Goal: Task Accomplishment & Management: Use online tool/utility

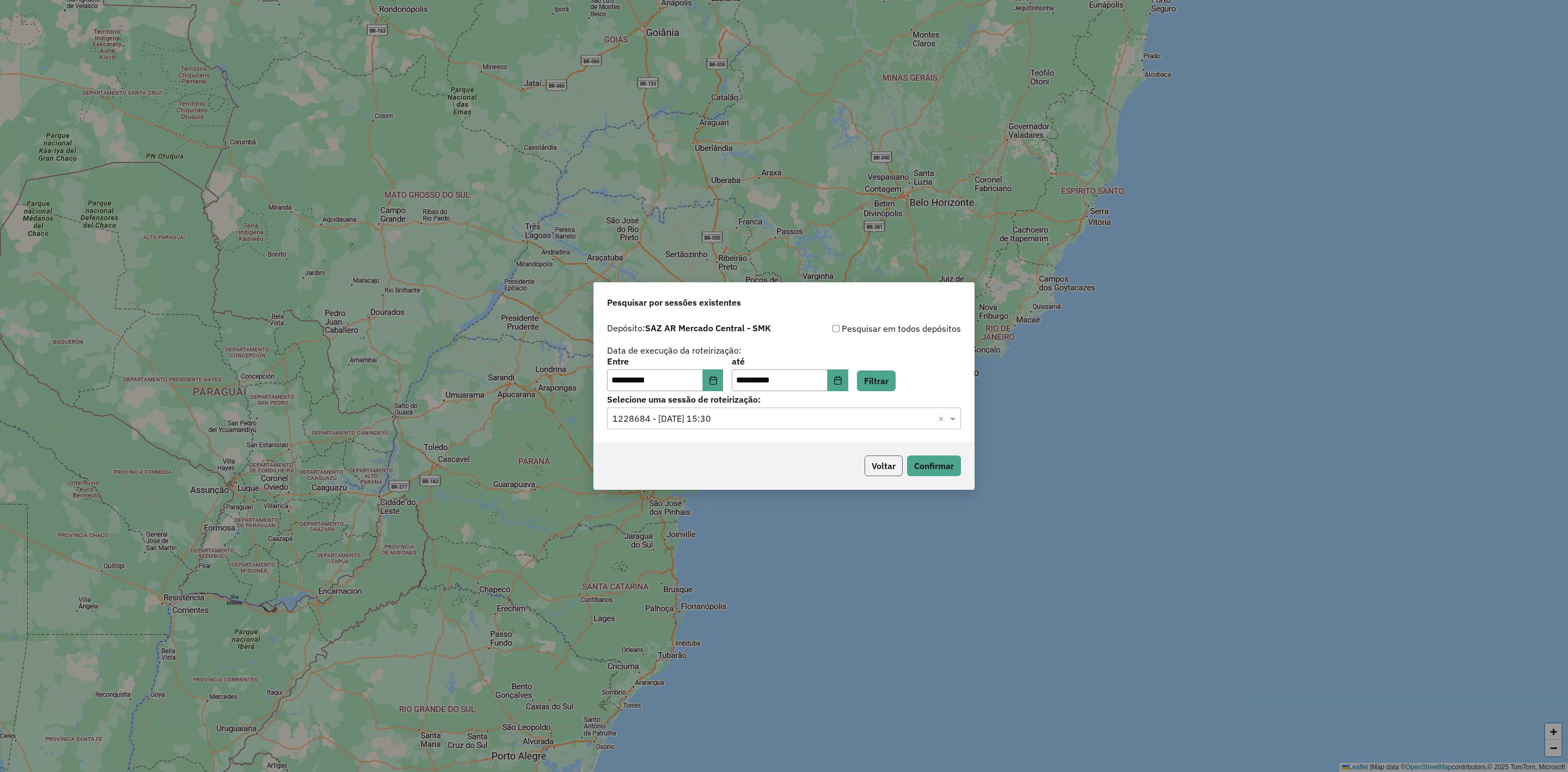
click at [886, 469] on button "Voltar" at bounding box center [883, 465] width 38 height 21
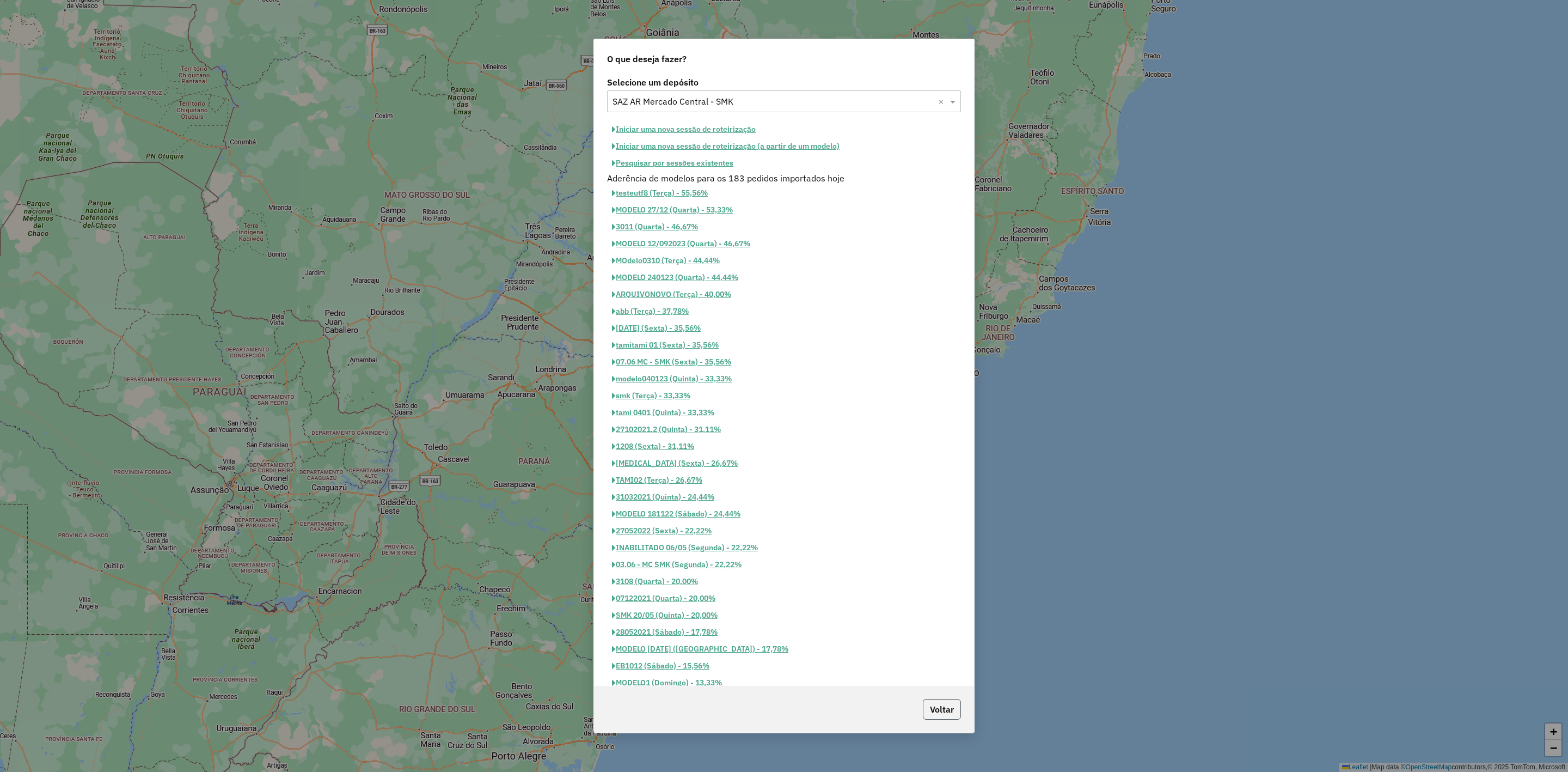
click at [940, 701] on button "Voltar" at bounding box center [941, 709] width 38 height 21
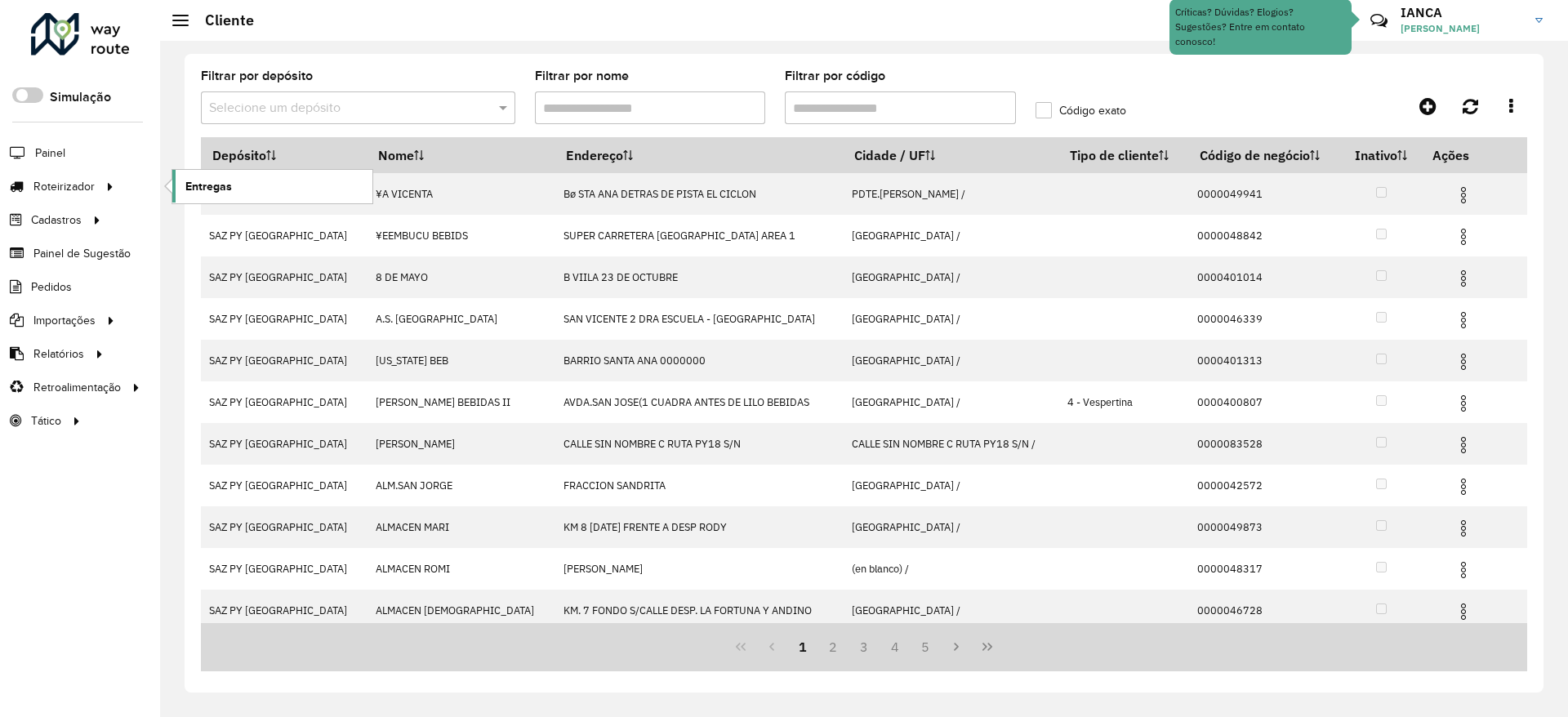
click at [200, 181] on span "Entregas" at bounding box center [209, 187] width 47 height 17
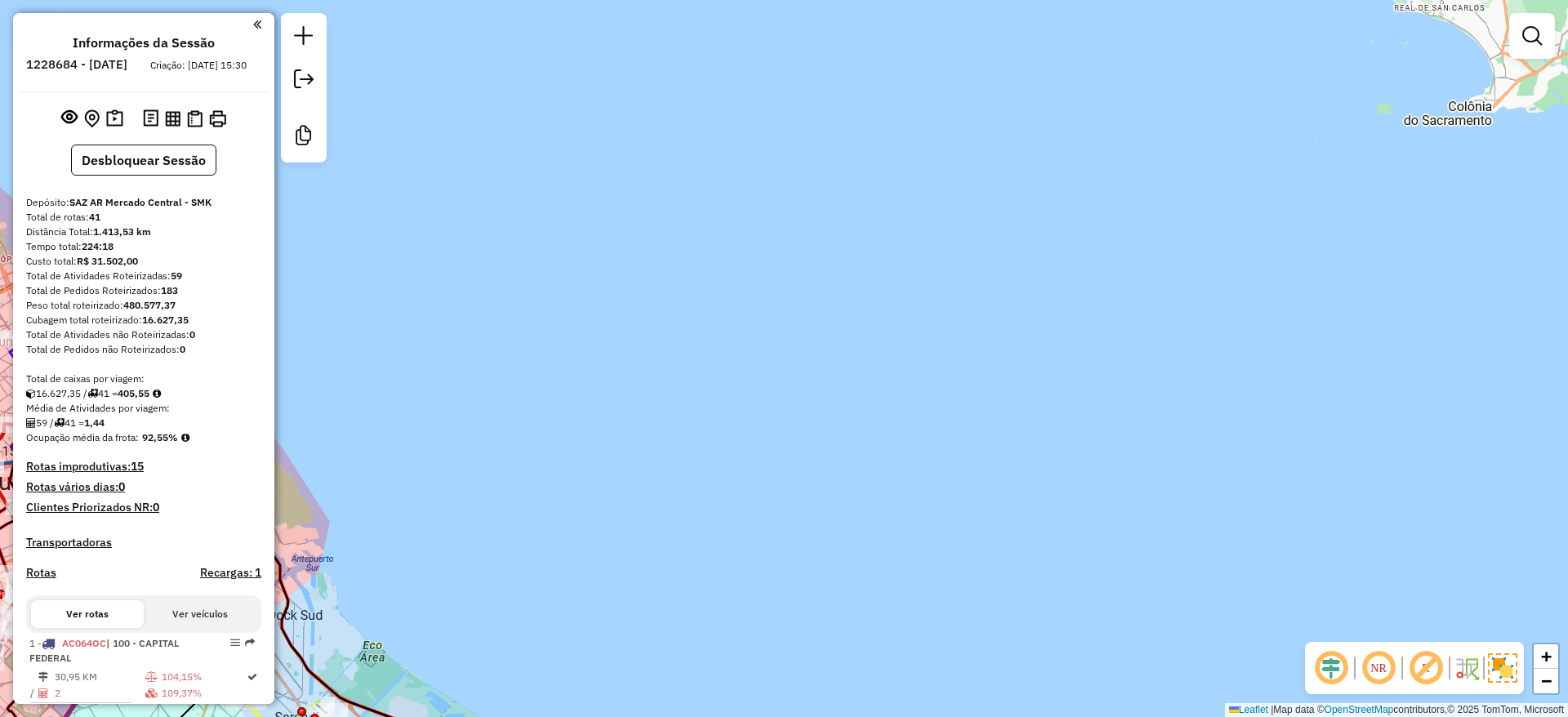
scroll to position [3291, 0]
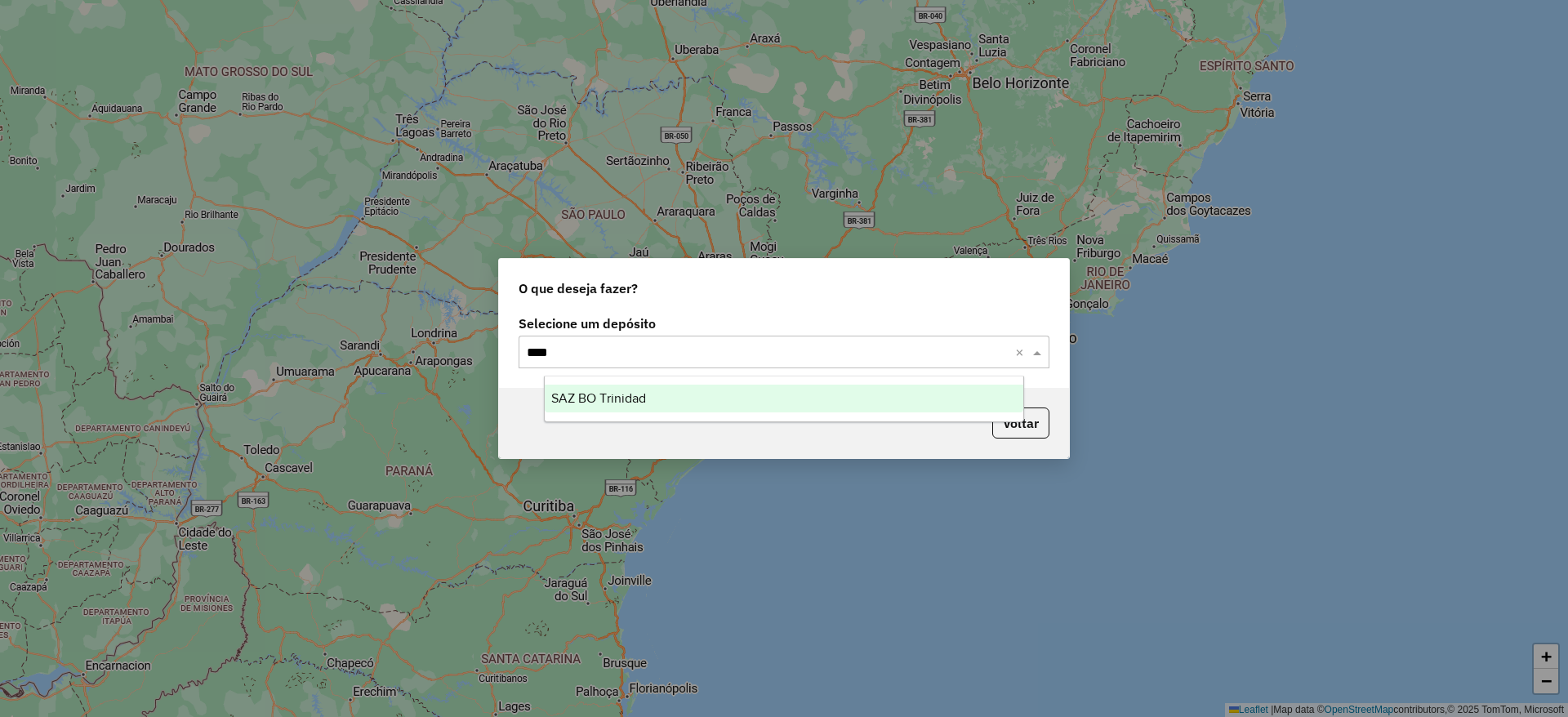
type input "*****"
click at [721, 401] on div "SAZ BO Trinidad" at bounding box center [784, 398] width 479 height 28
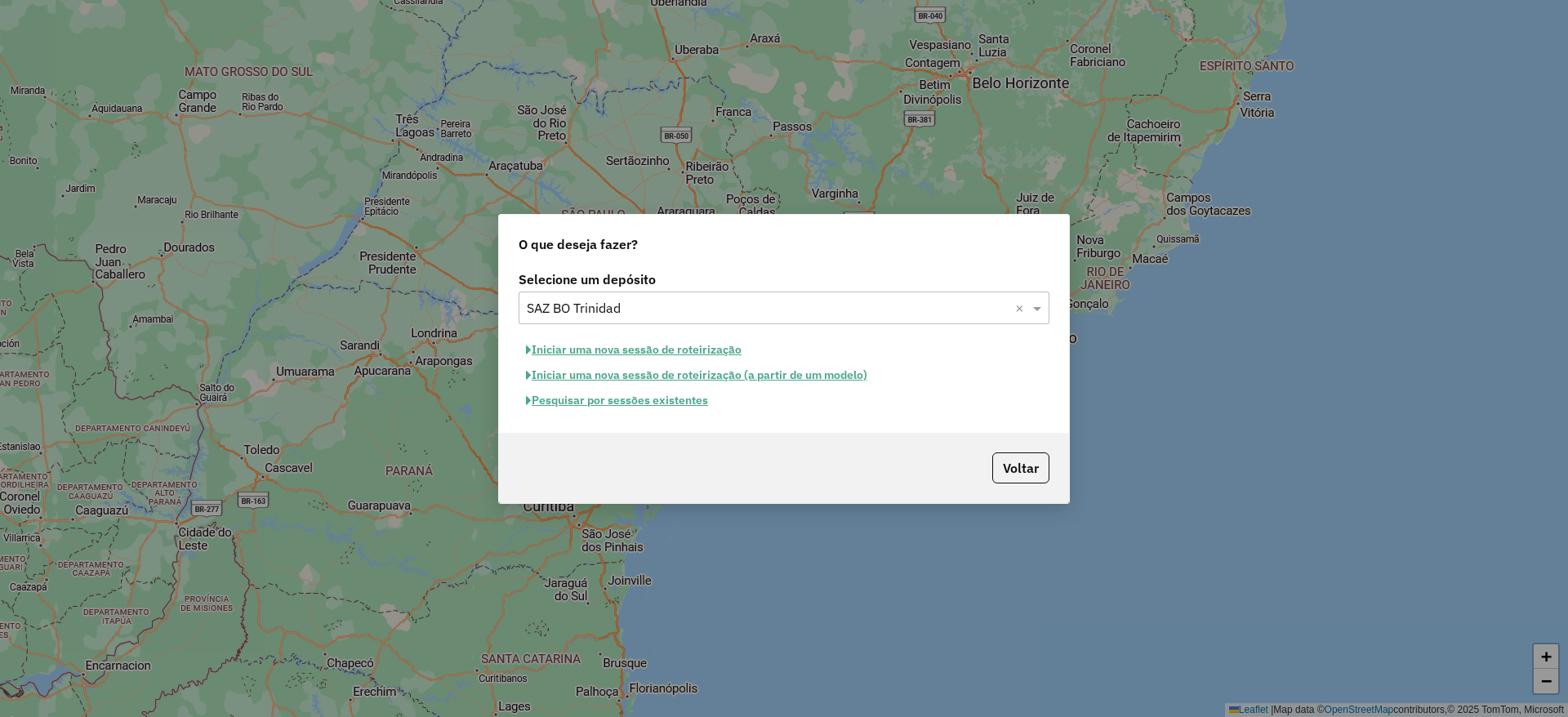
click at [663, 396] on button "Pesquisar por sessões existentes" at bounding box center [617, 400] width 197 height 25
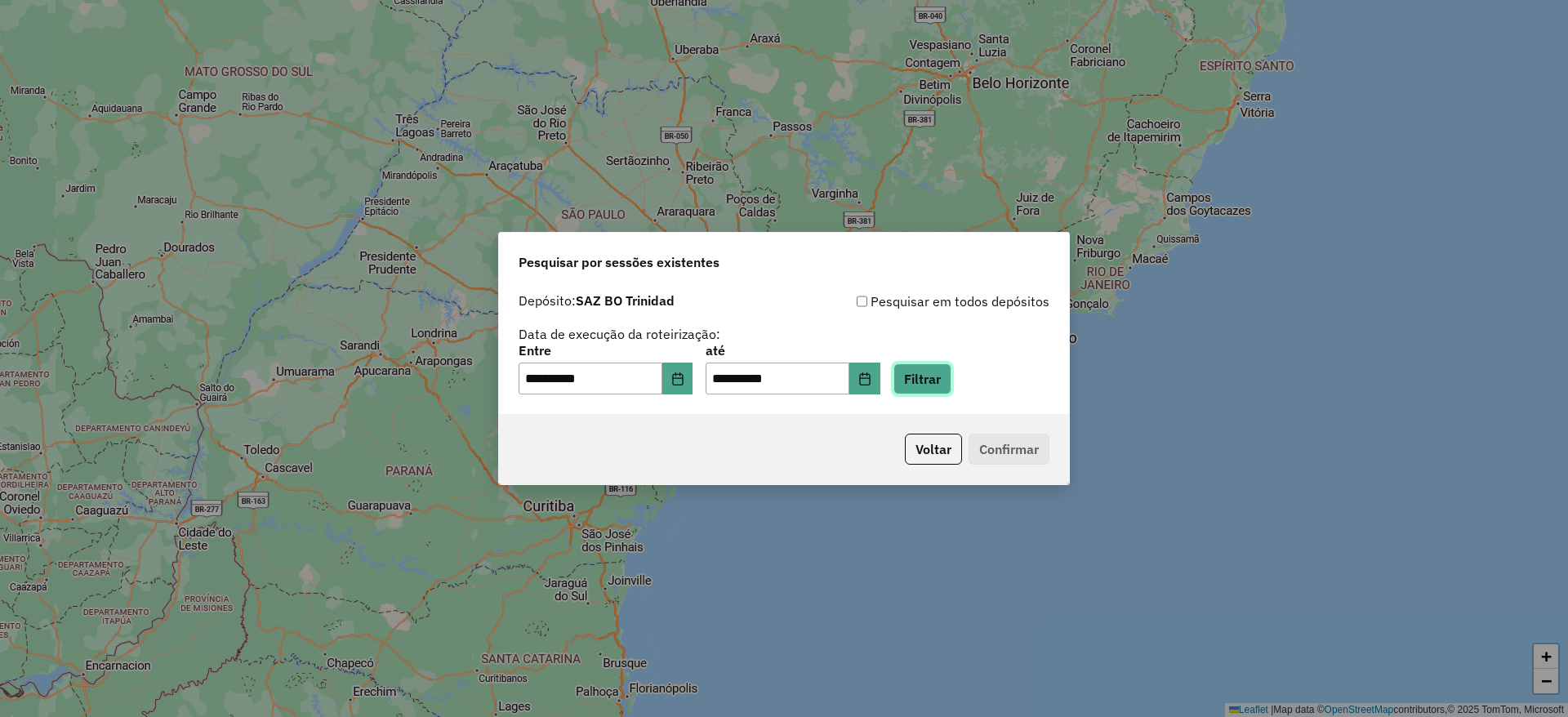
drag, startPoint x: 945, startPoint y: 377, endPoint x: 918, endPoint y: 397, distance: 33.6
click at [946, 377] on button "Filtrar" at bounding box center [922, 379] width 58 height 31
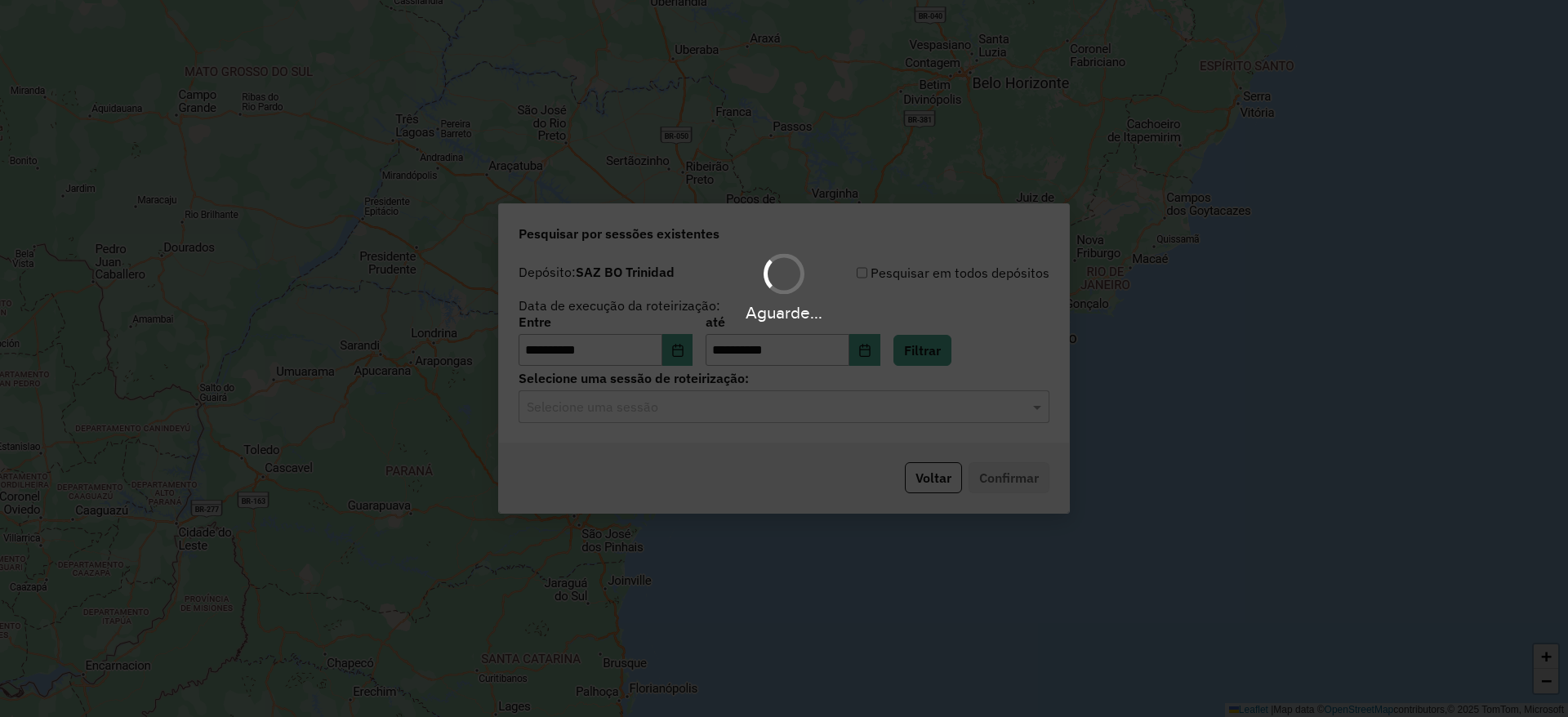
click at [701, 403] on div "Aguarde..." at bounding box center [784, 358] width 1568 height 717
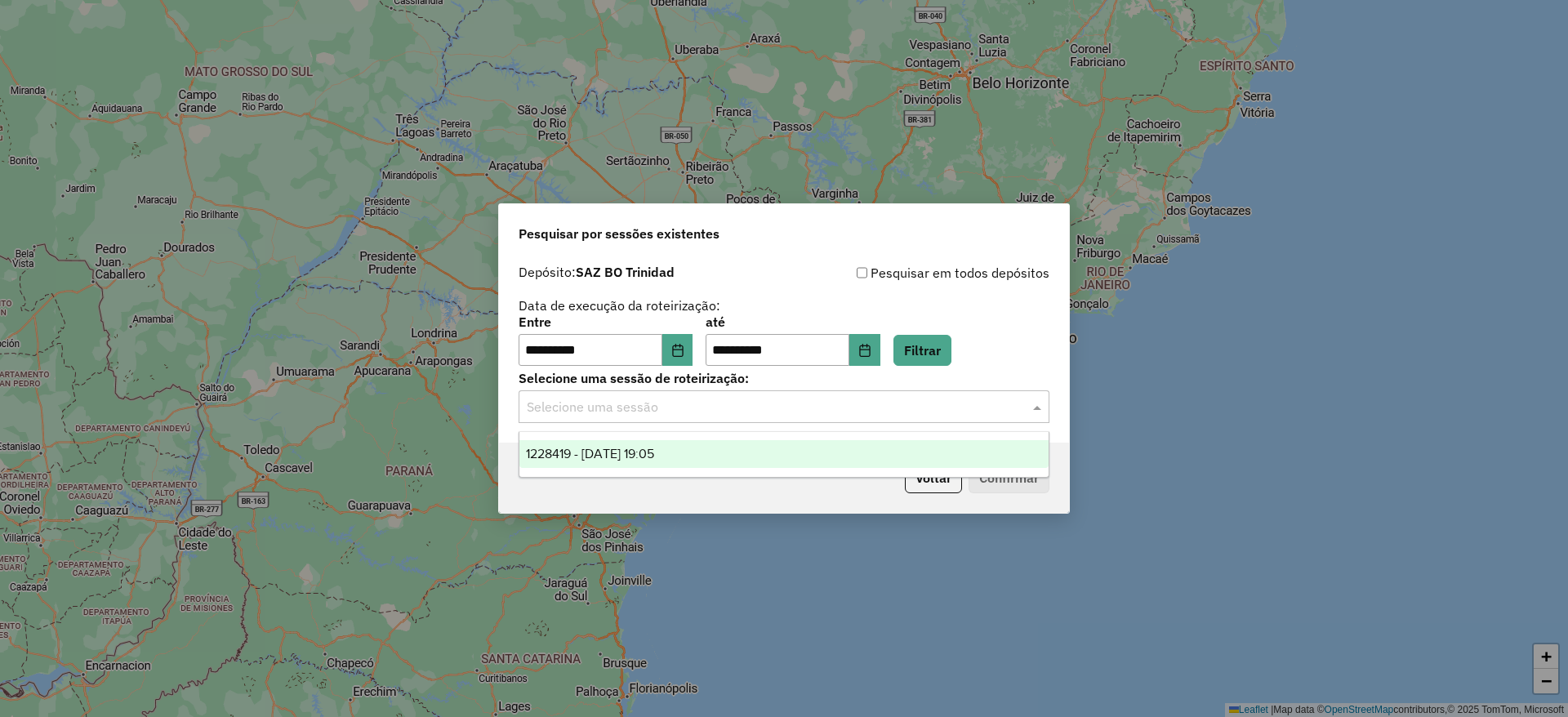
click at [695, 411] on input "text" at bounding box center [768, 407] width 482 height 20
click at [702, 454] on div "1228419 - 12/08/2025 19:05" at bounding box center [784, 455] width 530 height 28
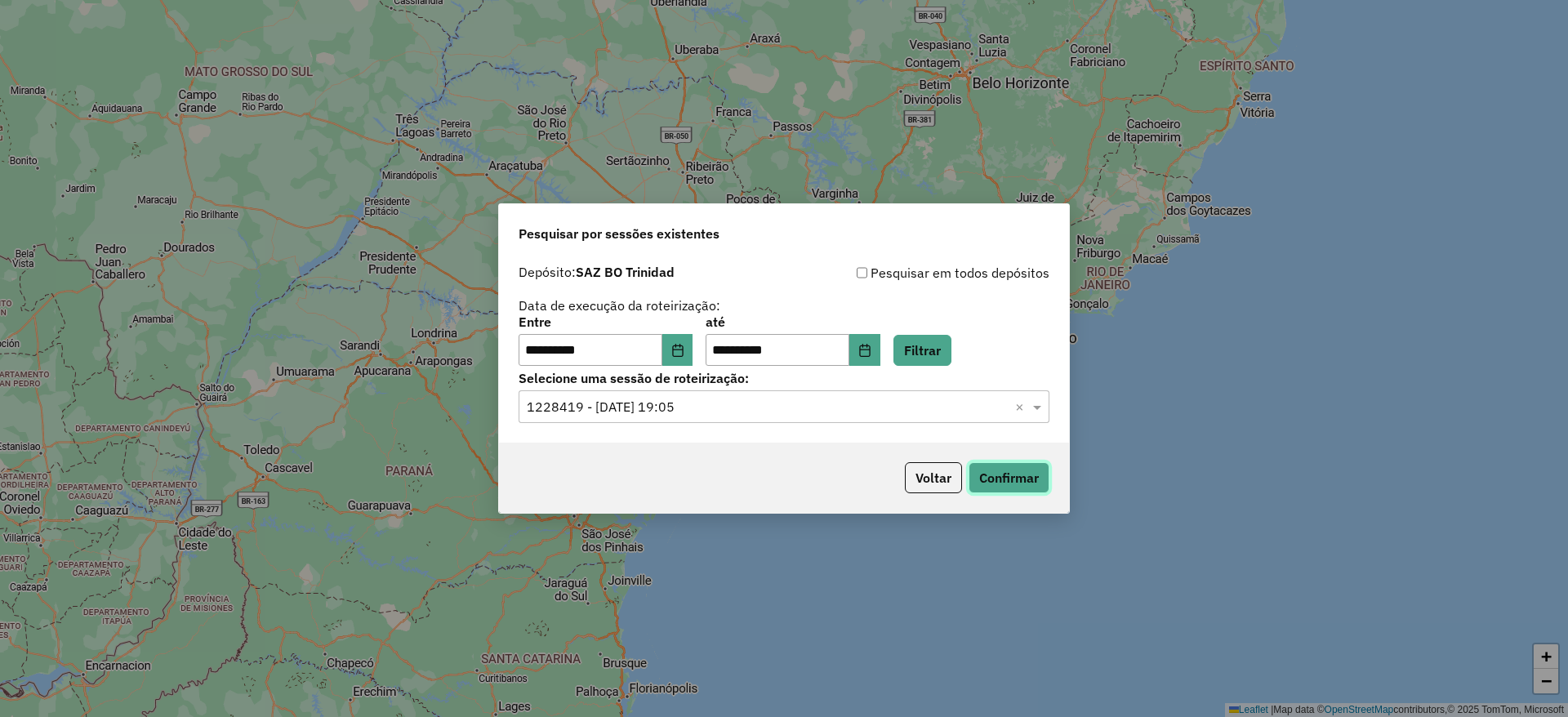
click at [993, 483] on button "Confirmar" at bounding box center [1008, 477] width 81 height 31
click at [905, 463] on button "Voltar" at bounding box center [933, 477] width 57 height 31
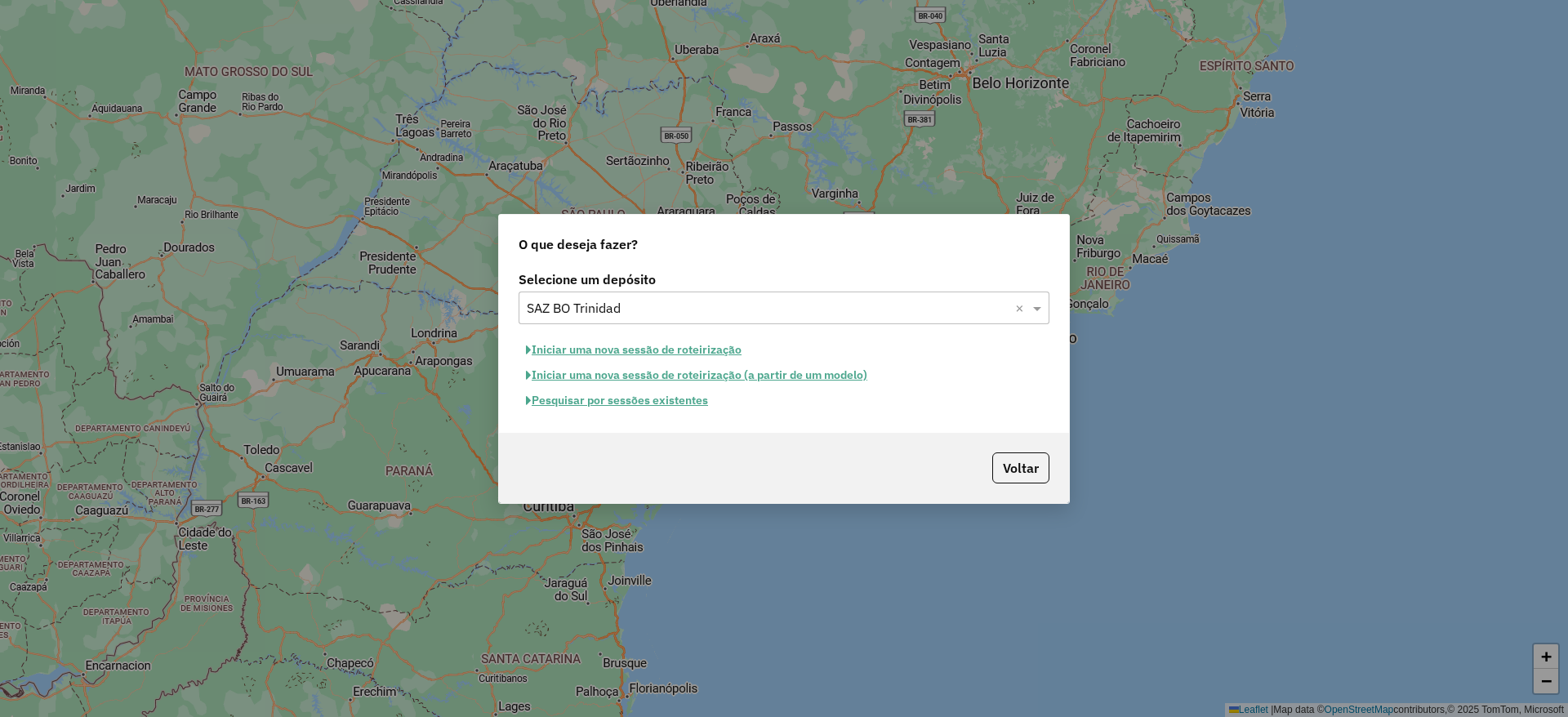
click at [694, 313] on input "text" at bounding box center [768, 308] width 482 height 20
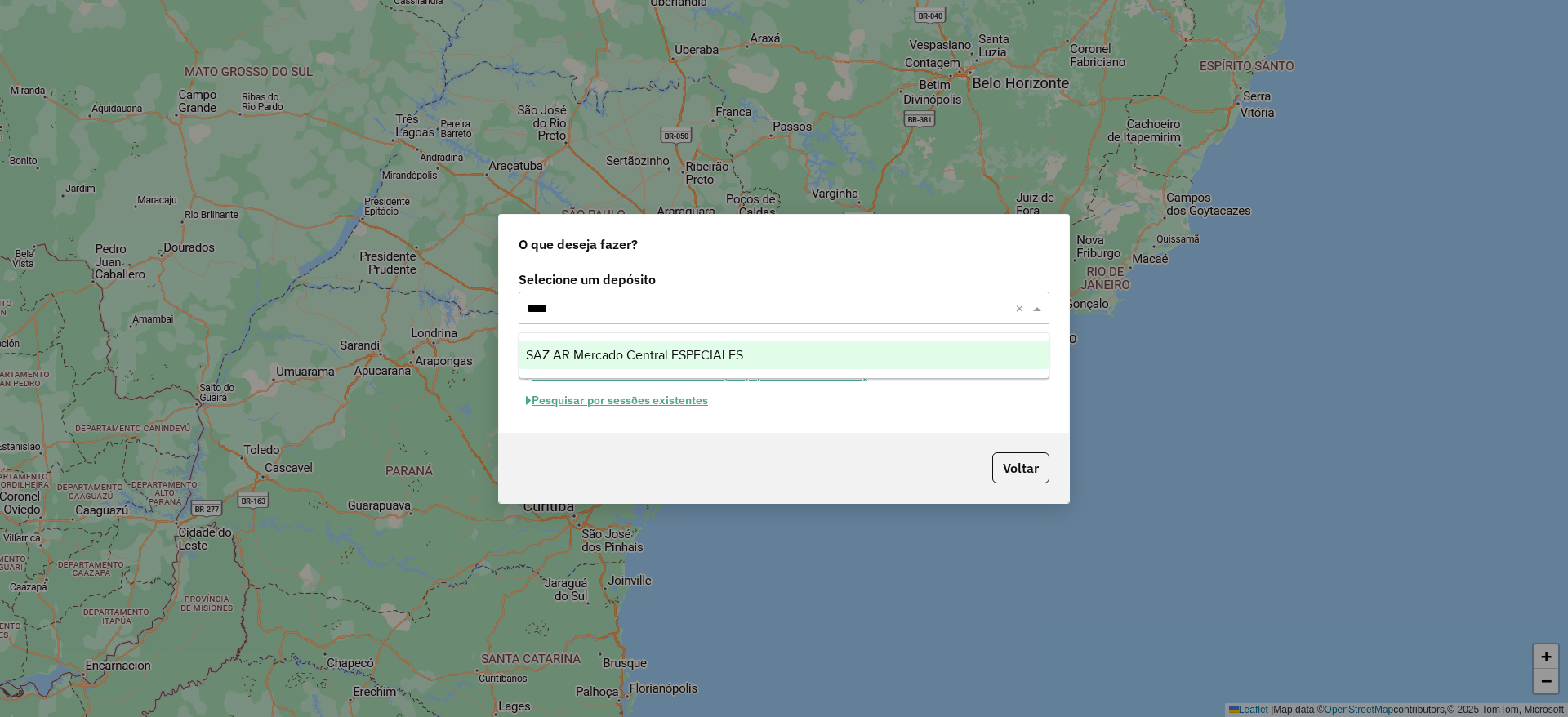
type input "*****"
drag, startPoint x: 761, startPoint y: 357, endPoint x: 856, endPoint y: 392, distance: 101.2
click at [761, 355] on div "SAZ AR Mercado Central ESPECIALES" at bounding box center [784, 355] width 530 height 28
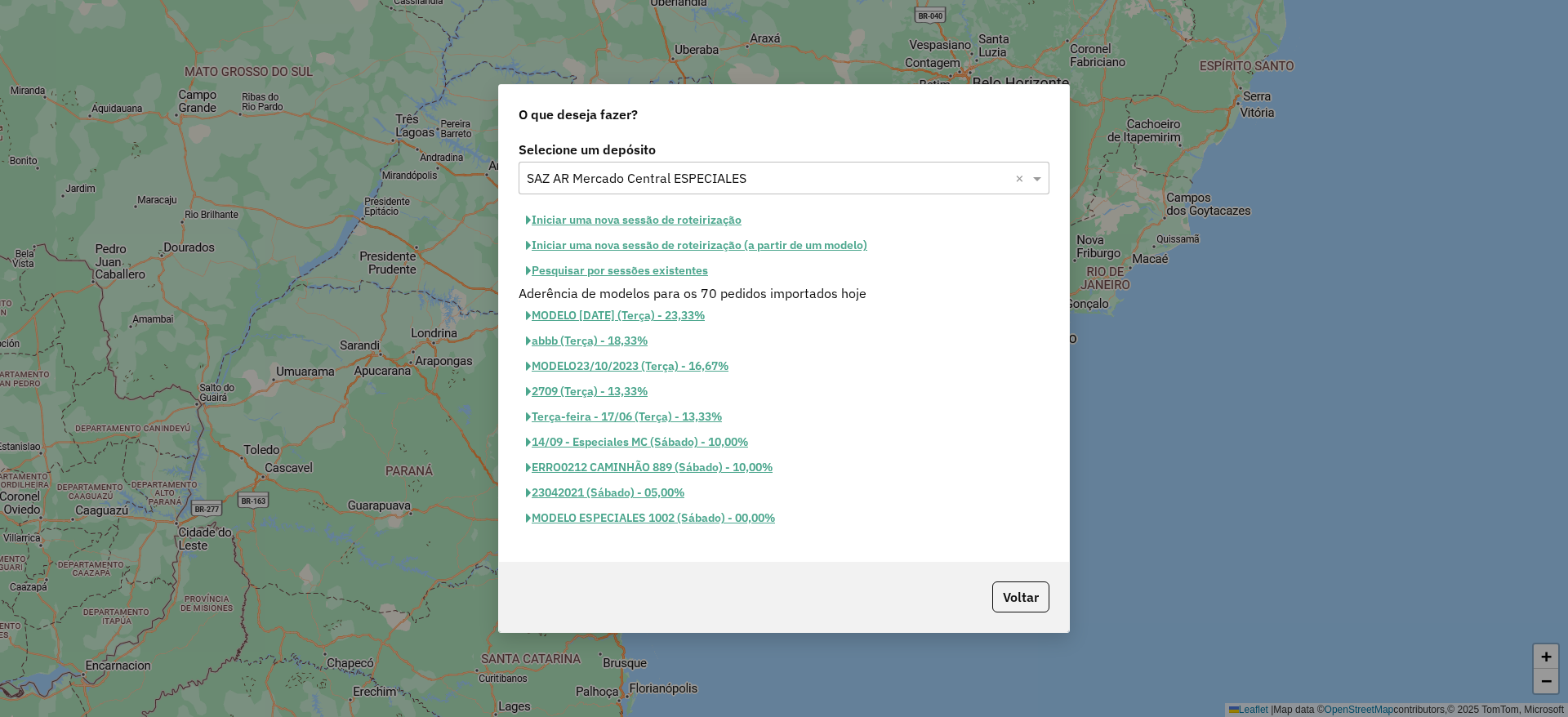
click at [665, 273] on button "Pesquisar por sessões existentes" at bounding box center [617, 270] width 197 height 25
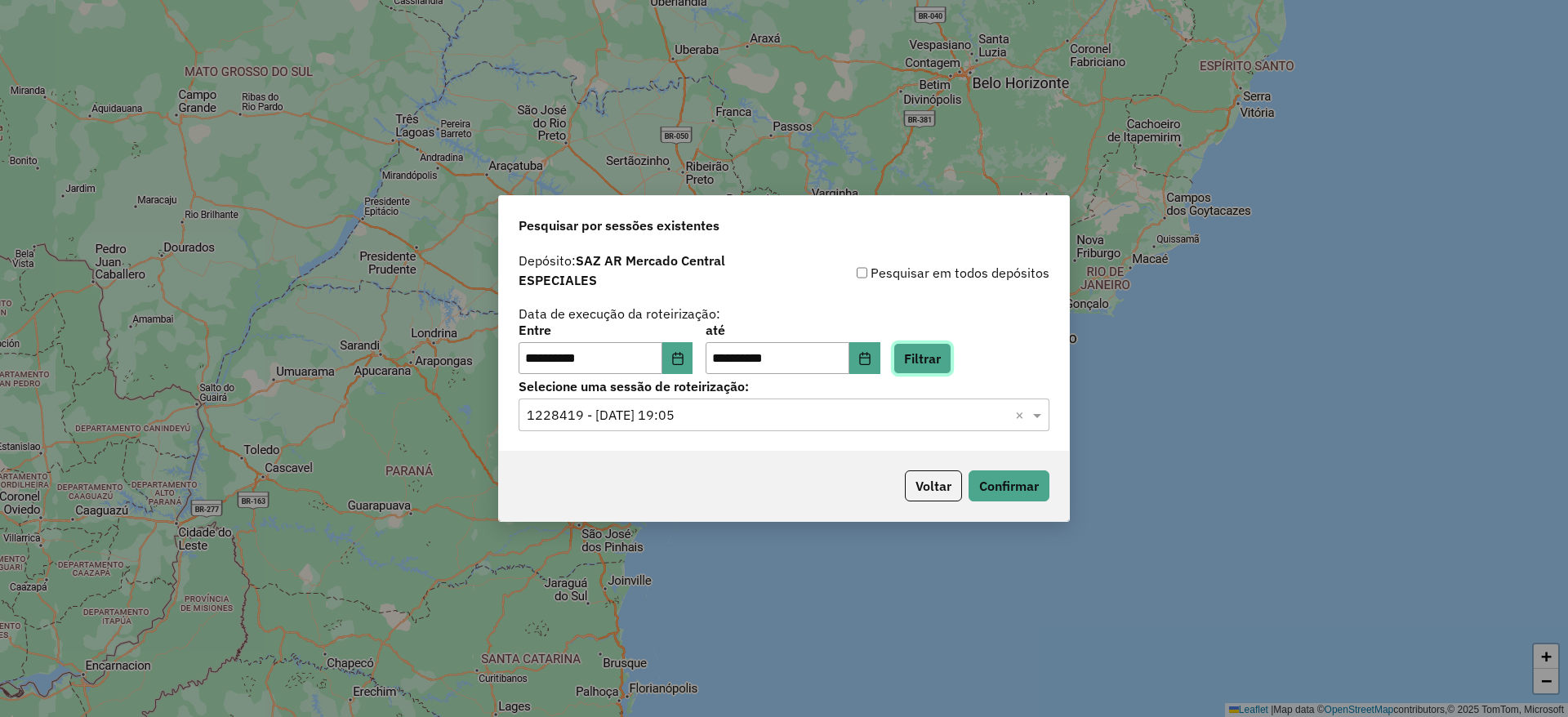
click at [951, 366] on button "Filtrar" at bounding box center [922, 358] width 58 height 31
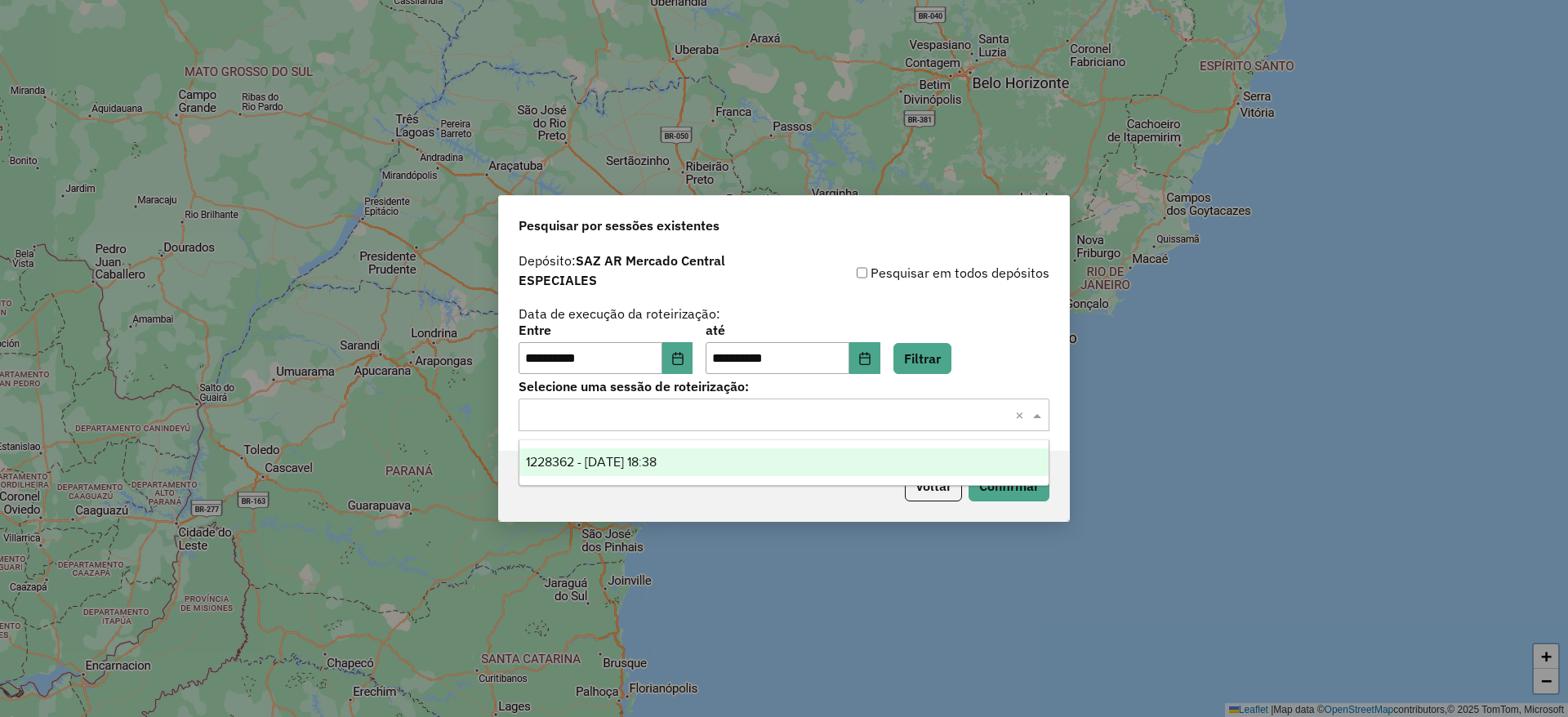
click at [739, 416] on input "text" at bounding box center [768, 415] width 482 height 20
click at [729, 454] on div "1228362 - 12/08/2025 18:38" at bounding box center [784, 462] width 530 height 28
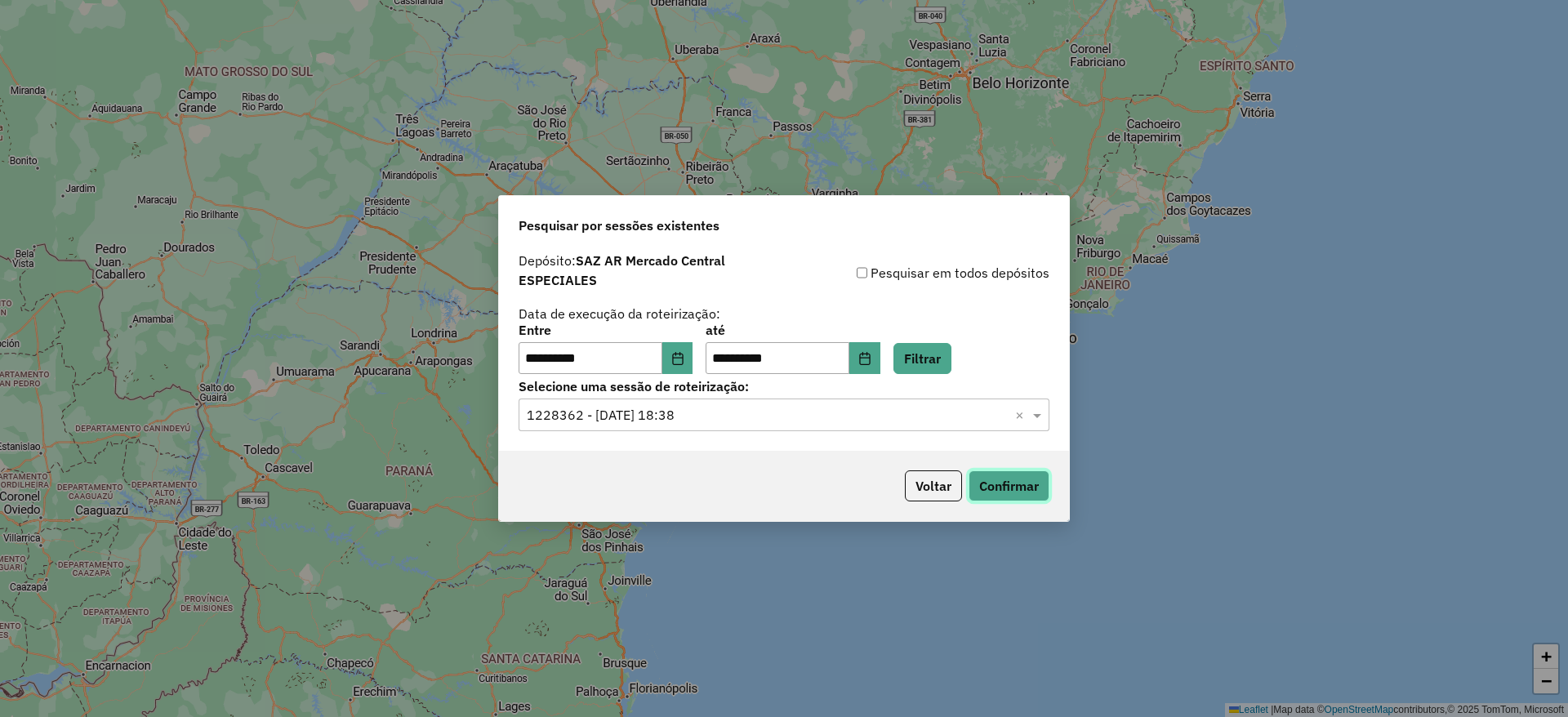
click at [1025, 492] on button "Confirmar" at bounding box center [1008, 485] width 81 height 31
click at [682, 359] on icon "Choose Date" at bounding box center [677, 359] width 10 height 13
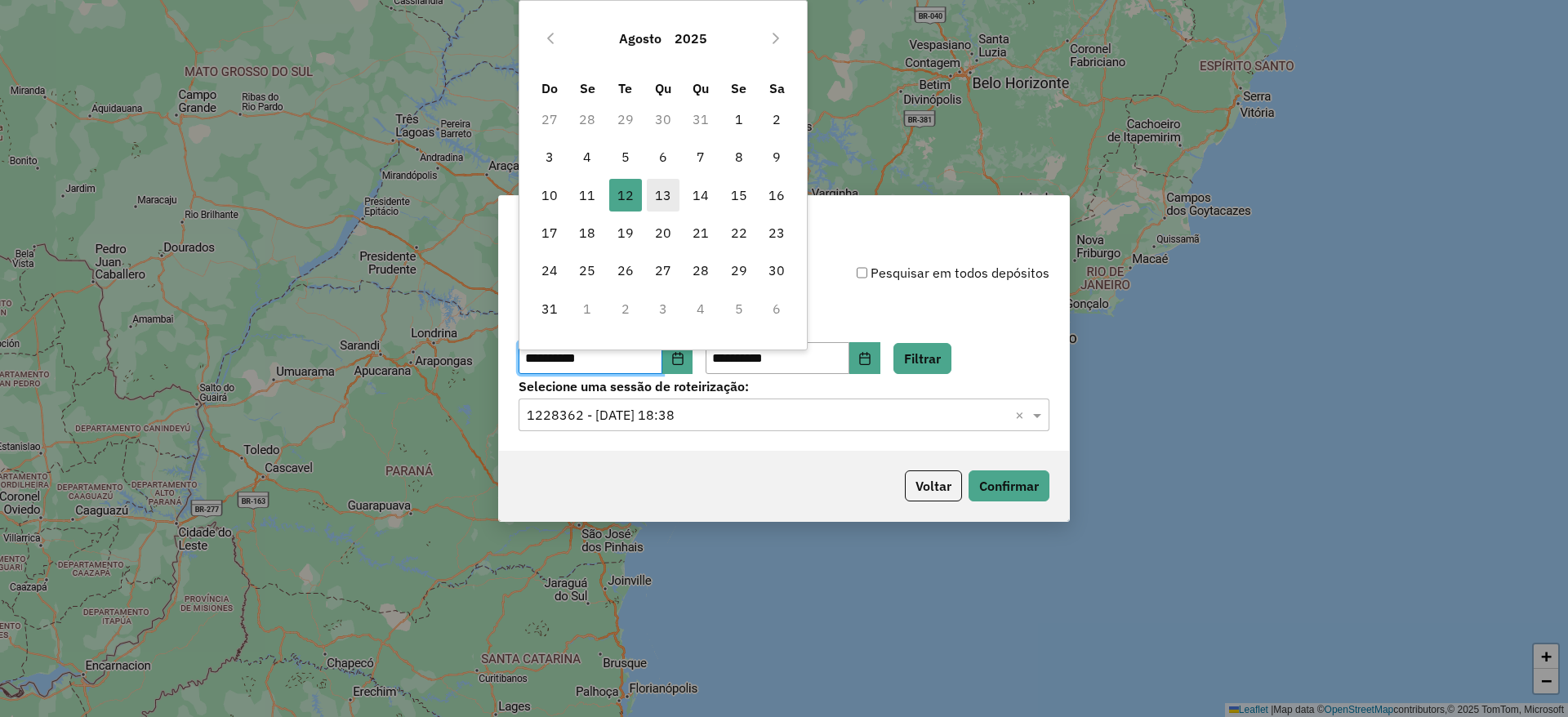
click at [661, 196] on span "13" at bounding box center [663, 195] width 33 height 33
type input "**********"
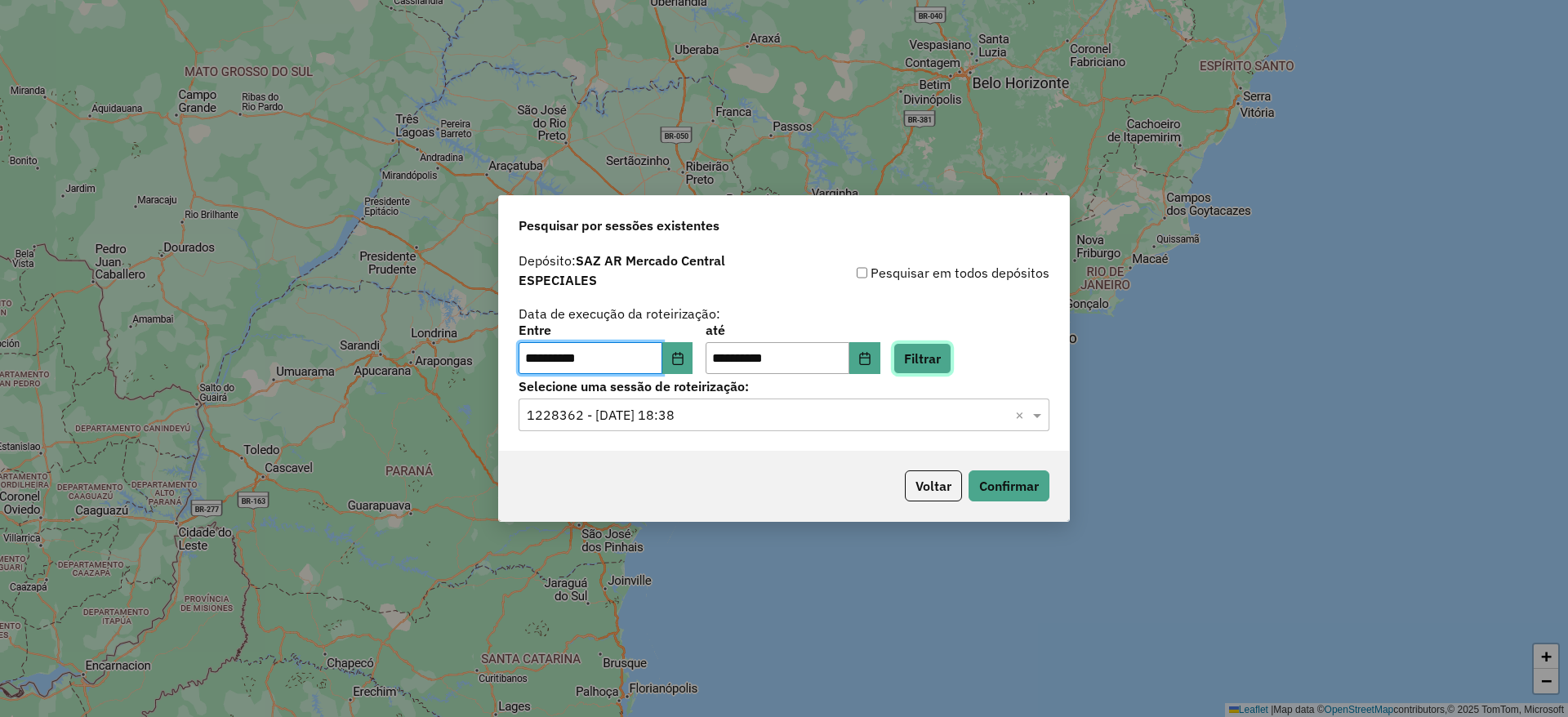
click at [932, 351] on button "Filtrar" at bounding box center [922, 358] width 58 height 31
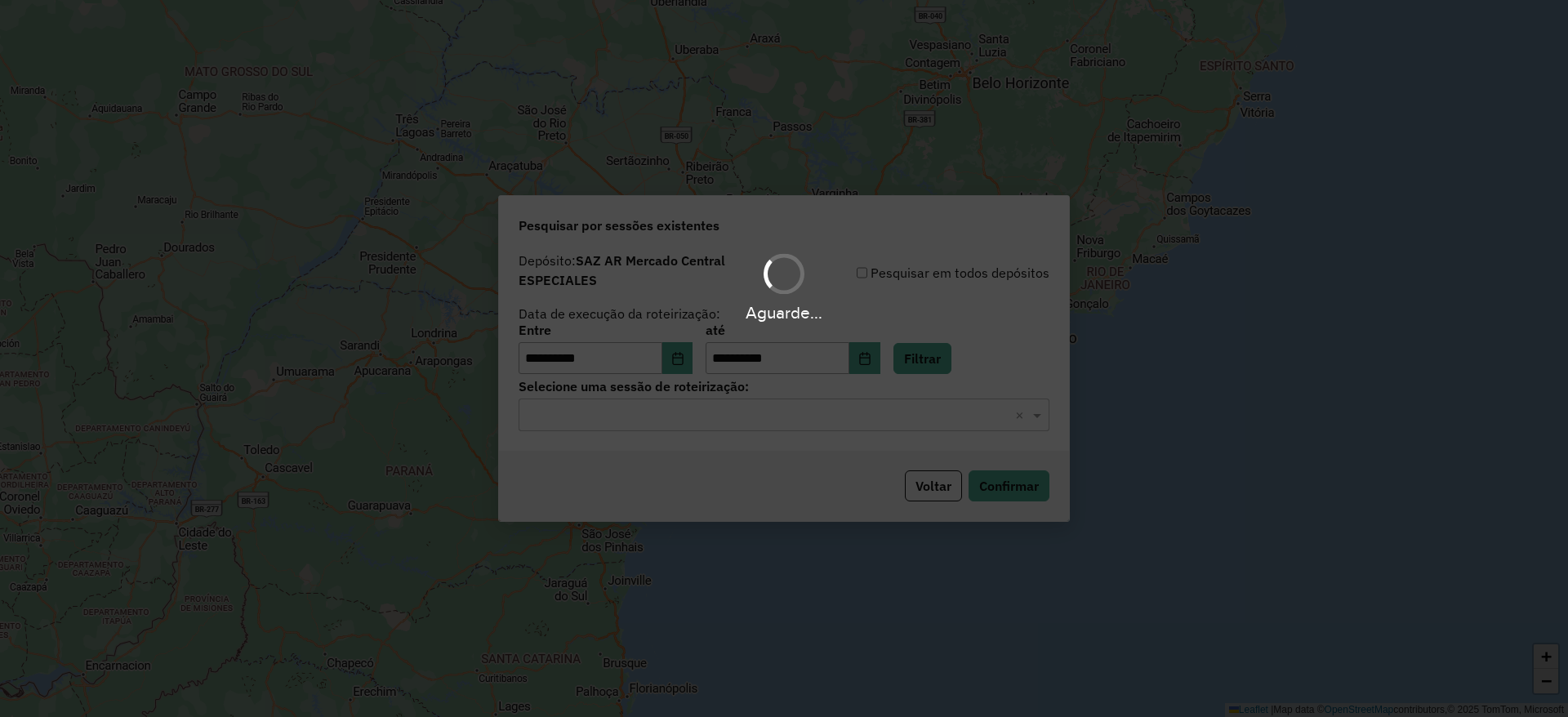
click at [694, 411] on input "text" at bounding box center [768, 415] width 482 height 20
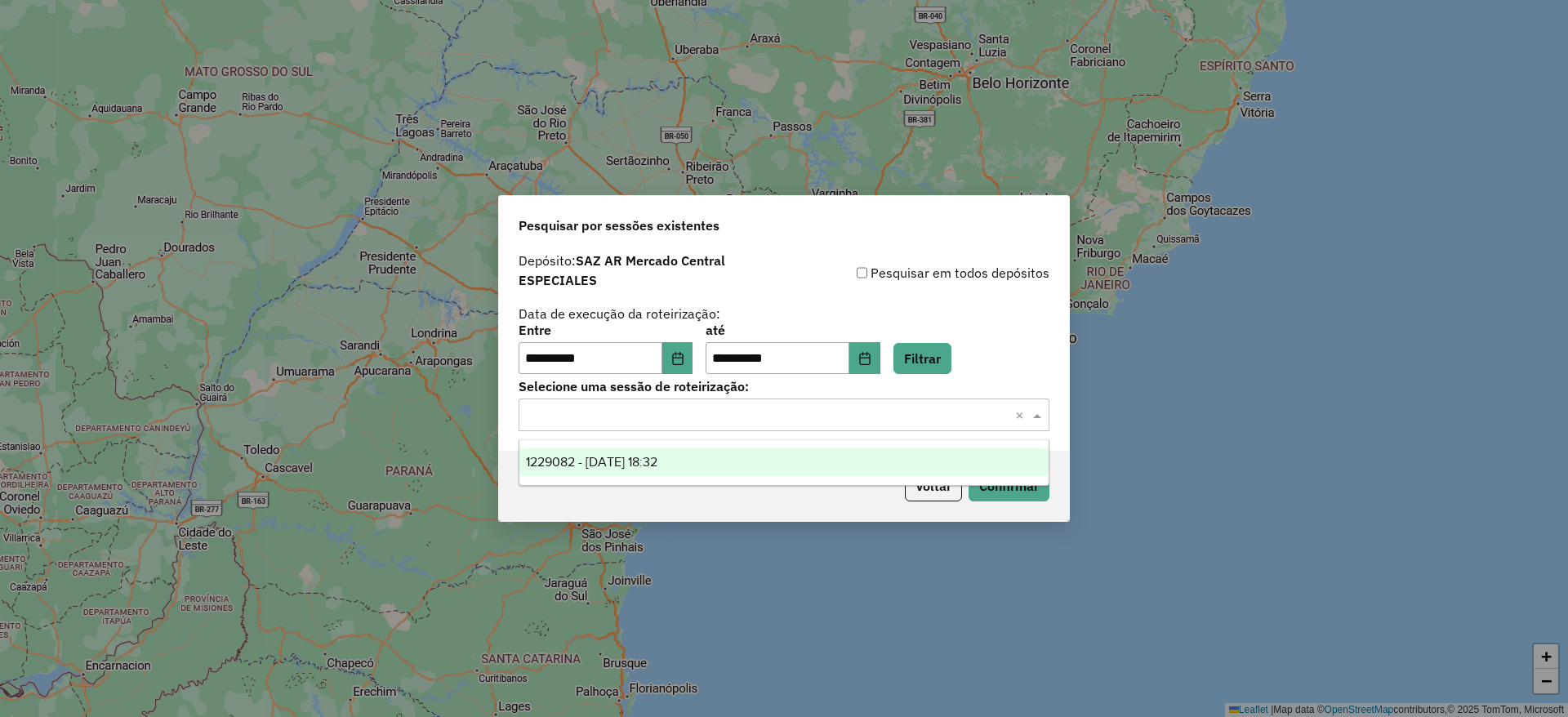
click at [693, 462] on div "1229082 - 13/08/2025 18:32" at bounding box center [784, 462] width 530 height 28
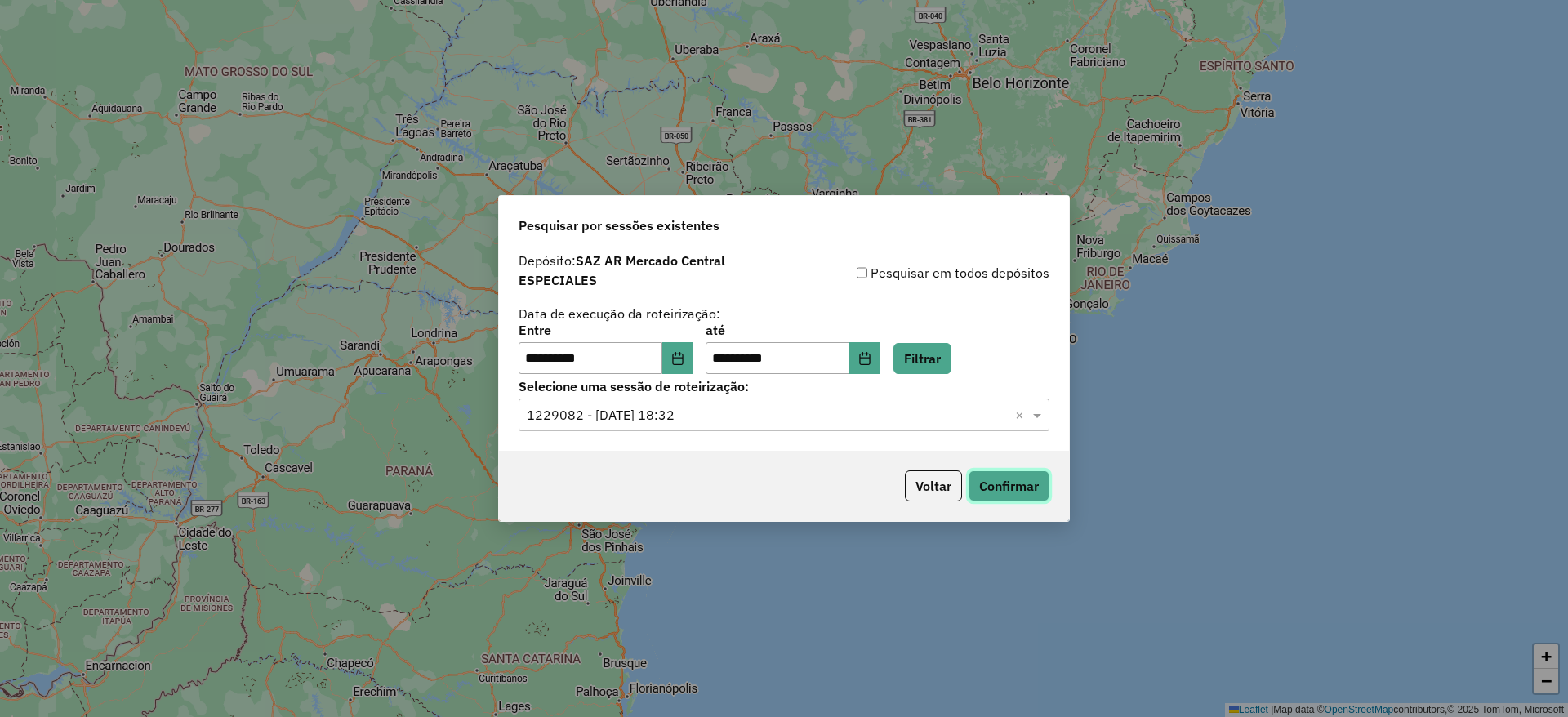
click at [981, 490] on button "Confirmar" at bounding box center [1008, 485] width 81 height 31
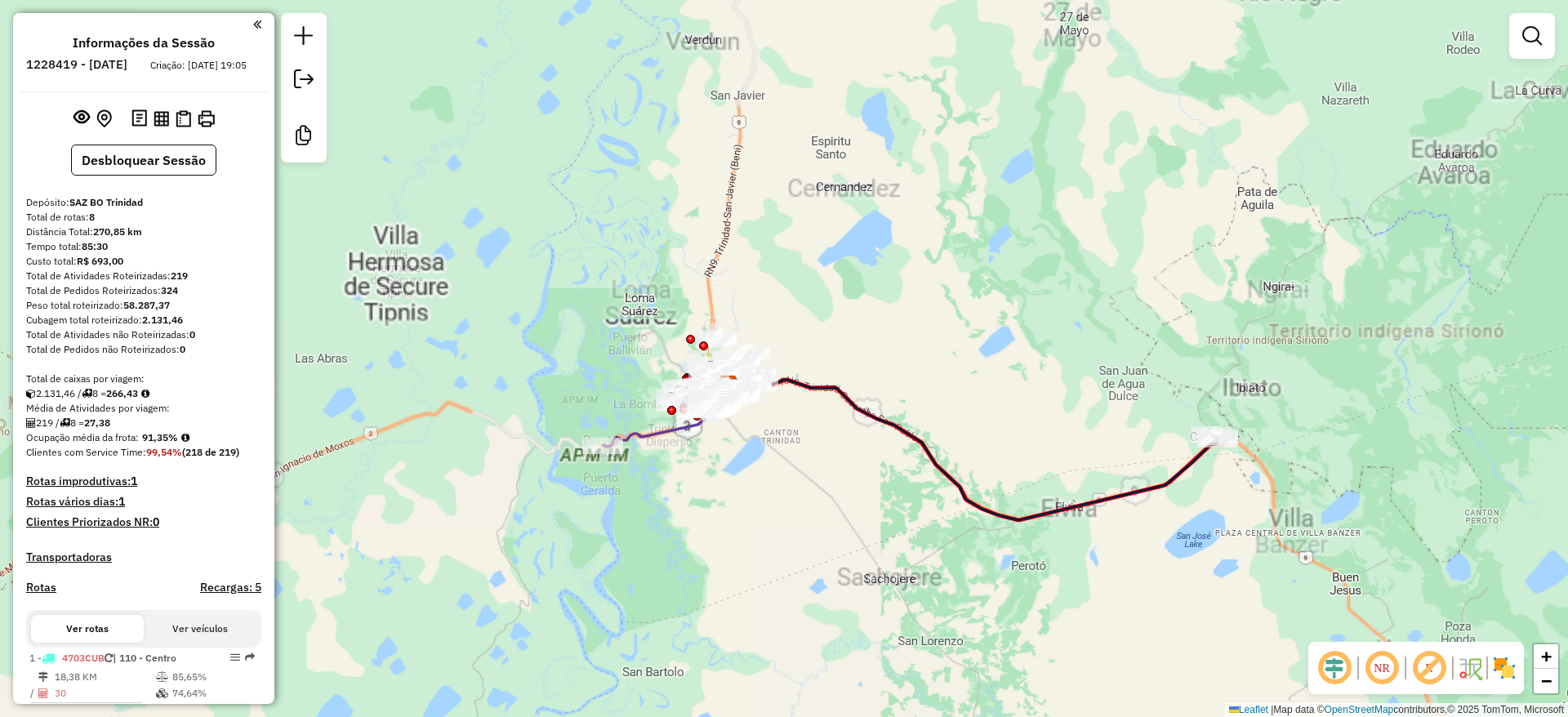
drag, startPoint x: 898, startPoint y: 340, endPoint x: 946, endPoint y: 346, distance: 48.4
click at [934, 346] on div "Janela de atendimento Grade de atendimento Capacidade Transportadoras Veículos …" at bounding box center [784, 358] width 1568 height 717
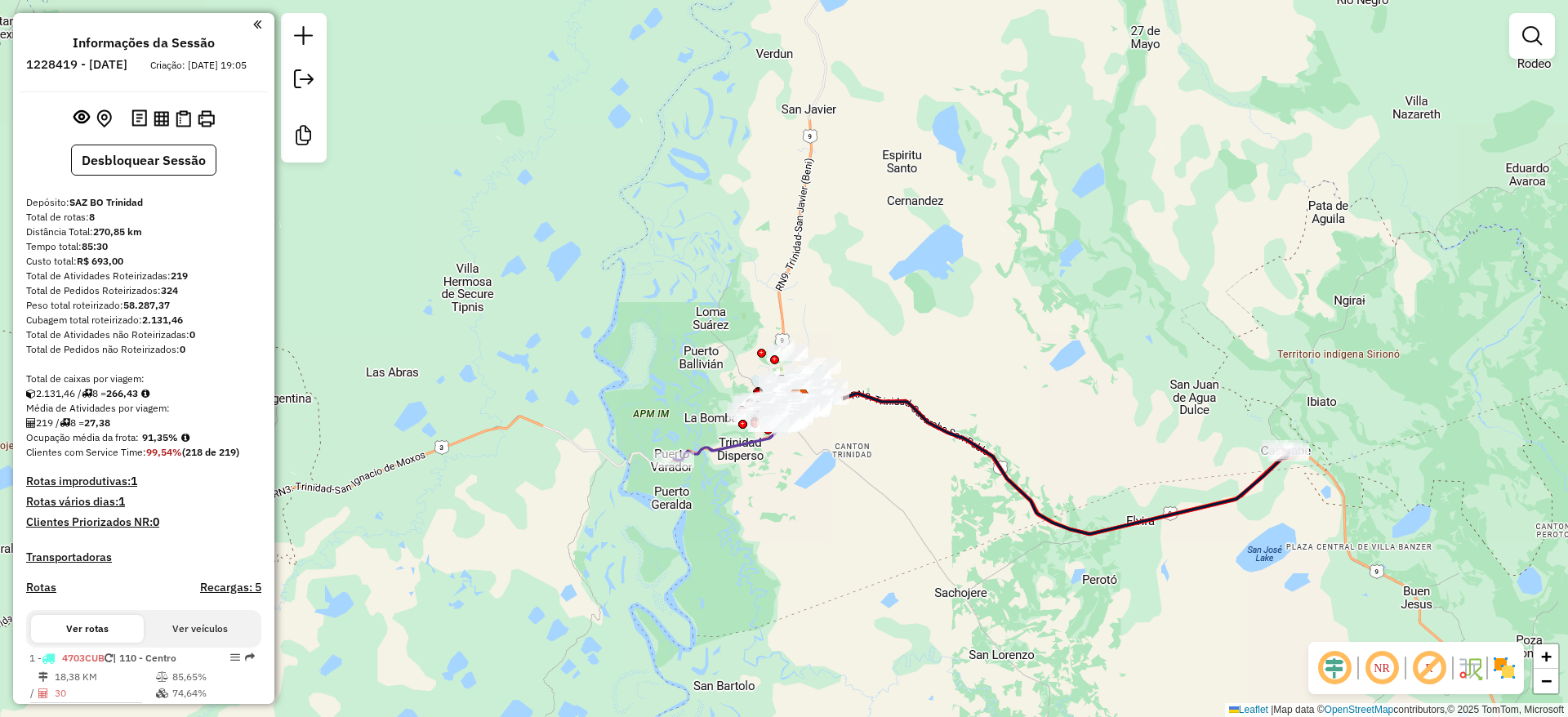
click at [1499, 665] on img at bounding box center [1504, 668] width 26 height 26
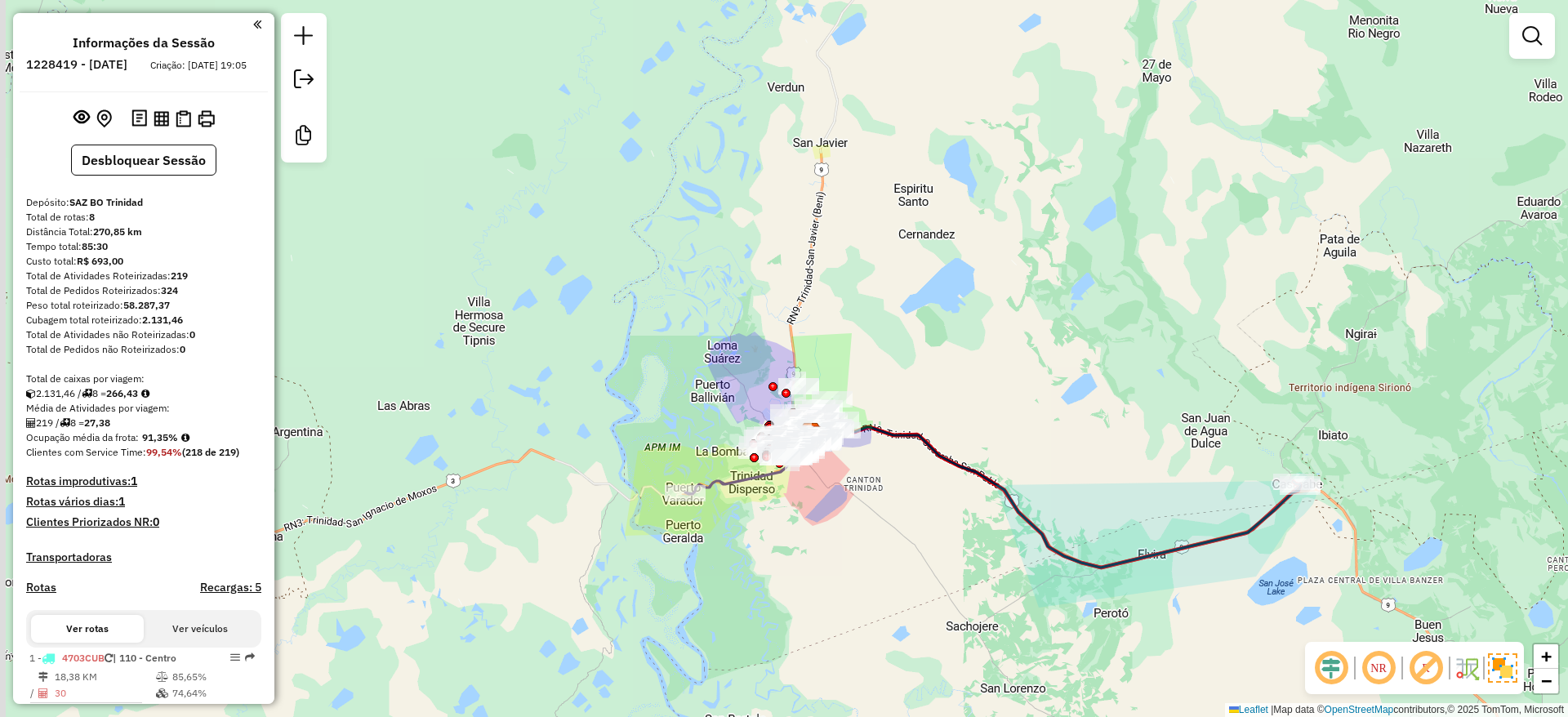
drag, startPoint x: 951, startPoint y: 499, endPoint x: 980, endPoint y: 545, distance: 54.4
click at [979, 545] on div "Janela de atendimento Grade de atendimento Capacidade Transportadoras Veículos …" at bounding box center [784, 358] width 1568 height 717
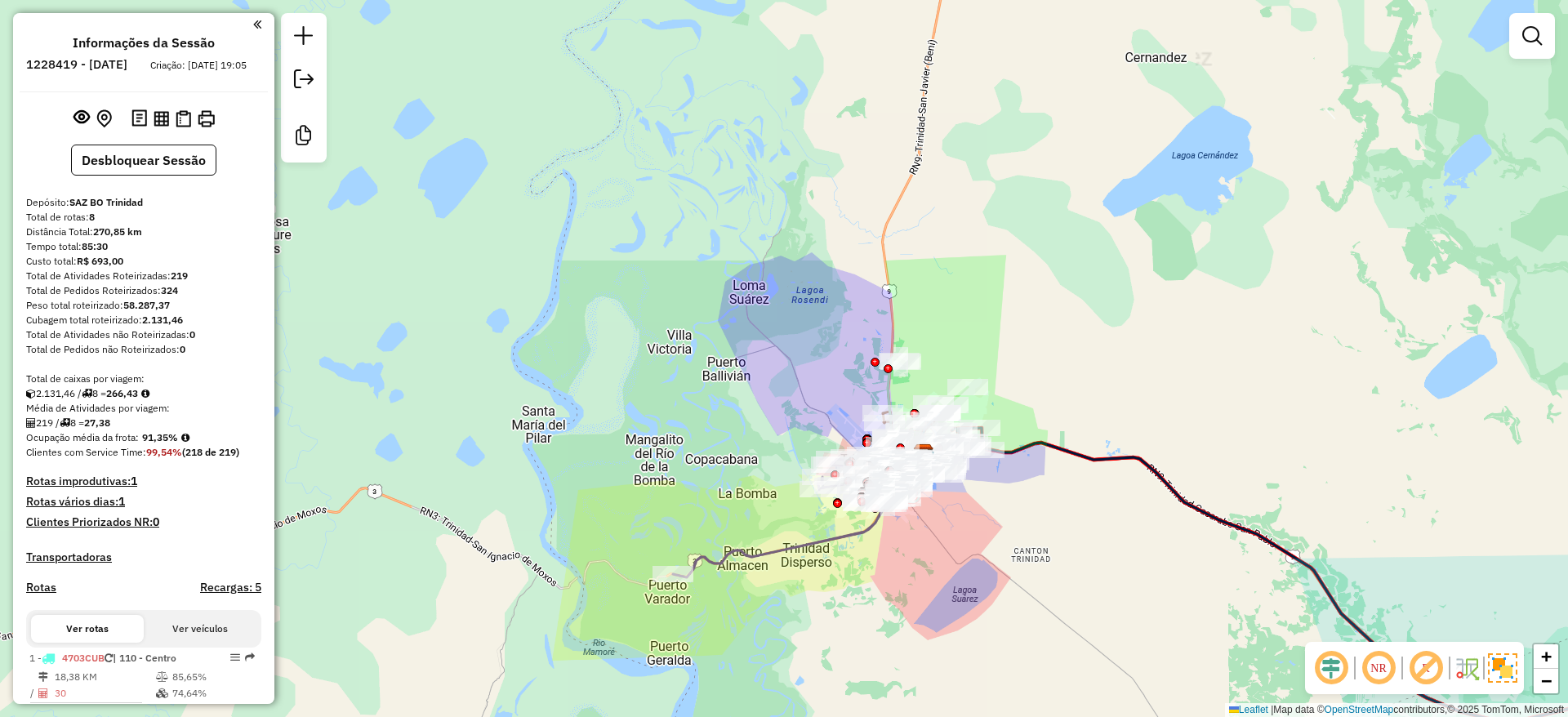
drag, startPoint x: 960, startPoint y: 543, endPoint x: 963, endPoint y: 530, distance: 13.3
click at [962, 537] on div "Janela de atendimento Grade de atendimento Capacidade Transportadoras Veículos …" at bounding box center [784, 358] width 1568 height 717
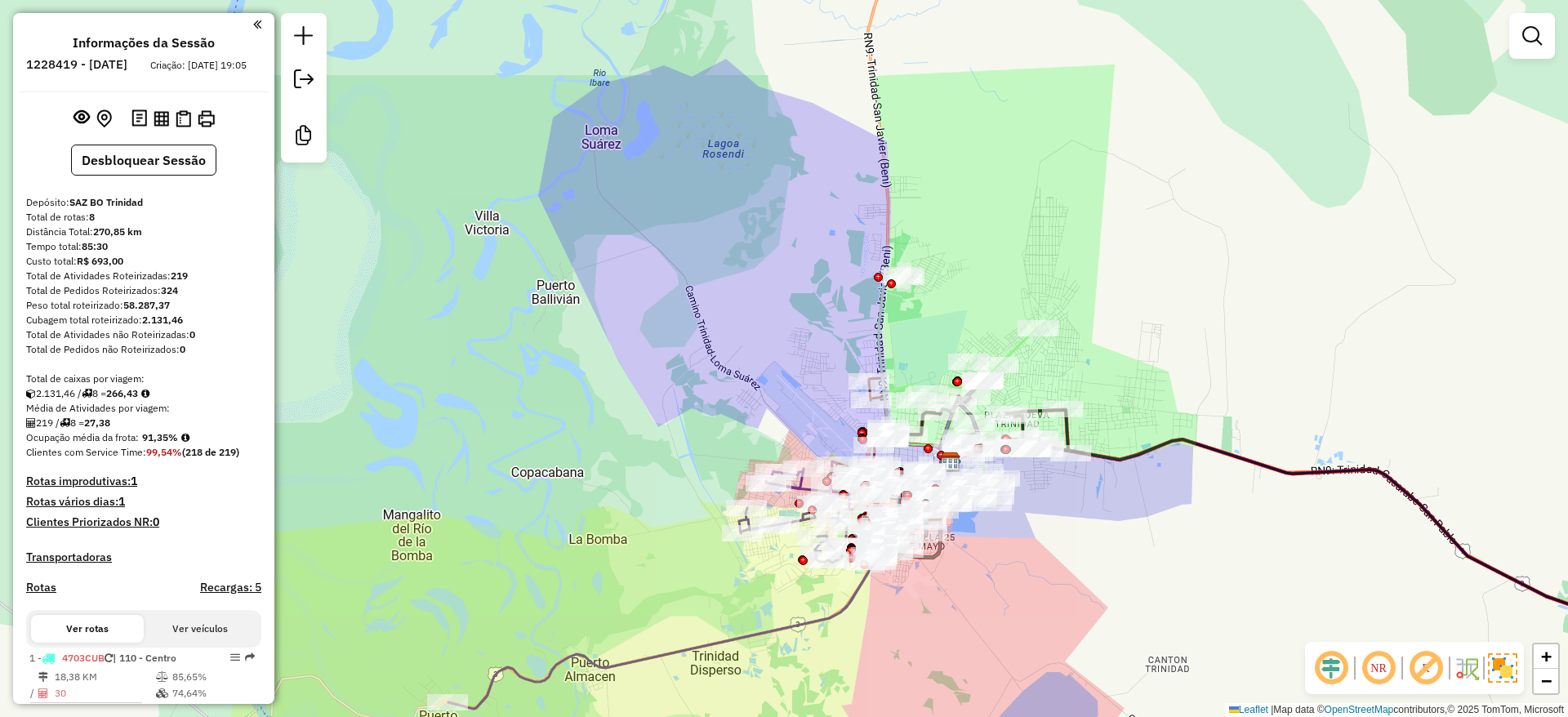
drag, startPoint x: 770, startPoint y: 356, endPoint x: 784, endPoint y: 259, distance: 98.0
click at [782, 276] on div "Rota 2 - Placa 5298ALH 0000076859 - T. AUTONOMA Rota 2 - Placa 5298ALH 00009002…" at bounding box center [784, 358] width 1568 height 717
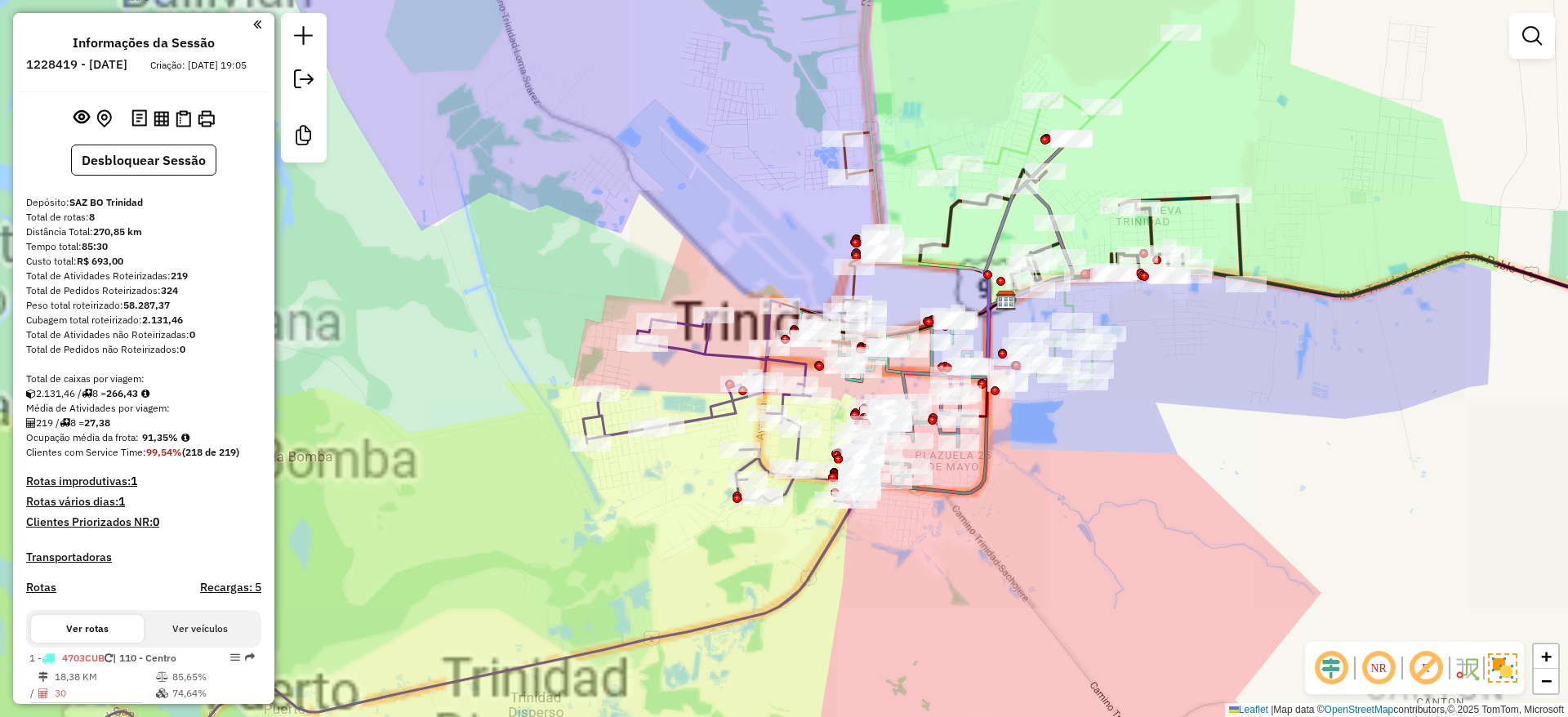
drag, startPoint x: 796, startPoint y: 240, endPoint x: 814, endPoint y: 238, distance: 18.1
click at [810, 240] on div "Rota 1 - Placa 4703CUB 0000685457 - L. OLD PARR Rota 1 - Placa 4703CUB 00008707…" at bounding box center [784, 358] width 1568 height 717
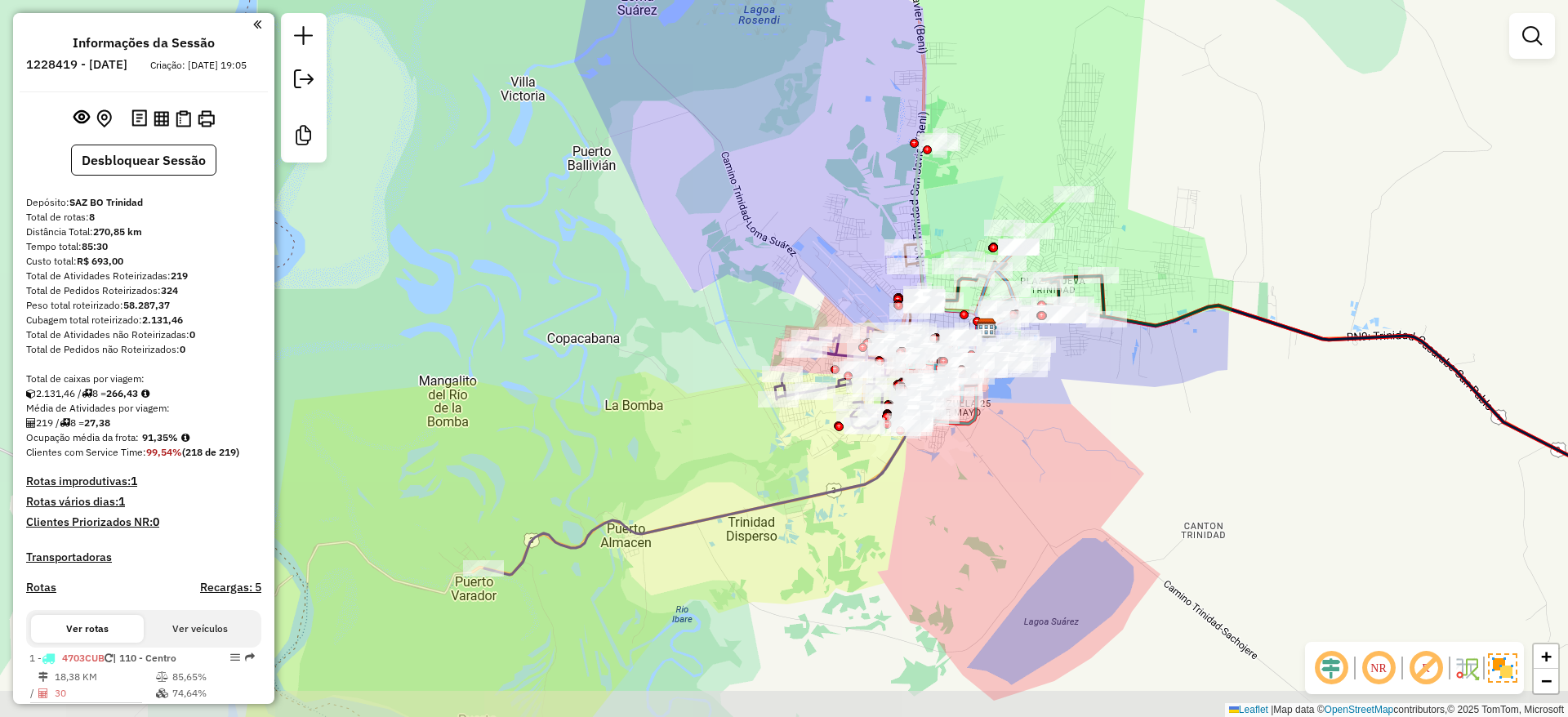
drag, startPoint x: 928, startPoint y: 531, endPoint x: 975, endPoint y: 524, distance: 47.5
click at [976, 548] on div "Janela de atendimento Grade de atendimento Capacidade Transportadoras Veículos …" at bounding box center [784, 358] width 1568 height 717
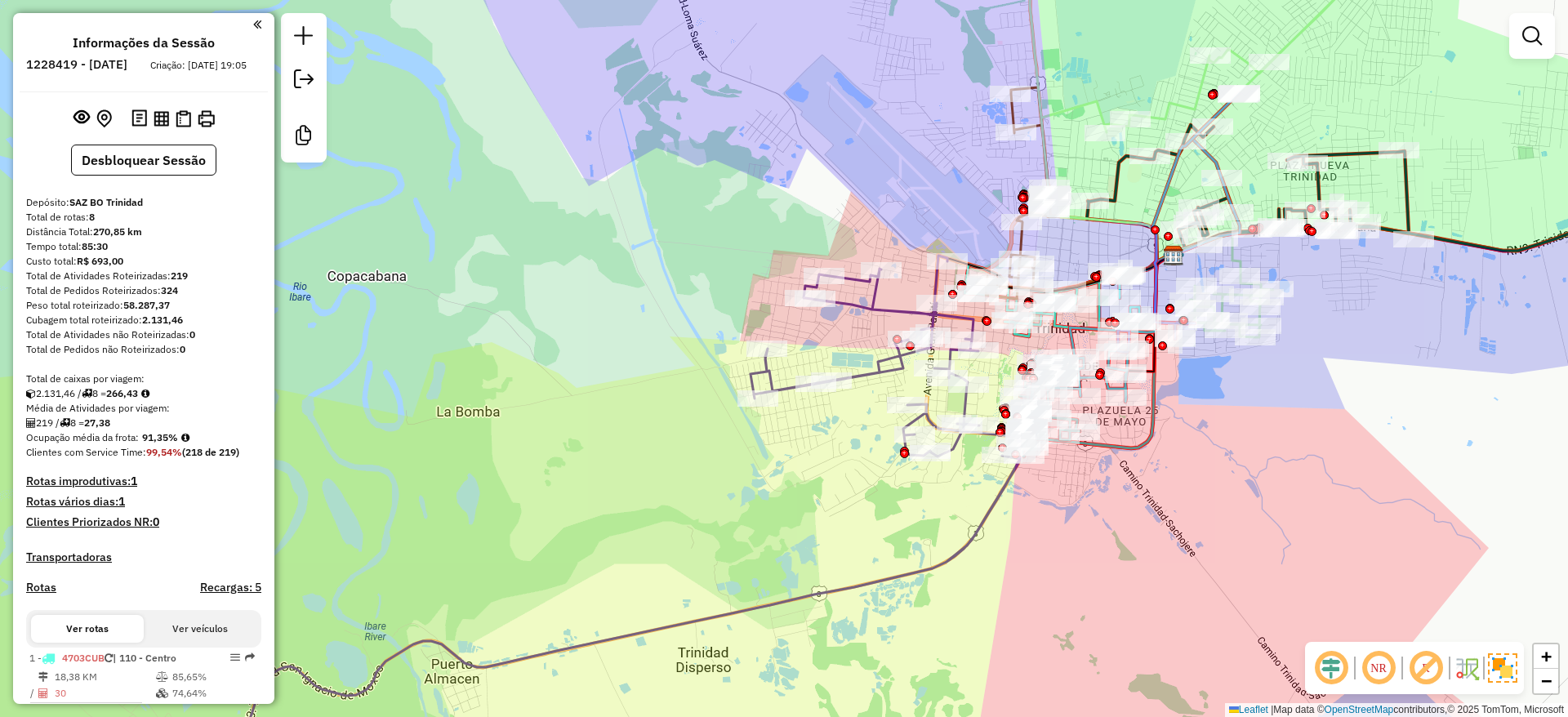
click at [846, 468] on div "Janela de atendimento Grade de atendimento Capacidade Transportadoras Veículos …" at bounding box center [784, 358] width 1568 height 717
click at [874, 375] on icon at bounding box center [598, 502] width 859 height 493
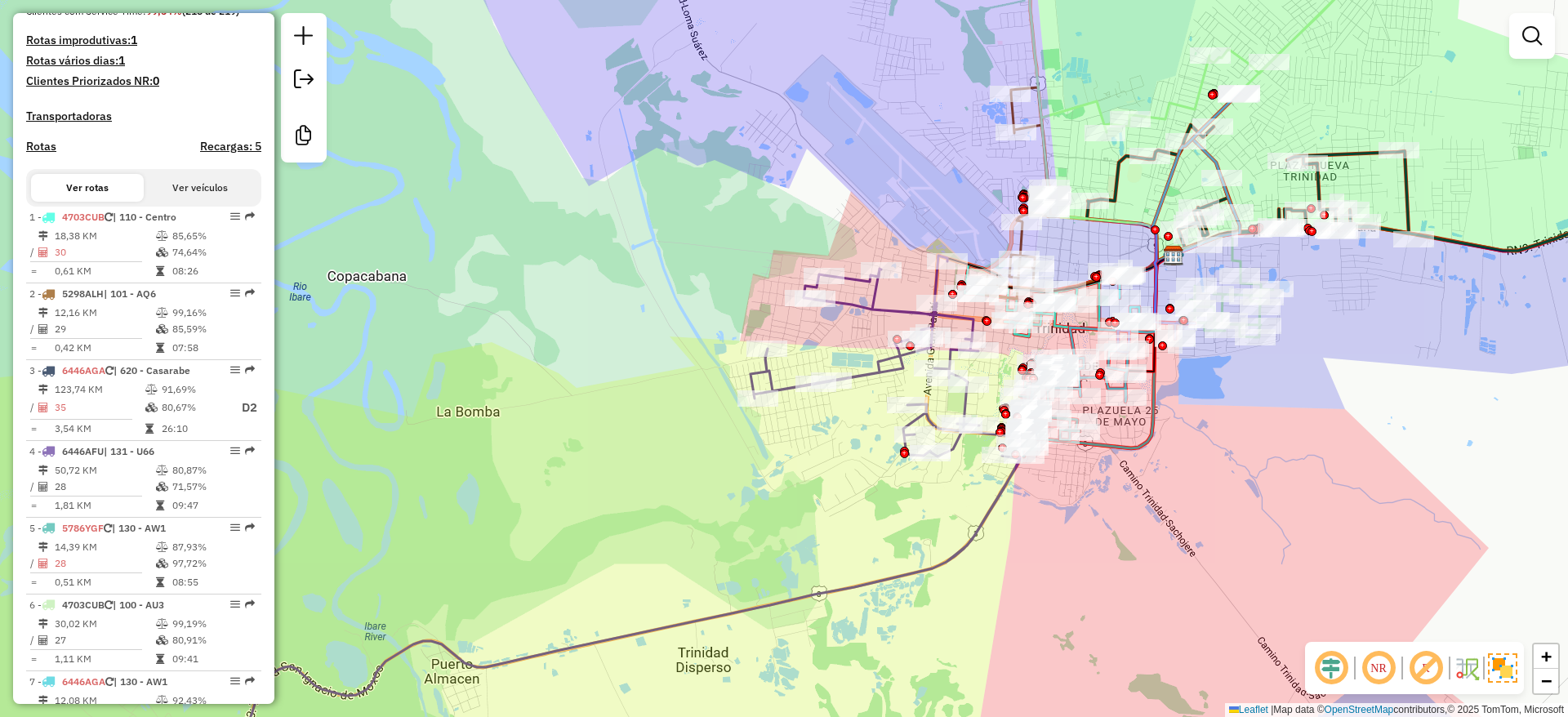
select select "**********"
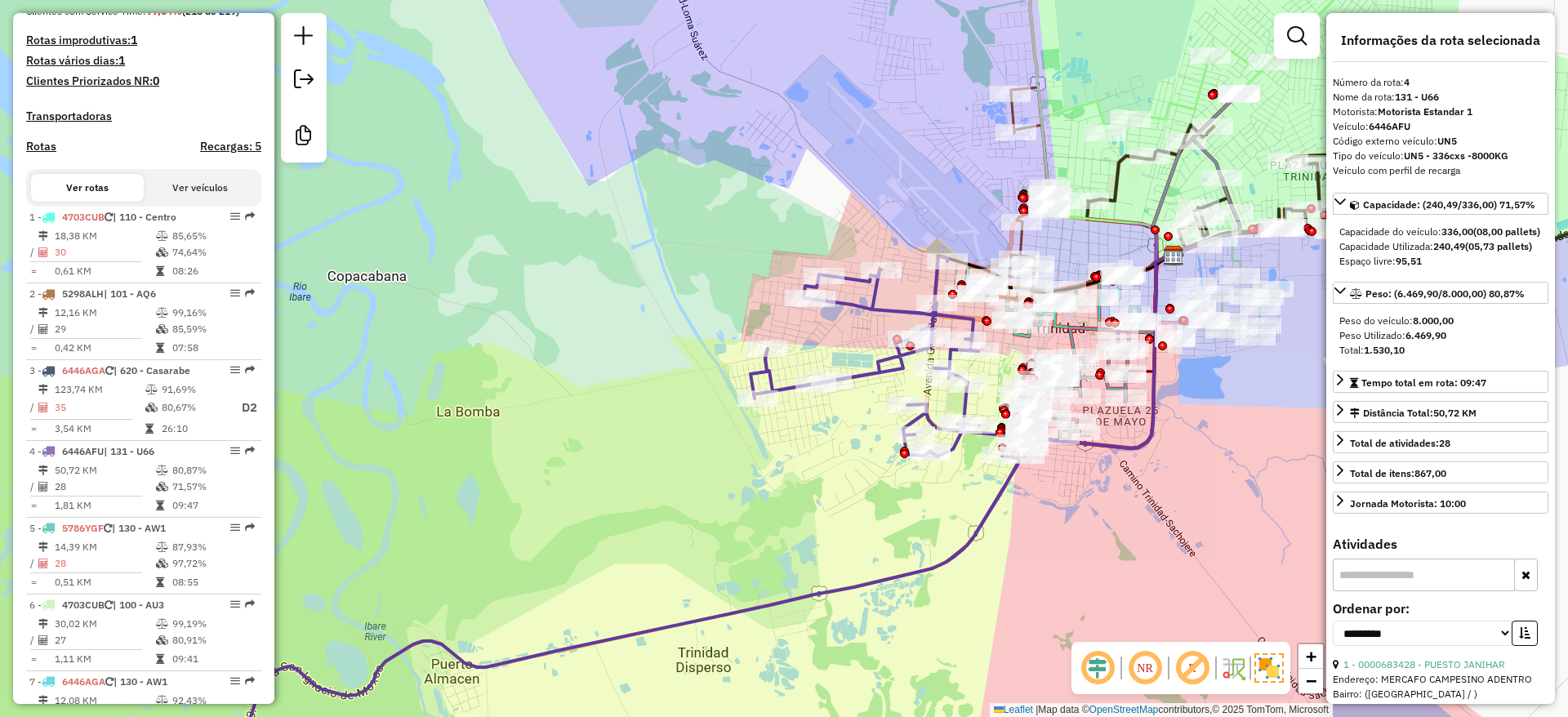
scroll to position [619, 0]
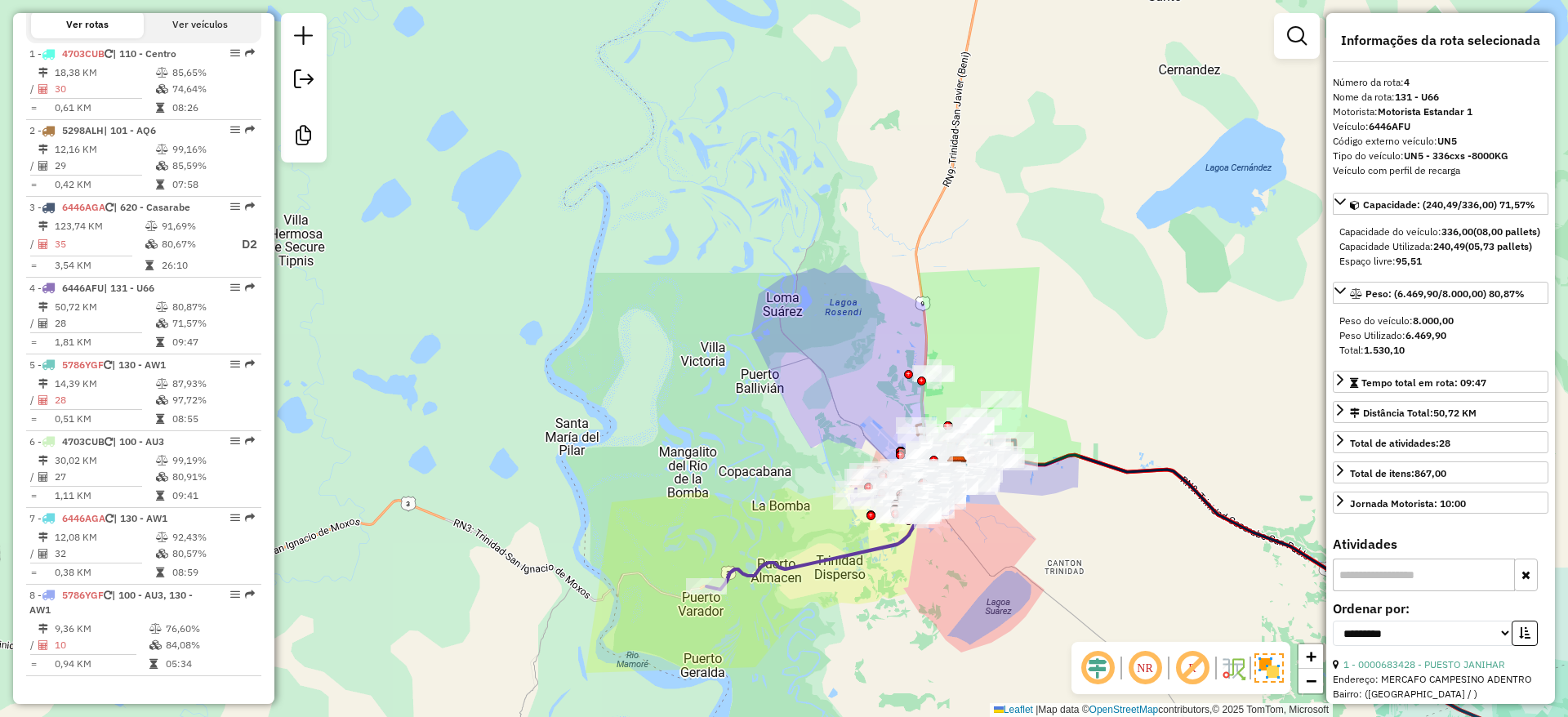
click at [984, 568] on div "Janela de atendimento Grade de atendimento Capacidade Transportadoras Veículos …" at bounding box center [784, 358] width 1568 height 717
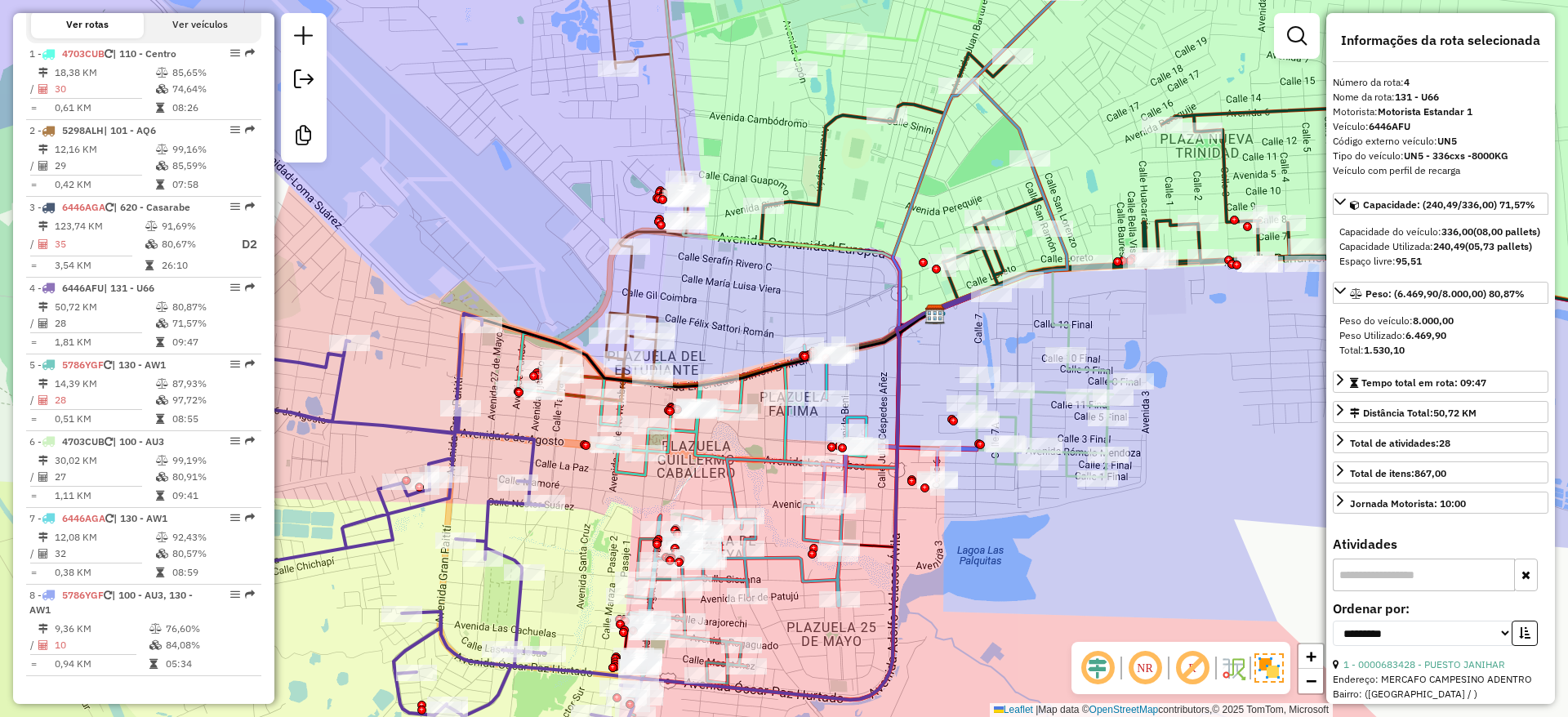
drag, startPoint x: 1232, startPoint y: 356, endPoint x: 1076, endPoint y: 353, distance: 156.0
click at [1109, 354] on div "Janela de atendimento Grade de atendimento Capacidade Transportadoras Veículos …" at bounding box center [784, 358] width 1568 height 717
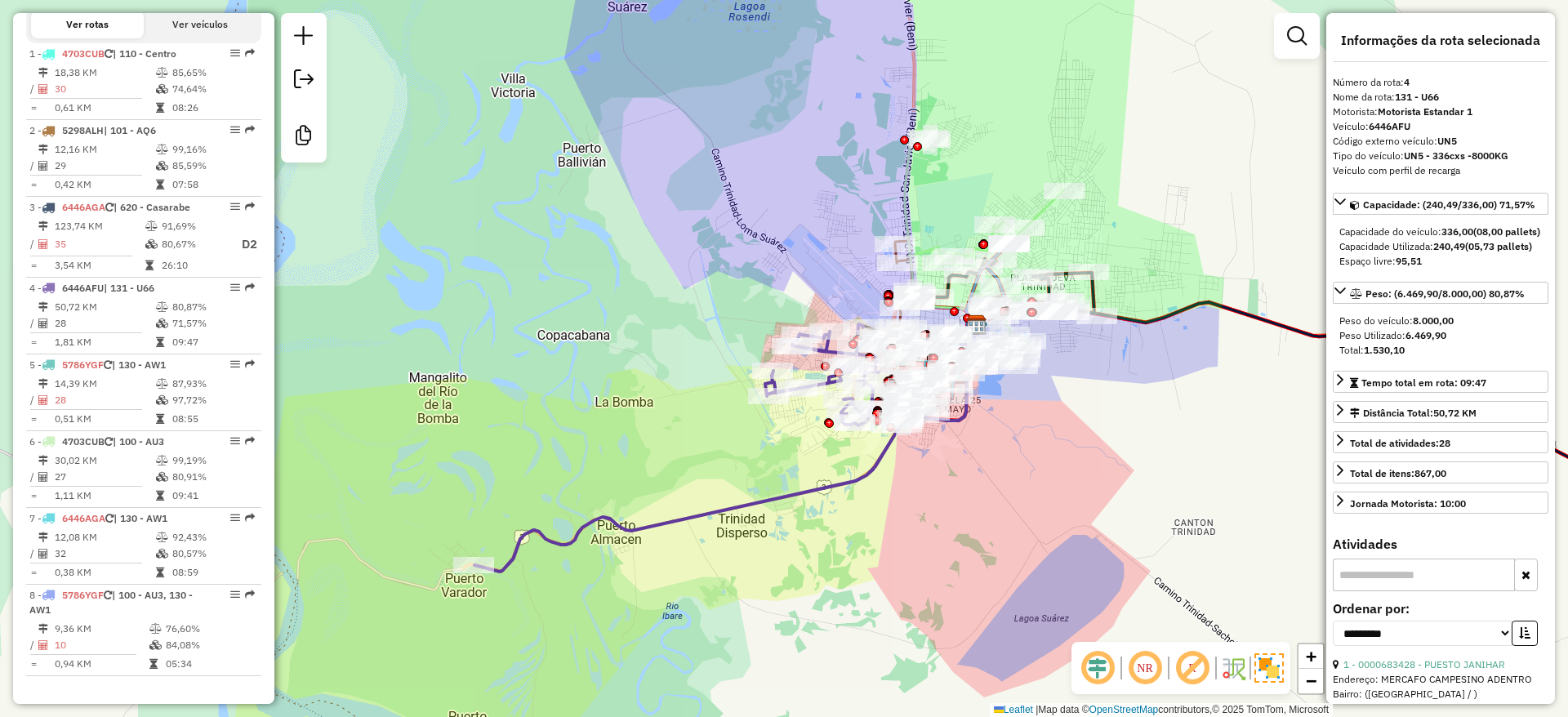
drag, startPoint x: 1088, startPoint y: 478, endPoint x: 1080, endPoint y: 459, distance: 20.6
click at [1081, 460] on div "Janela de atendimento Grade de atendimento Capacidade Transportadoras Veículos …" at bounding box center [784, 358] width 1568 height 717
drag, startPoint x: 1113, startPoint y: 505, endPoint x: 1110, endPoint y: 517, distance: 12.4
click at [1110, 515] on div "Janela de atendimento Grade de atendimento Capacidade Transportadoras Veículos …" at bounding box center [784, 358] width 1568 height 717
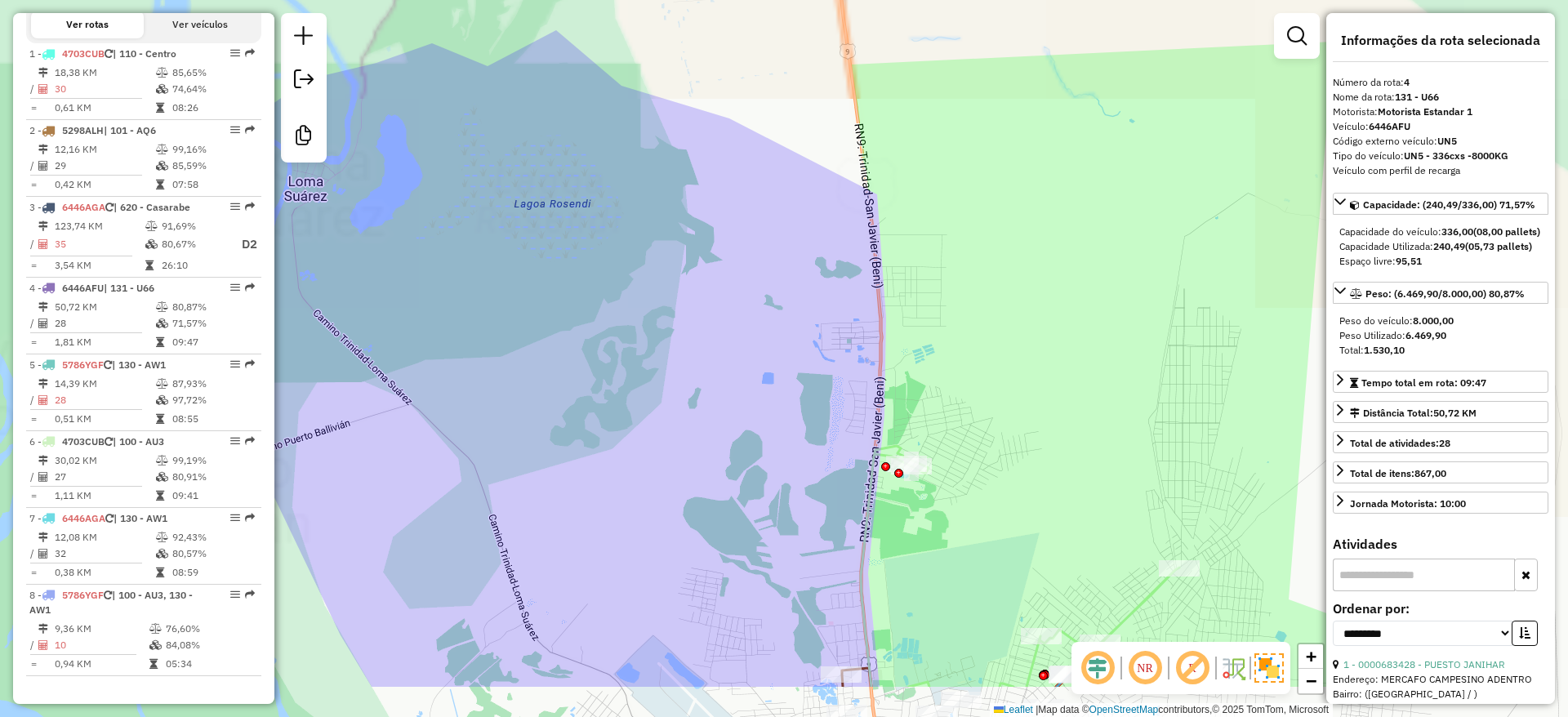
drag, startPoint x: 1007, startPoint y: 410, endPoint x: 933, endPoint y: 108, distance: 310.9
click at [929, 88] on div "Janela de atendimento Grade de atendimento Capacidade Transportadoras Veículos …" at bounding box center [784, 358] width 1568 height 717
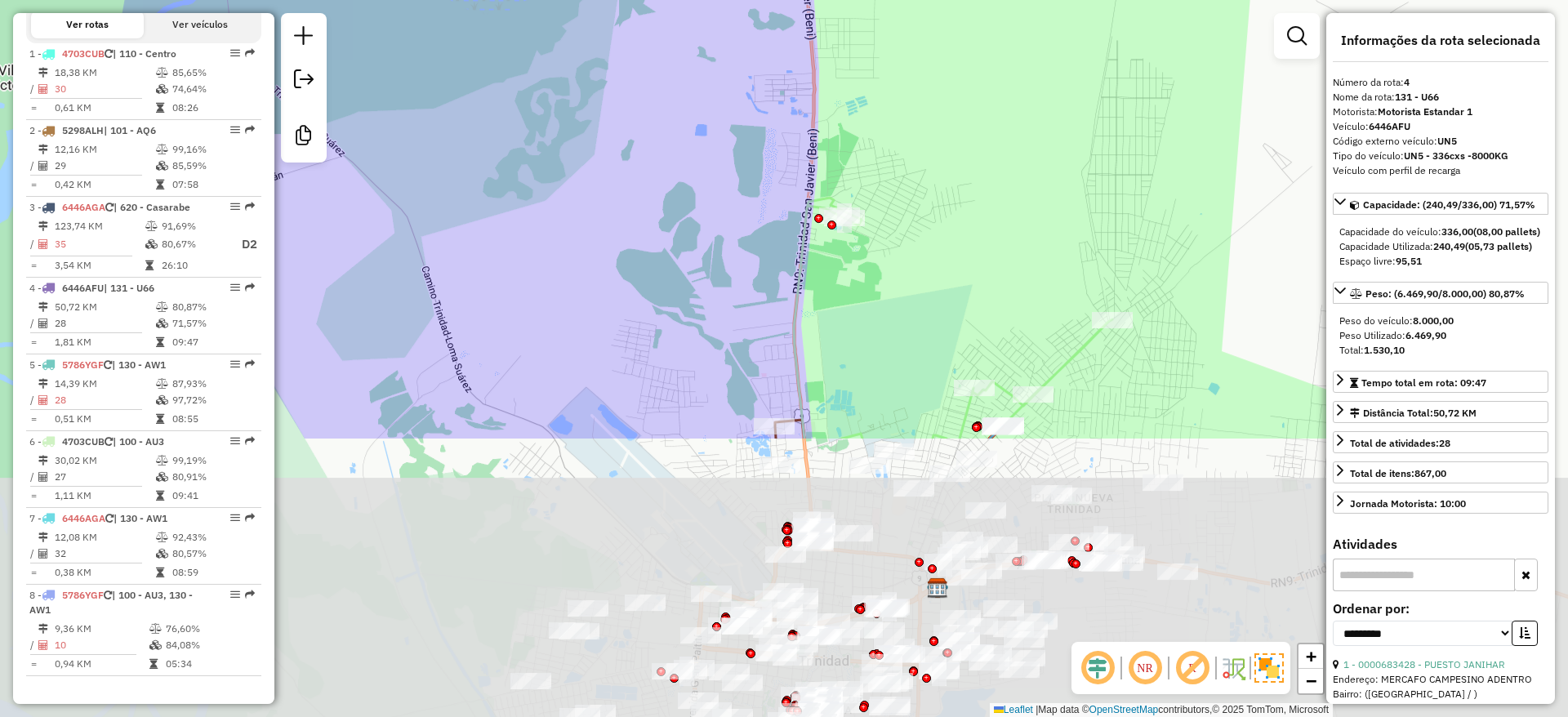
drag, startPoint x: 971, startPoint y: 203, endPoint x: 956, endPoint y: 91, distance: 113.0
click at [962, 105] on div "Janela de atendimento Grade de atendimento Capacidade Transportadoras Veículos …" at bounding box center [784, 358] width 1568 height 717
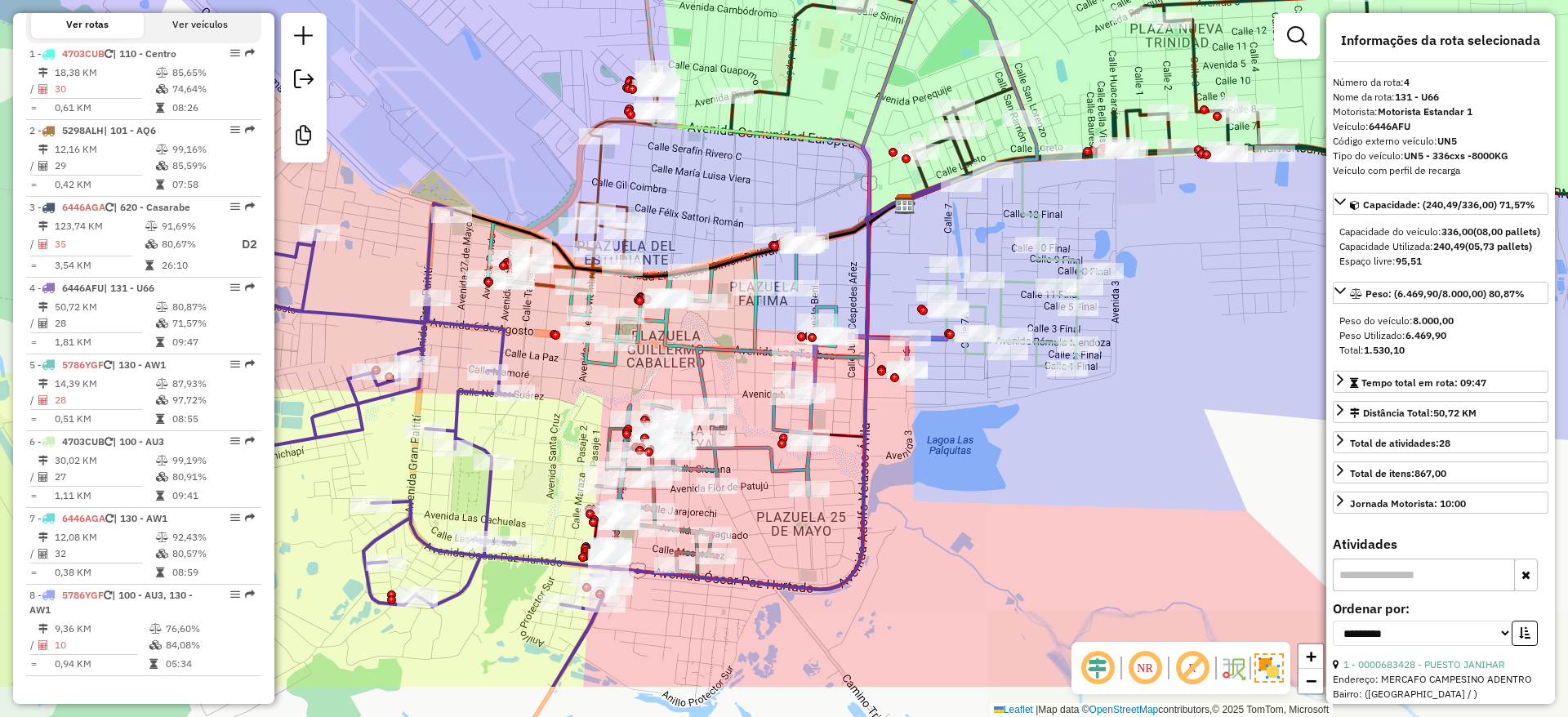
drag, startPoint x: 1044, startPoint y: 416, endPoint x: 1051, endPoint y: 391, distance: 26.0
click at [1051, 394] on div "Janela de atendimento Grade de atendimento Capacidade Transportadoras Veículos …" at bounding box center [784, 358] width 1568 height 717
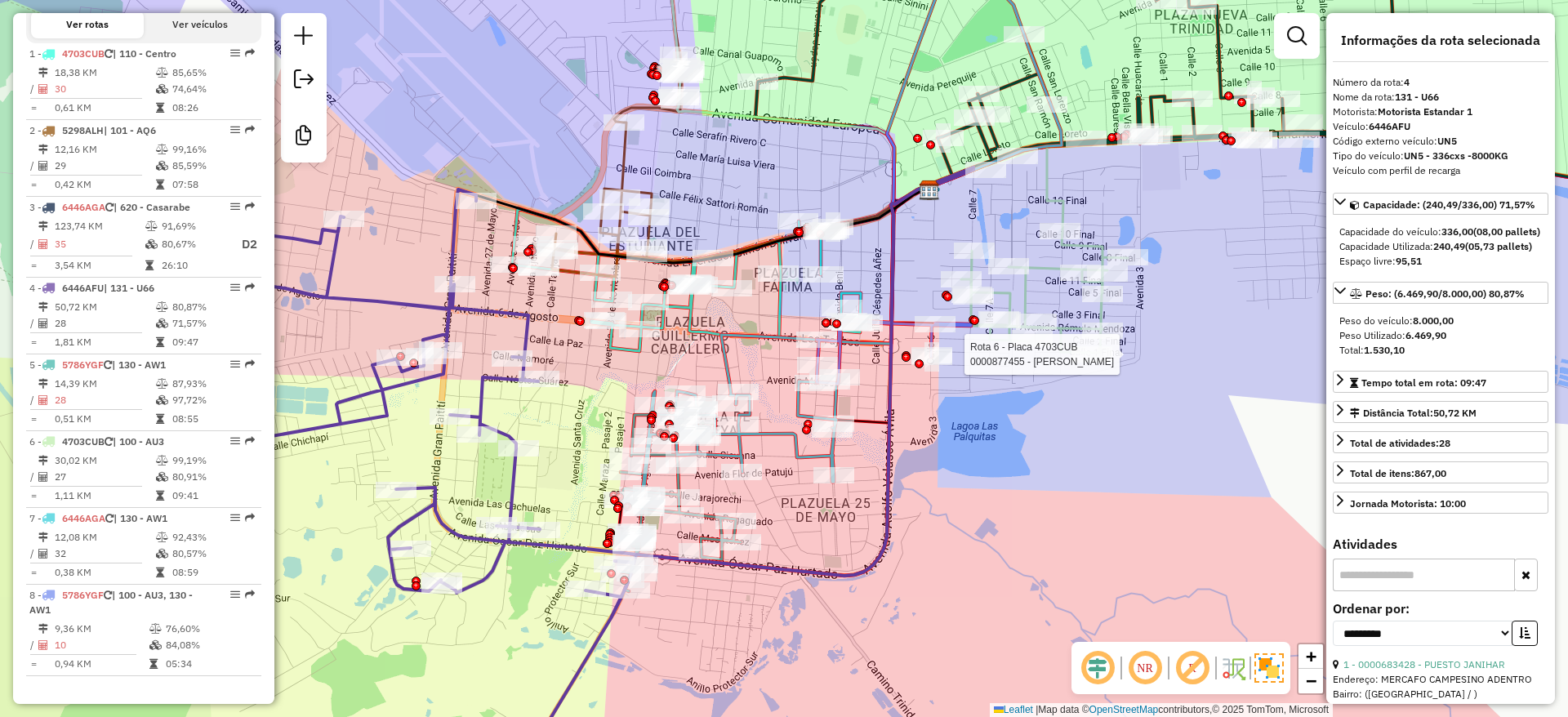
drag, startPoint x: 1038, startPoint y: 467, endPoint x: 1106, endPoint y: 435, distance: 75.2
click at [1106, 435] on div "Rota 6 - Placa 4703CUB 0000877455 - GONZALO Janela de atendimento Grade de aten…" at bounding box center [784, 358] width 1568 height 717
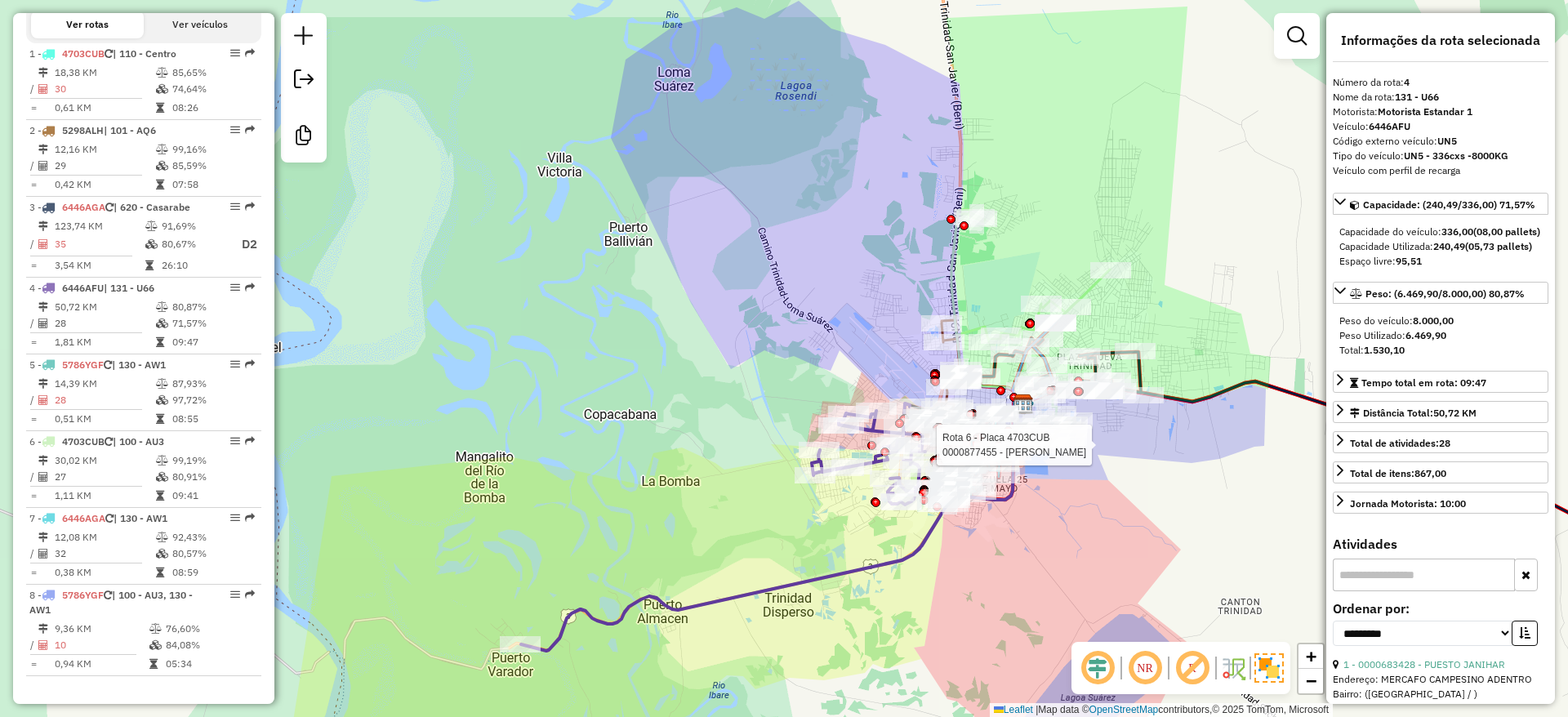
click at [918, 595] on div "Rota 6 - Placa 4703CUB 0000877455 - GONZALO Janela de atendimento Grade de aten…" at bounding box center [784, 358] width 1568 height 717
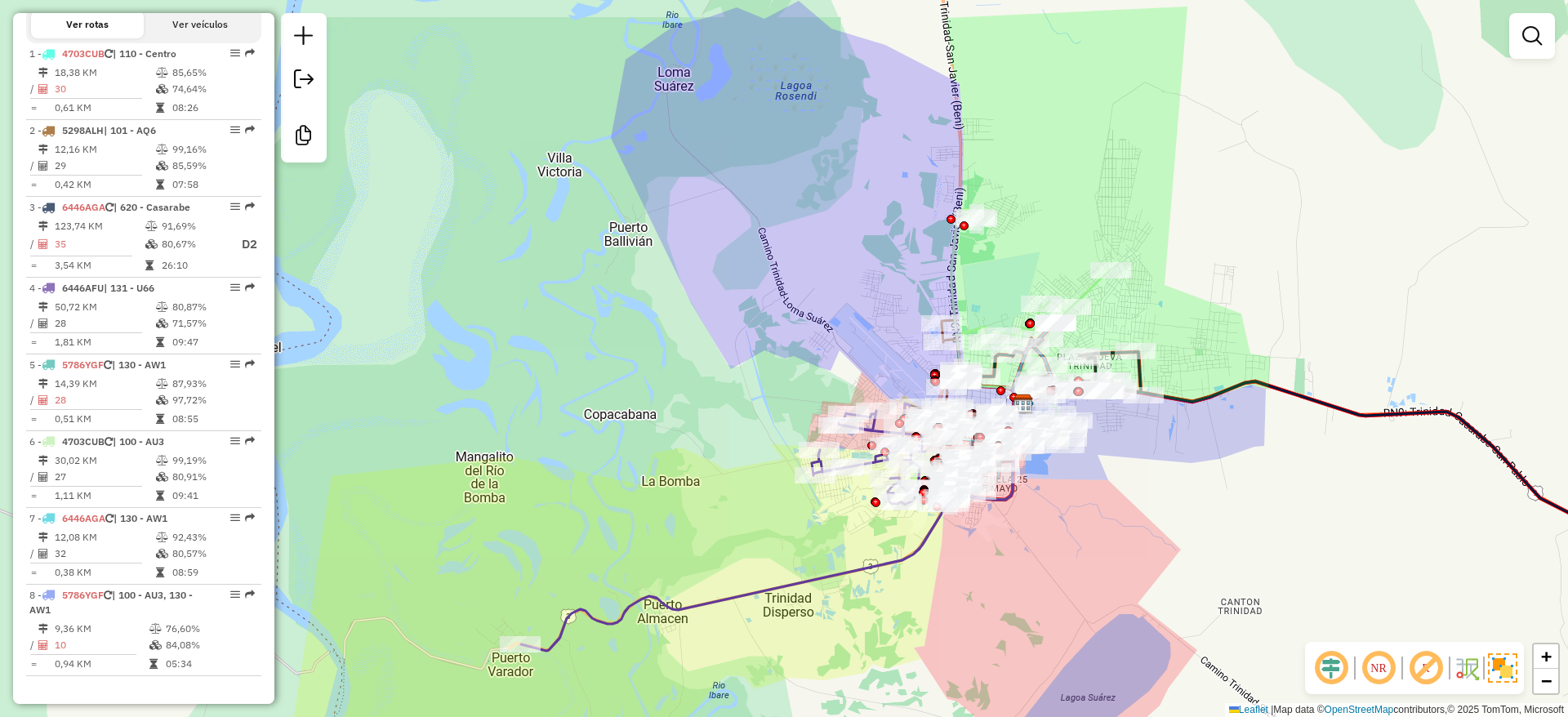
click at [903, 559] on icon at bounding box center [735, 527] width 428 height 247
select select "**********"
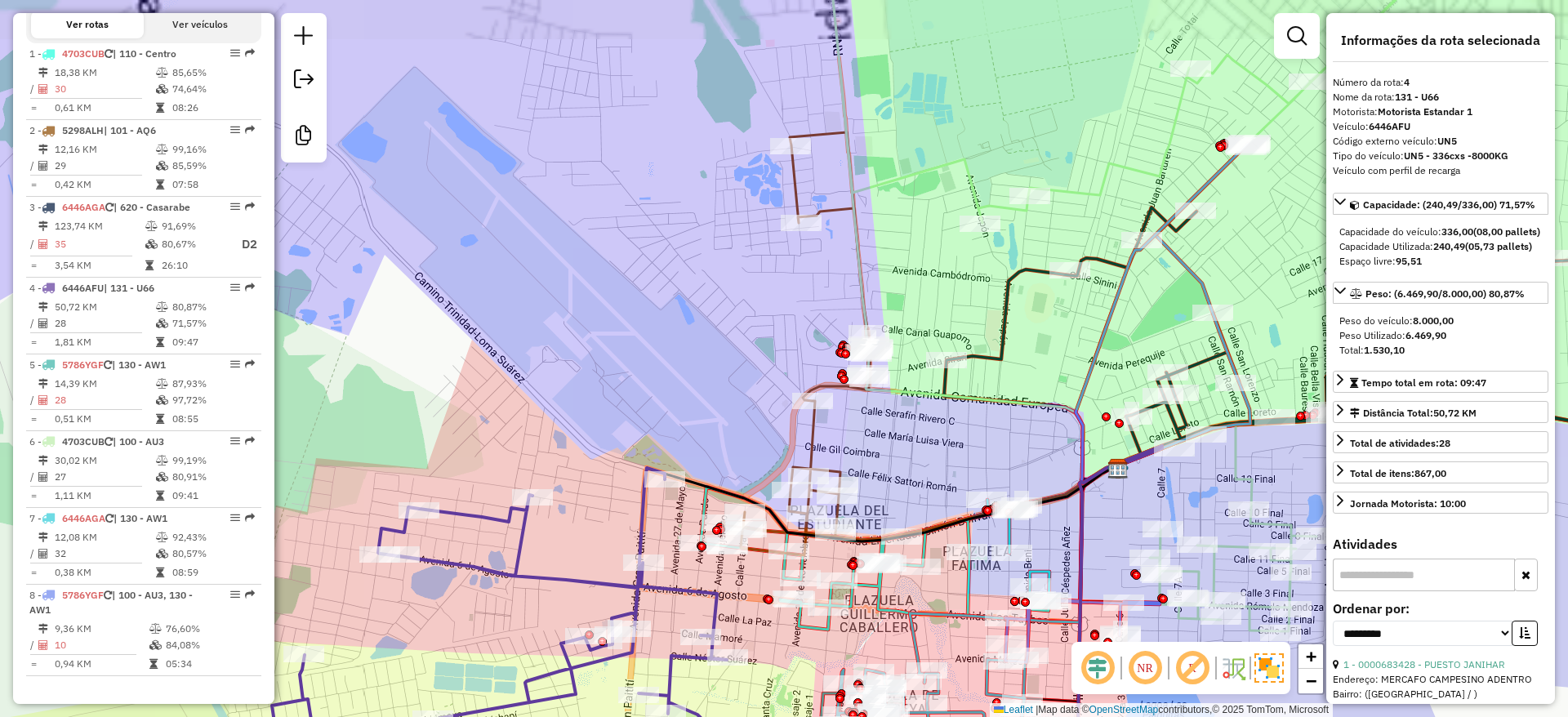
drag, startPoint x: 905, startPoint y: 276, endPoint x: 896, endPoint y: 225, distance: 51.8
click at [899, 228] on div "Rota 3 - Placa 6446AGA 0000682485 - T.LIMACHI Janela de atendimento Grade de at…" at bounding box center [784, 358] width 1568 height 717
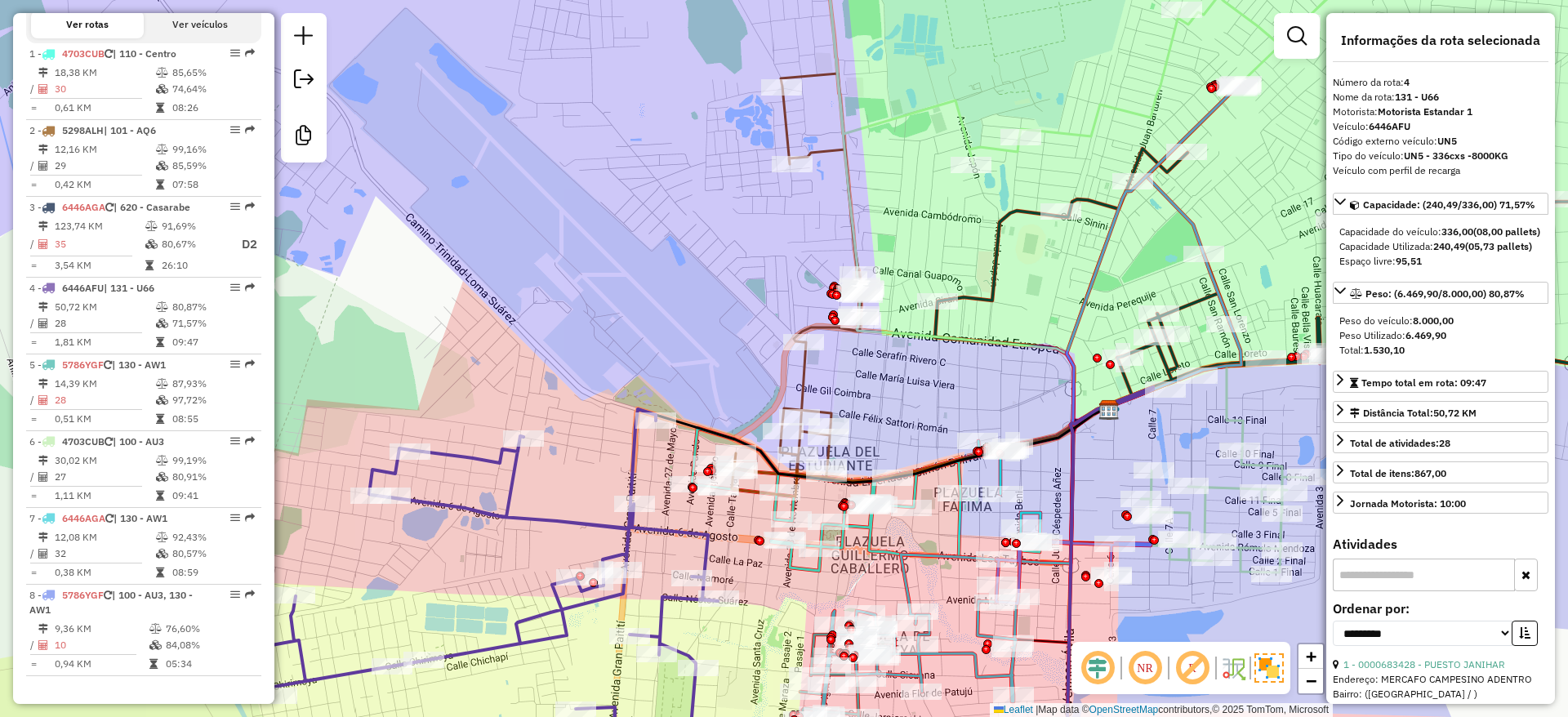
click at [831, 143] on icon at bounding box center [787, 284] width 147 height 423
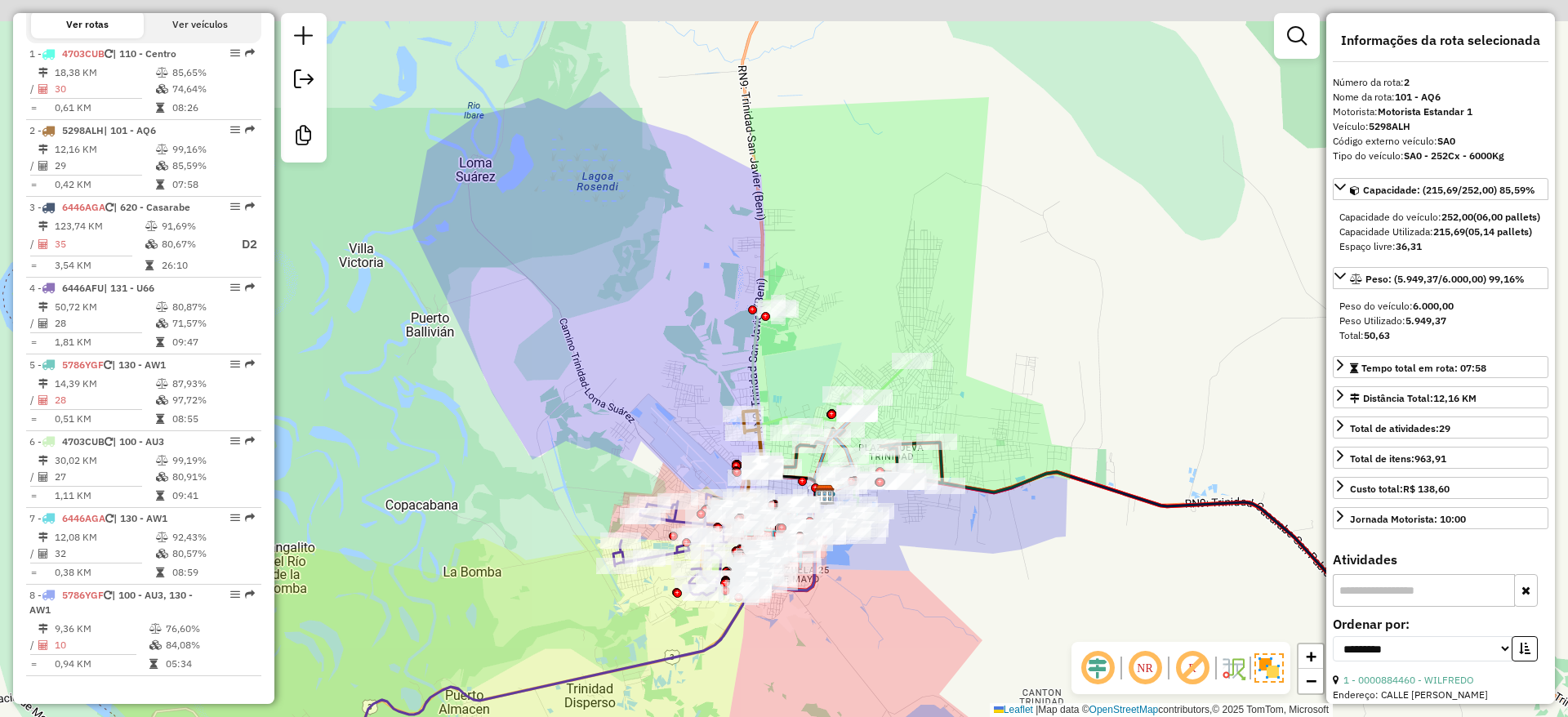
drag, startPoint x: 1130, startPoint y: 545, endPoint x: 943, endPoint y: 588, distance: 191.9
click at [962, 598] on div "Janela de atendimento Grade de atendimento Capacidade Transportadoras Veículos …" at bounding box center [784, 358] width 1568 height 717
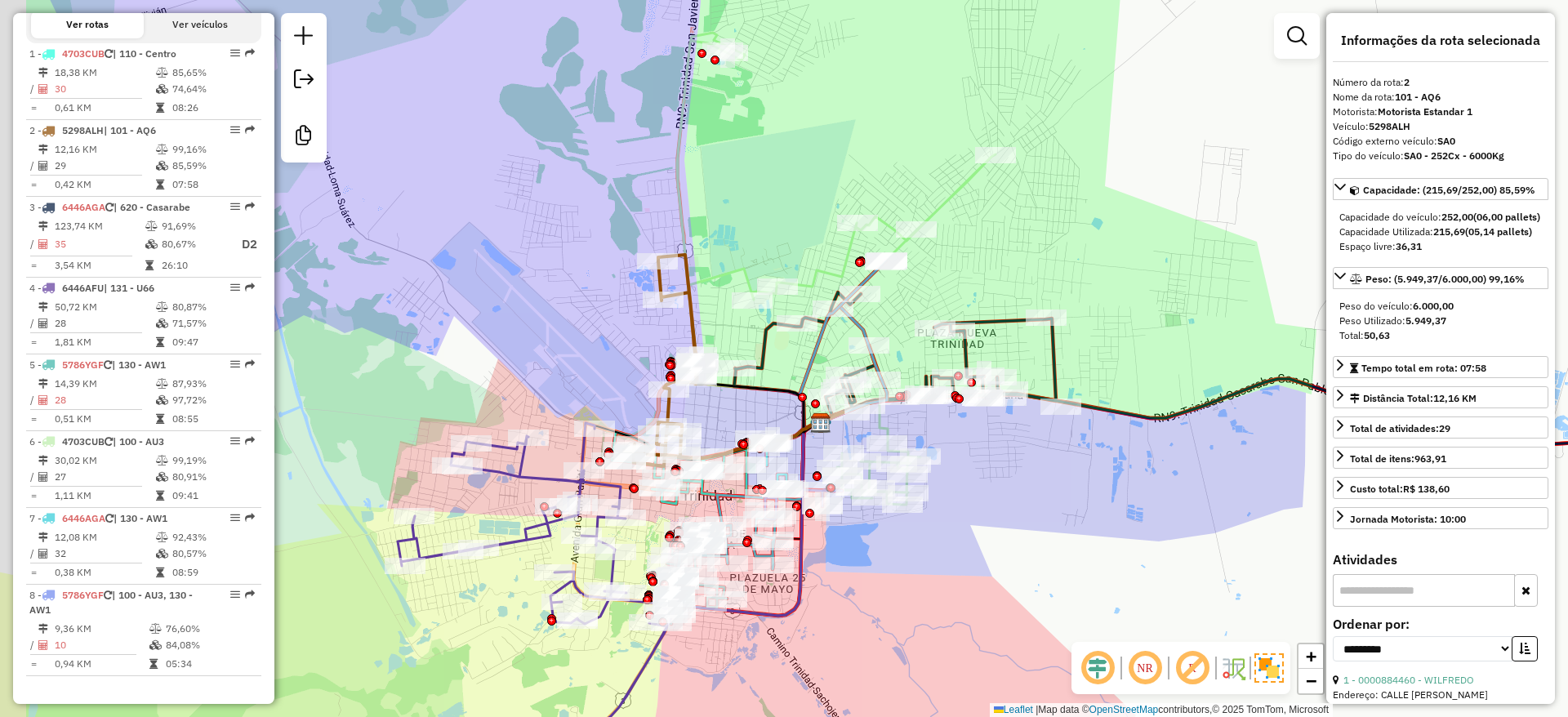
drag, startPoint x: 884, startPoint y: 556, endPoint x: 971, endPoint y: 540, distance: 88.5
click at [970, 540] on div "Janela de atendimento Grade de atendimento Capacidade Transportadoras Veículos …" at bounding box center [784, 358] width 1568 height 717
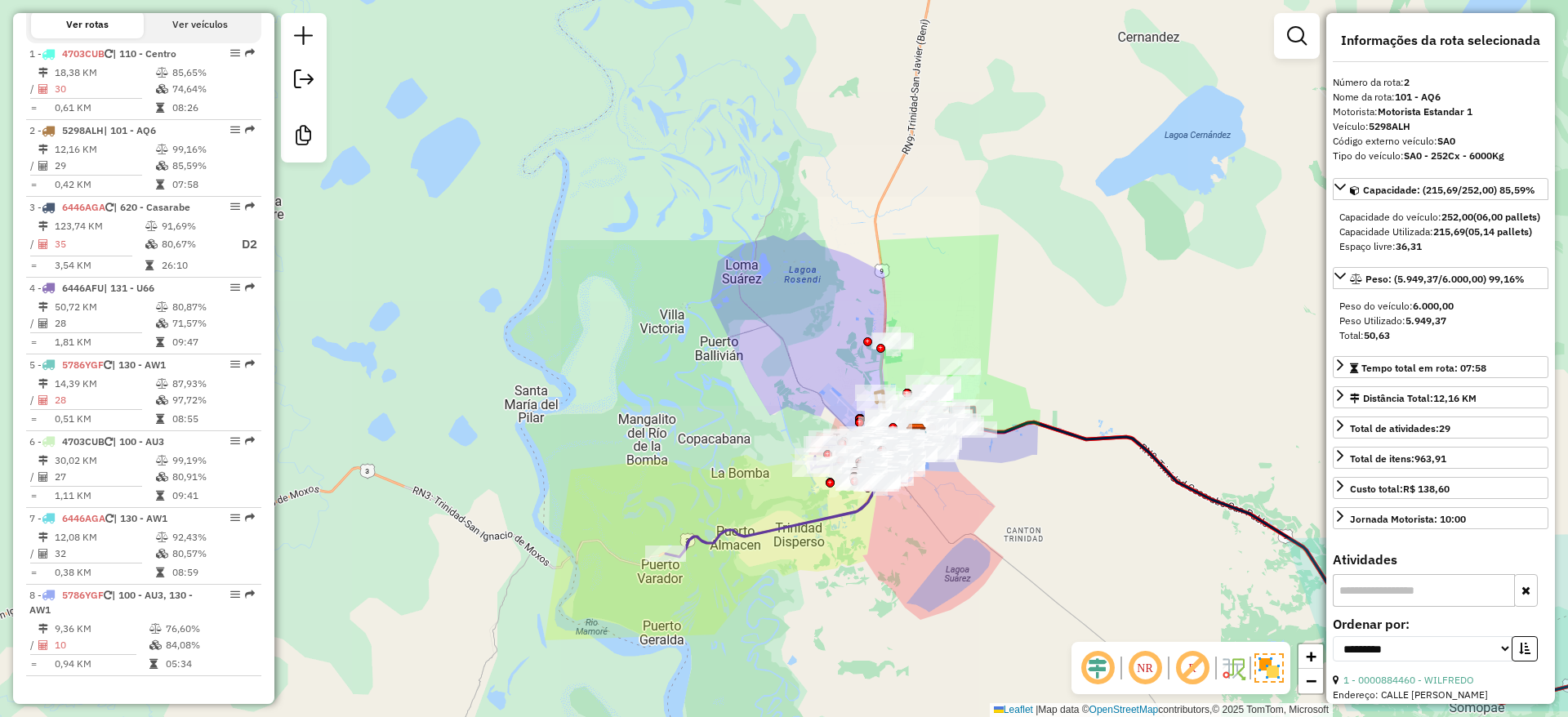
drag, startPoint x: 962, startPoint y: 510, endPoint x: 956, endPoint y: 485, distance: 25.7
click at [956, 485] on div "Janela de atendimento Grade de atendimento Capacidade Transportadoras Veículos …" at bounding box center [784, 358] width 1568 height 717
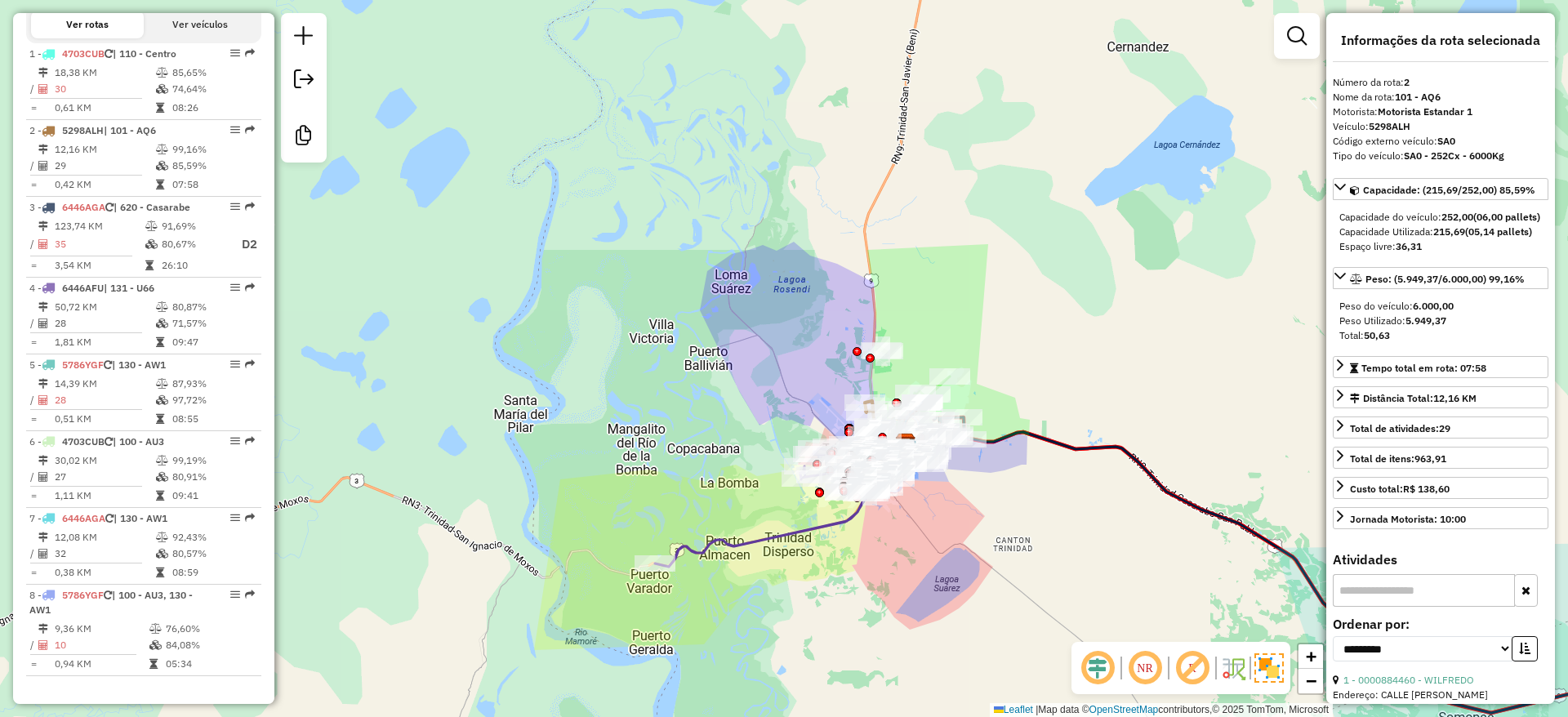
click at [944, 543] on div "Janela de atendimento Grade de atendimento Capacidade Transportadoras Veículos …" at bounding box center [784, 358] width 1568 height 717
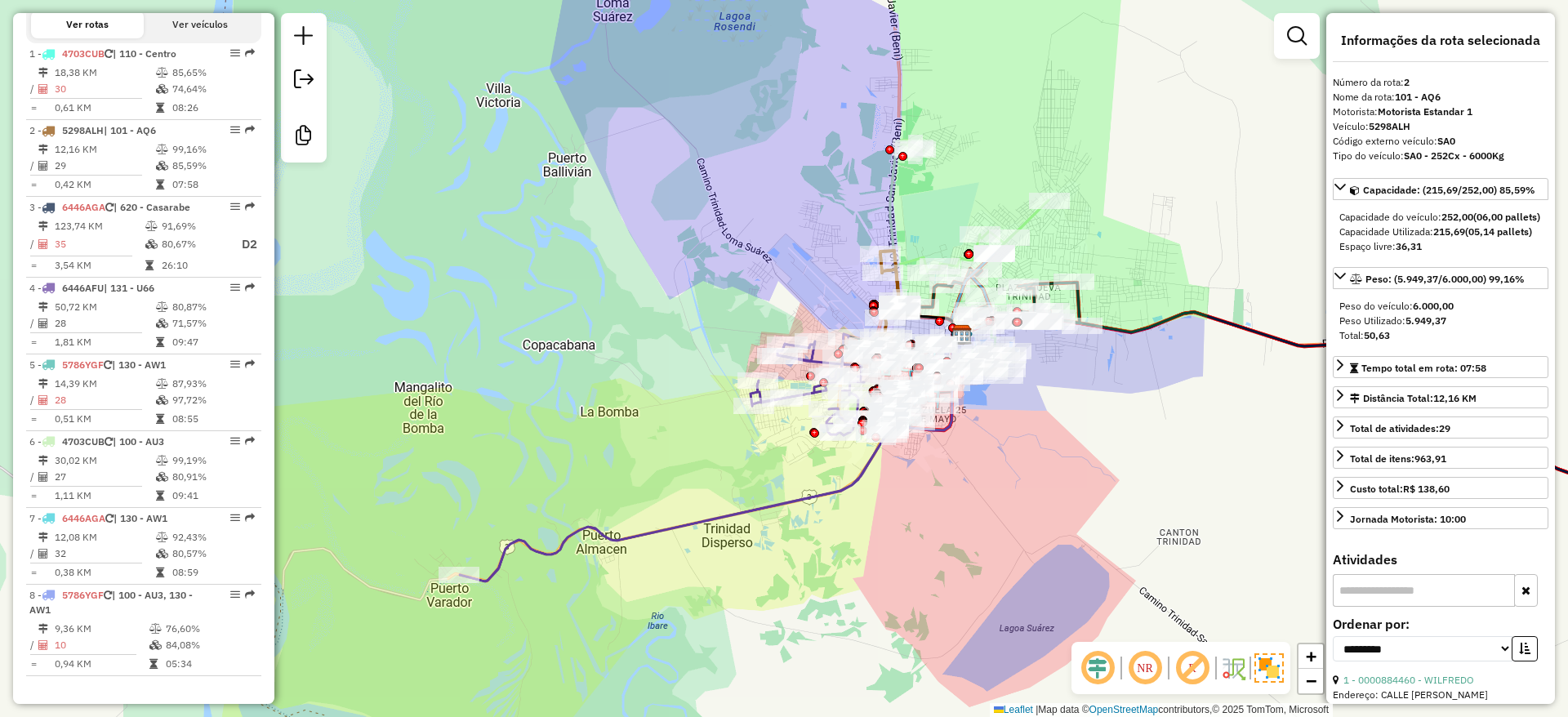
drag, startPoint x: 718, startPoint y: 536, endPoint x: 817, endPoint y: 502, distance: 104.7
click at [819, 504] on div "Janela de atendimento Grade de atendimento Capacidade Transportadoras Veículos …" at bounding box center [784, 358] width 1568 height 717
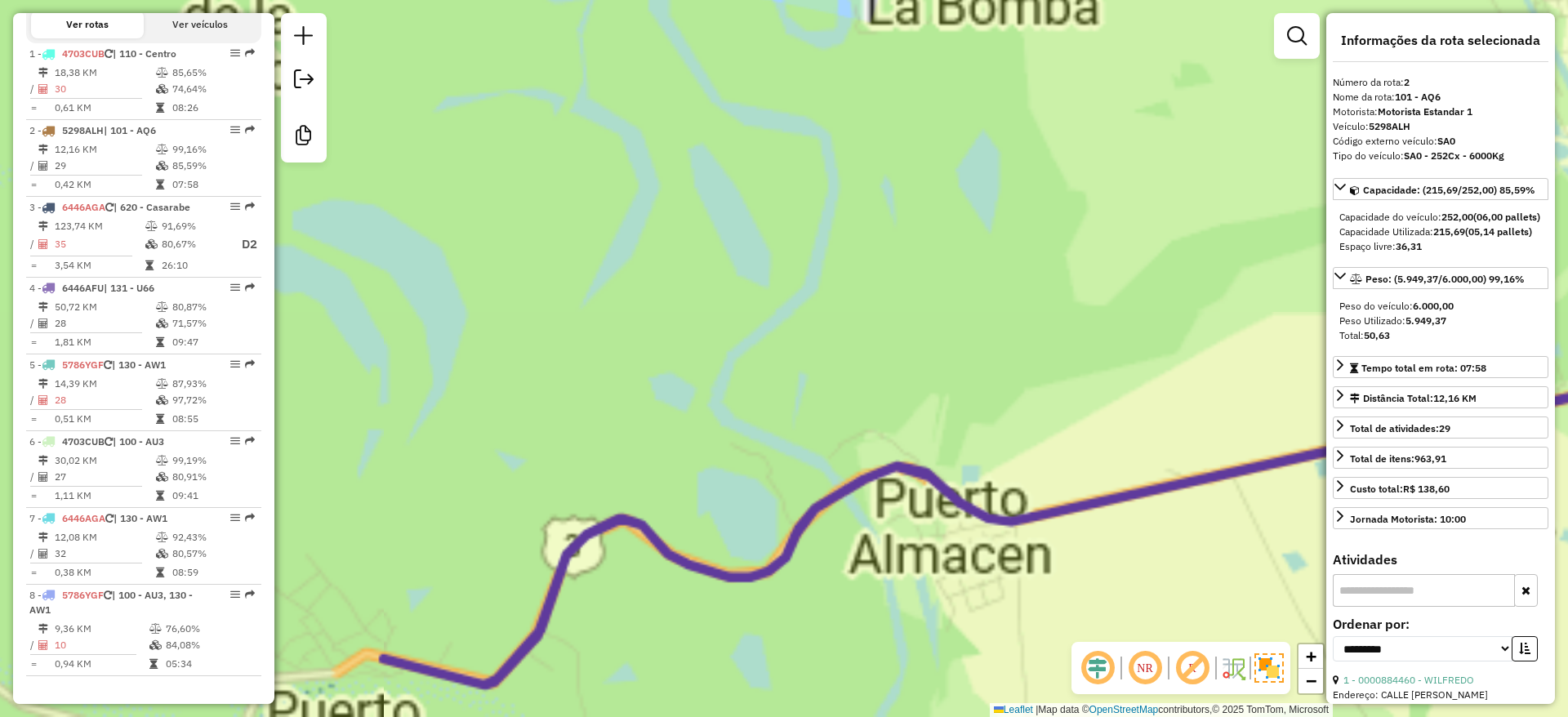
drag, startPoint x: 625, startPoint y: 477, endPoint x: 693, endPoint y: 426, distance: 85.0
click at [692, 427] on icon at bounding box center [1242, 190] width 1715 height 990
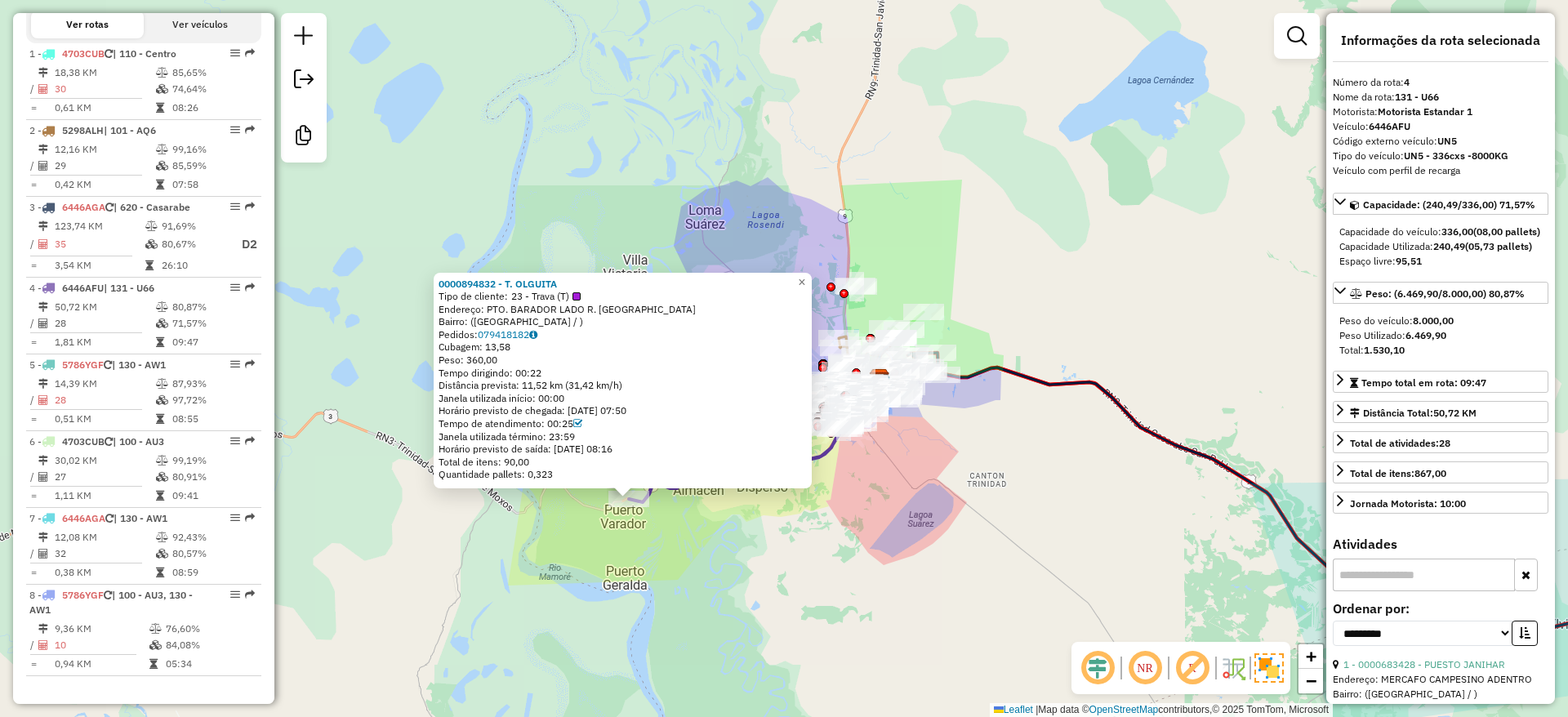
drag, startPoint x: 1033, startPoint y: 545, endPoint x: 816, endPoint y: 538, distance: 217.1
click at [844, 549] on div "0000894832 - T. OLGUITA Tipo de cliente: 23 - Trava (T) Endereço: PTO. BARADOR …" at bounding box center [784, 358] width 1568 height 717
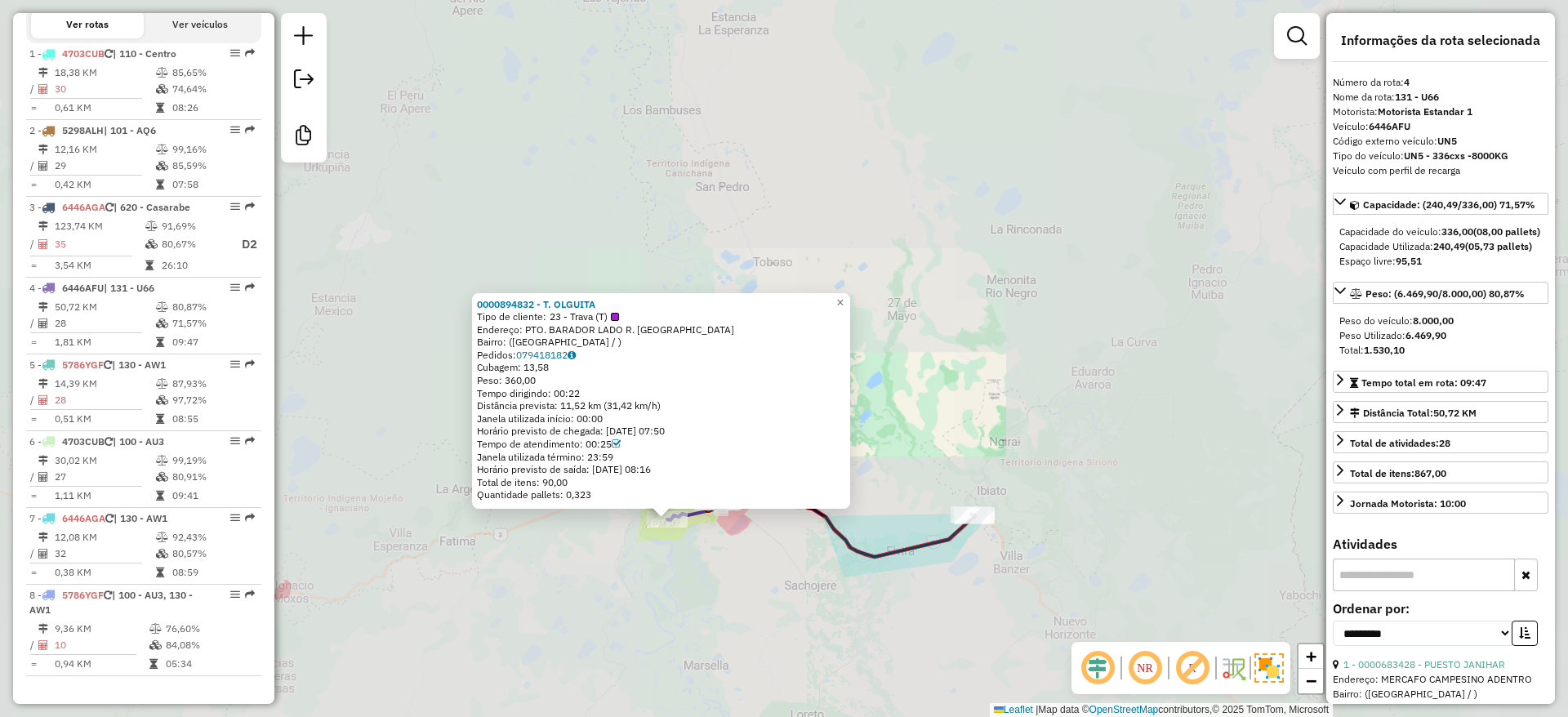
click at [827, 574] on div "0000894832 - T. OLGUITA Tipo de cliente: 23 - Trava (T) Endereço: PTO. BARADOR …" at bounding box center [784, 358] width 1568 height 717
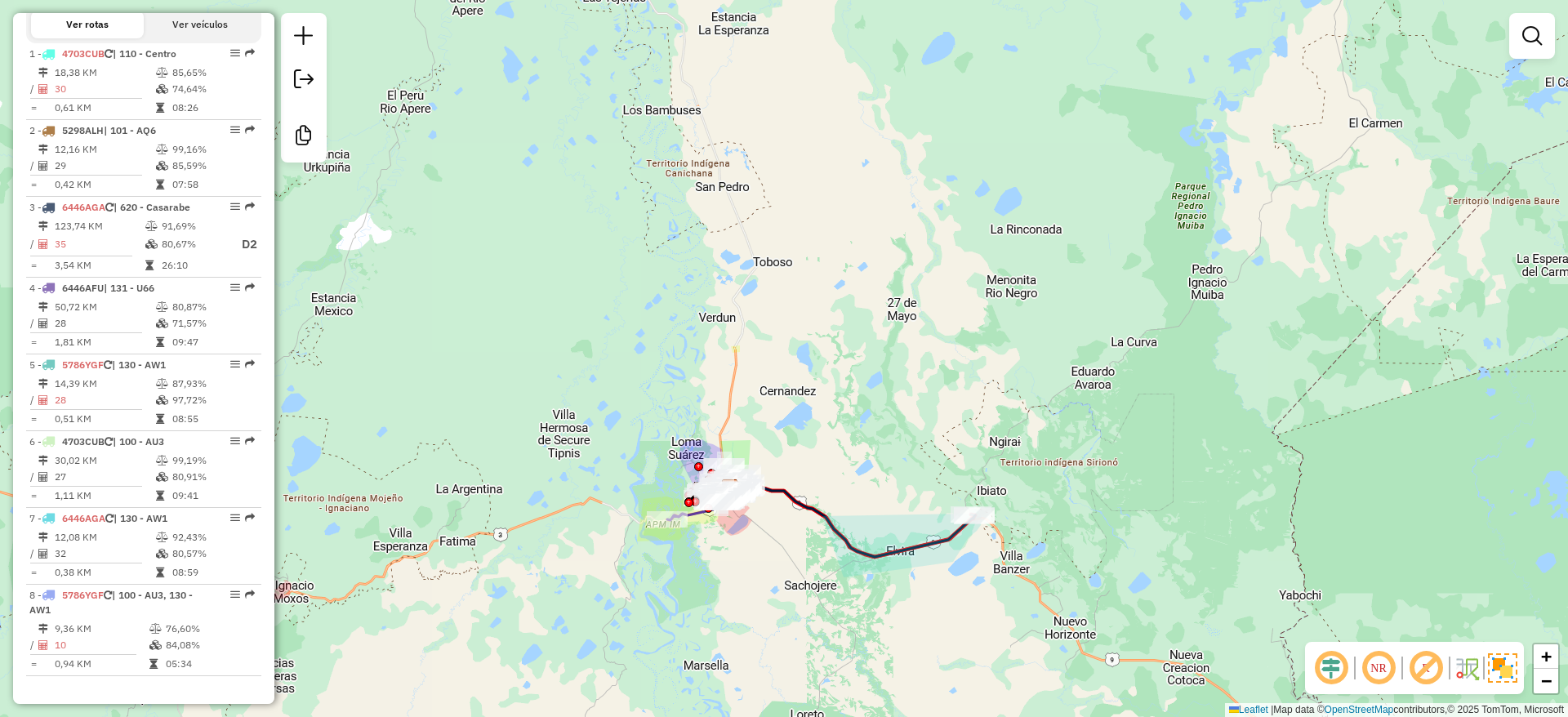
click at [858, 517] on div "Janela de atendimento Grade de atendimento Capacidade Transportadoras Veículos …" at bounding box center [784, 358] width 1568 height 717
click at [828, 515] on icon at bounding box center [850, 518] width 251 height 76
select select "**********"
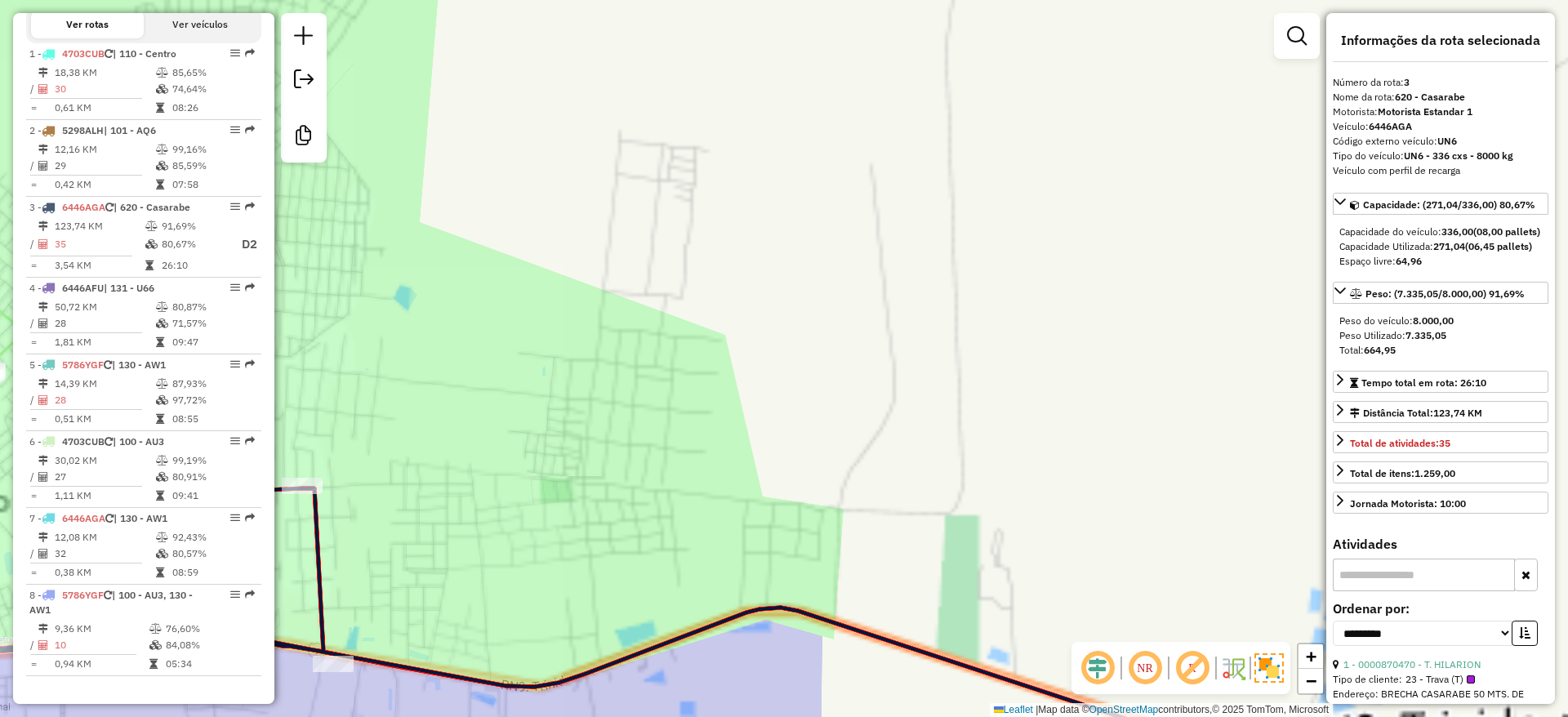
drag, startPoint x: 761, startPoint y: 474, endPoint x: 1232, endPoint y: 408, distance: 475.6
click at [1232, 408] on div "Janela de atendimento Grade de atendimento Capacidade Transportadoras Veículos …" at bounding box center [784, 358] width 1568 height 717
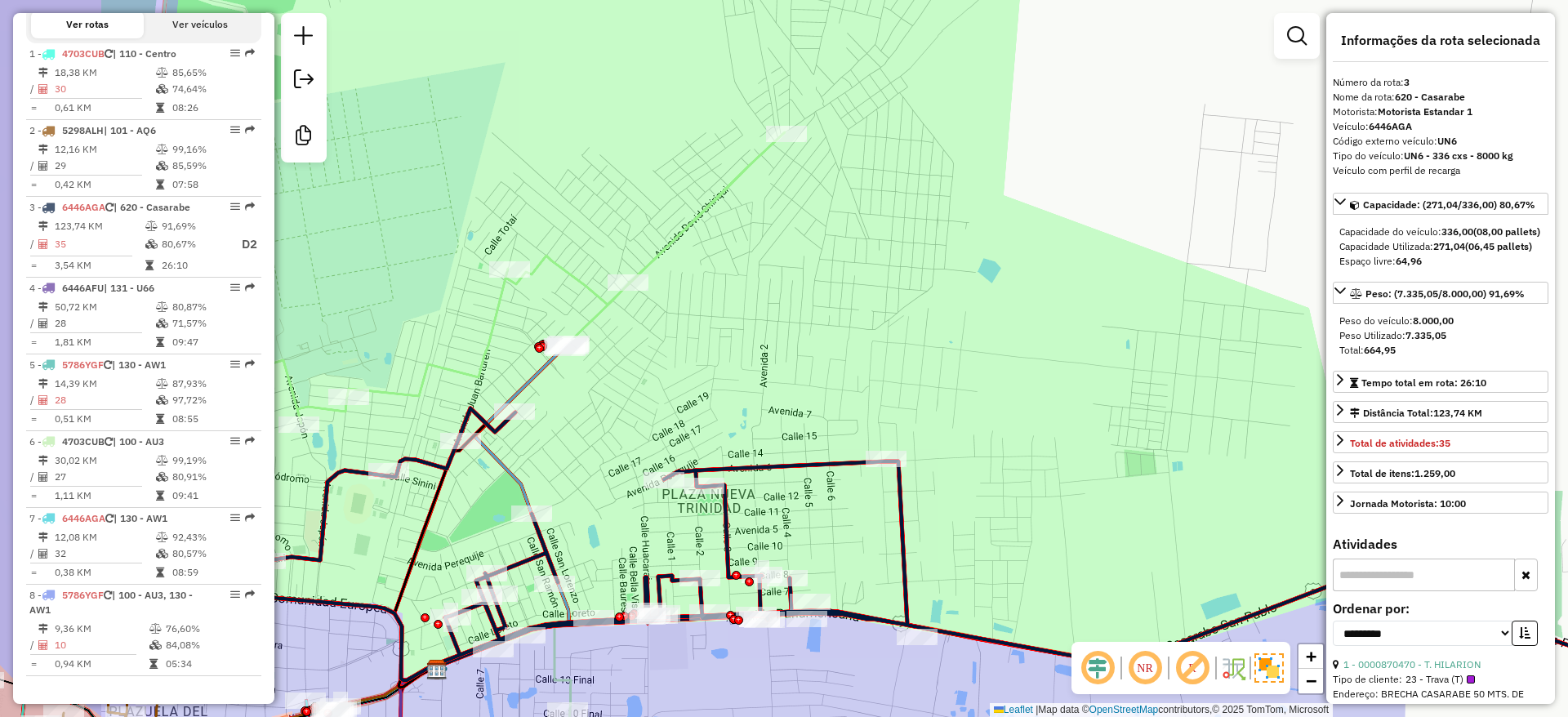
drag, startPoint x: 1140, startPoint y: 458, endPoint x: 1451, endPoint y: 514, distance: 316.0
click at [1474, 527] on hb-router-mapa "Informações da Sessão 1228419 - 12/08/2025 Criação: 11/08/2025 19:05 Desbloquea…" at bounding box center [784, 358] width 1568 height 717
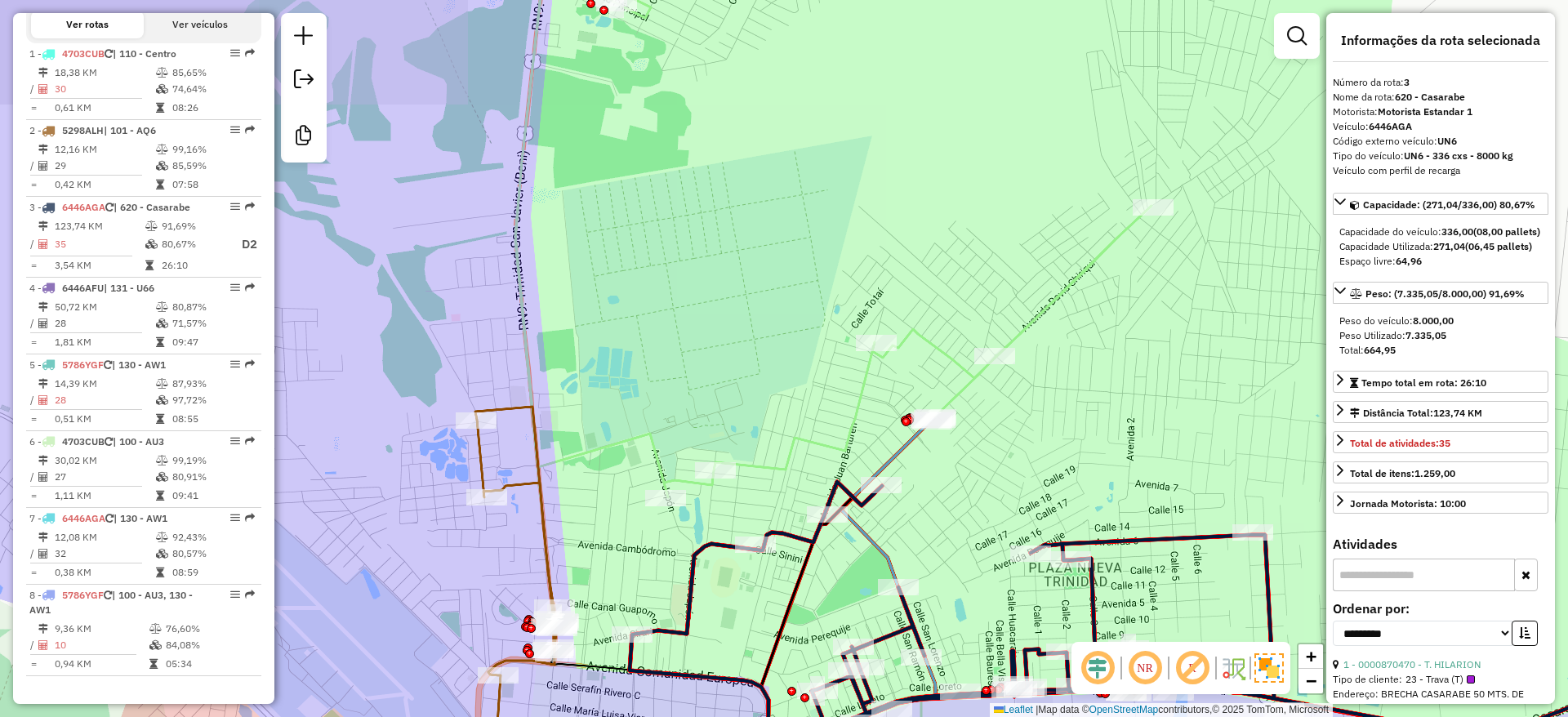
click at [1144, 380] on div "Janela de atendimento Grade de atendimento Capacidade Transportadoras Veículos …" at bounding box center [784, 358] width 1568 height 717
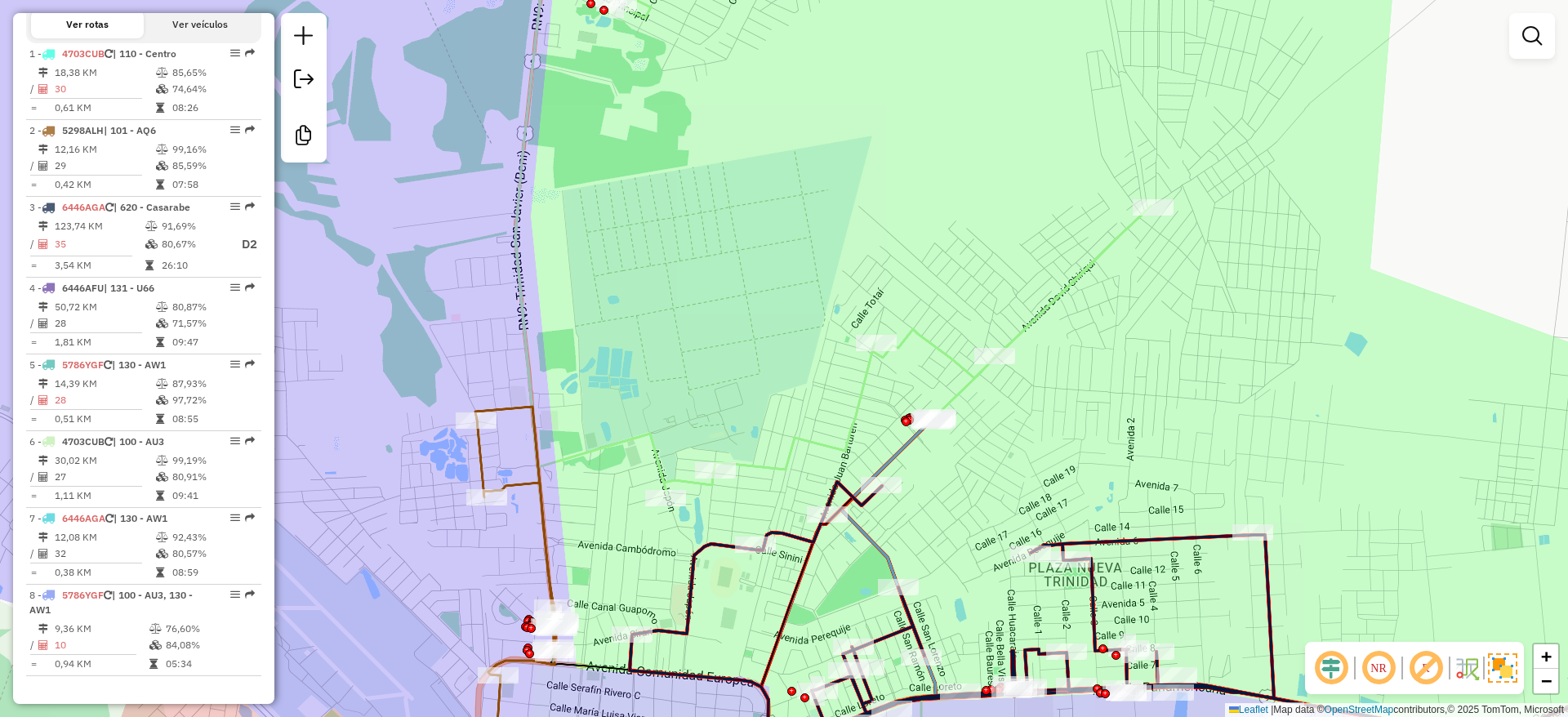
click at [1071, 282] on icon at bounding box center [833, 376] width 636 height 826
select select "**********"
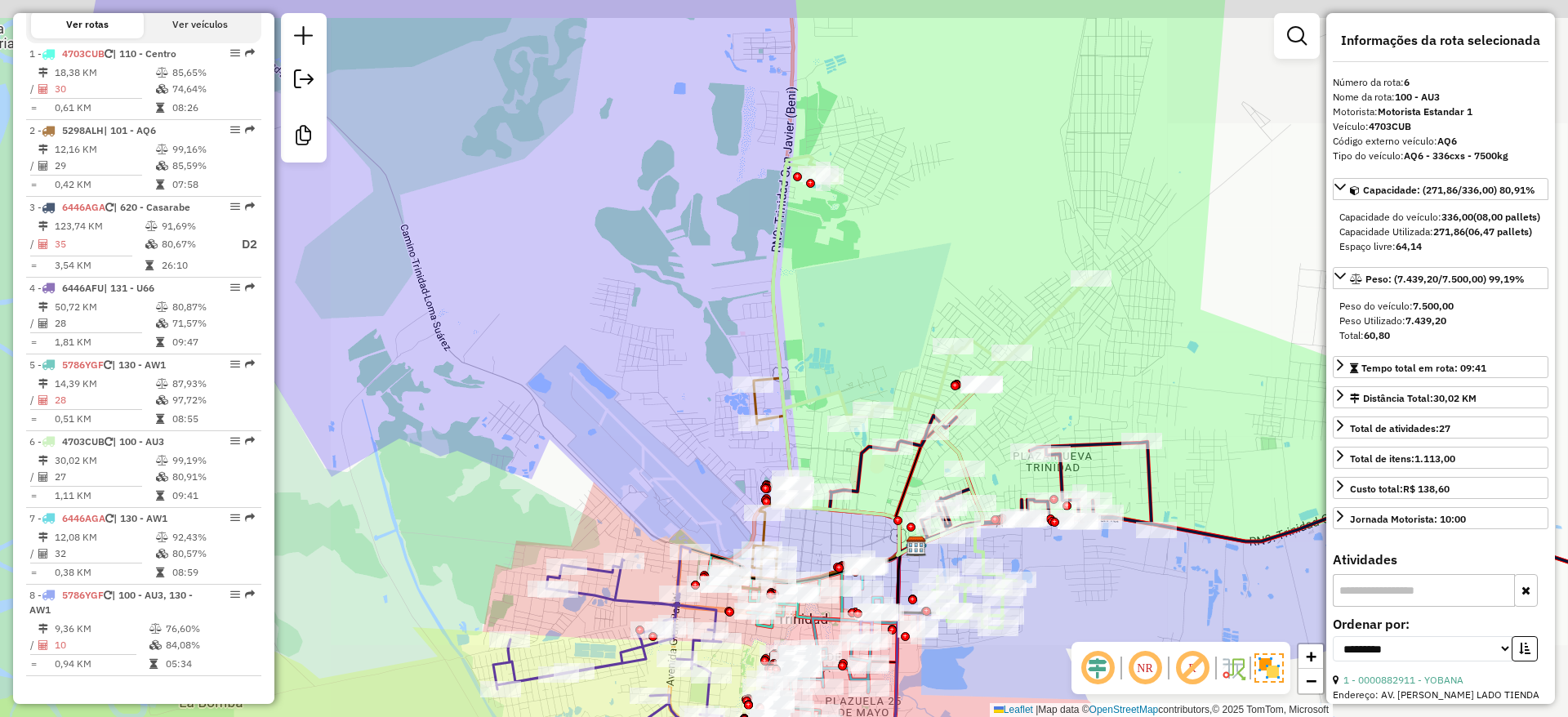
drag, startPoint x: 1140, startPoint y: 327, endPoint x: 1057, endPoint y: 443, distance: 142.6
click at [1057, 443] on div "Janela de atendimento Grade de atendimento Capacidade Transportadoras Veículos …" at bounding box center [784, 358] width 1568 height 717
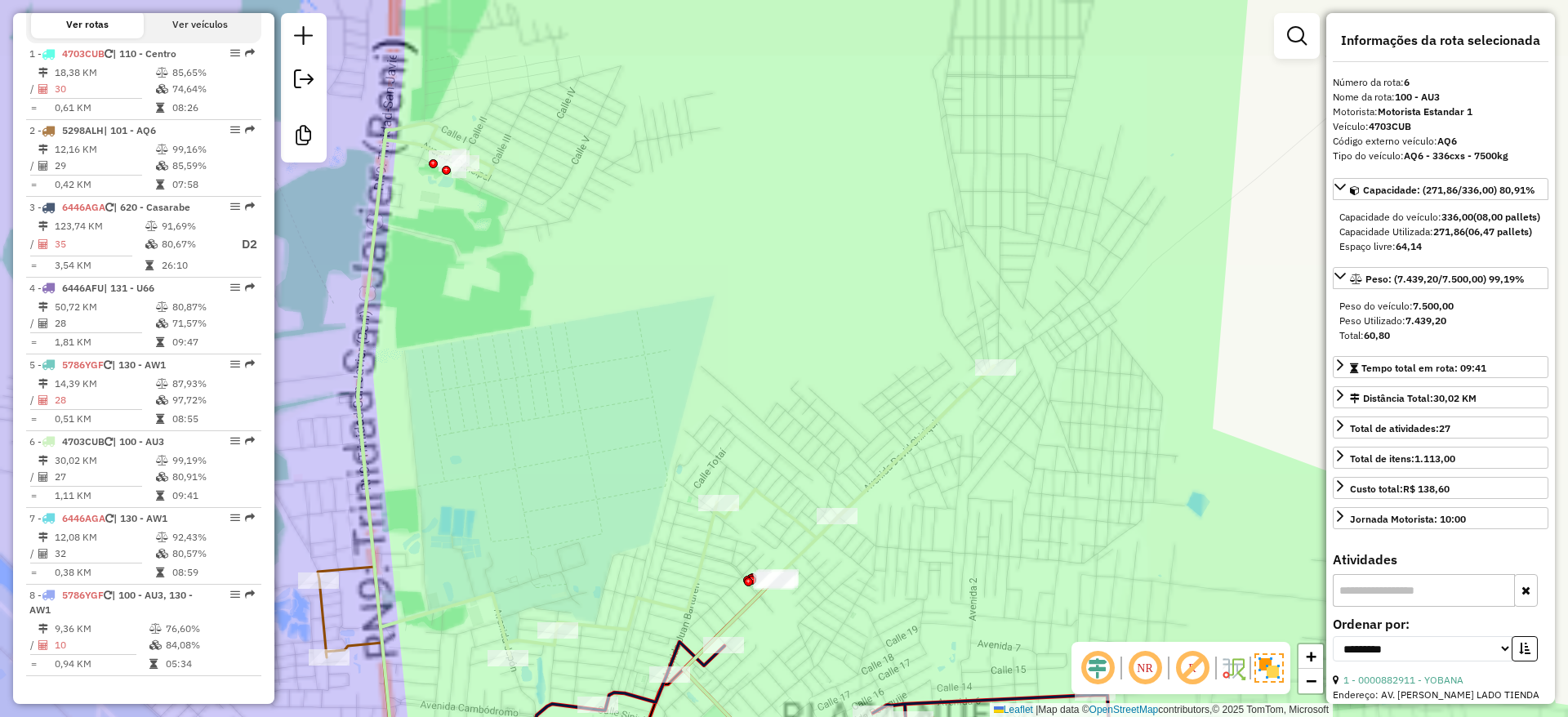
drag, startPoint x: 1053, startPoint y: 462, endPoint x: 1038, endPoint y: 322, distance: 140.8
click at [1048, 359] on div "Janela de atendimento Grade de atendimento Capacidade Transportadoras Veículos …" at bounding box center [784, 358] width 1568 height 717
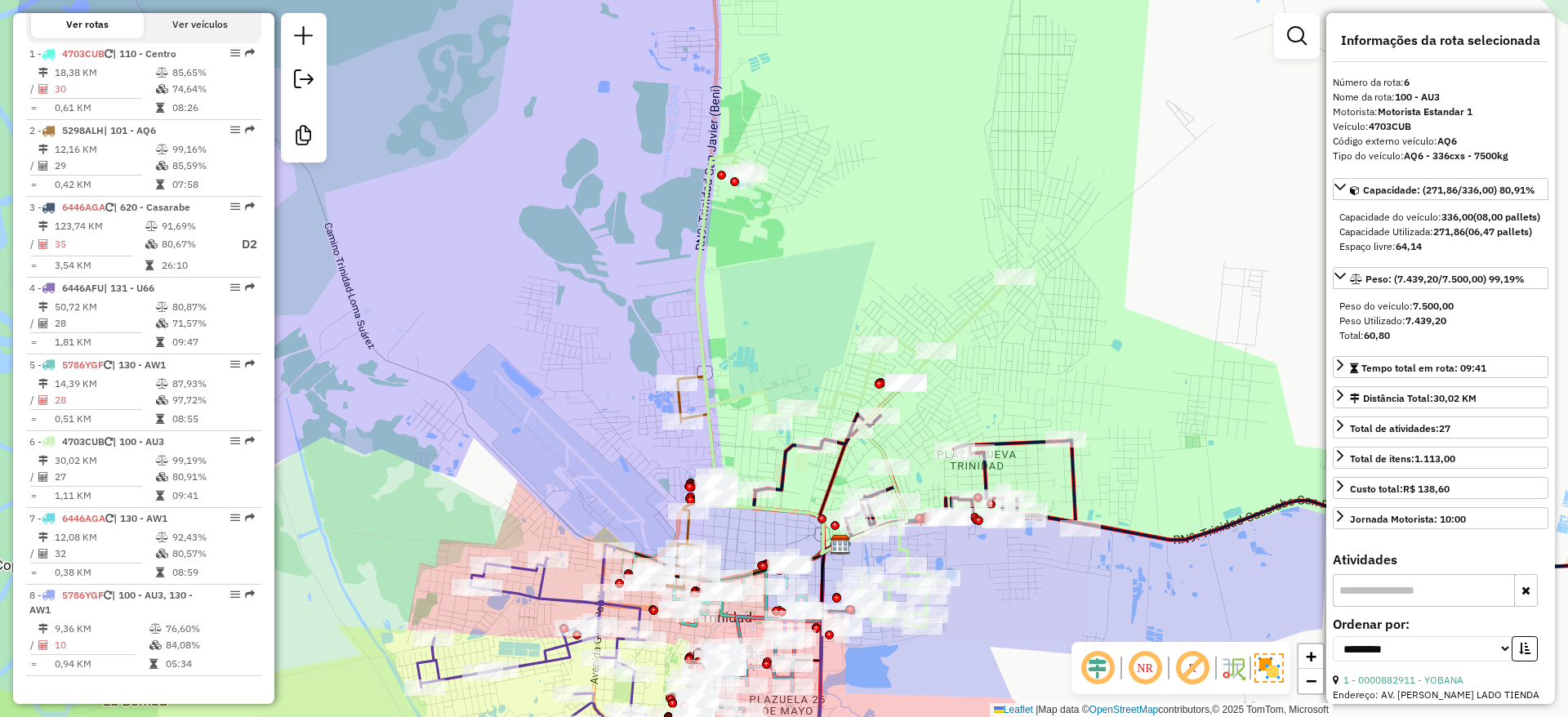
drag, startPoint x: 1038, startPoint y: 241, endPoint x: 1036, endPoint y: 229, distance: 12.2
click at [1036, 229] on div "Janela de atendimento Grade de atendimento Capacidade Transportadoras Veículos …" at bounding box center [784, 358] width 1568 height 717
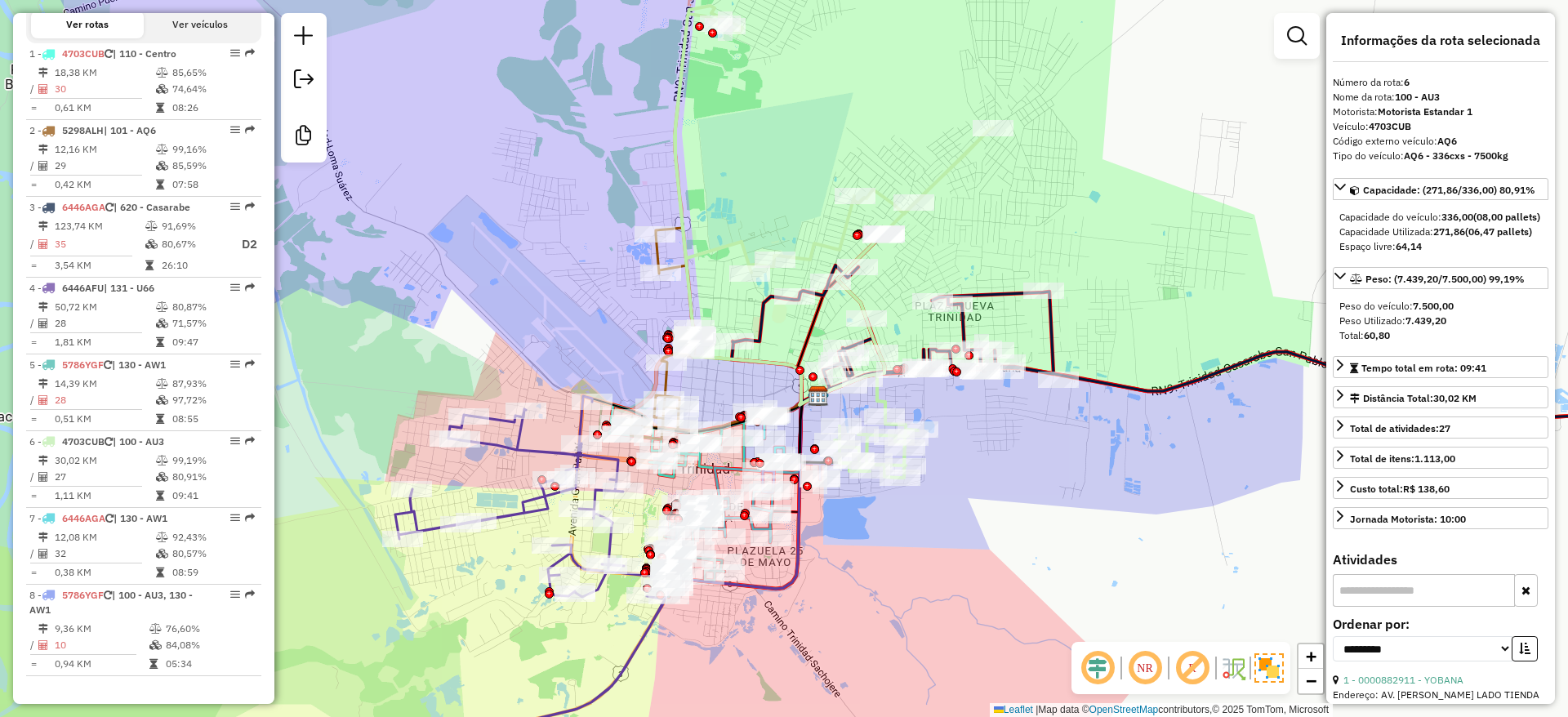
click at [1002, 299] on icon at bounding box center [1229, 359] width 993 height 187
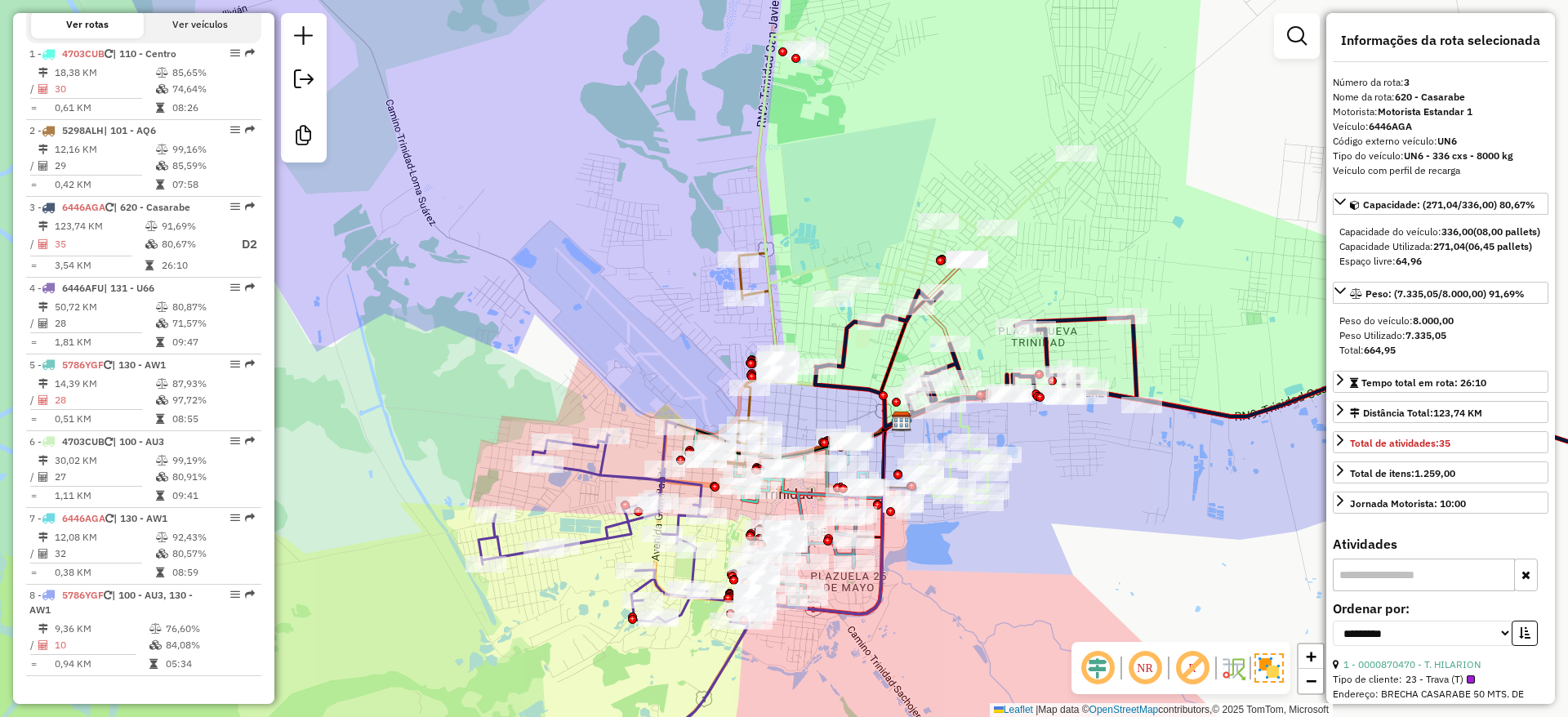
drag, startPoint x: 980, startPoint y: 610, endPoint x: 959, endPoint y: 544, distance: 69.3
click at [1029, 621] on div "Janela de atendimento Grade de atendimento Capacidade Transportadoras Veículos …" at bounding box center [784, 358] width 1568 height 717
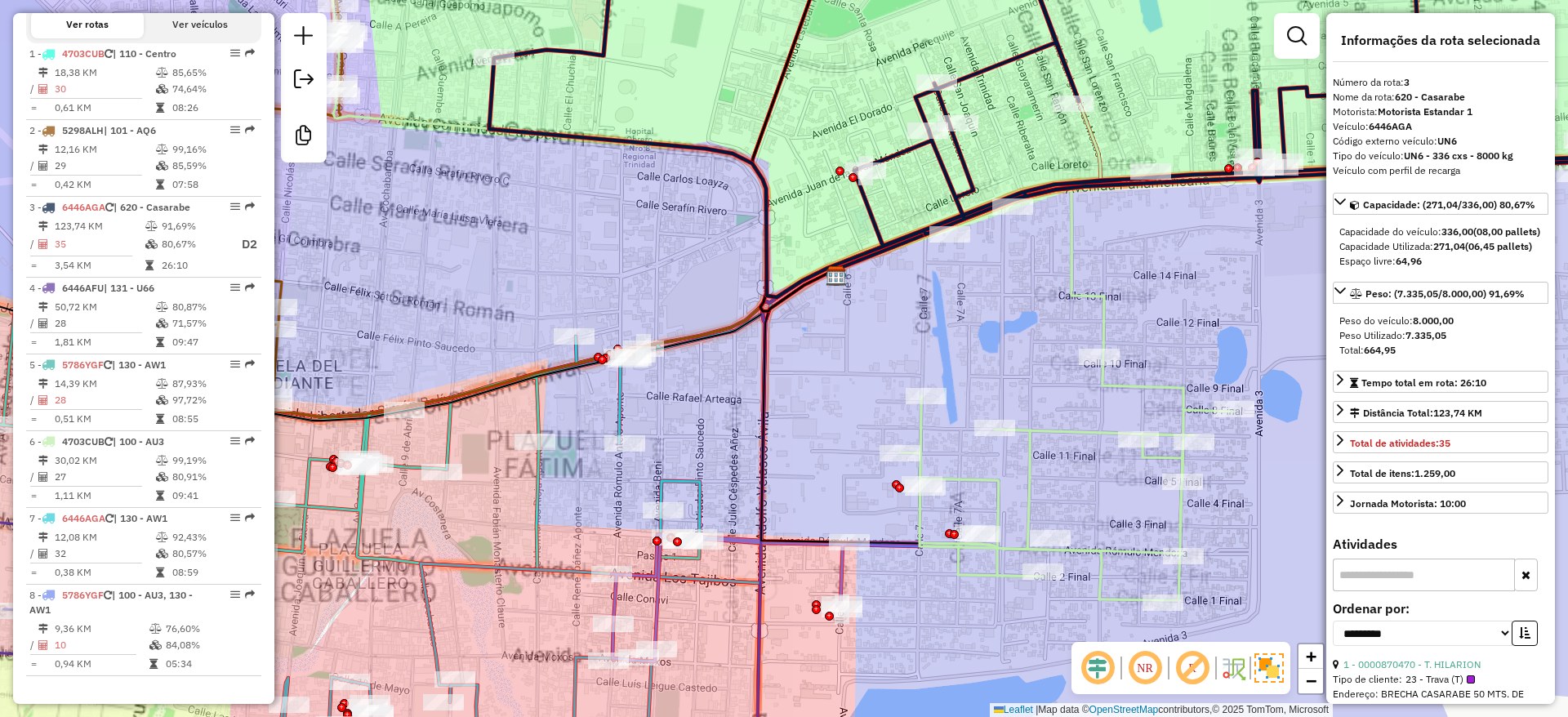
click at [1065, 429] on icon at bounding box center [780, 263] width 908 height 672
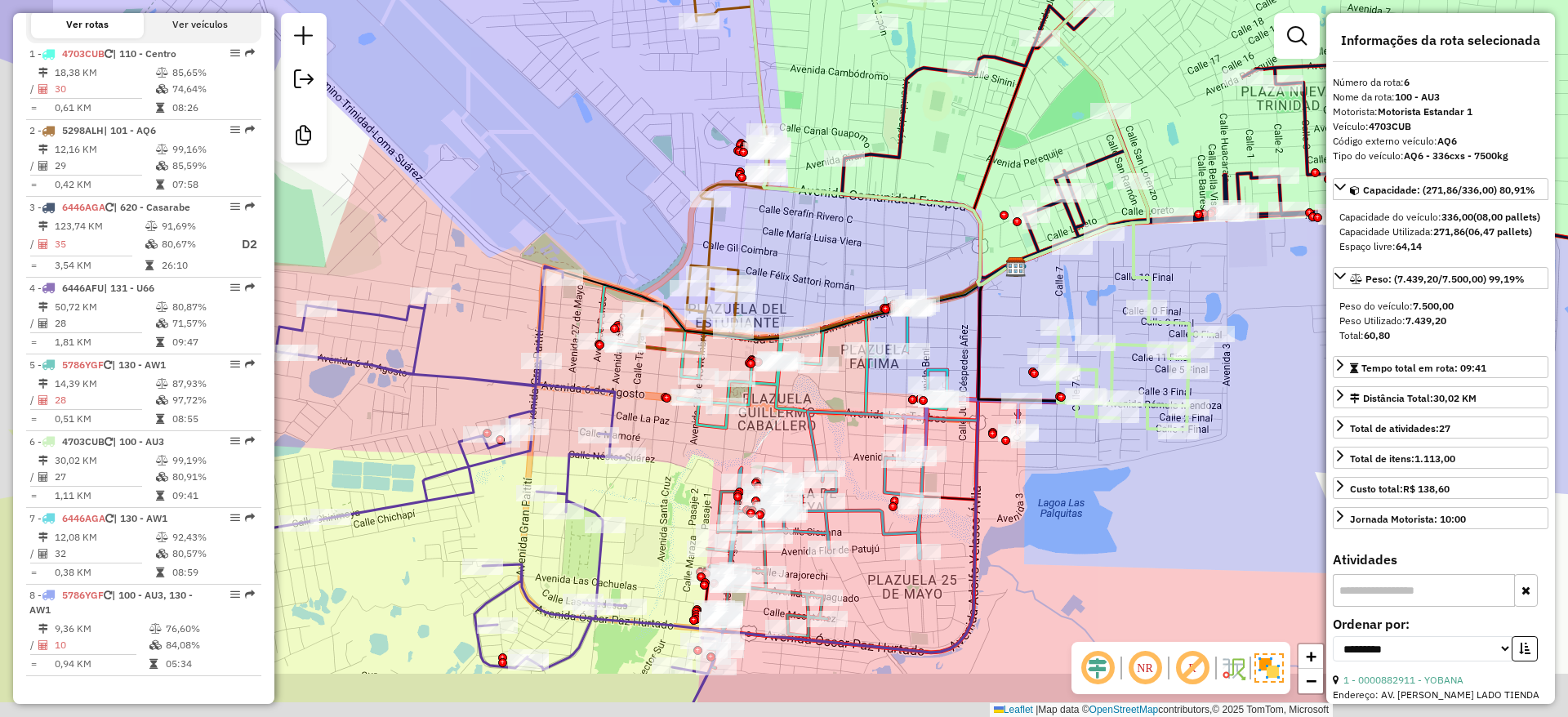
drag, startPoint x: 1111, startPoint y: 536, endPoint x: 1212, endPoint y: 438, distance: 140.7
click at [1253, 441] on div "Janela de atendimento Grade de atendimento Capacidade Transportadoras Veículos …" at bounding box center [784, 358] width 1568 height 717
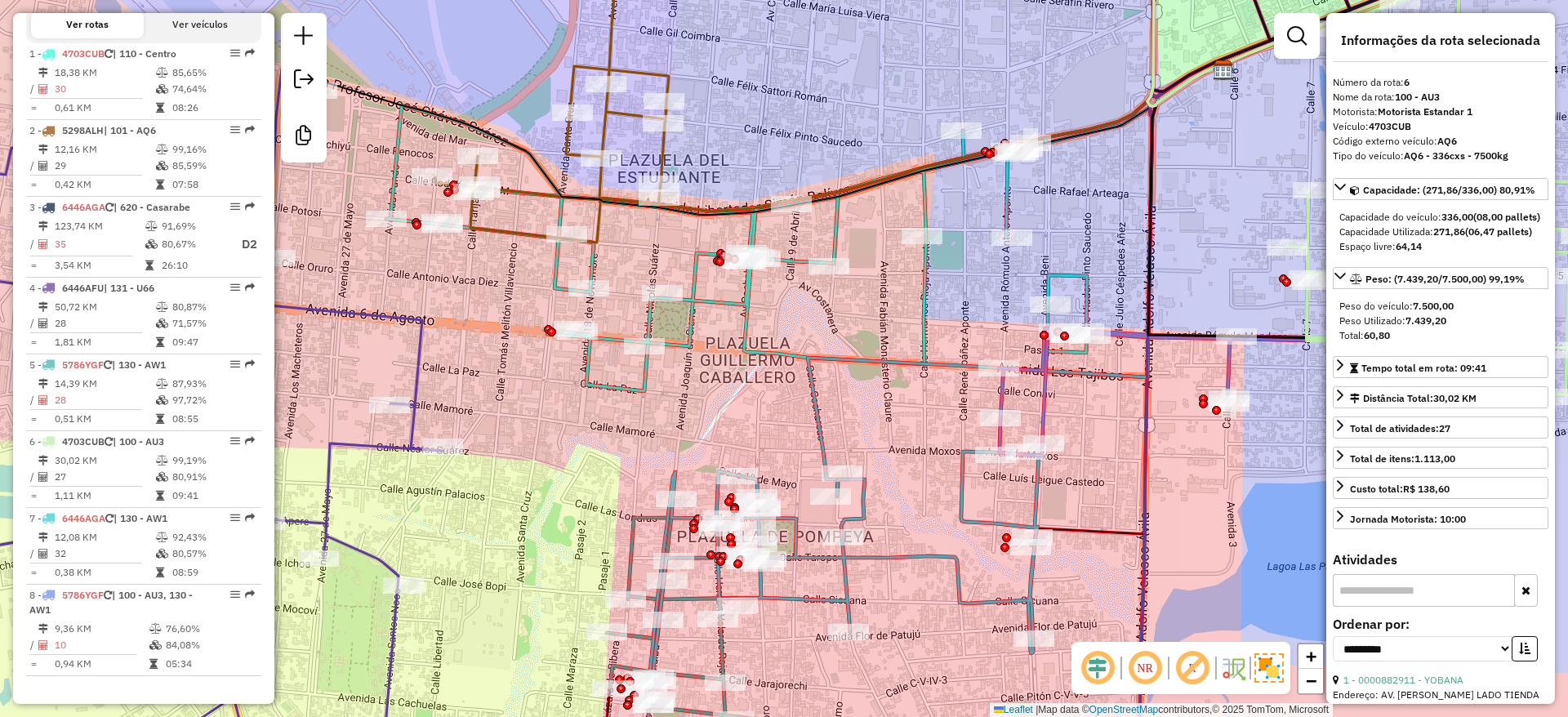
click at [1046, 383] on icon at bounding box center [1153, 191] width 308 height 528
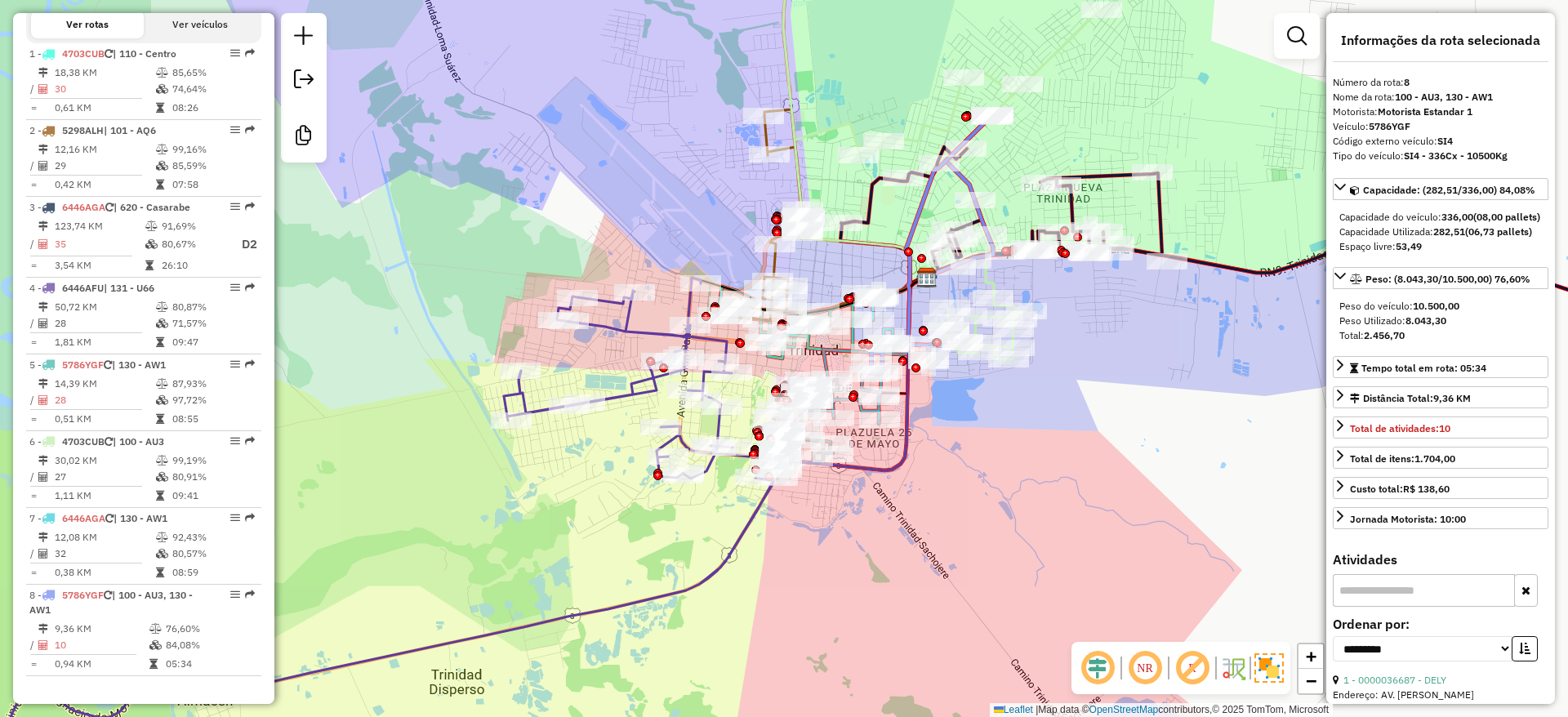
drag, startPoint x: 1009, startPoint y: 584, endPoint x: 1056, endPoint y: 475, distance: 118.7
click at [1054, 491] on div "Janela de atendimento Grade de atendimento Capacidade Transportadoras Veículos …" at bounding box center [784, 358] width 1568 height 717
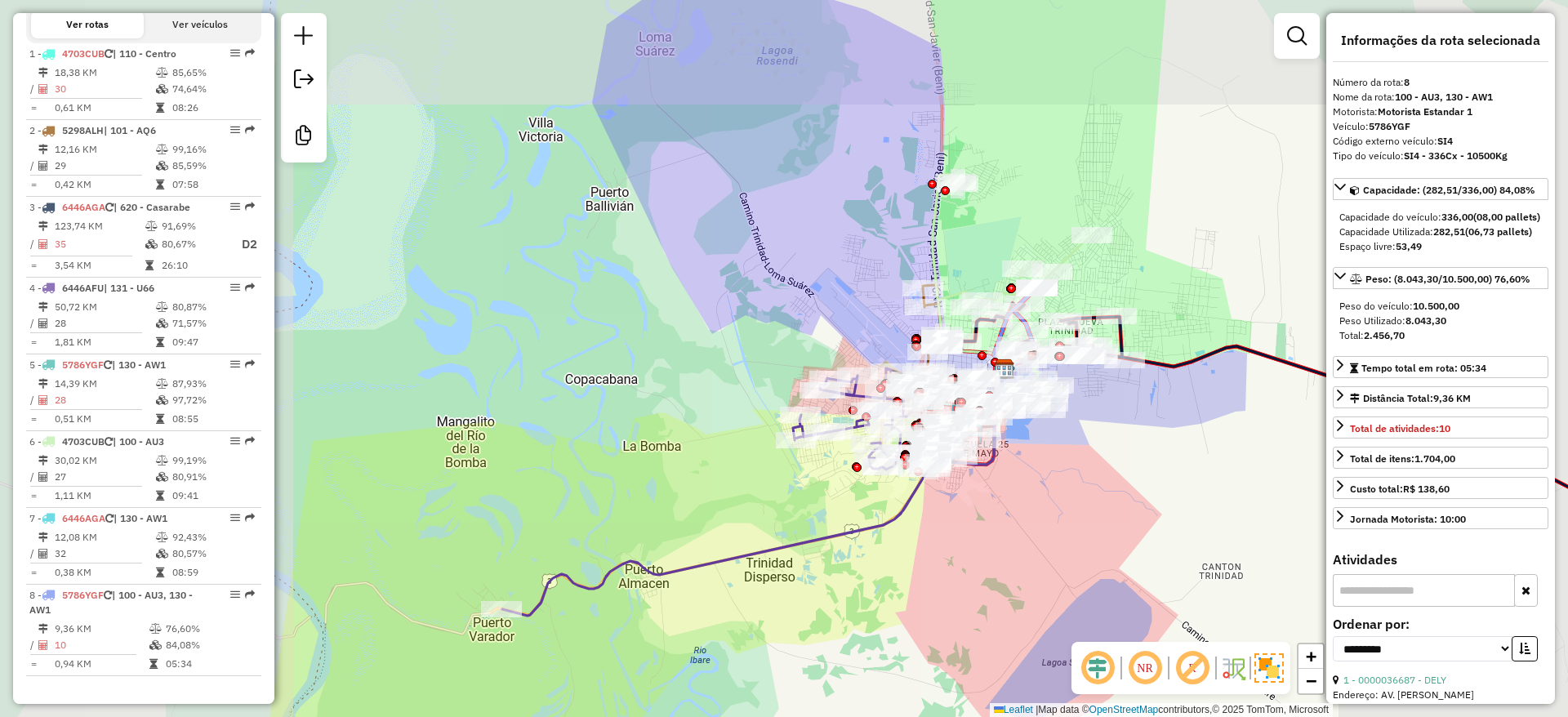
drag, startPoint x: 1042, startPoint y: 485, endPoint x: 1017, endPoint y: 530, distance: 51.5
click at [1019, 533] on div "Janela de atendimento Grade de atendimento Capacidade Transportadoras Veículos …" at bounding box center [784, 358] width 1568 height 717
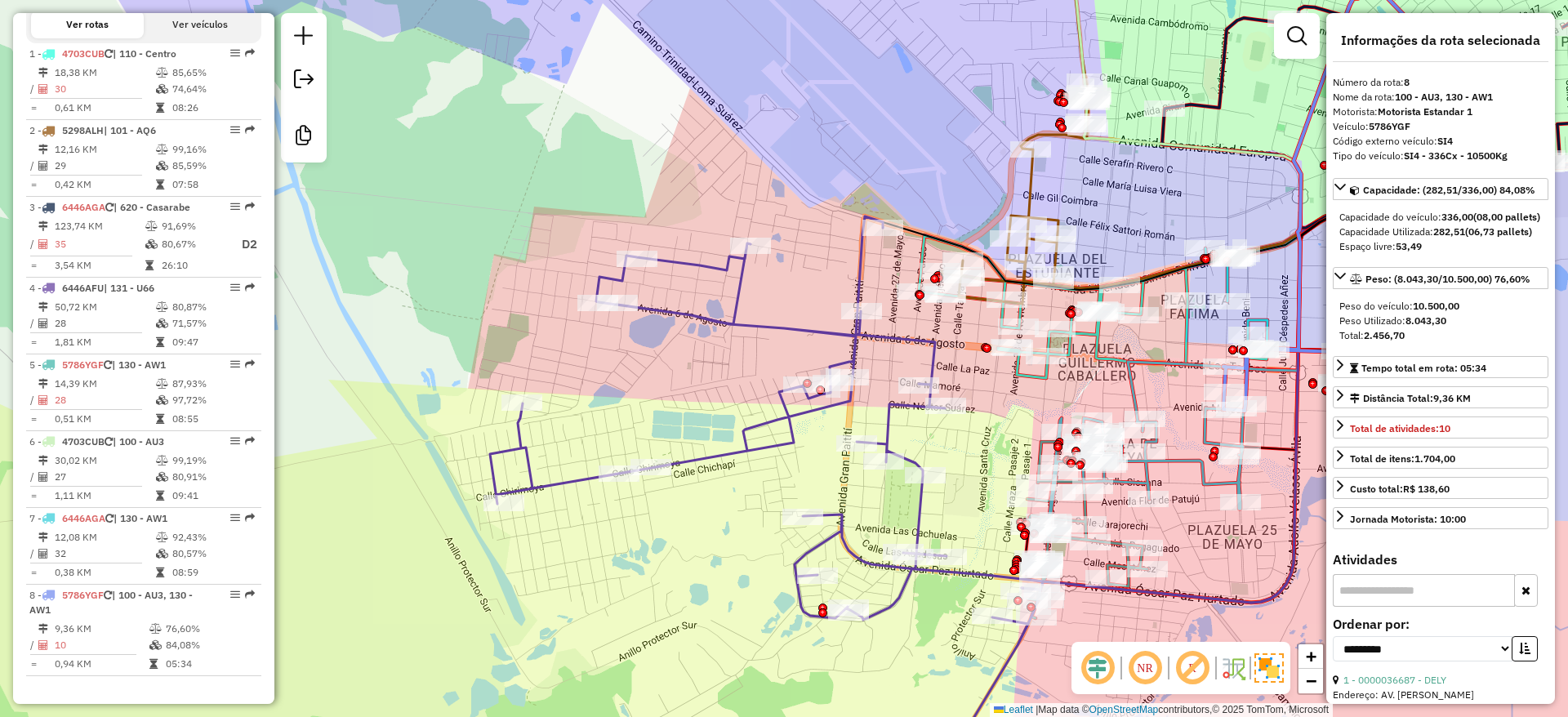
click at [782, 438] on icon at bounding box center [767, 502] width 553 height 573
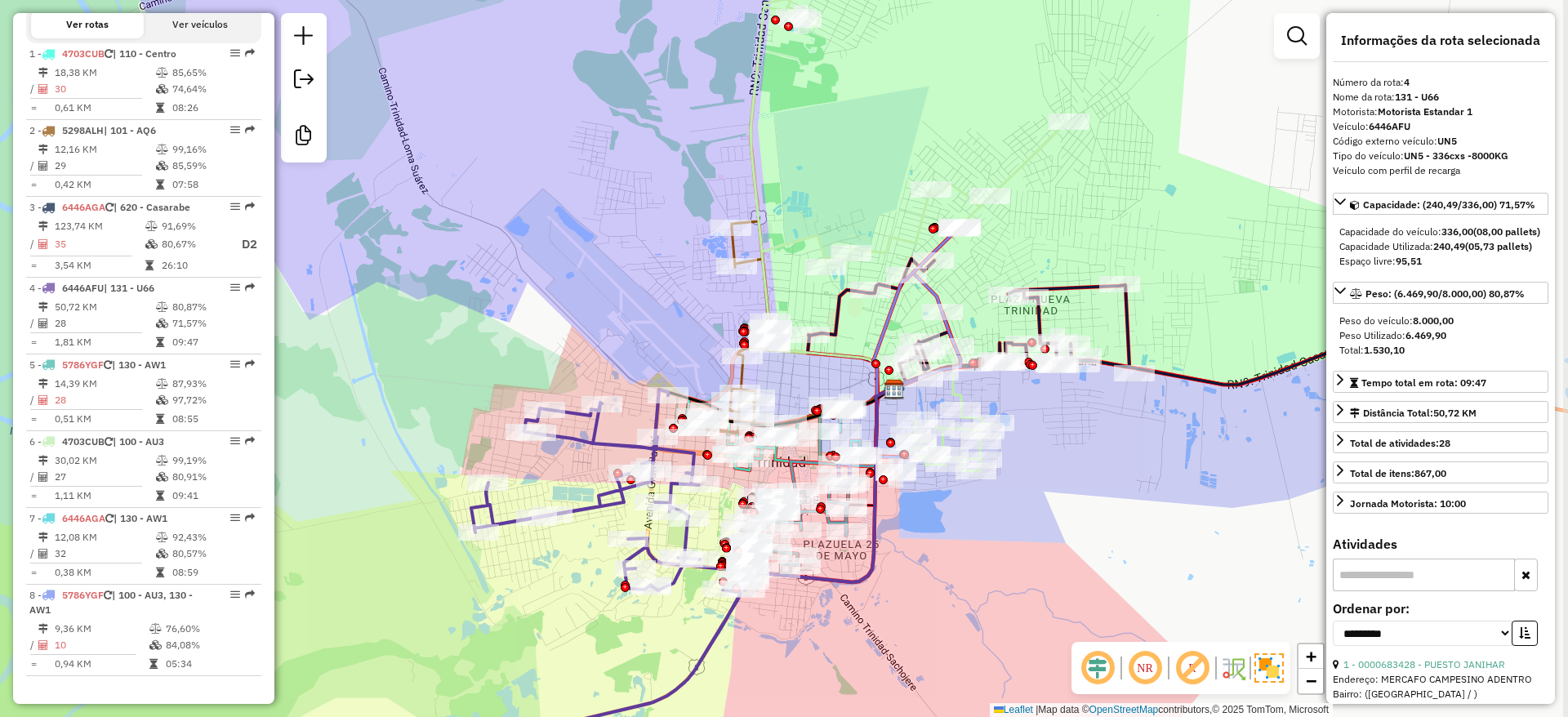
drag, startPoint x: 1250, startPoint y: 504, endPoint x: 1023, endPoint y: 553, distance: 232.2
click at [1023, 553] on div "Janela de atendimento Grade de atendimento Capacidade Transportadoras Veículos …" at bounding box center [784, 358] width 1568 height 717
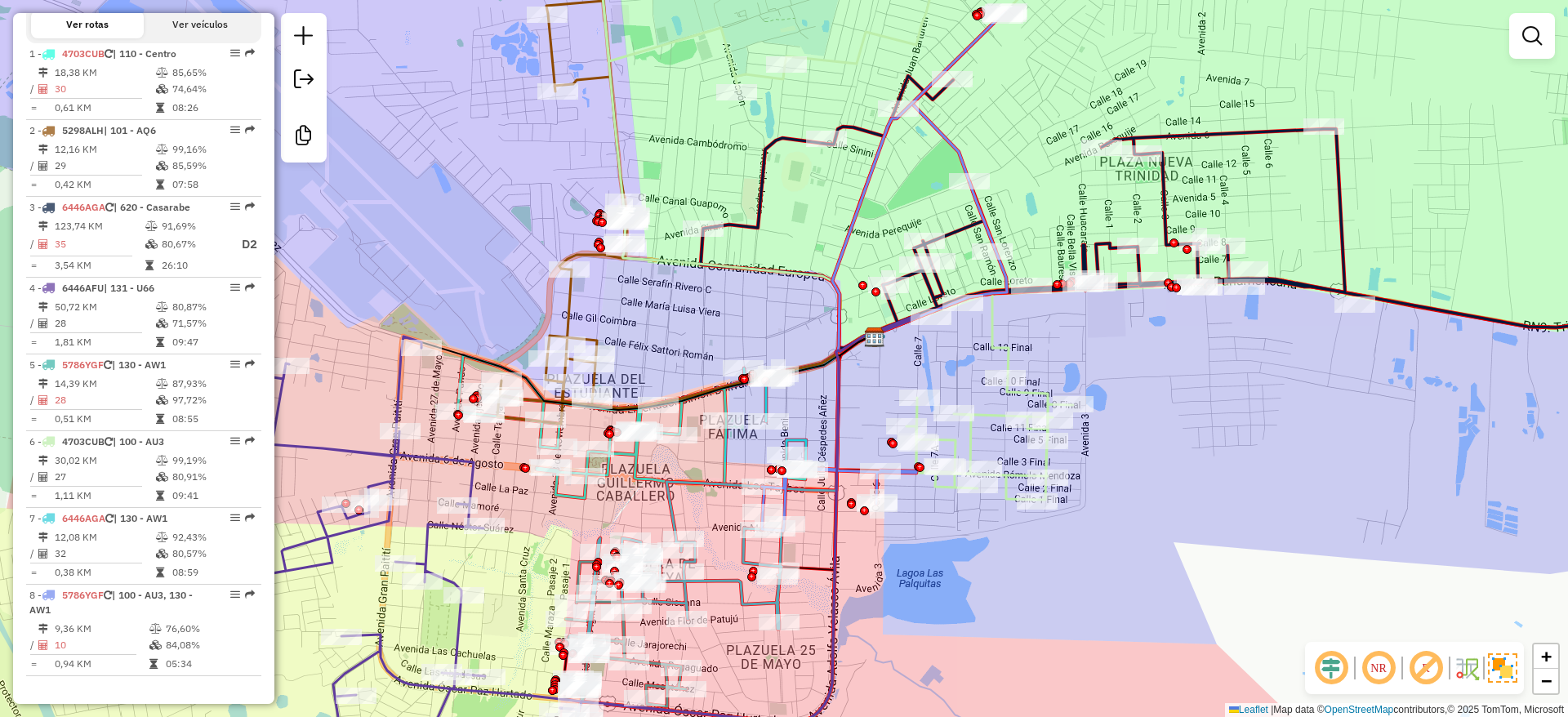
click at [838, 238] on icon at bounding box center [883, 271] width 243 height 518
select select "**********"
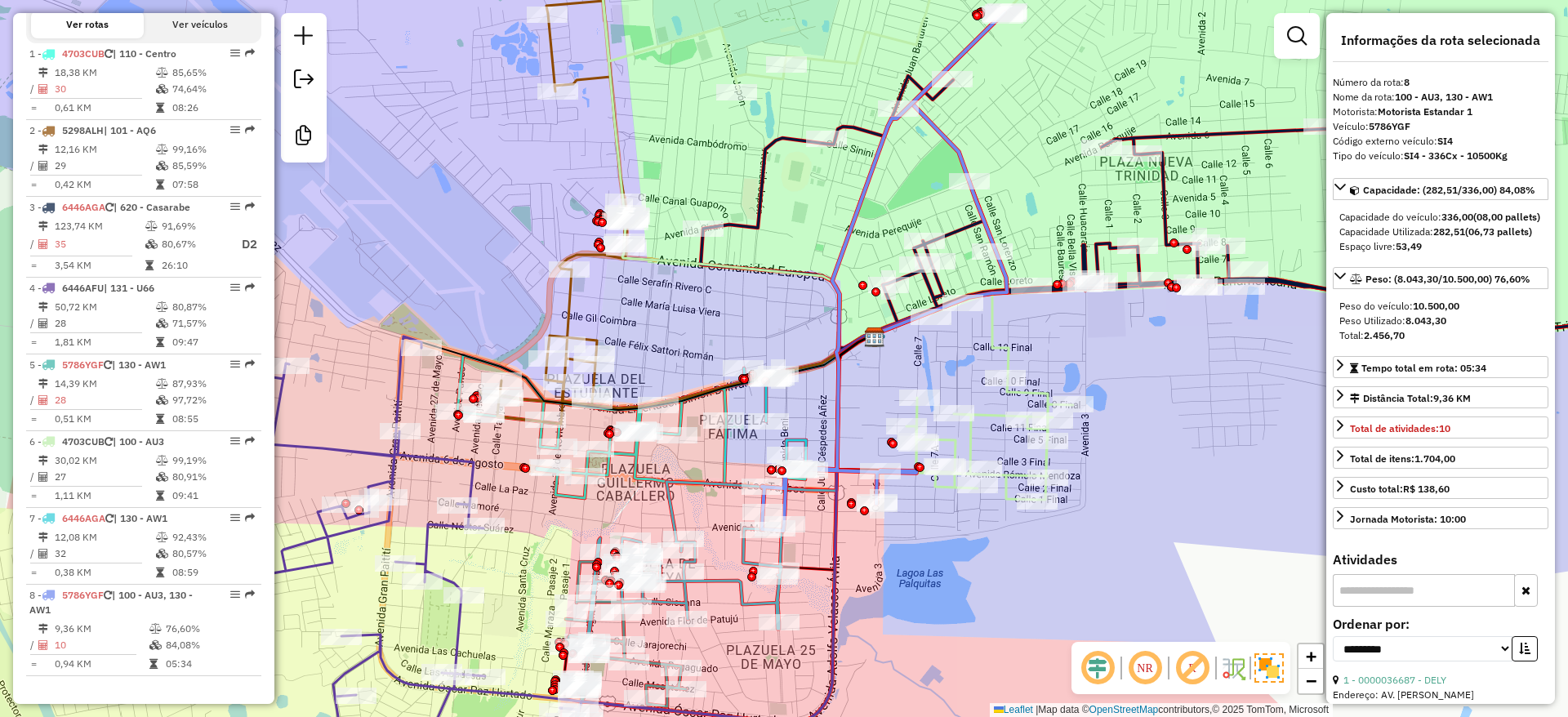
drag, startPoint x: 1153, startPoint y: 533, endPoint x: 1209, endPoint y: 492, distance: 69.4
click at [1208, 506] on div "Janela de atendimento Grade de atendimento Capacidade Transportadoras Veículos …" at bounding box center [784, 358] width 1568 height 717
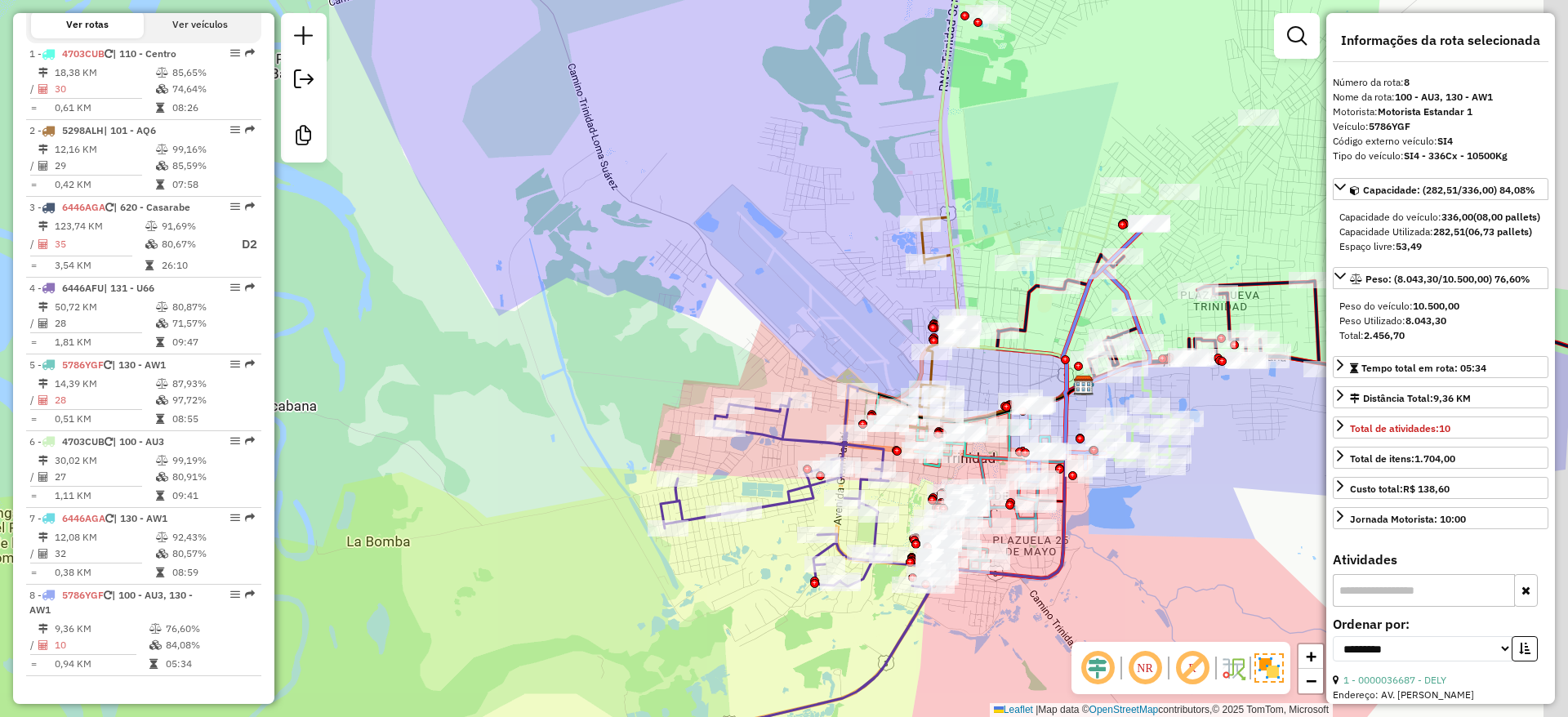
drag, startPoint x: 1153, startPoint y: 558, endPoint x: 1011, endPoint y: 588, distance: 145.1
click at [1054, 661] on div "Janela de atendimento Grade de atendimento Capacidade Transportadoras Veículos …" at bounding box center [784, 358] width 1568 height 717
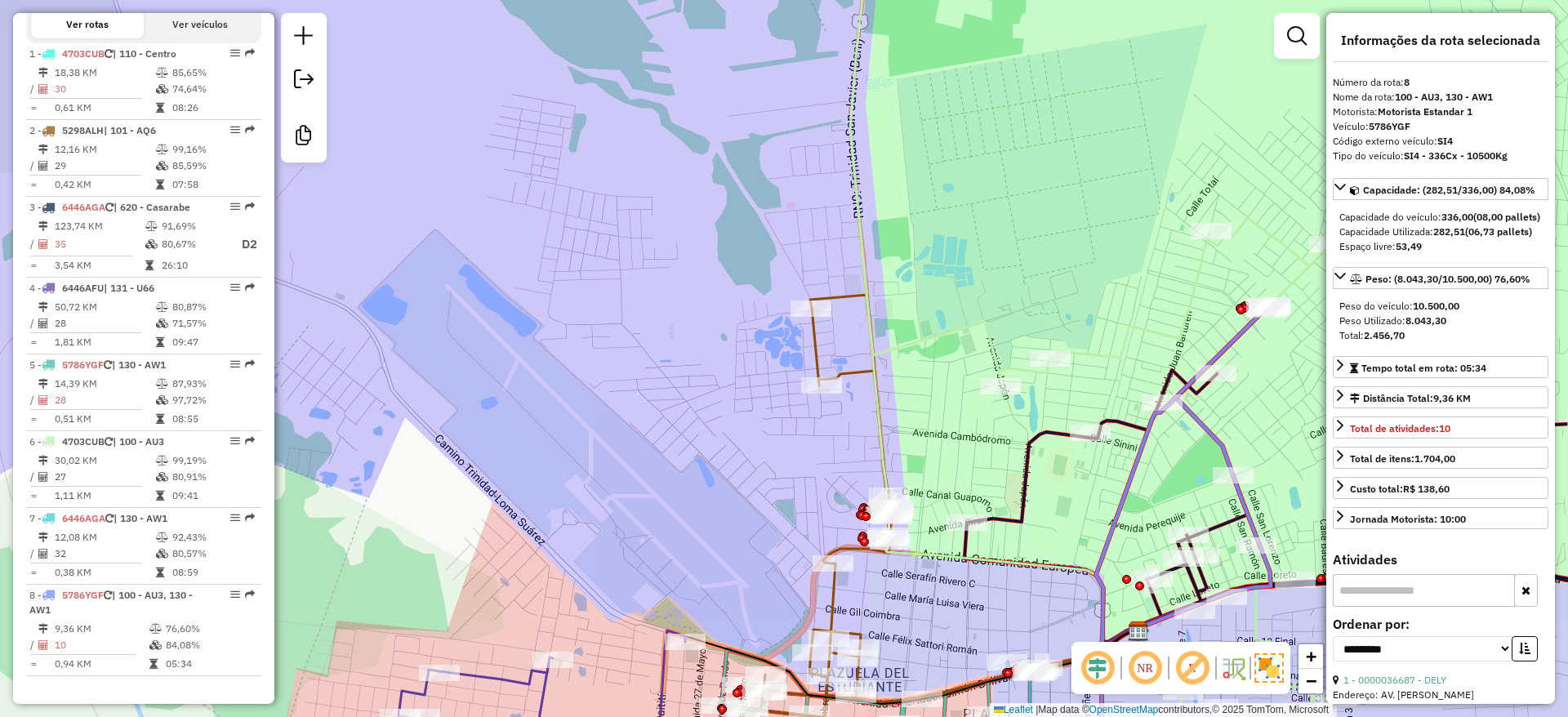
click at [818, 345] on icon at bounding box center [817, 506] width 147 height 423
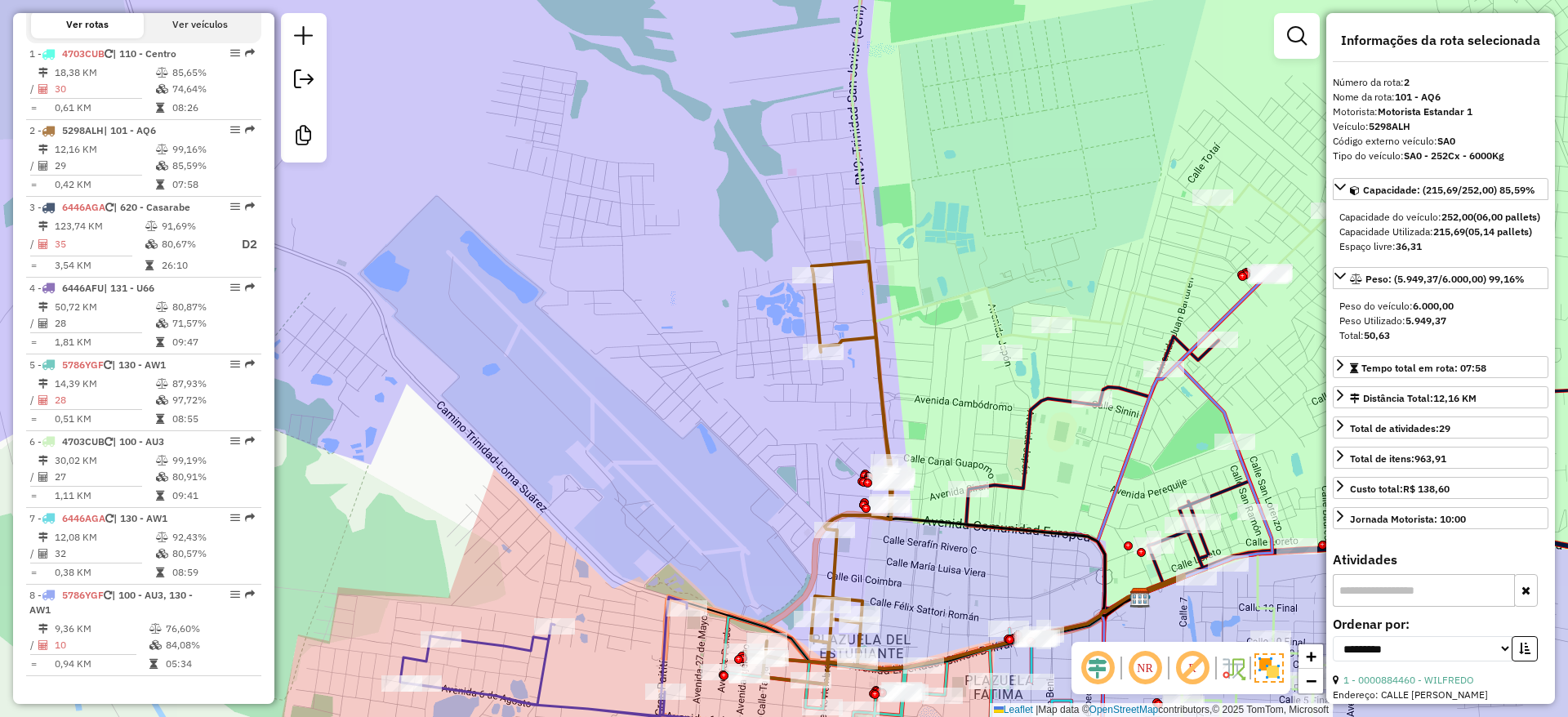
drag, startPoint x: 699, startPoint y: 419, endPoint x: 710, endPoint y: 278, distance: 141.4
click at [709, 312] on div "Janela de atendimento Grade de atendimento Capacidade Transportadoras Veículos …" at bounding box center [784, 358] width 1568 height 717
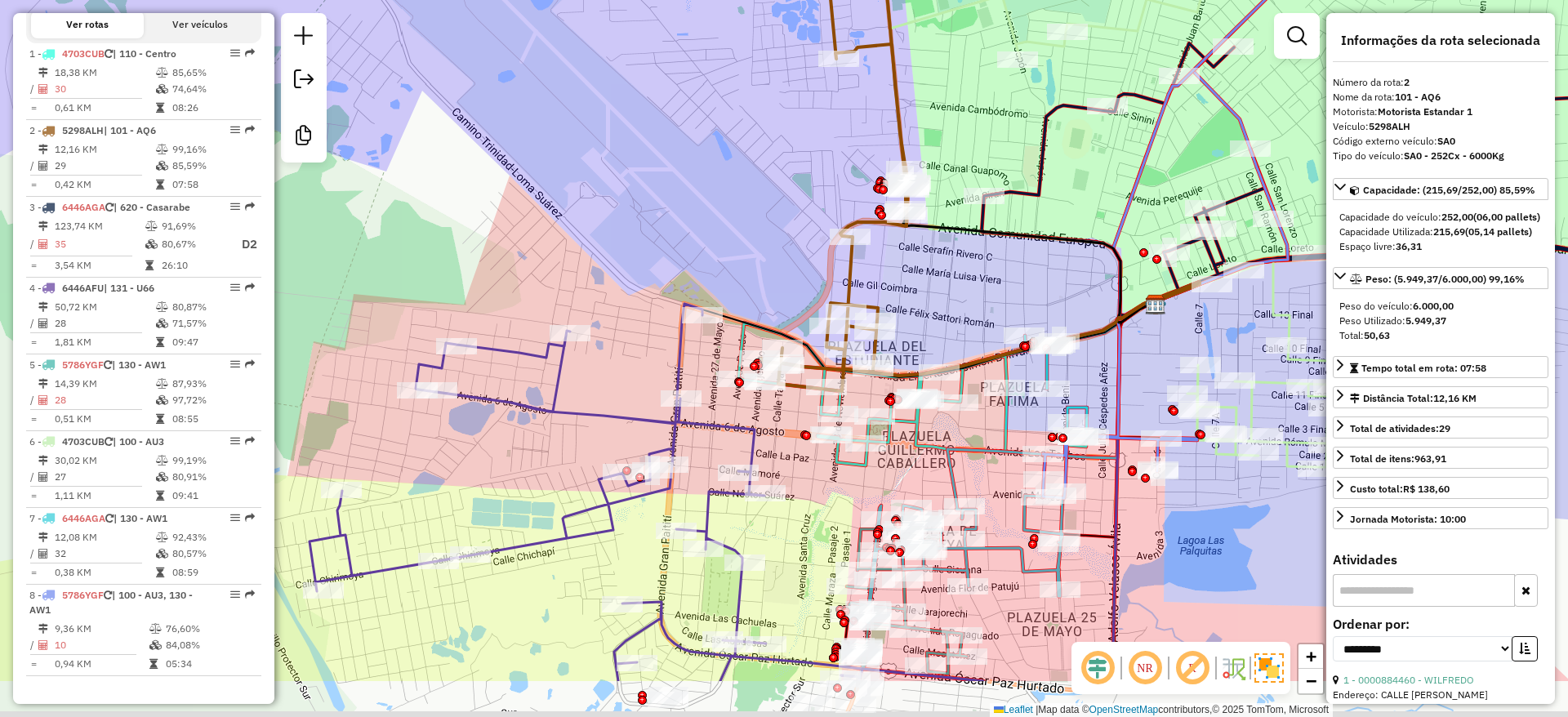
drag, startPoint x: 790, startPoint y: 514, endPoint x: 776, endPoint y: 480, distance: 36.8
click at [790, 493] on div "Janela de atendimento Grade de atendimento Capacidade Transportadoras Veículos …" at bounding box center [784, 358] width 1568 height 717
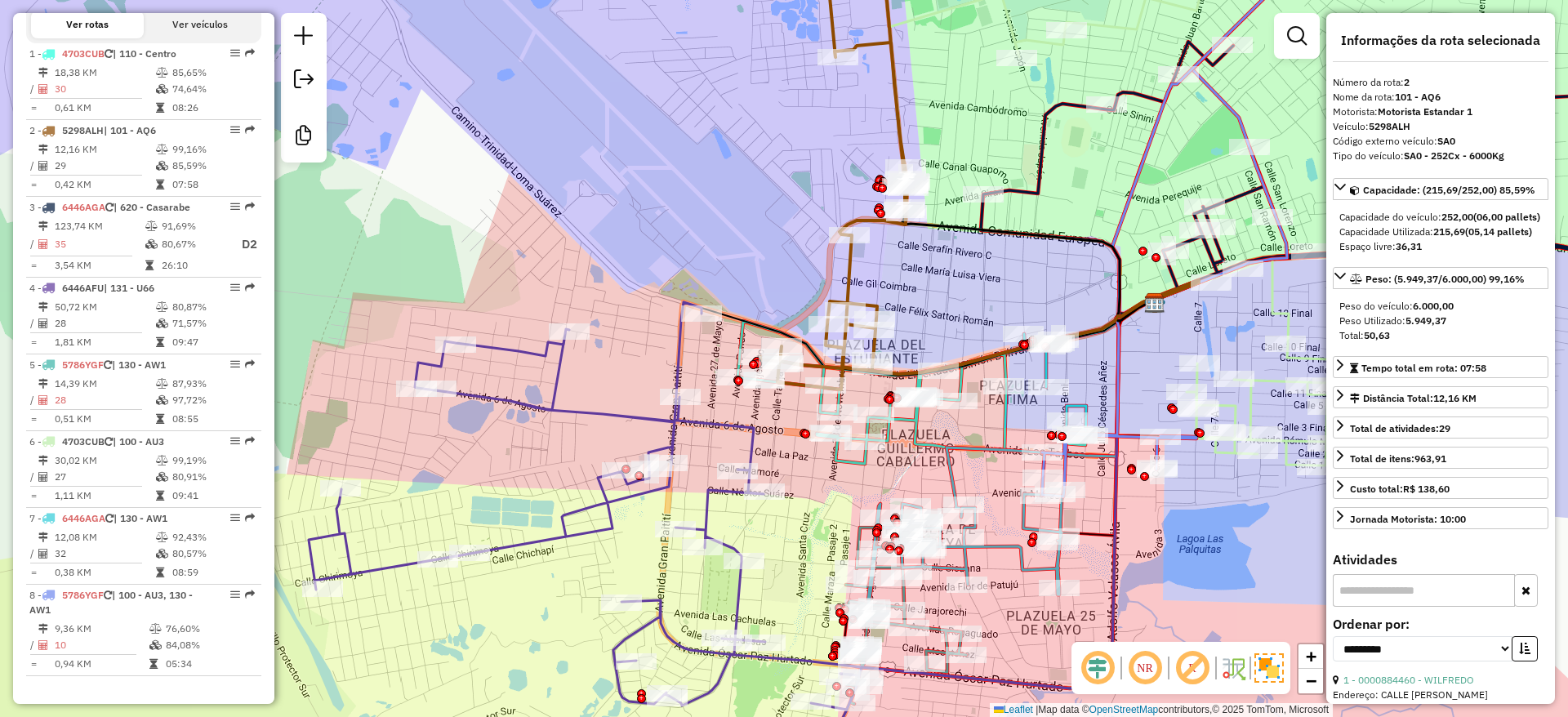
click at [754, 441] on icon at bounding box center [585, 545] width 553 height 486
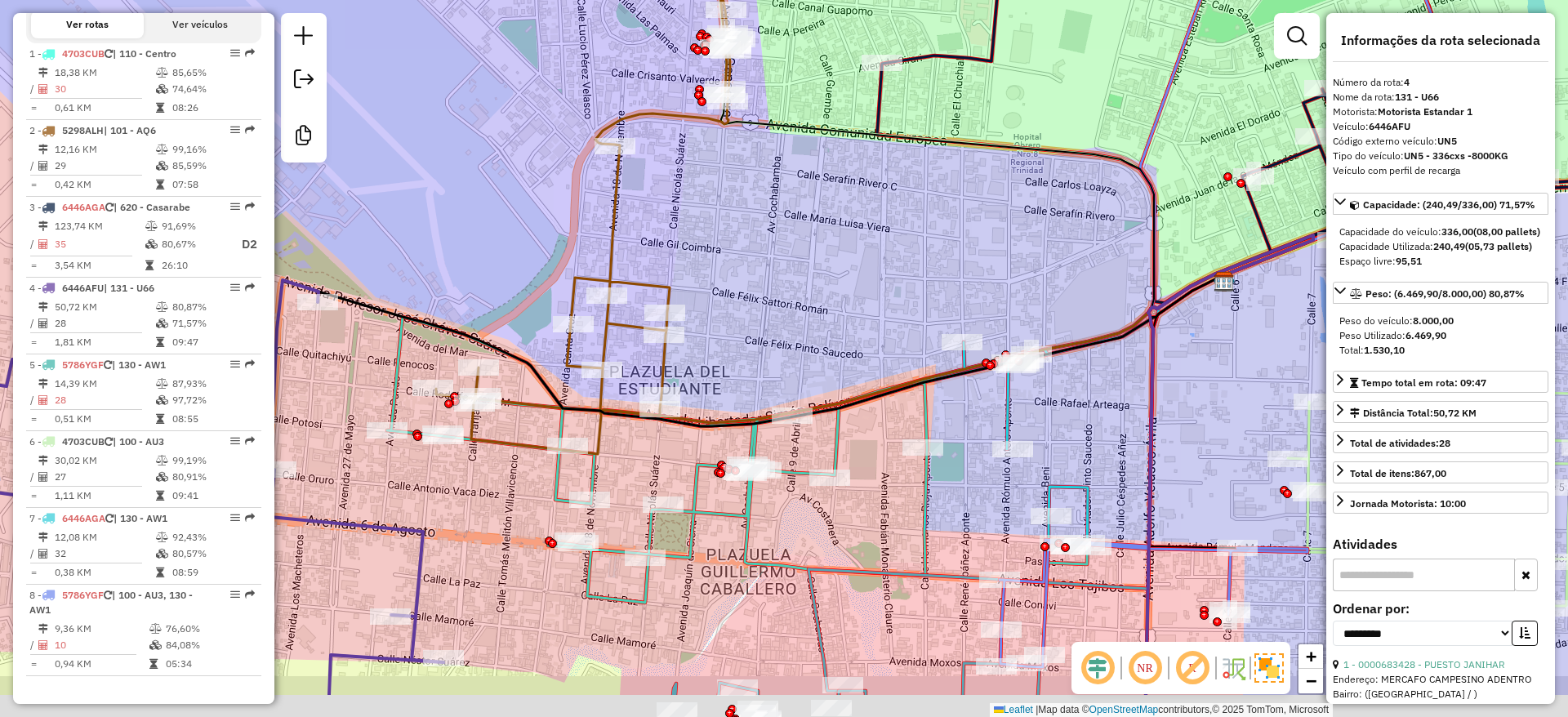
drag, startPoint x: 876, startPoint y: 461, endPoint x: 861, endPoint y: 458, distance: 15.3
click at [876, 458] on div "Janela de atendimento Grade de atendimento Capacidade Transportadoras Veículos …" at bounding box center [784, 358] width 1568 height 717
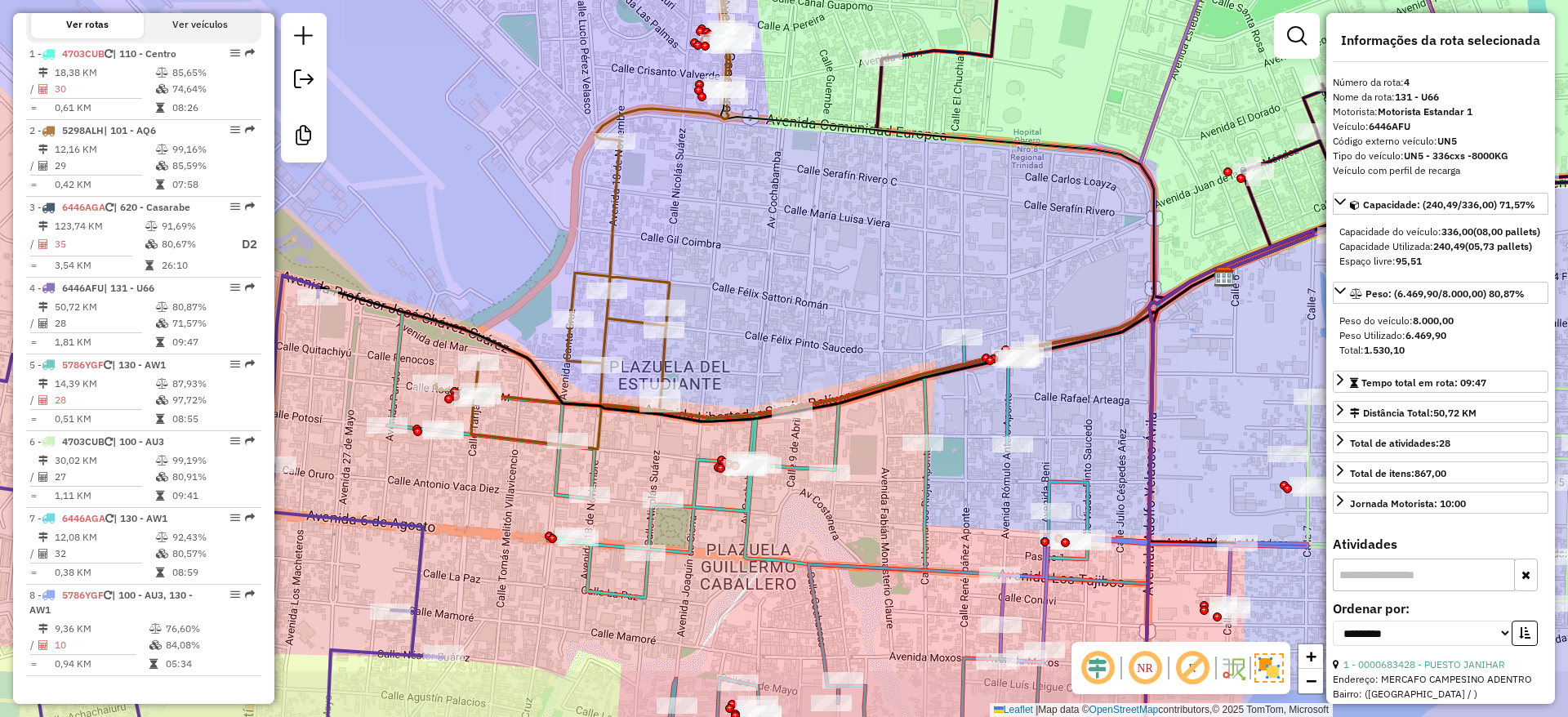
click at [834, 434] on icon at bounding box center [772, 449] width 771 height 295
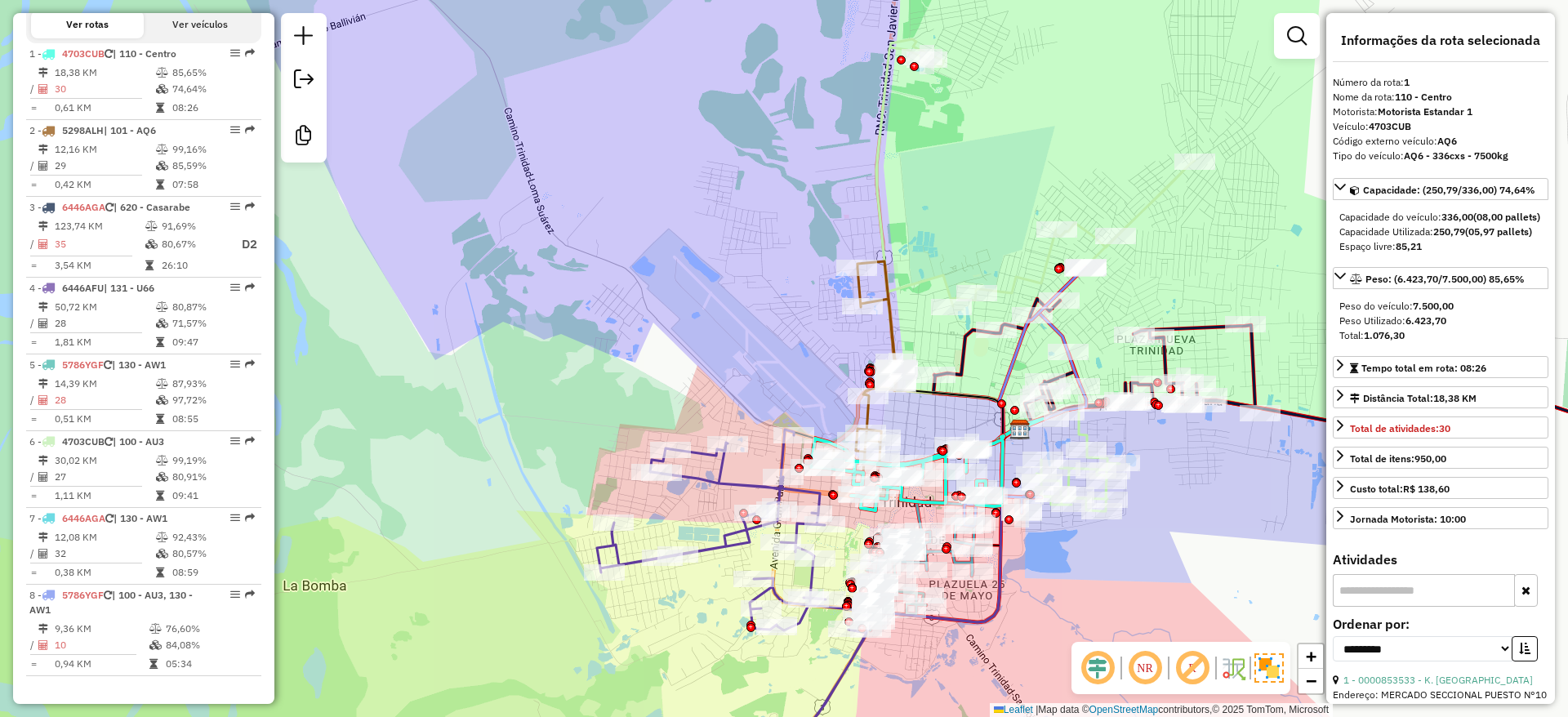
drag, startPoint x: 1013, startPoint y: 565, endPoint x: 1049, endPoint y: 331, distance: 236.8
click at [1047, 339] on div "Janela de atendimento Grade de atendimento Capacidade Transportadoras Veículos …" at bounding box center [784, 358] width 1568 height 717
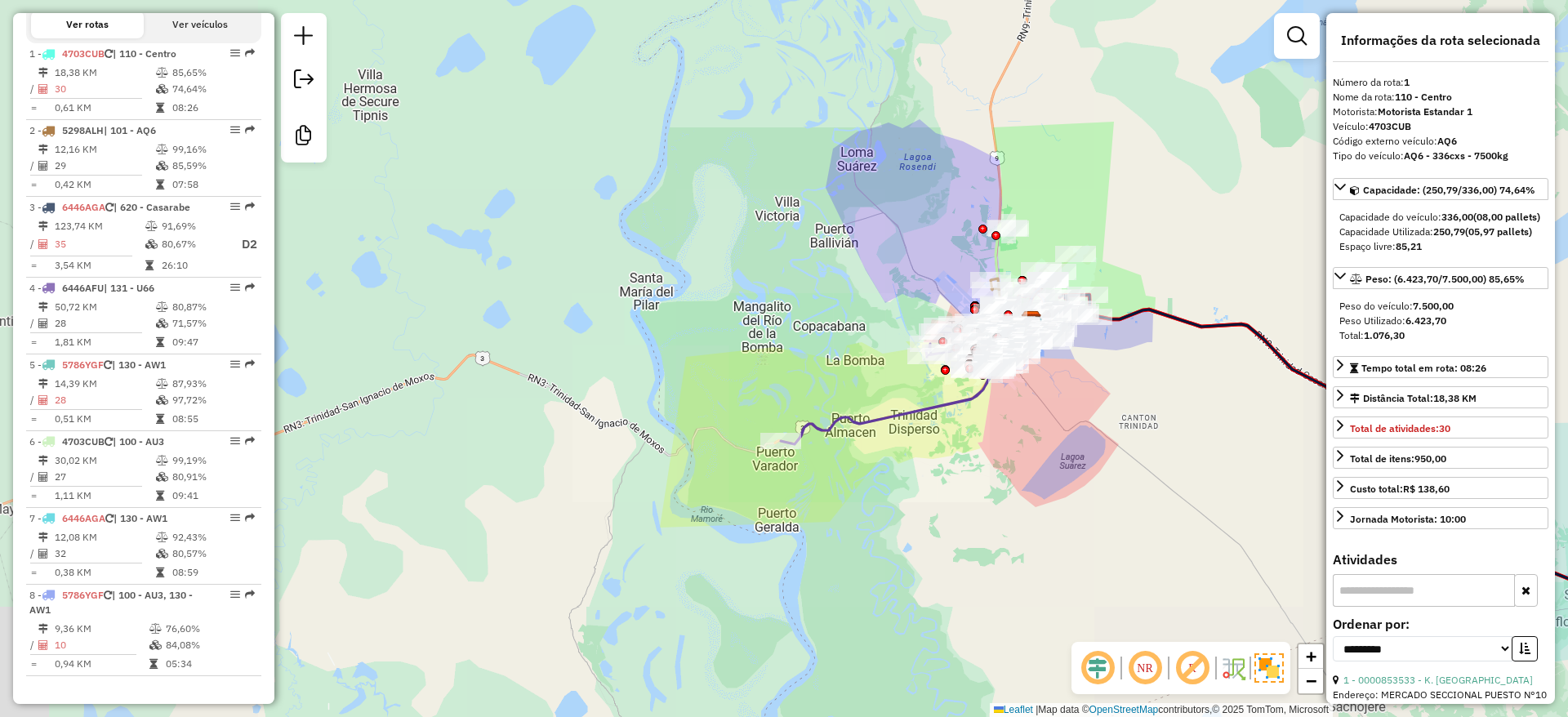
drag, startPoint x: 1011, startPoint y: 464, endPoint x: 984, endPoint y: 439, distance: 36.8
click at [1007, 474] on div "Janela de atendimento Grade de atendimento Capacidade Transportadoras Veículos …" at bounding box center [784, 358] width 1568 height 717
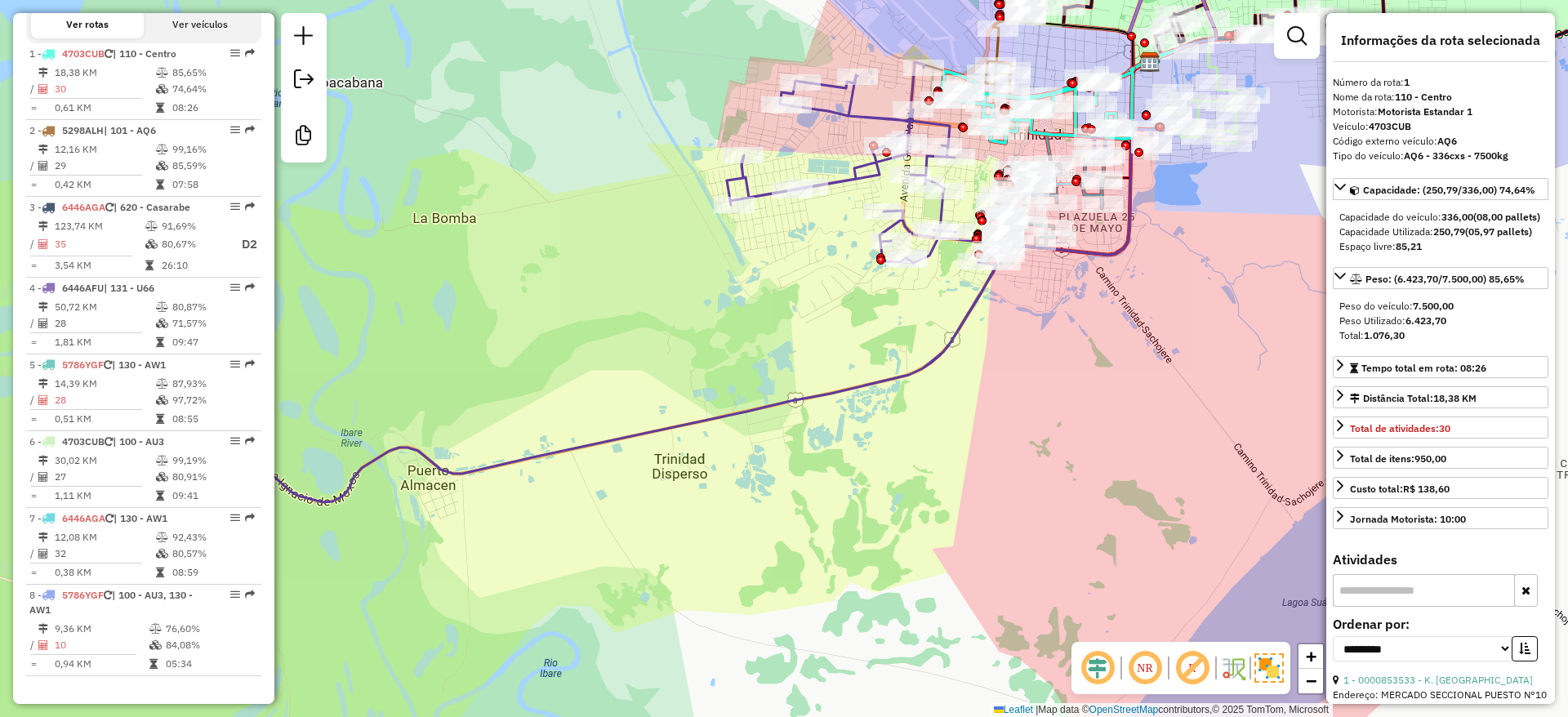
drag, startPoint x: 1037, startPoint y: 452, endPoint x: 995, endPoint y: 501, distance: 64.5
click at [995, 501] on div "Janela de atendimento Grade de atendimento Capacidade Transportadoras Veículos …" at bounding box center [784, 358] width 1568 height 717
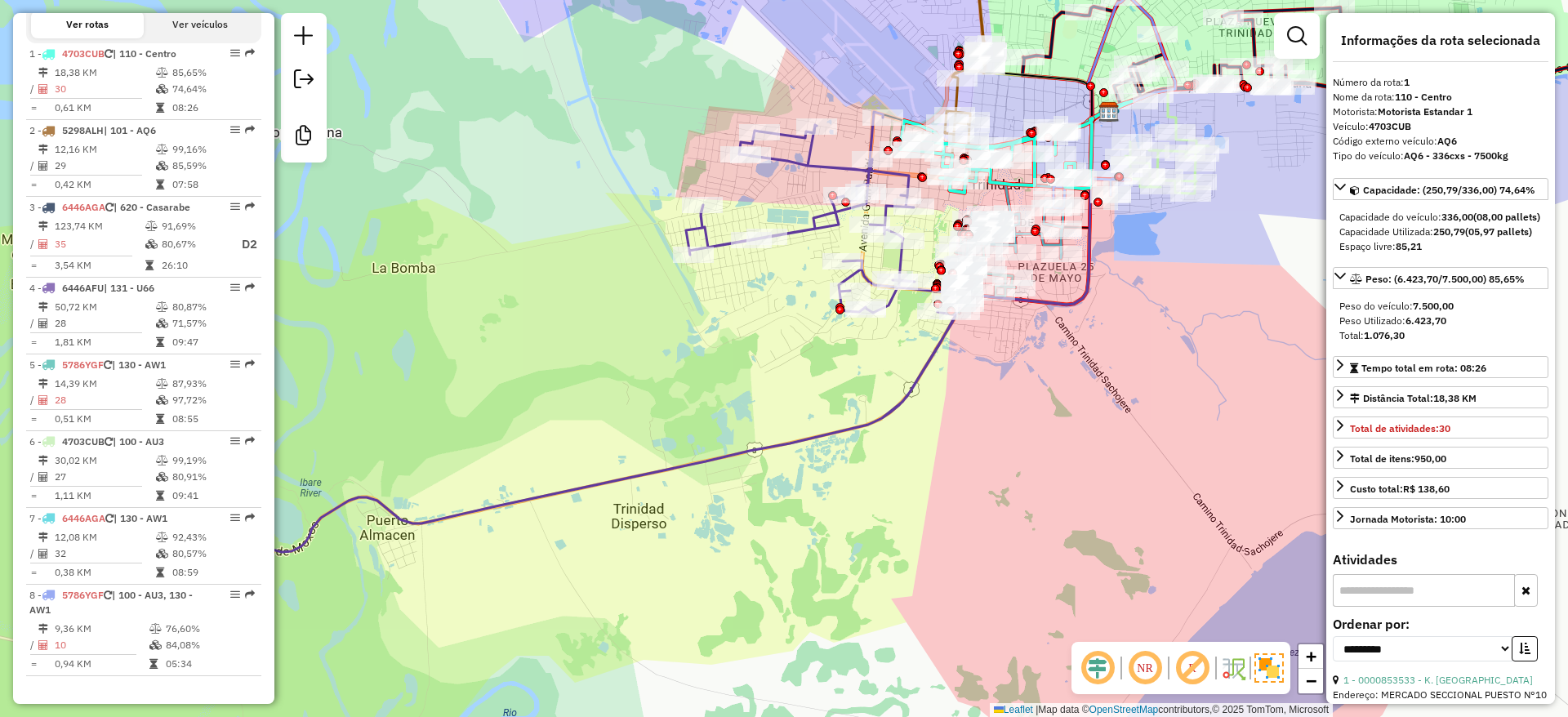
drag, startPoint x: 1061, startPoint y: 390, endPoint x: 1067, endPoint y: 535, distance: 145.1
click at [1067, 535] on div "Janela de atendimento Grade de atendimento Capacidade Transportadoras Veículos …" at bounding box center [784, 358] width 1568 height 717
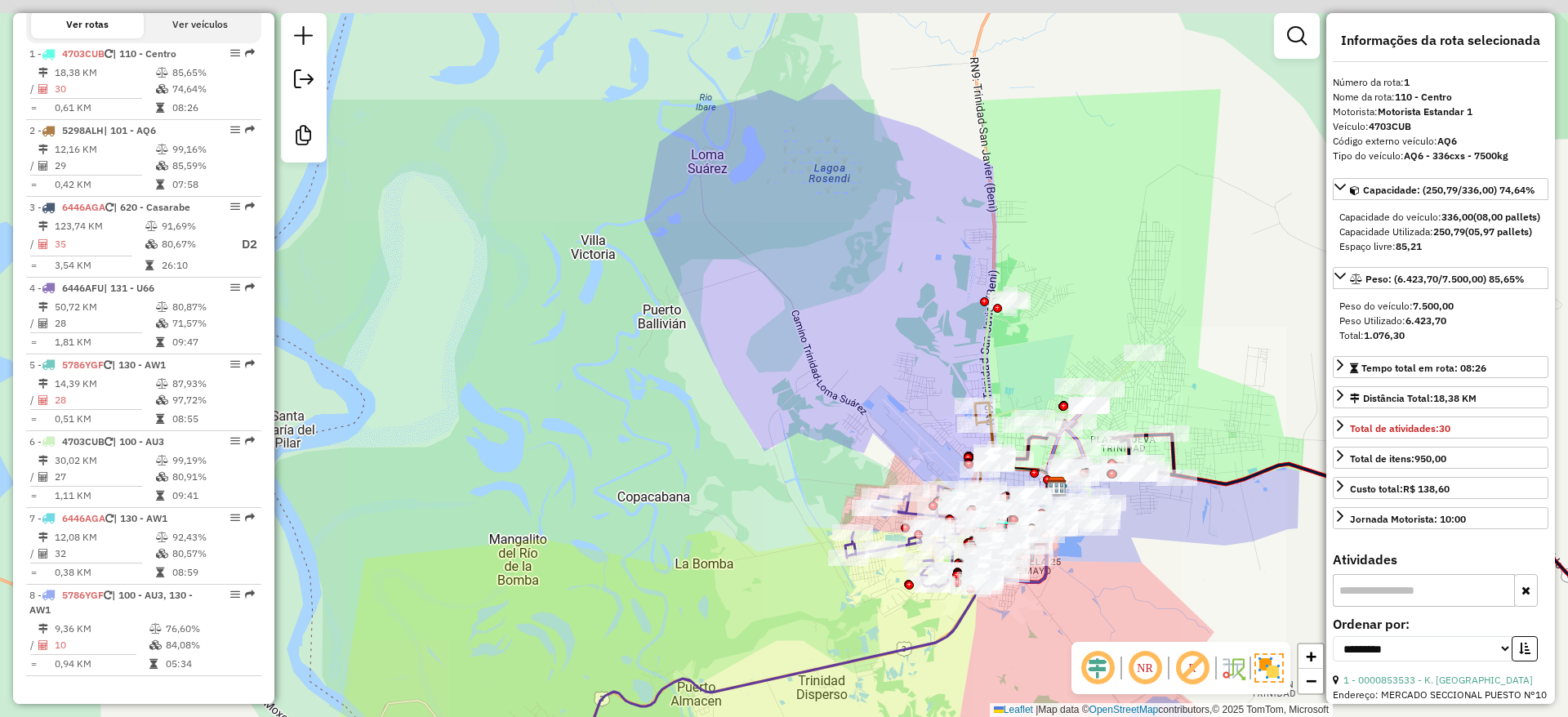
drag, startPoint x: 1057, startPoint y: 630, endPoint x: 1054, endPoint y: 648, distance: 18.2
click at [1056, 650] on div "Janela de atendimento Grade de atendimento Capacidade Transportadoras Veículos …" at bounding box center [784, 358] width 1568 height 717
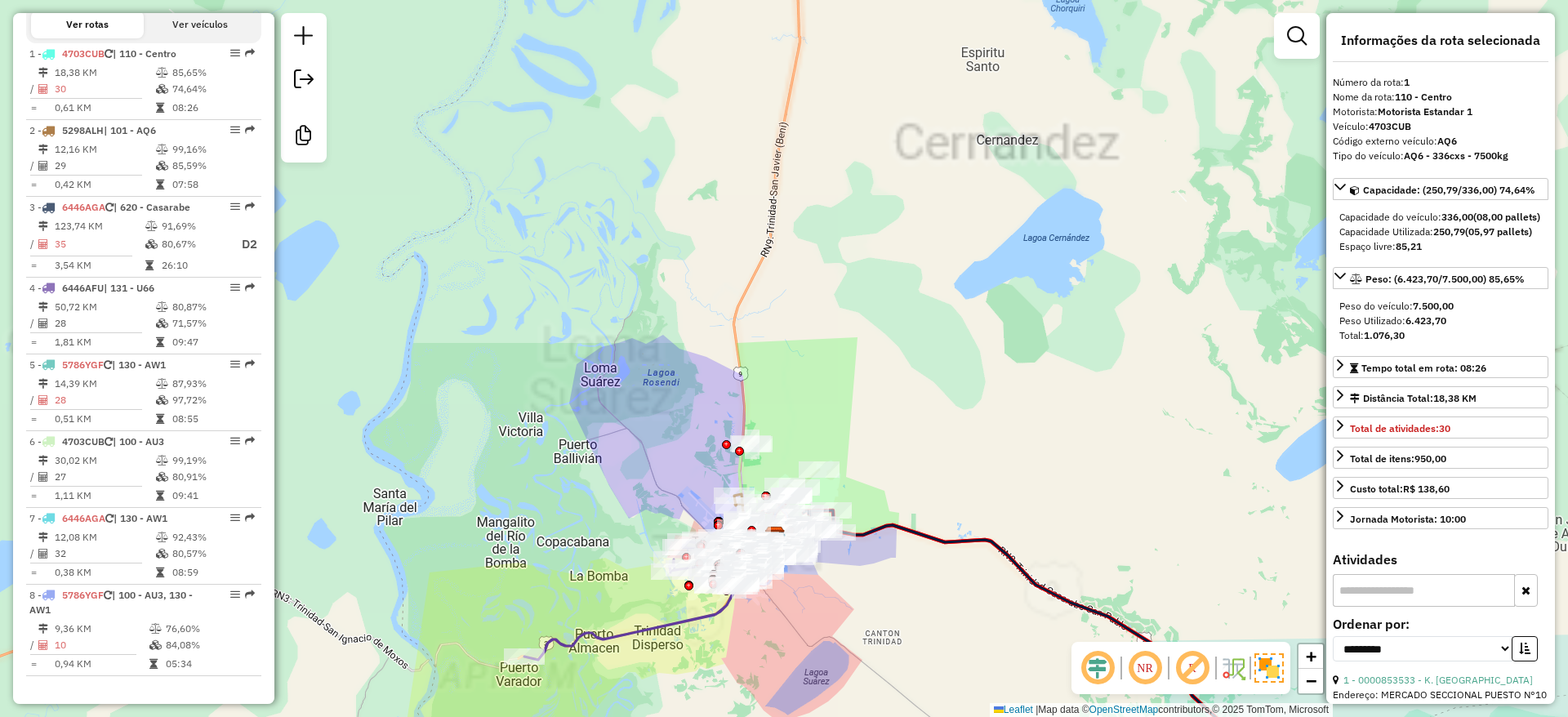
drag, startPoint x: 877, startPoint y: 308, endPoint x: 873, endPoint y: 379, distance: 71.1
click at [873, 378] on div "Janela de atendimento Grade de atendimento Capacidade Transportadoras Veículos …" at bounding box center [784, 358] width 1568 height 717
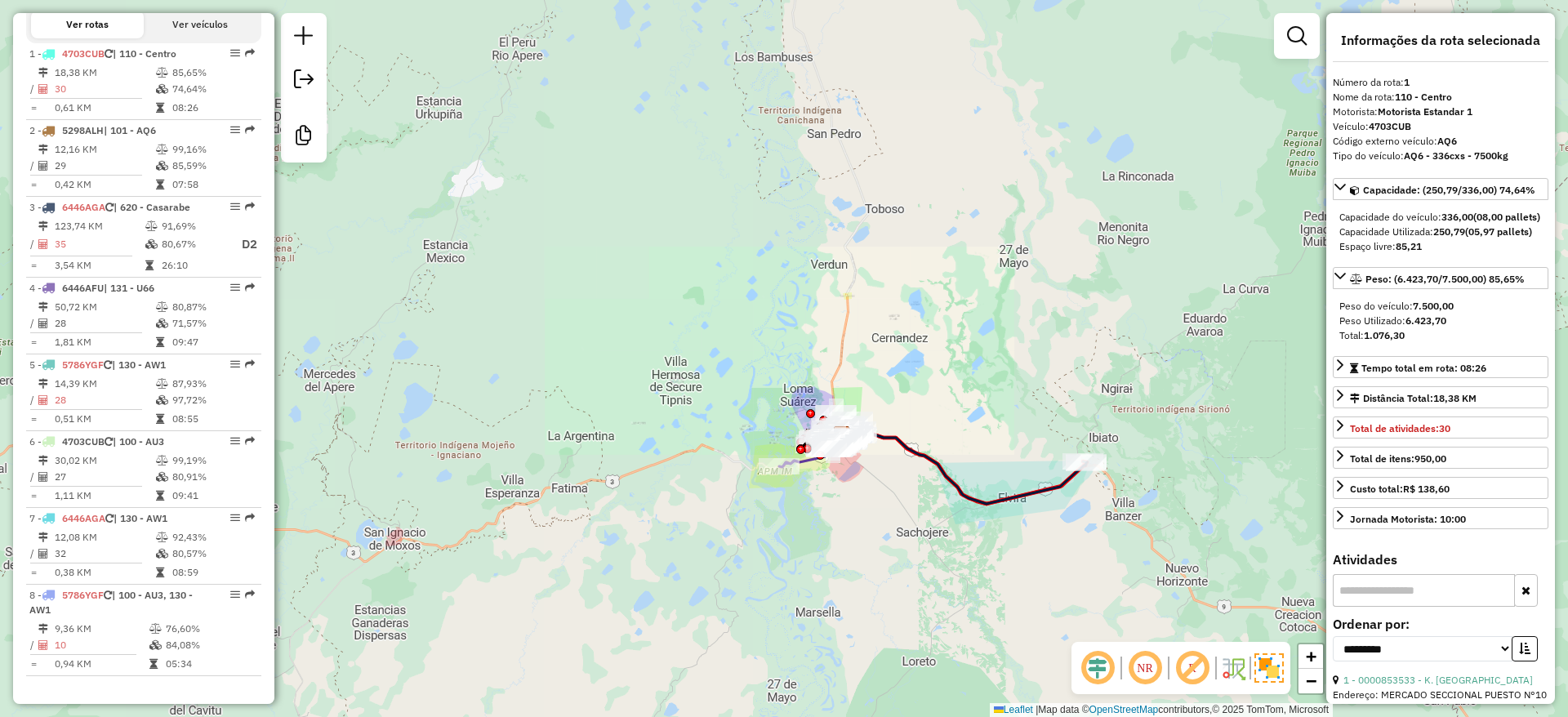
drag, startPoint x: 911, startPoint y: 419, endPoint x: 908, endPoint y: 441, distance: 22.2
click at [909, 442] on div "Janela de atendimento Grade de atendimento Capacidade Transportadoras Veículos …" at bounding box center [784, 358] width 1568 height 717
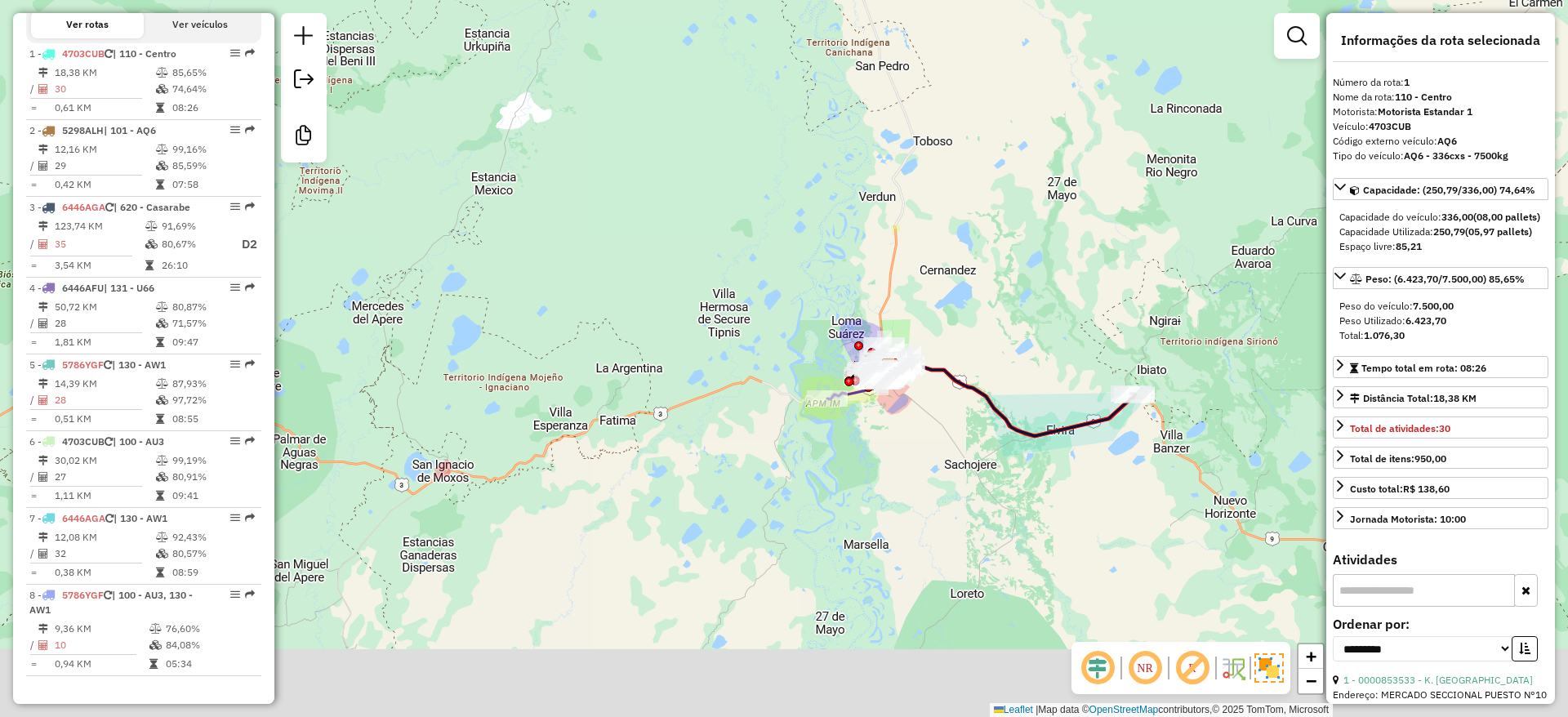
click at [962, 288] on div "Janela de atendimento Grade de atendimento Capacidade Transportadoras Veículos …" at bounding box center [784, 358] width 1568 height 717
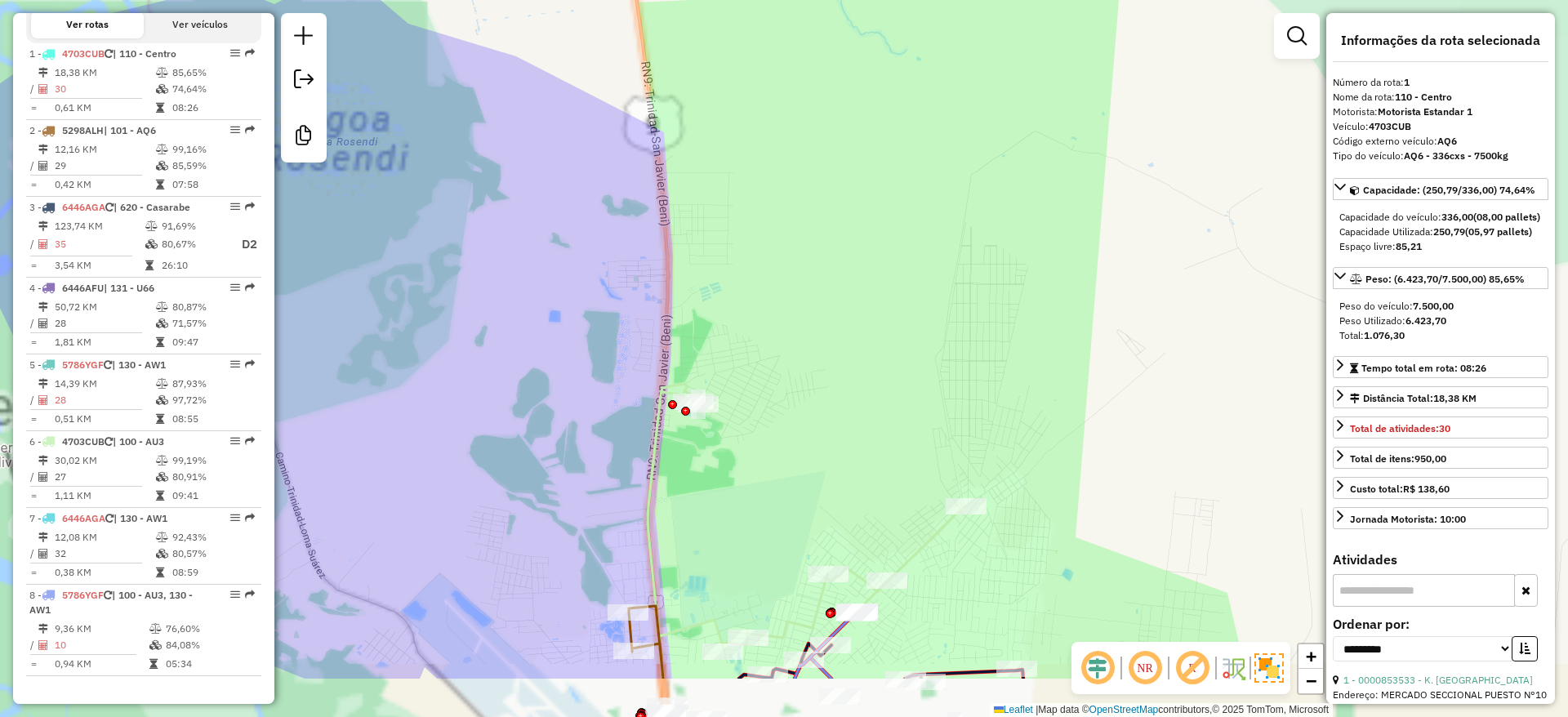
drag, startPoint x: 924, startPoint y: 281, endPoint x: 956, endPoint y: 225, distance: 64.5
click at [956, 225] on div "Janela de atendimento Grade de atendimento Capacidade Transportadoras Veículos …" at bounding box center [784, 358] width 1568 height 717
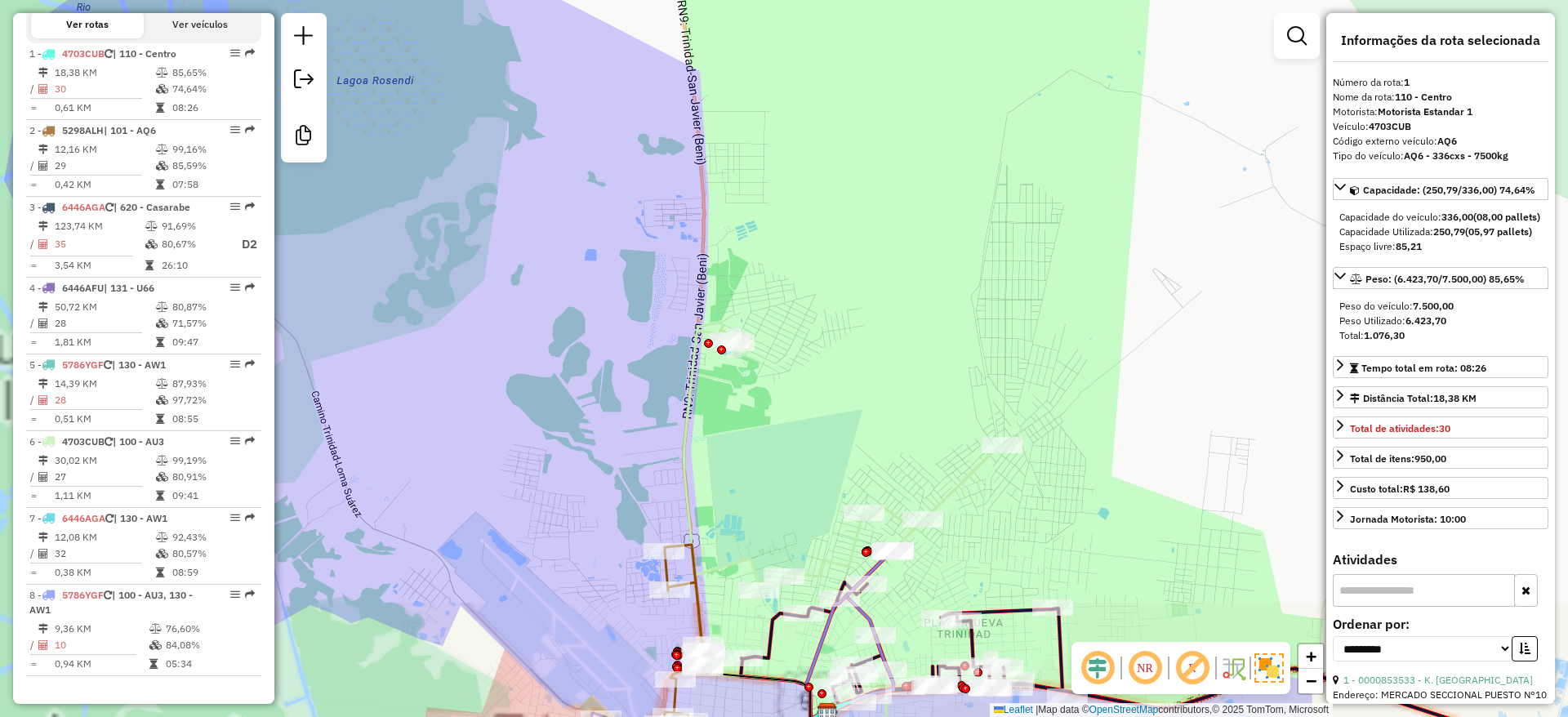
click at [1191, 96] on div "Janela de atendimento Grade de atendimento Capacidade Transportadoras Veículos …" at bounding box center [784, 358] width 1568 height 717
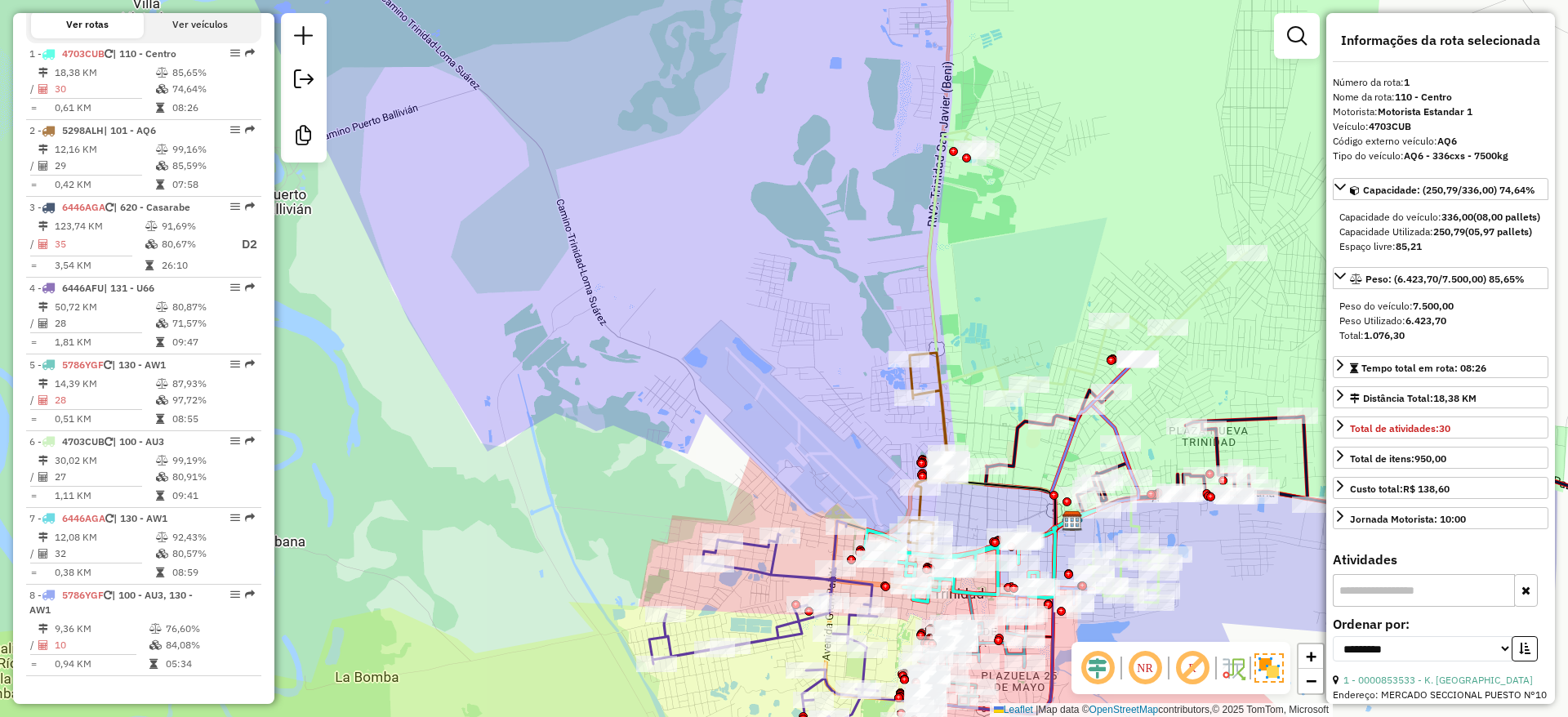
click at [982, 335] on div "Janela de atendimento Grade de atendimento Capacidade Transportadoras Veículos …" at bounding box center [784, 358] width 1568 height 717
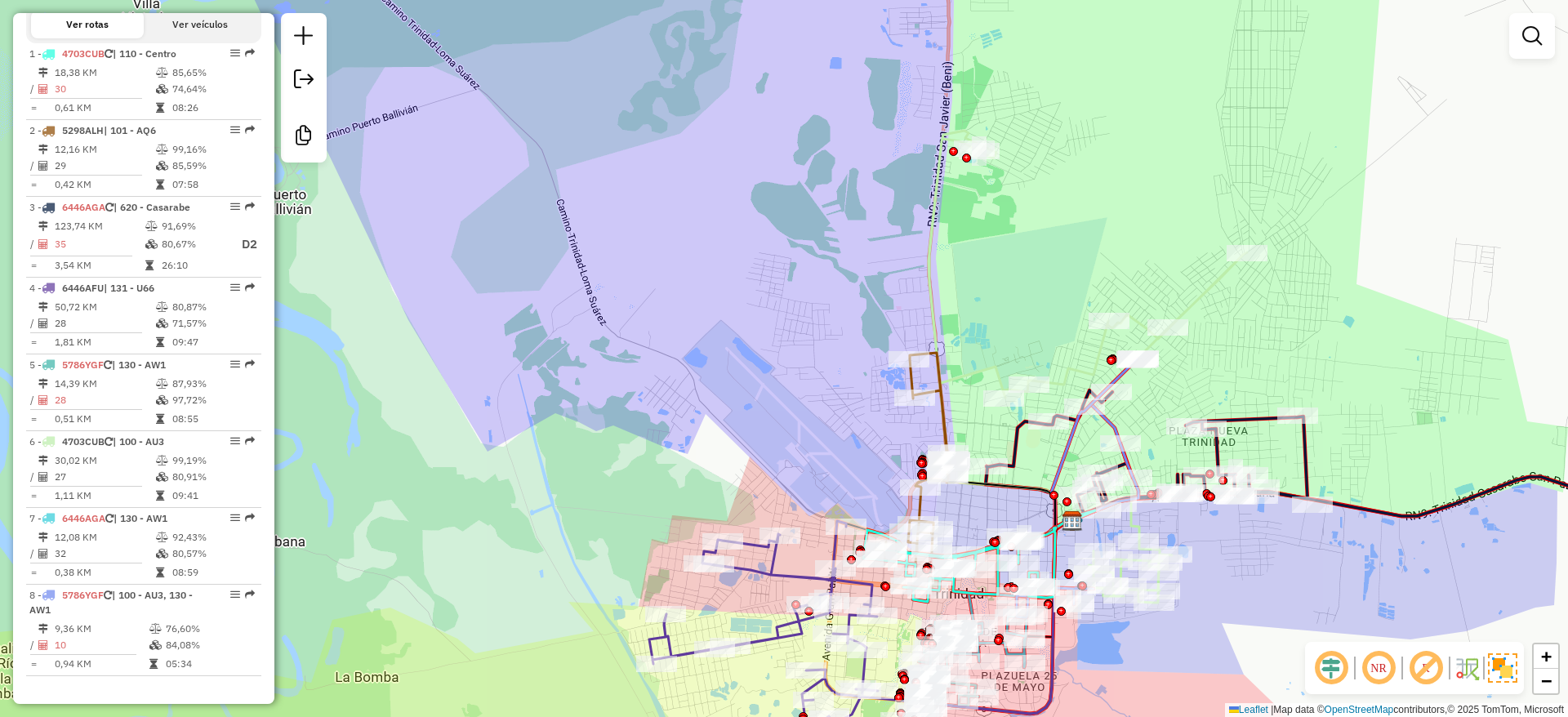
click at [940, 232] on icon at bounding box center [1088, 366] width 319 height 472
select select "**********"
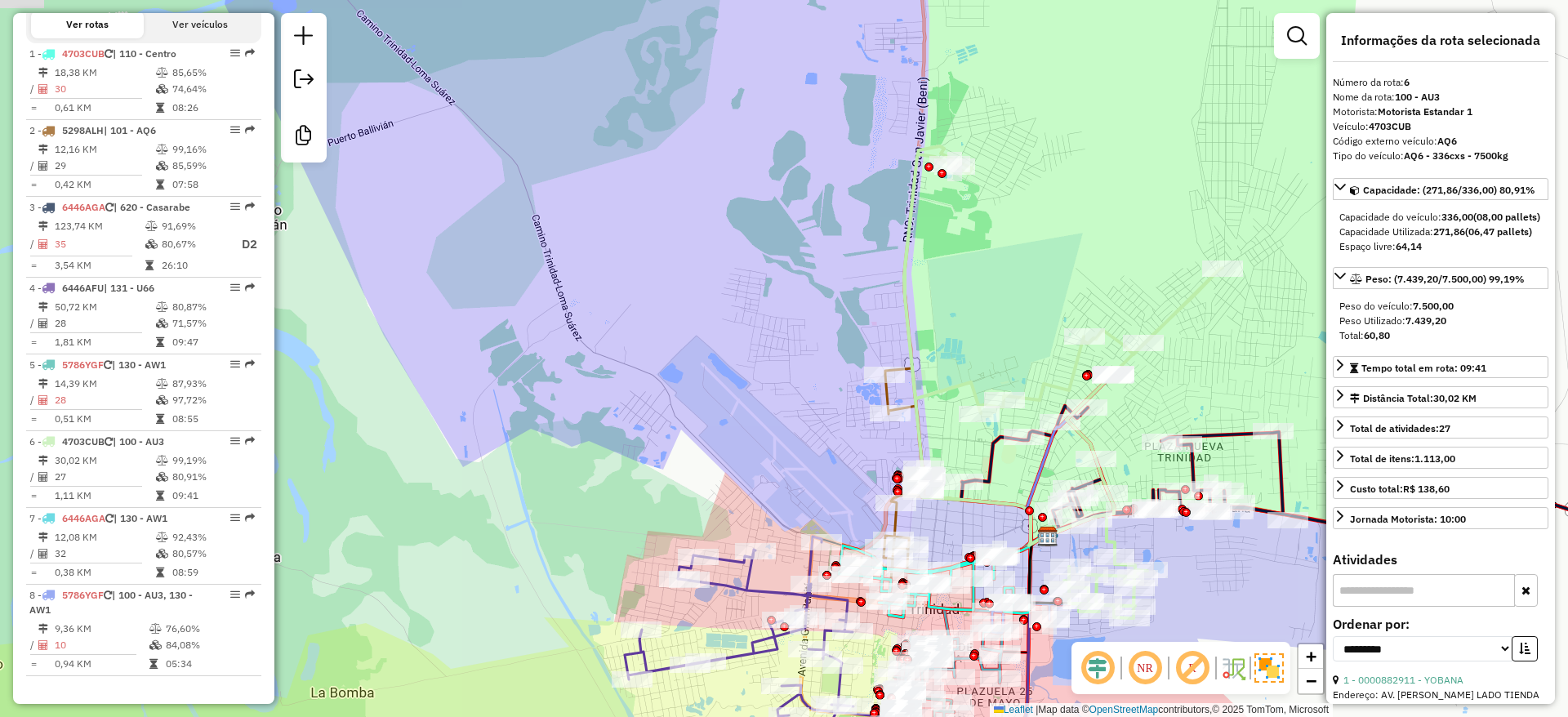
drag, startPoint x: 985, startPoint y: 265, endPoint x: 876, endPoint y: 305, distance: 116.1
click at [877, 305] on div "Janela de atendimento Grade de atendimento Capacidade Transportadoras Veículos …" at bounding box center [784, 358] width 1568 height 717
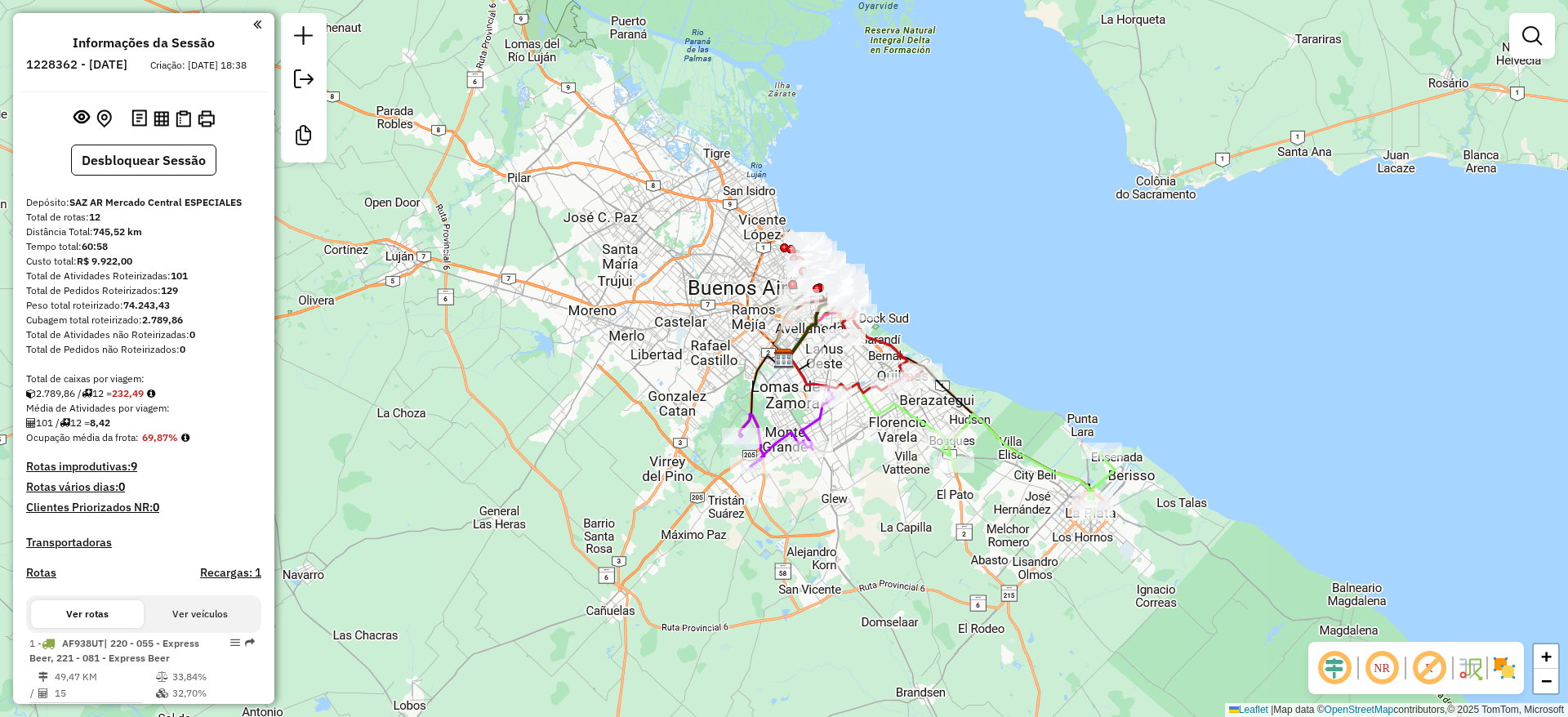
click at [1489, 663] on img at bounding box center [1486, 668] width 8 height 26
click at [1499, 665] on img at bounding box center [1504, 668] width 26 height 26
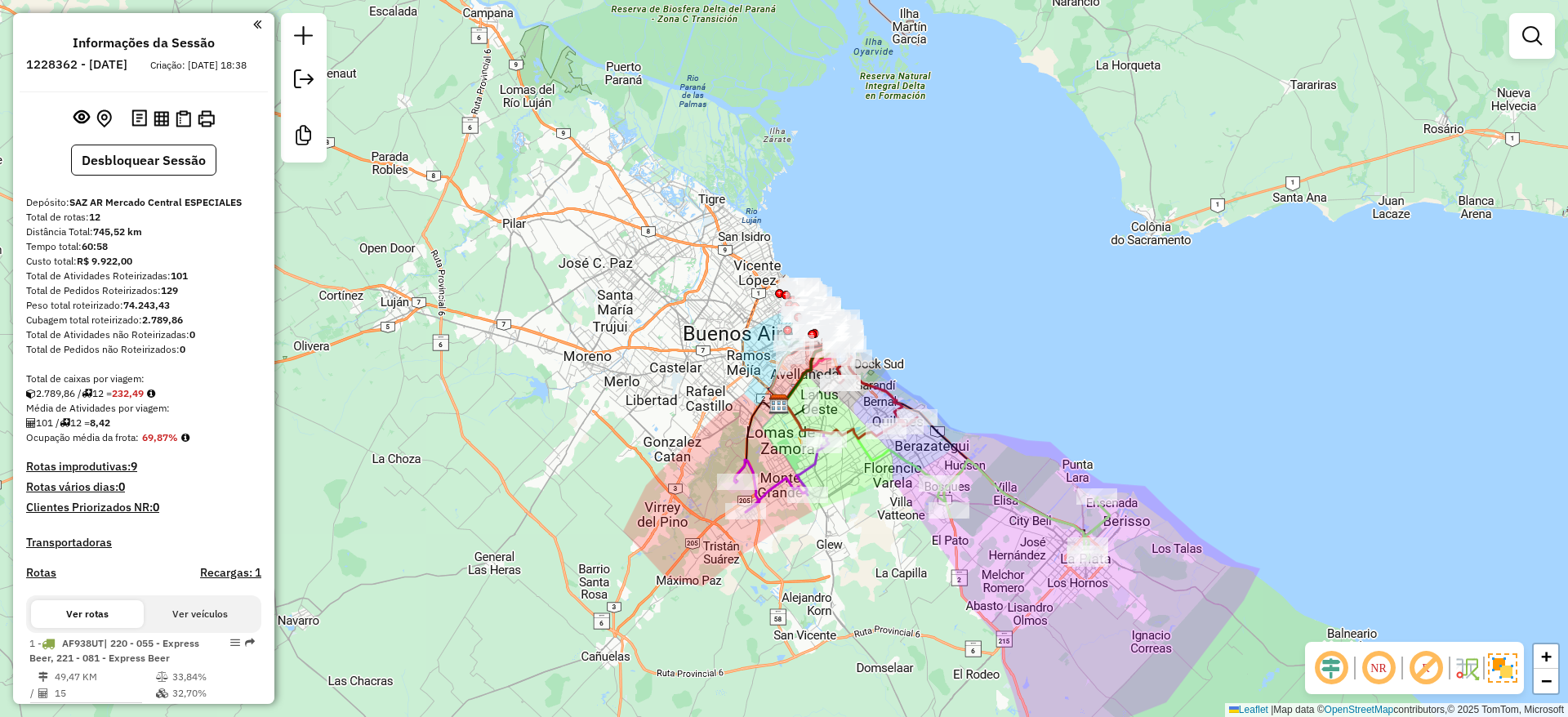
drag, startPoint x: 1019, startPoint y: 303, endPoint x: 1000, endPoint y: 334, distance: 36.4
click at [1019, 314] on div "Janela de atendimento Grade de atendimento Capacidade Transportadoras Veículos …" at bounding box center [784, 358] width 1568 height 717
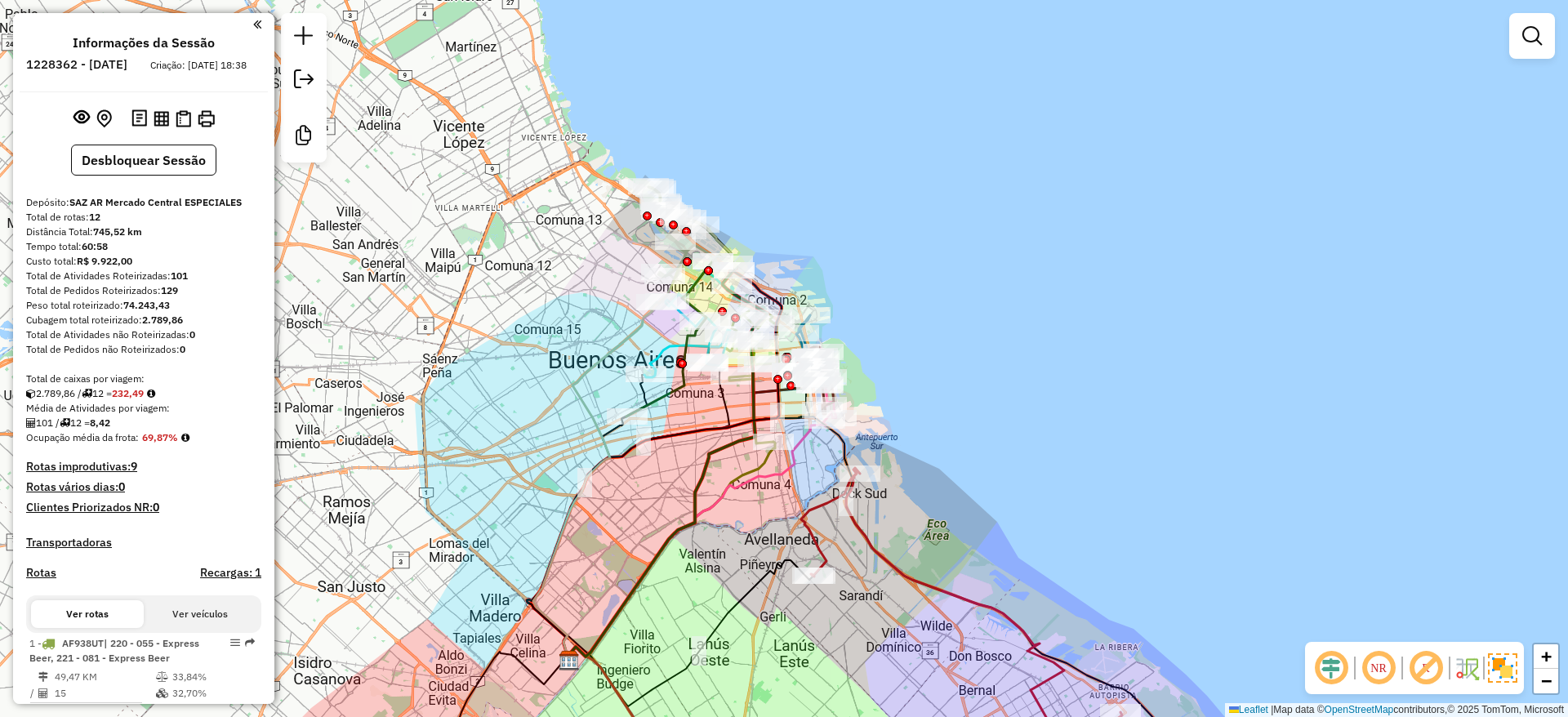
drag, startPoint x: 991, startPoint y: 295, endPoint x: 1014, endPoint y: 343, distance: 53.2
click at [1014, 343] on div "Janela de atendimento Grade de atendimento Capacidade Transportadoras Veículos …" at bounding box center [784, 358] width 1568 height 717
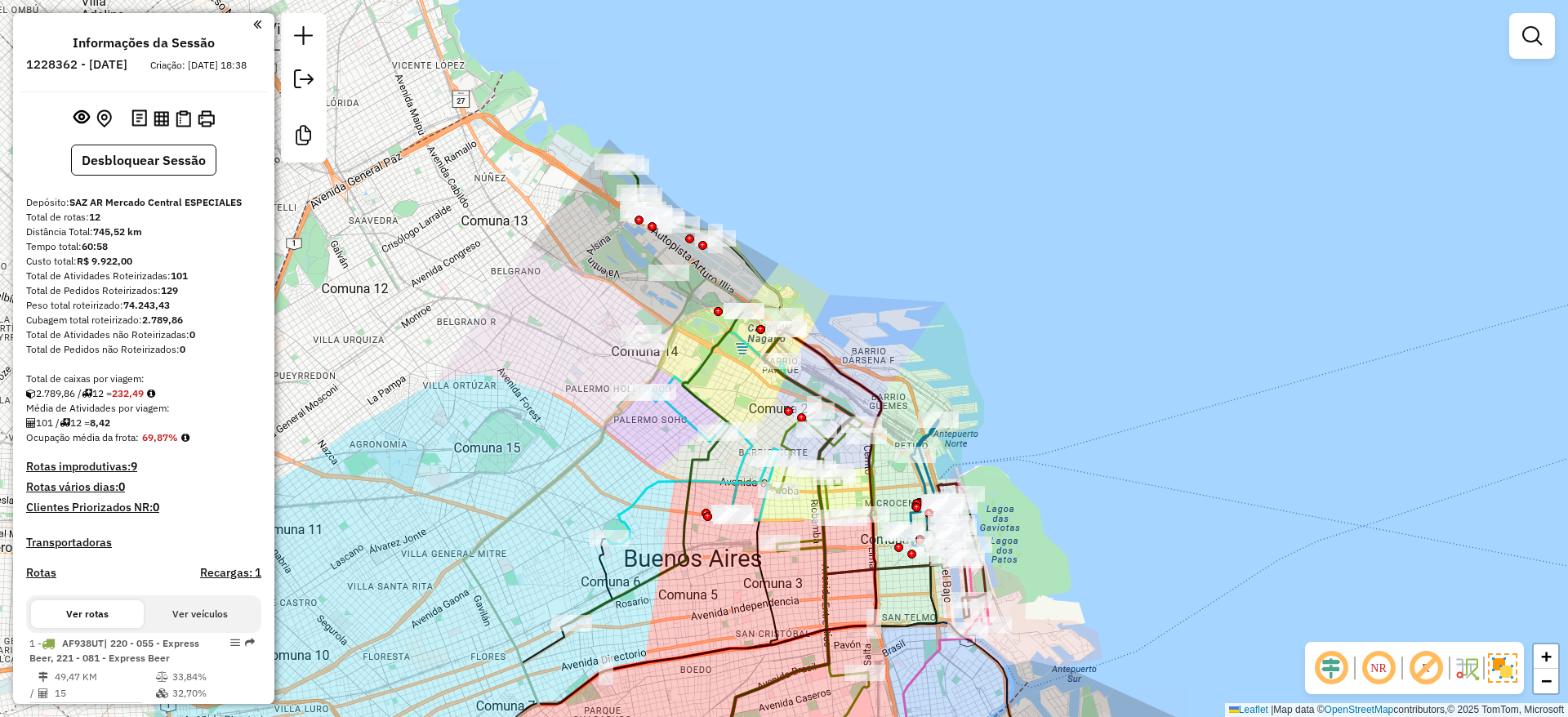
drag, startPoint x: 864, startPoint y: 235, endPoint x: 860, endPoint y: 217, distance: 18.4
click at [860, 218] on div "Janela de atendimento Grade de atendimento Capacidade Transportadoras Veículos …" at bounding box center [784, 358] width 1568 height 717
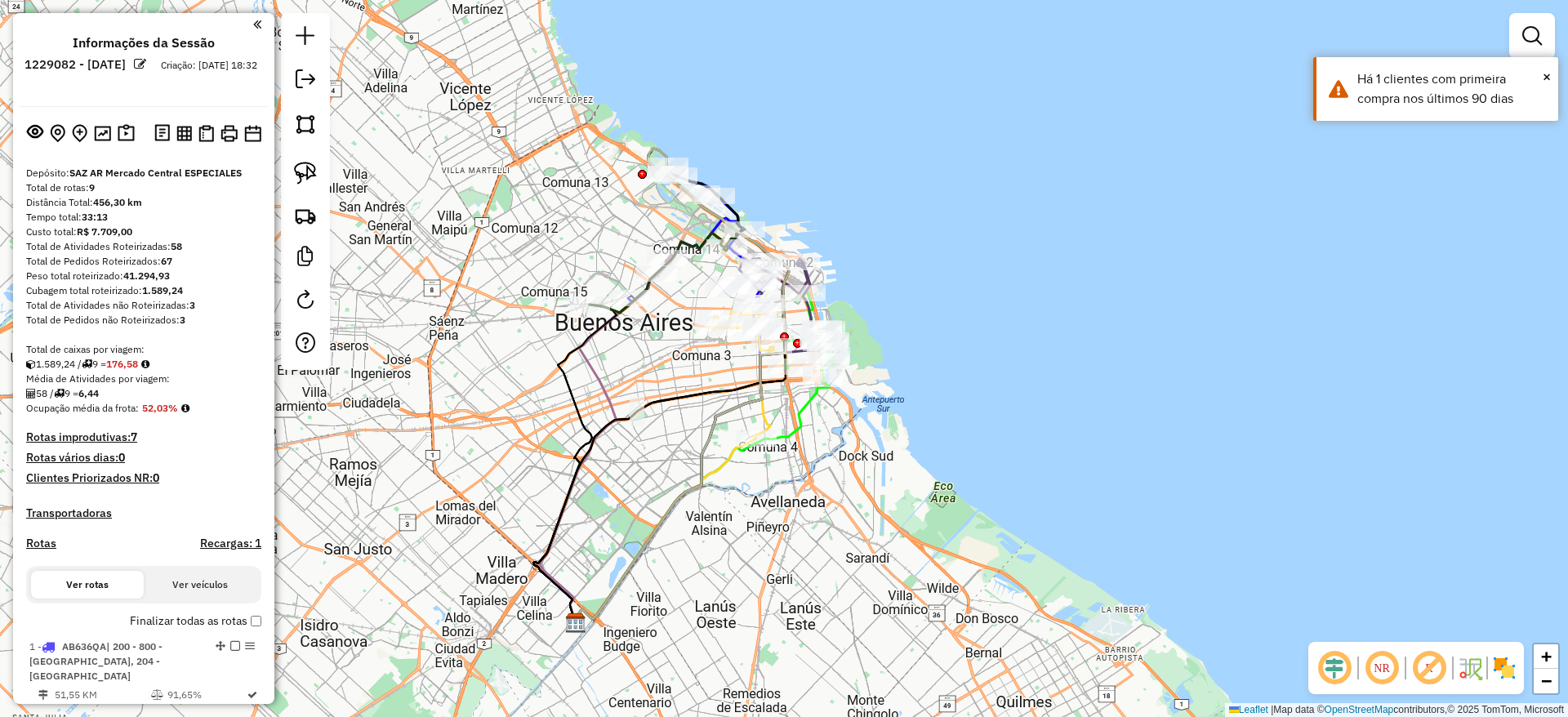
click at [1007, 398] on div "Janela de atendimento Grade de atendimento Capacidade Transportadoras Veículos …" at bounding box center [784, 358] width 1568 height 717
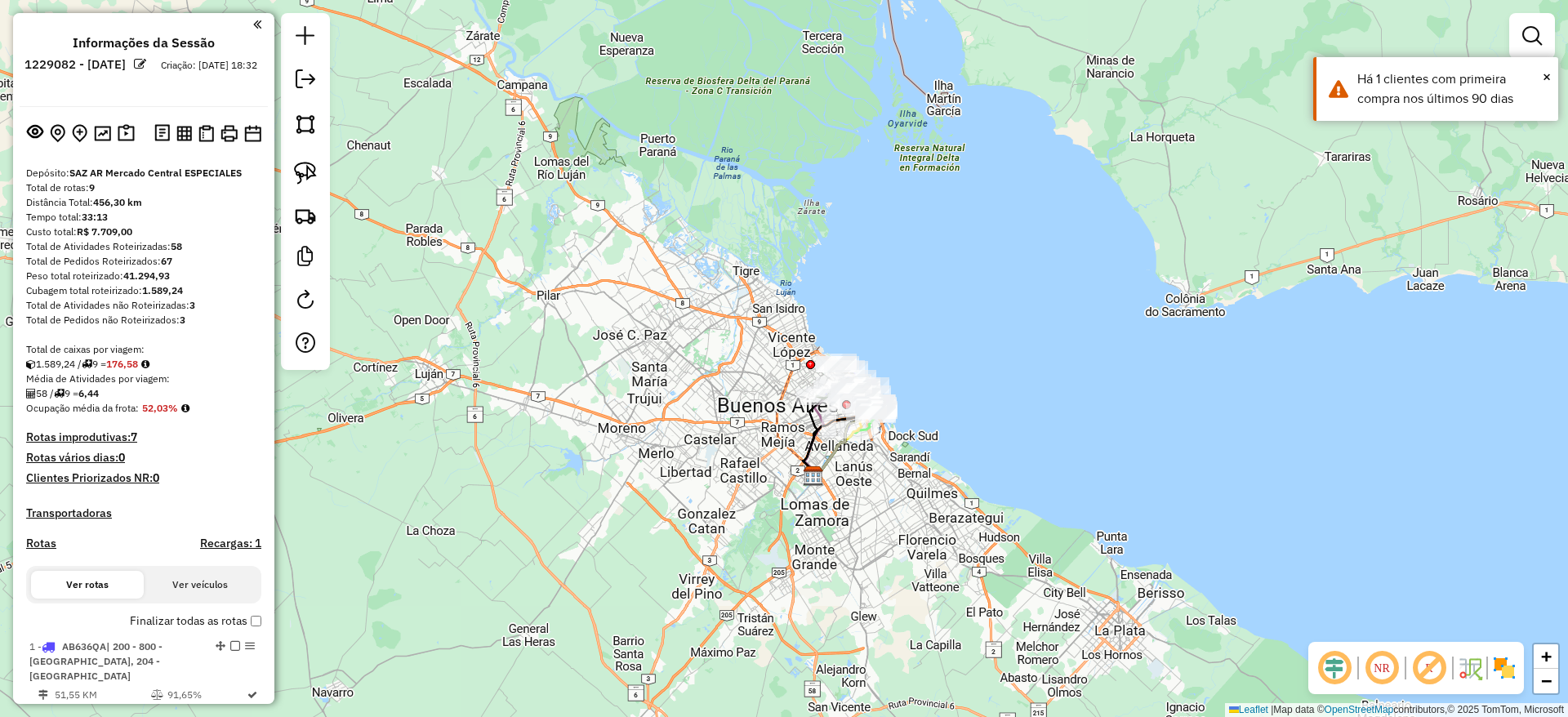
click at [1499, 658] on img at bounding box center [1504, 668] width 26 height 26
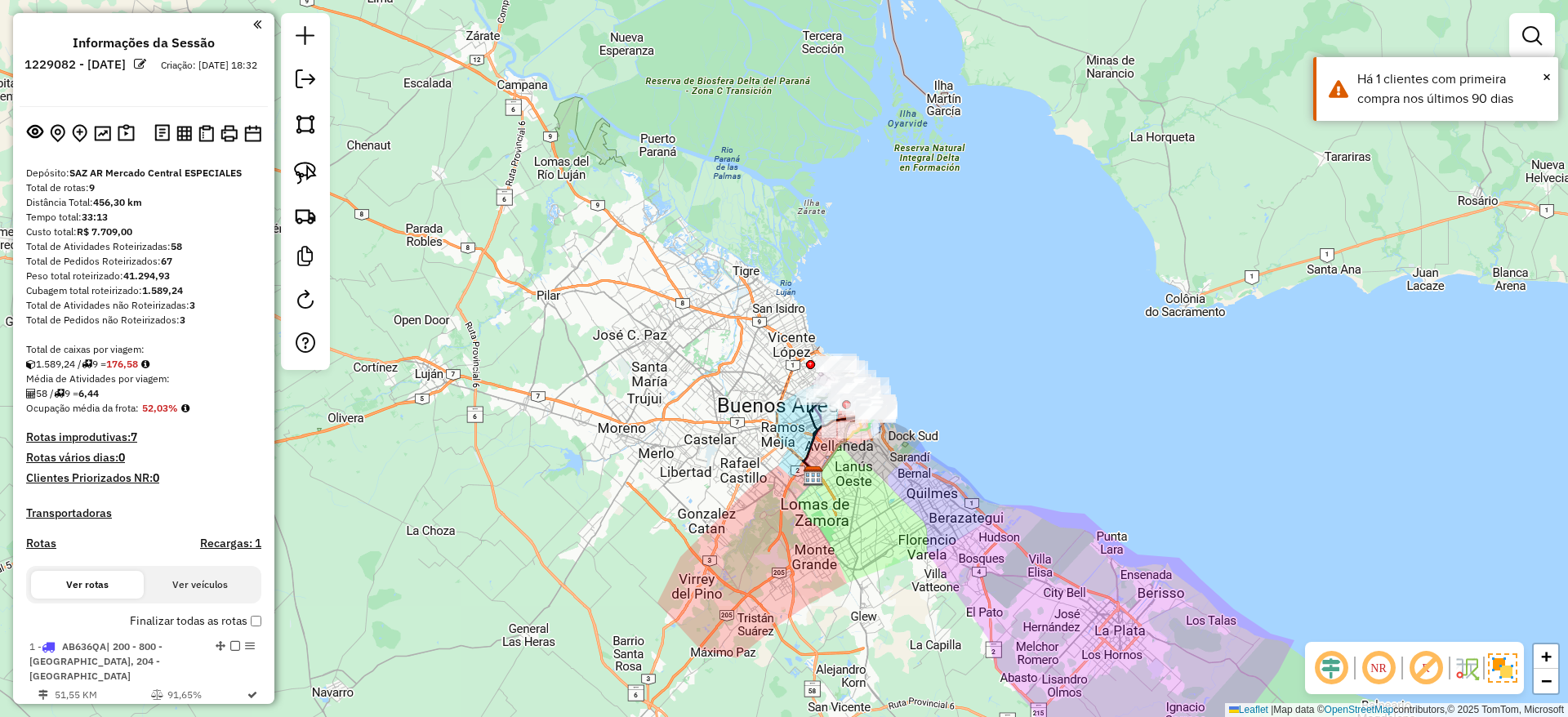
drag, startPoint x: 1028, startPoint y: 471, endPoint x: 1006, endPoint y: 491, distance: 29.7
click at [1006, 491] on div "Janela de atendimento Grade de atendimento Capacidade Transportadoras Veículos …" at bounding box center [784, 358] width 1568 height 717
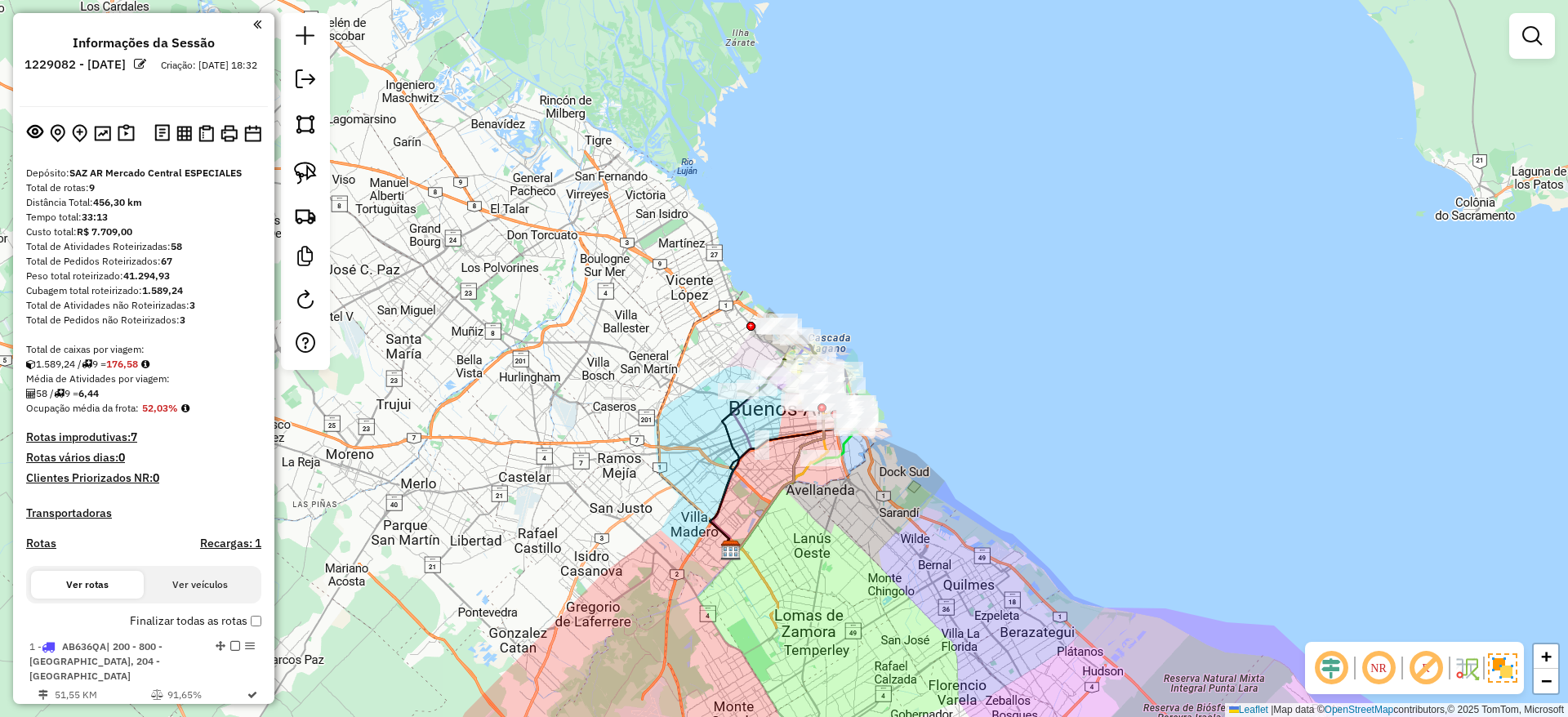
scroll to position [997, 0]
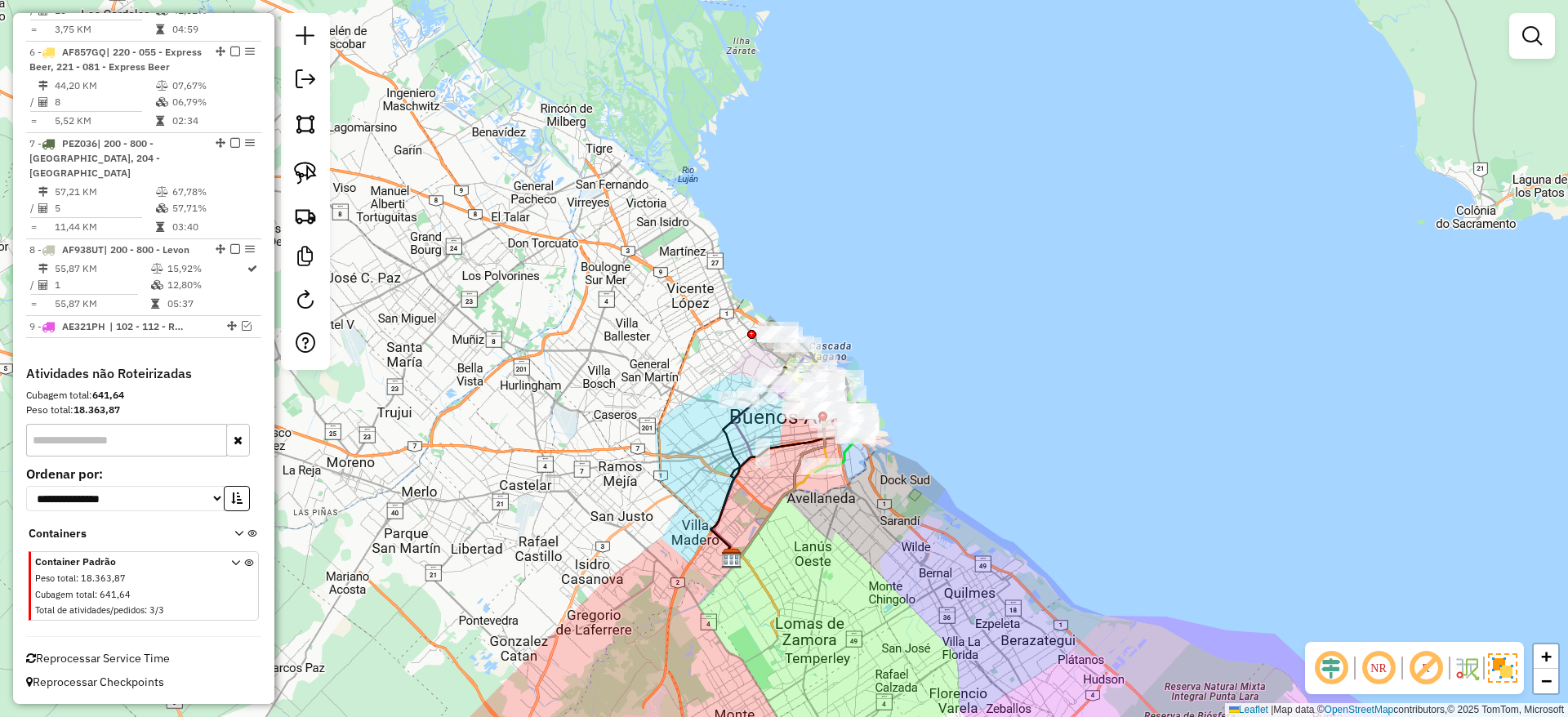
drag, startPoint x: 956, startPoint y: 375, endPoint x: 969, endPoint y: 455, distance: 81.0
click at [971, 454] on div "Janela de atendimento Grade de atendimento Capacidade Transportadoras Veículos …" at bounding box center [784, 358] width 1568 height 717
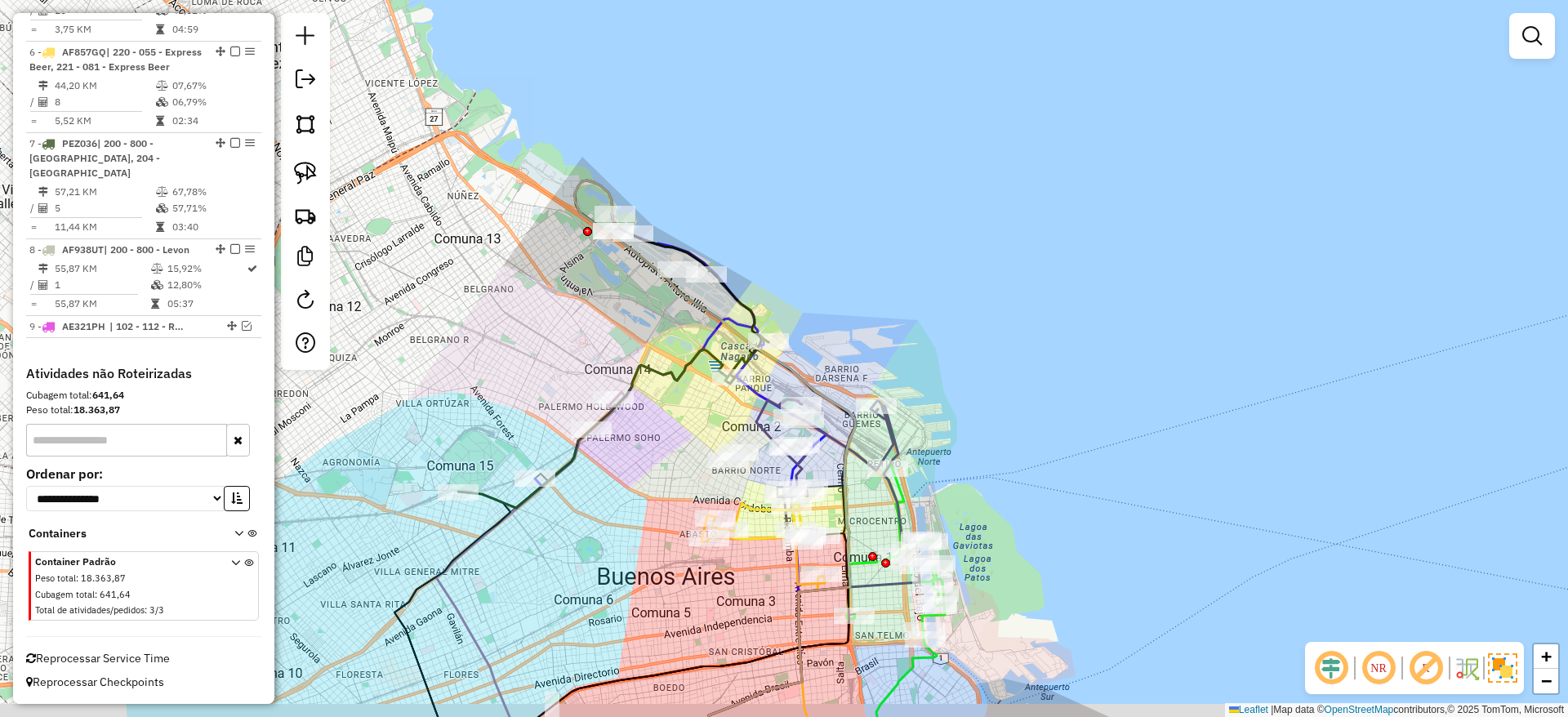
drag, startPoint x: 759, startPoint y: 395, endPoint x: 530, endPoint y: 321, distance: 240.7
click at [530, 323] on div "Janela de atendimento Grade de atendimento Capacidade Transportadoras Veículos …" at bounding box center [784, 358] width 1568 height 717
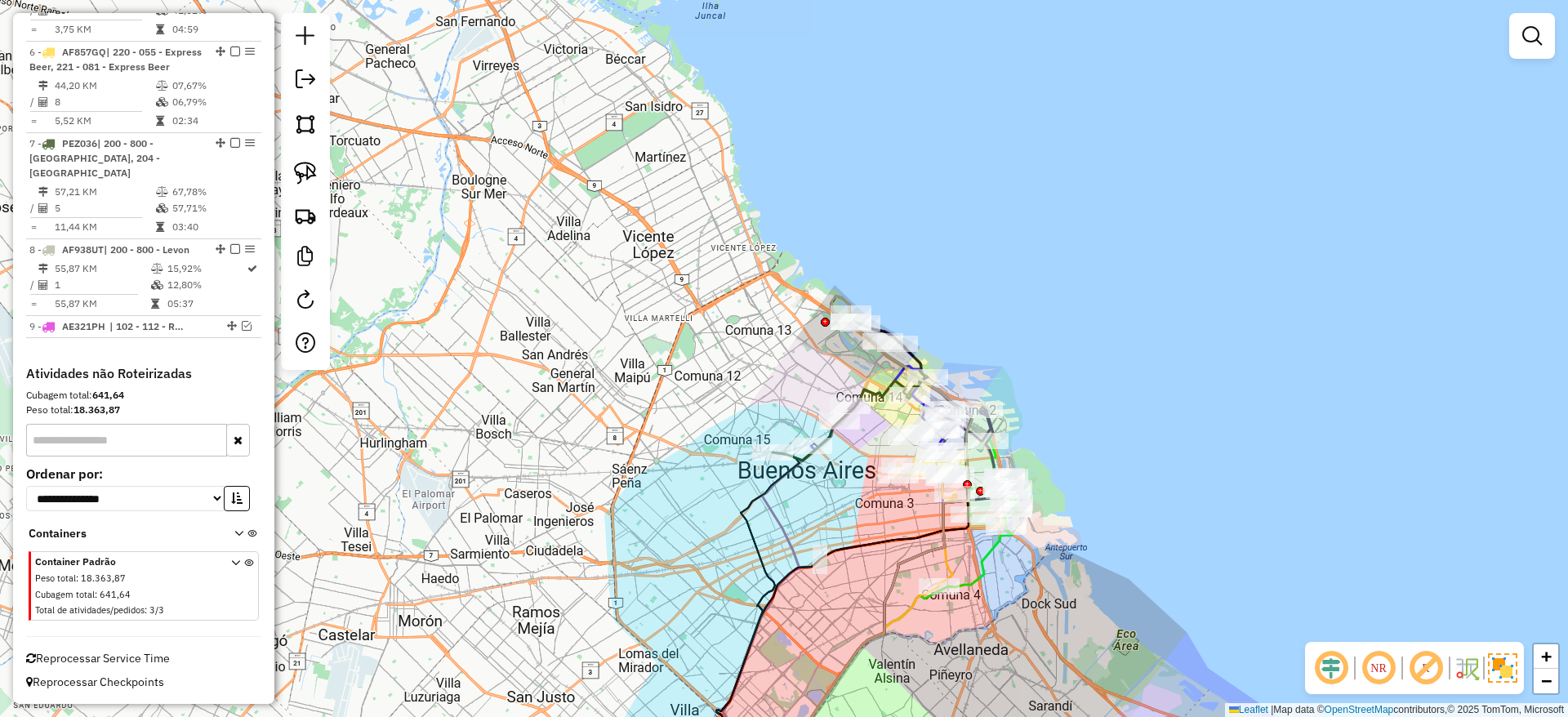
click at [1550, 41] on div at bounding box center [1531, 36] width 46 height 46
drag, startPoint x: 1535, startPoint y: 37, endPoint x: 1501, endPoint y: 44, distance: 34.7
click at [1536, 37] on em at bounding box center [1531, 36] width 20 height 20
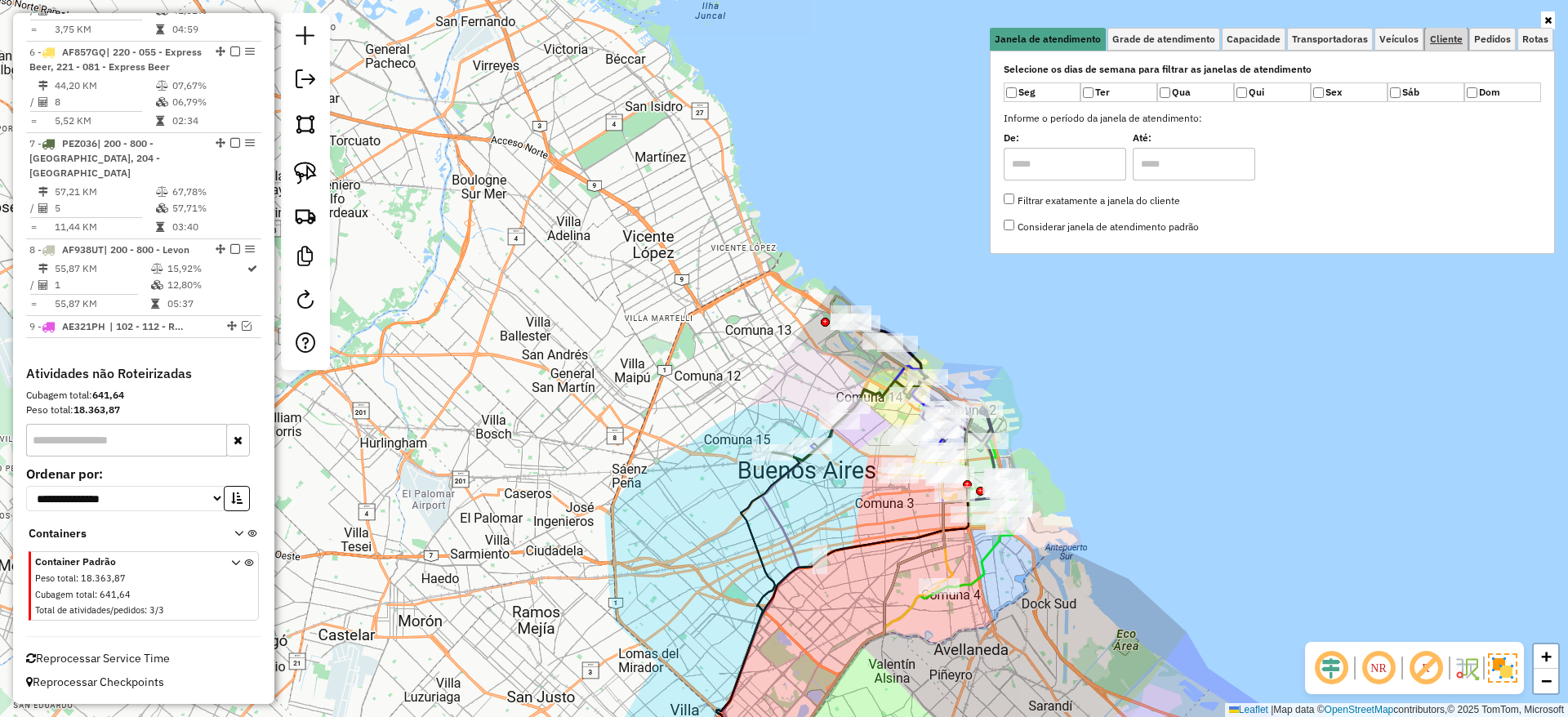
click at [1436, 37] on span "Cliente" at bounding box center [1446, 39] width 33 height 9
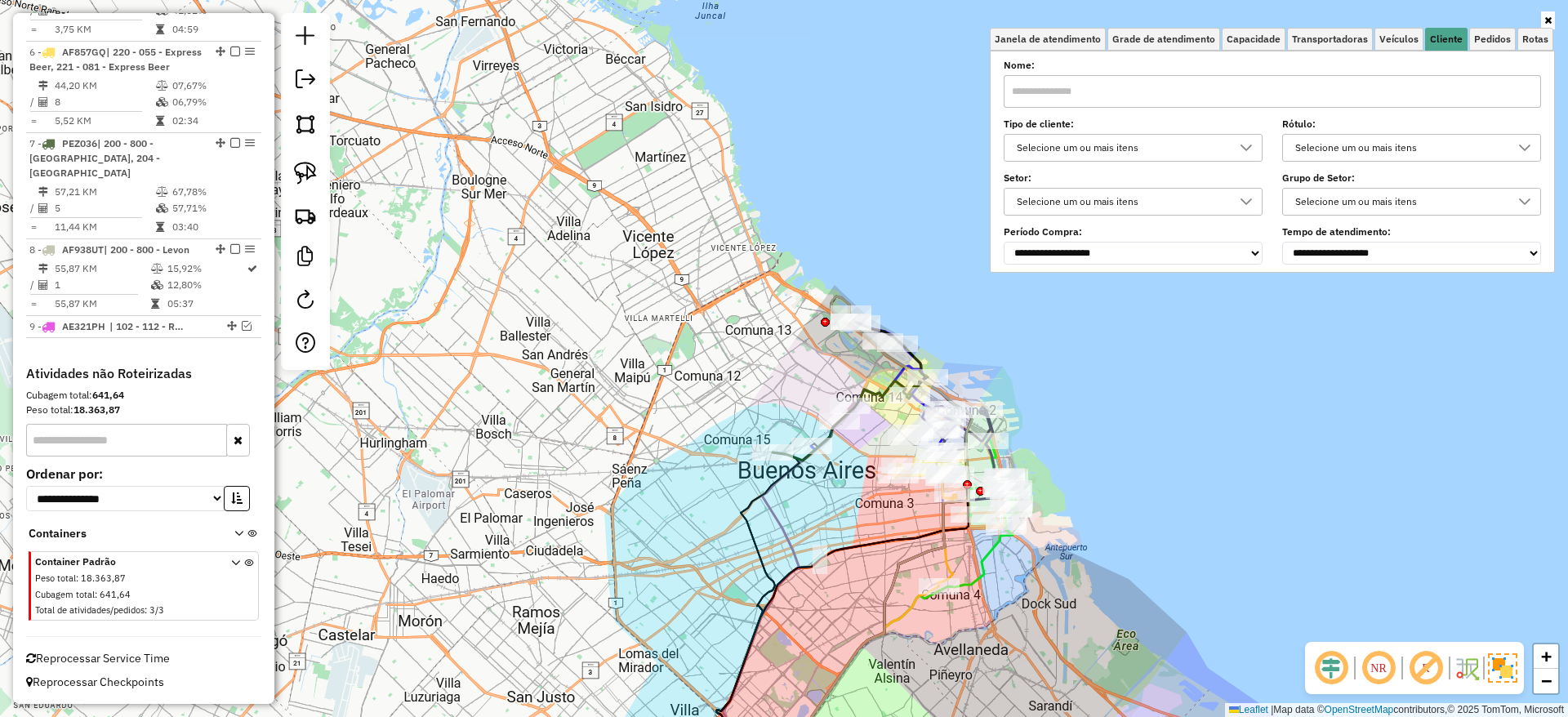
click at [1142, 147] on div "Selecione um ou mais itens" at bounding box center [1121, 148] width 219 height 26
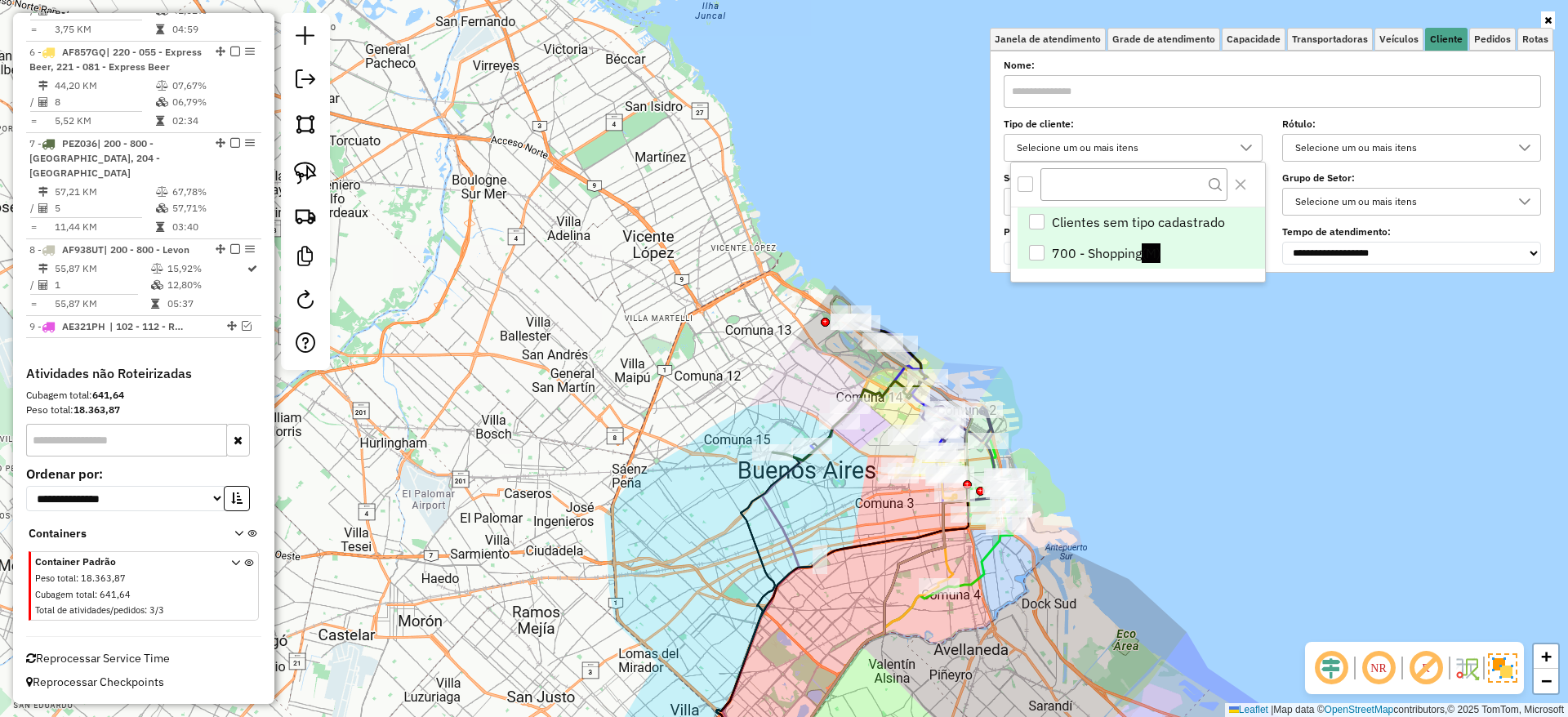
scroll to position [9, 56]
click at [1096, 260] on li "700 - Shopping (M)" at bounding box center [1142, 253] width 247 height 31
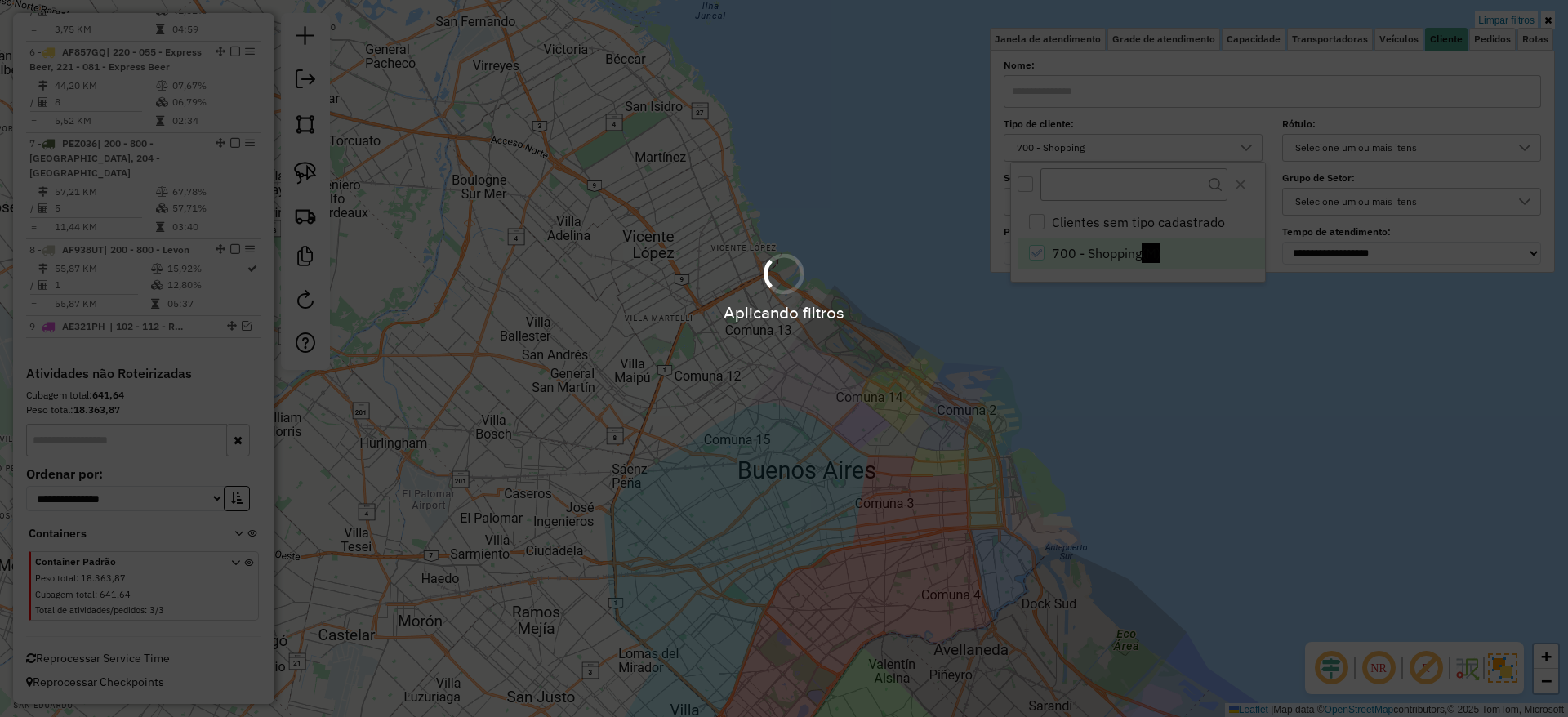
drag, startPoint x: 1103, startPoint y: 502, endPoint x: 950, endPoint y: 381, distance: 195.1
click at [964, 393] on div "Limpar filtros Janela de atendimento Grade de atendimento Capacidade Transporta…" at bounding box center [784, 358] width 1568 height 717
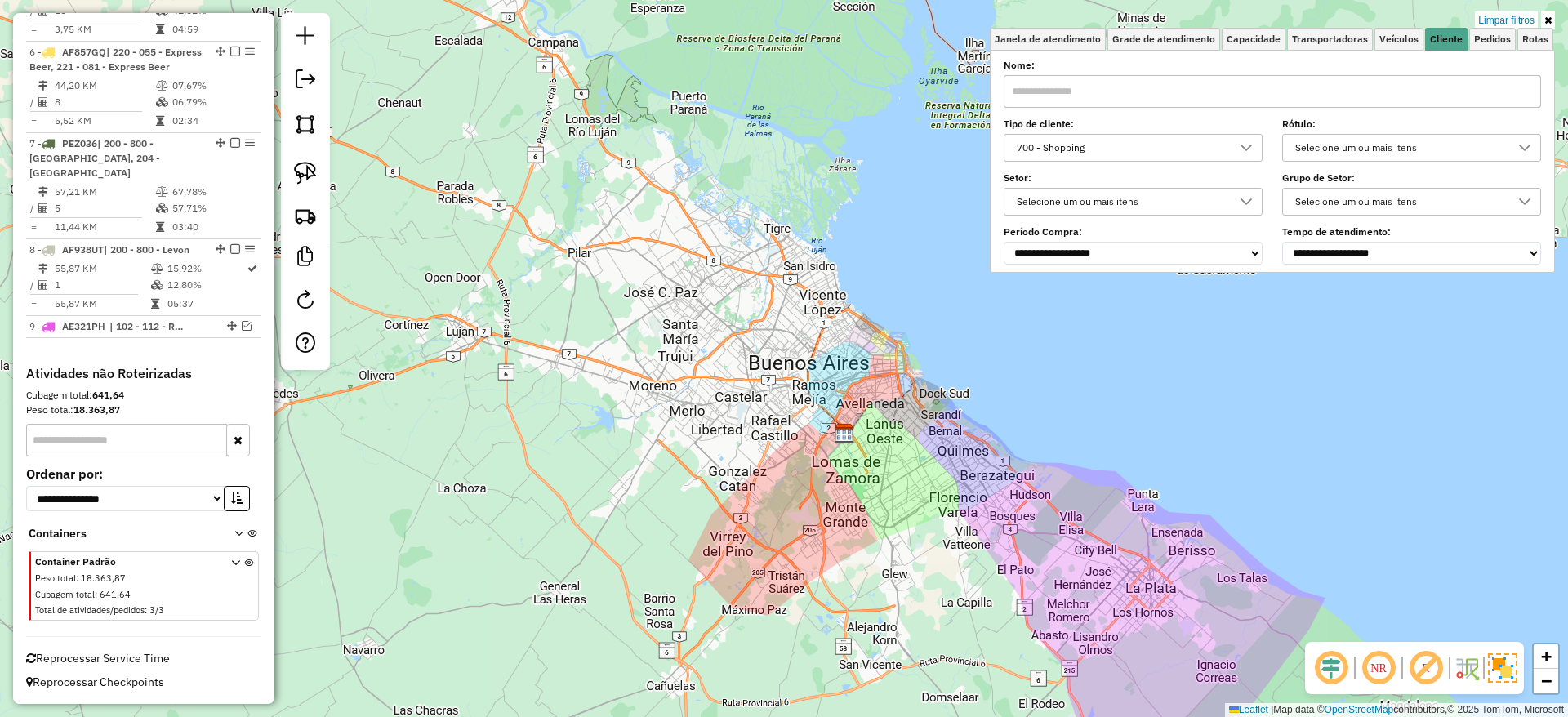
click at [1497, 16] on link "Limpar filtros" at bounding box center [1506, 20] width 63 height 18
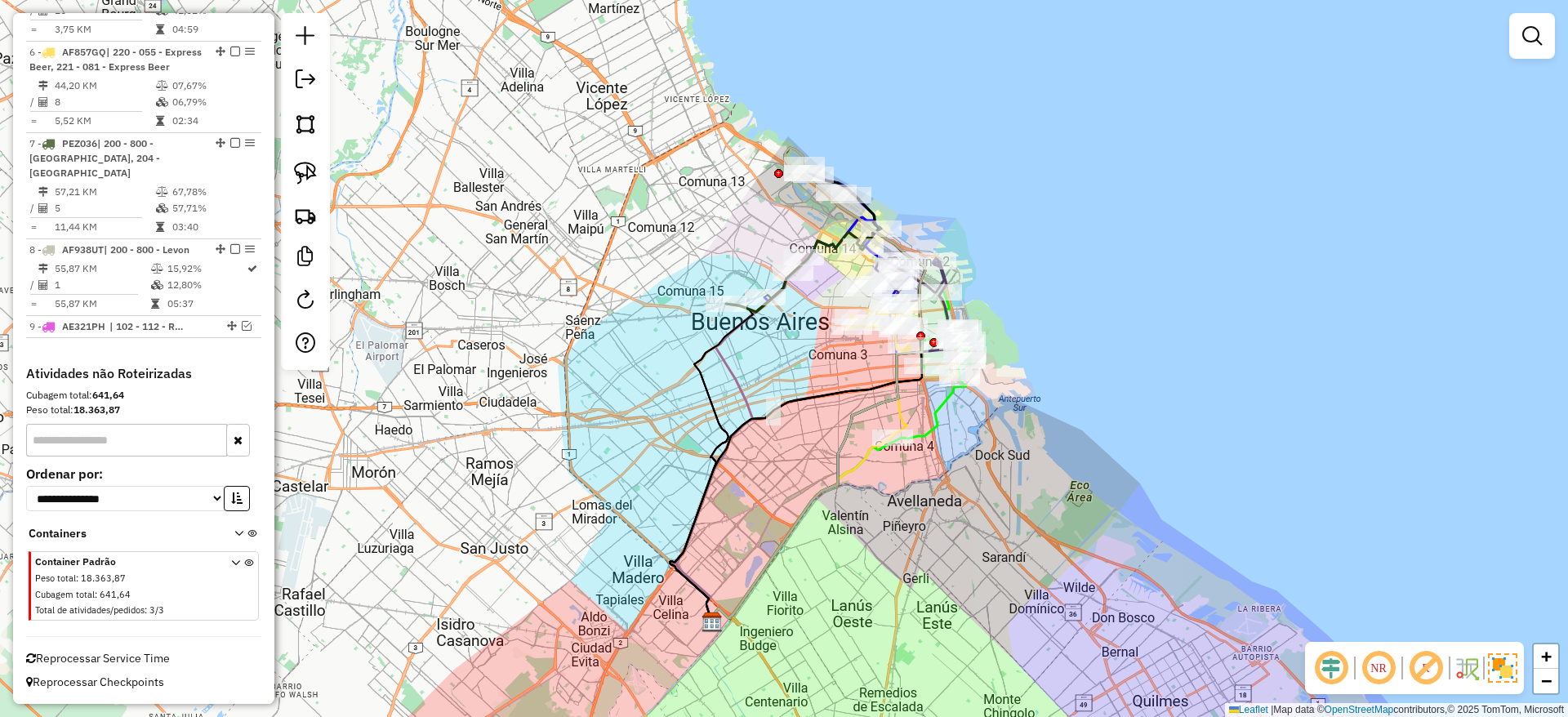
drag, startPoint x: 1068, startPoint y: 340, endPoint x: 1112, endPoint y: 441, distance: 110.2
click at [1112, 441] on div "Janela de atendimento Grade de atendimento Capacidade Transportadoras Veículos …" at bounding box center [784, 358] width 1568 height 717
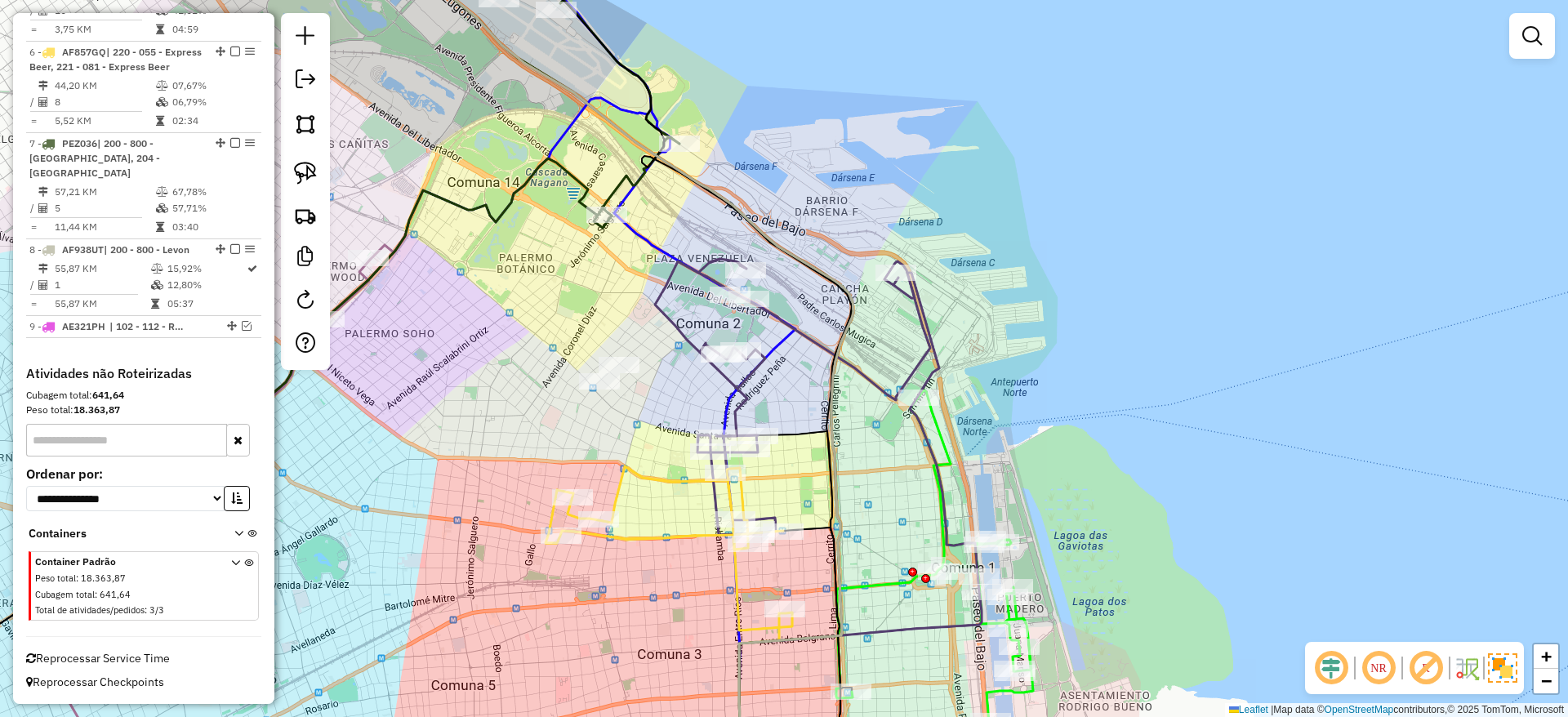
drag, startPoint x: 1064, startPoint y: 530, endPoint x: 1064, endPoint y: 465, distance: 65.0
click at [1064, 465] on div "Janela de atendimento Grade de atendimento Capacidade Transportadoras Veículos …" at bounding box center [784, 358] width 1568 height 717
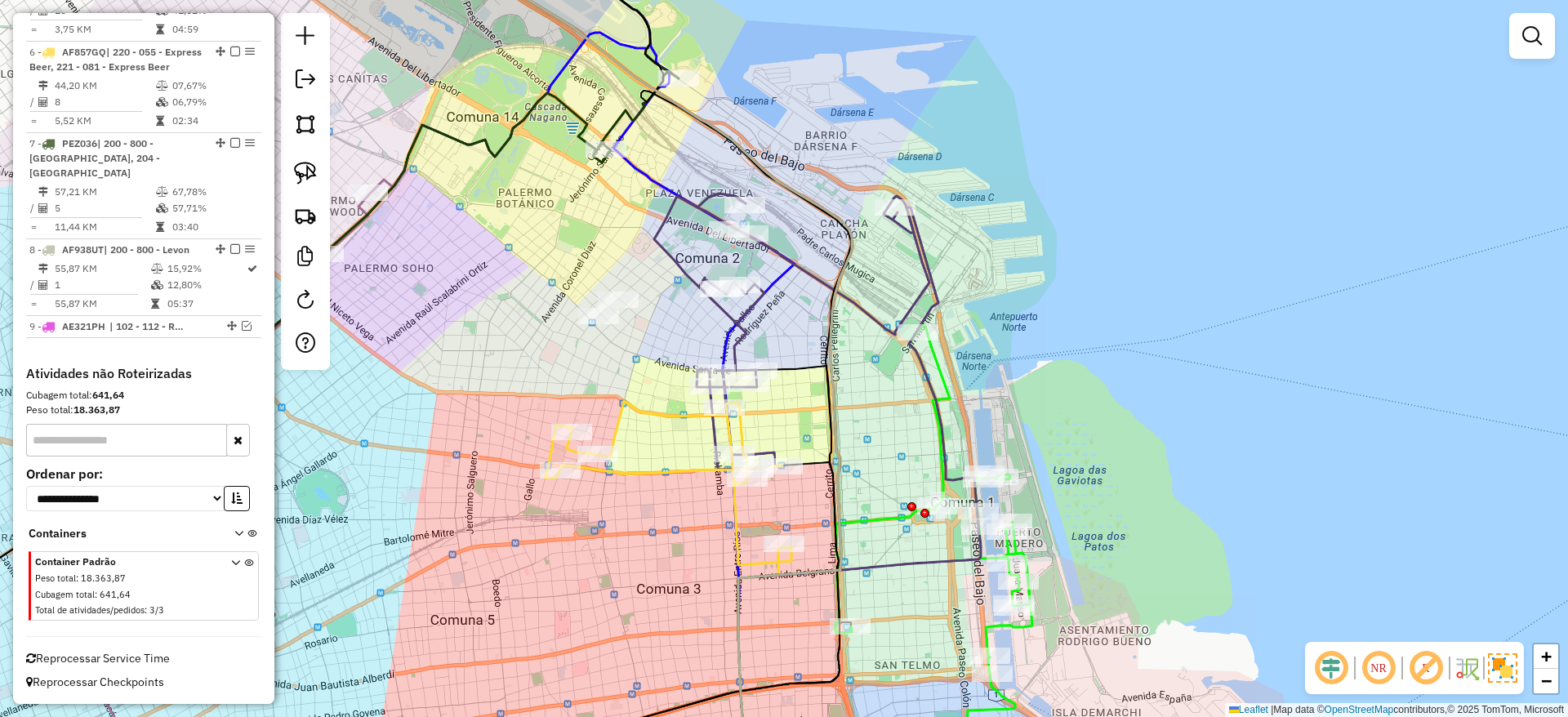
click at [993, 623] on icon at bounding box center [933, 500] width 197 height 349
select select "**********"
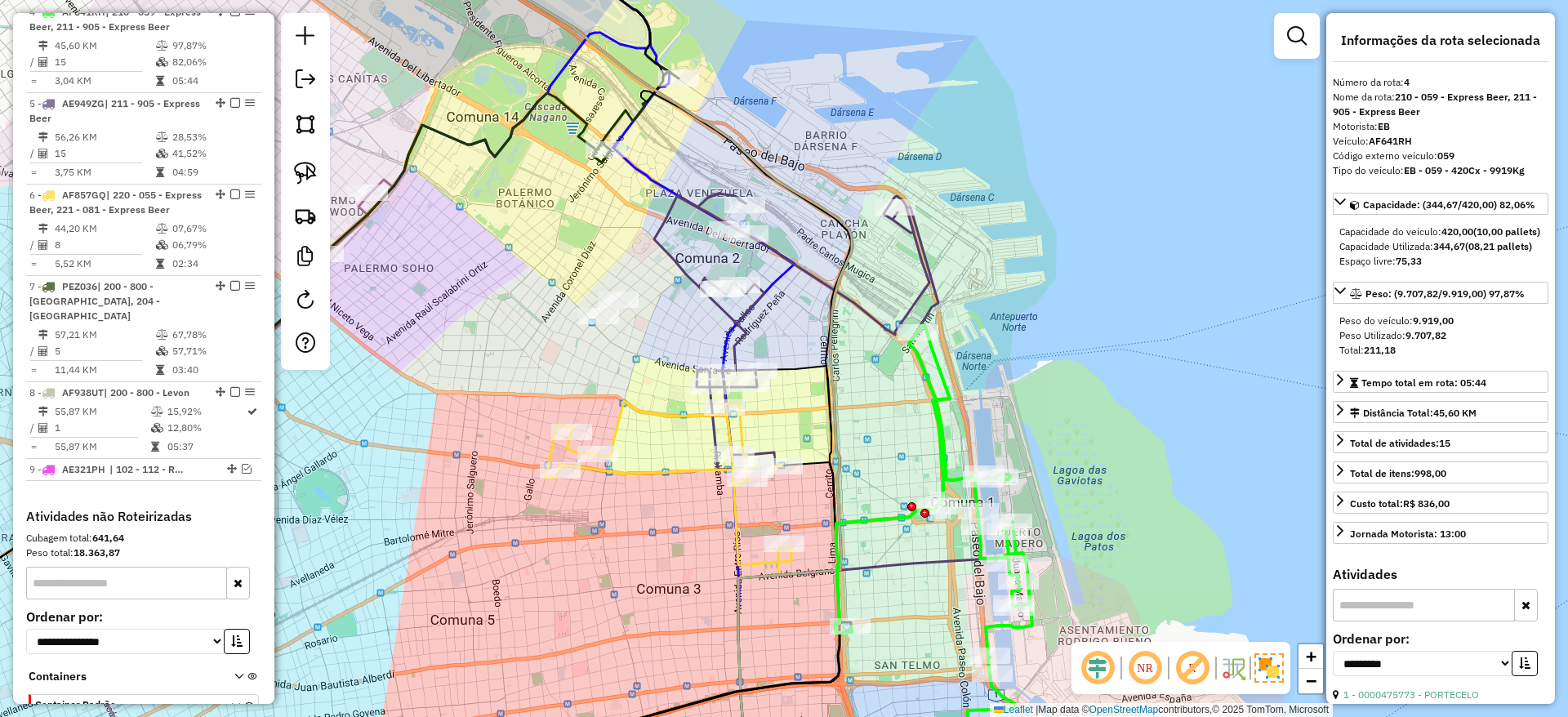
scroll to position [829, 0]
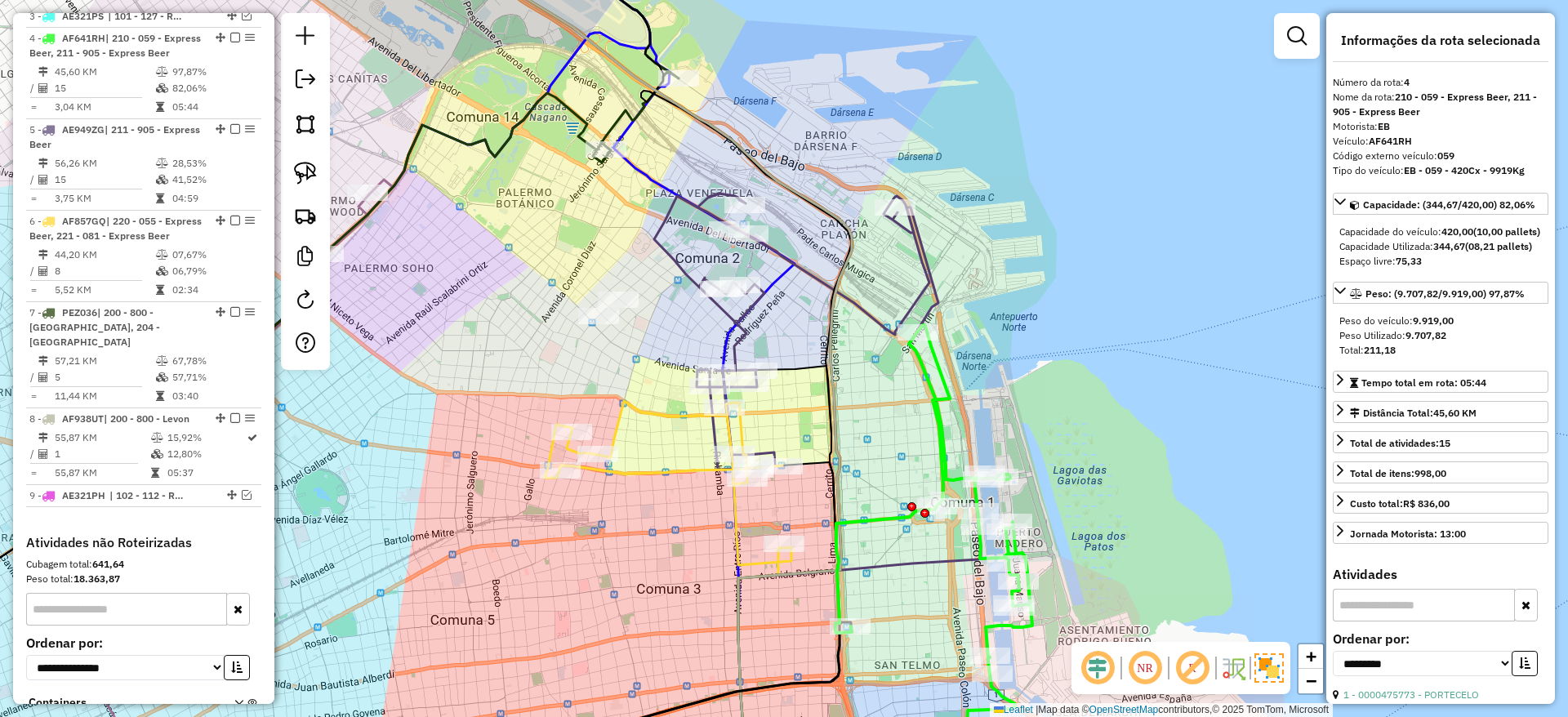
click at [915, 251] on icon at bounding box center [816, 361] width 324 height 334
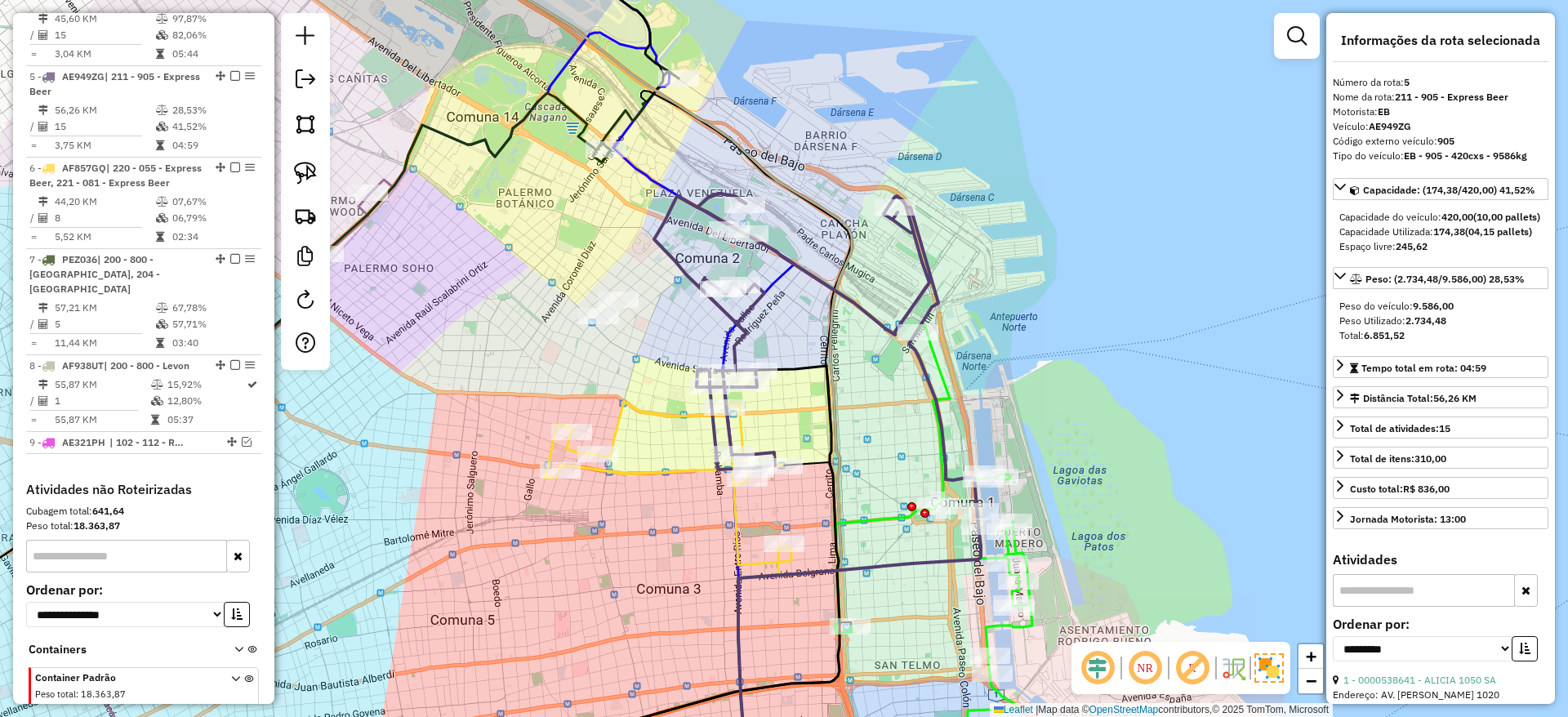
scroll to position [934, 0]
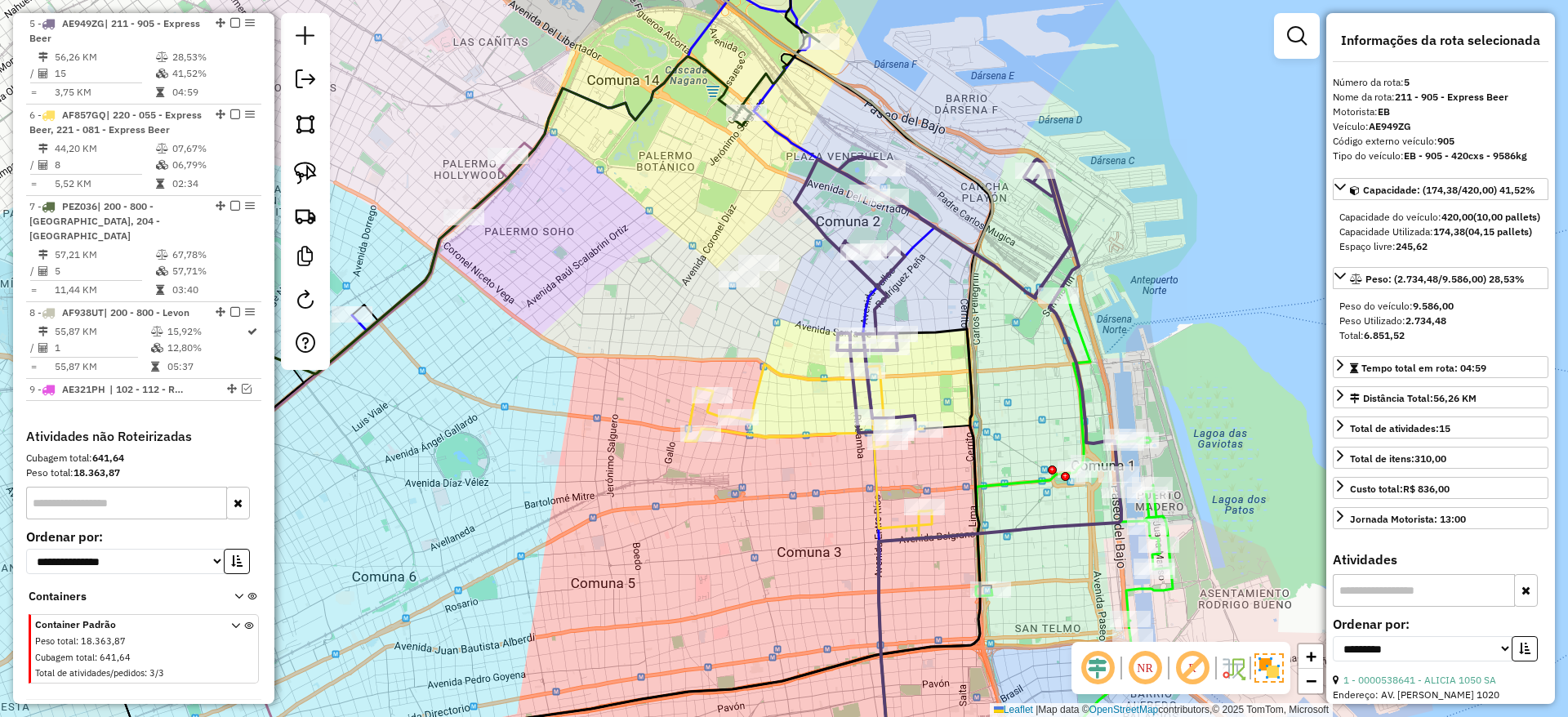
drag, startPoint x: 852, startPoint y: 435, endPoint x: 998, endPoint y: 392, distance: 152.2
click at [998, 392] on div "Janela de atendimento Grade de atendimento Capacidade Transportadoras Veículos …" at bounding box center [784, 358] width 1568 height 717
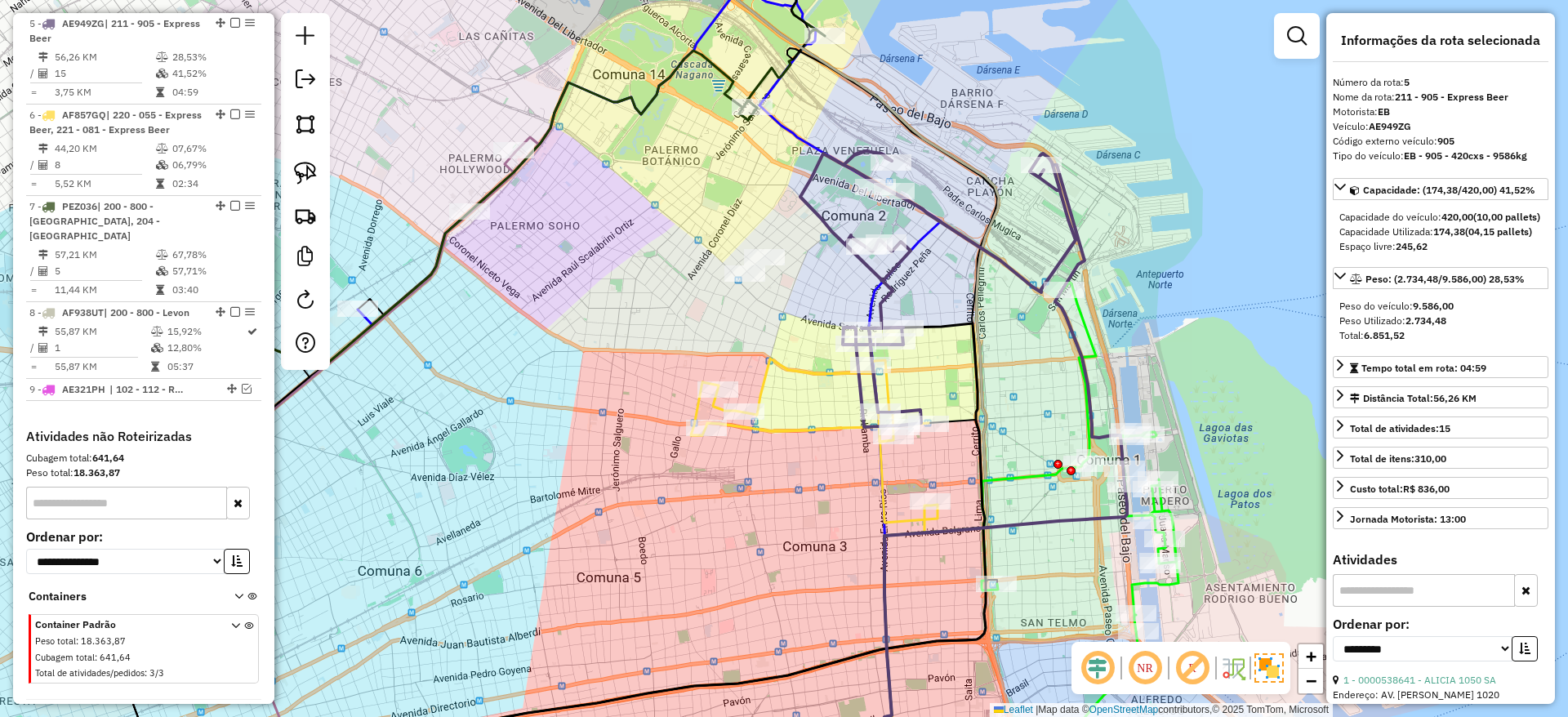
click at [796, 424] on icon at bounding box center [814, 574] width 246 height 430
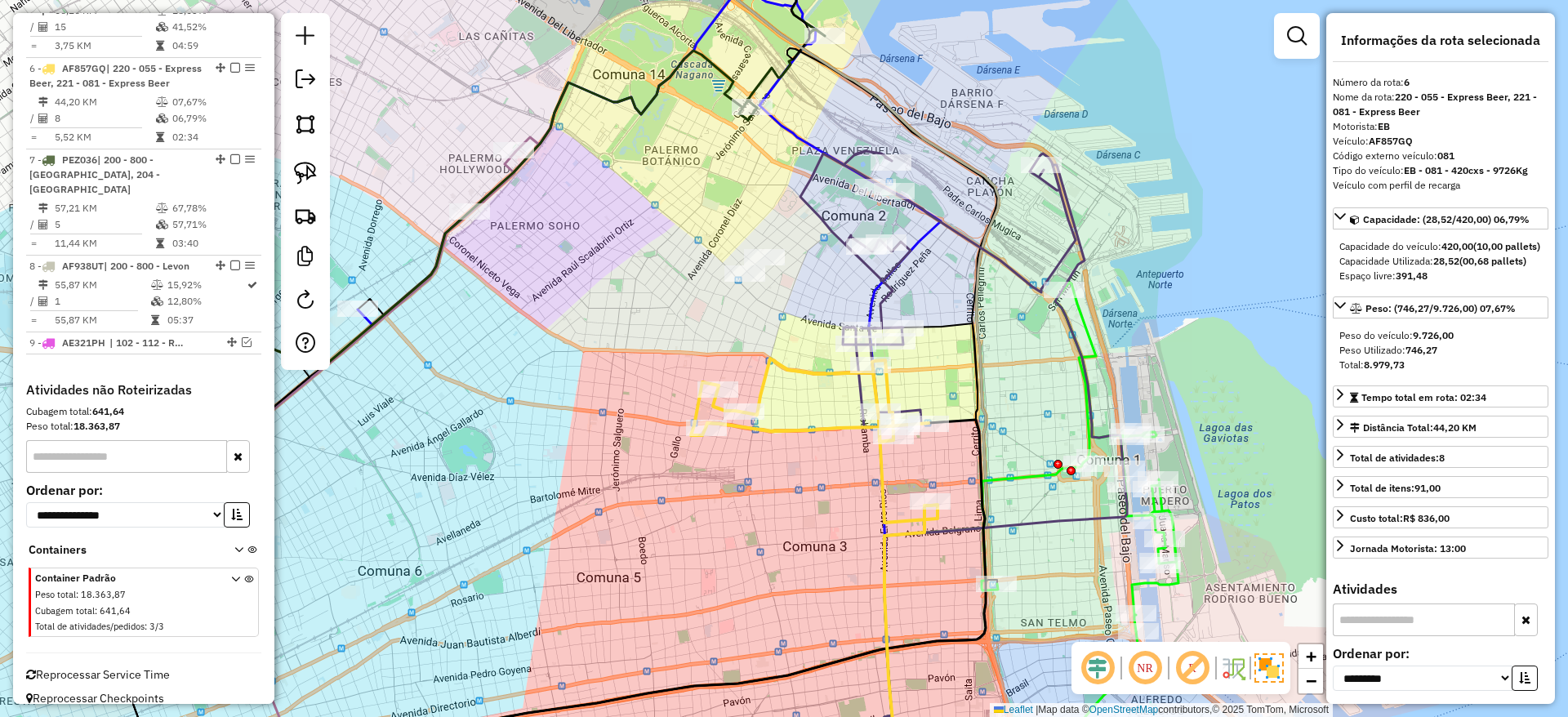
scroll to position [997, 0]
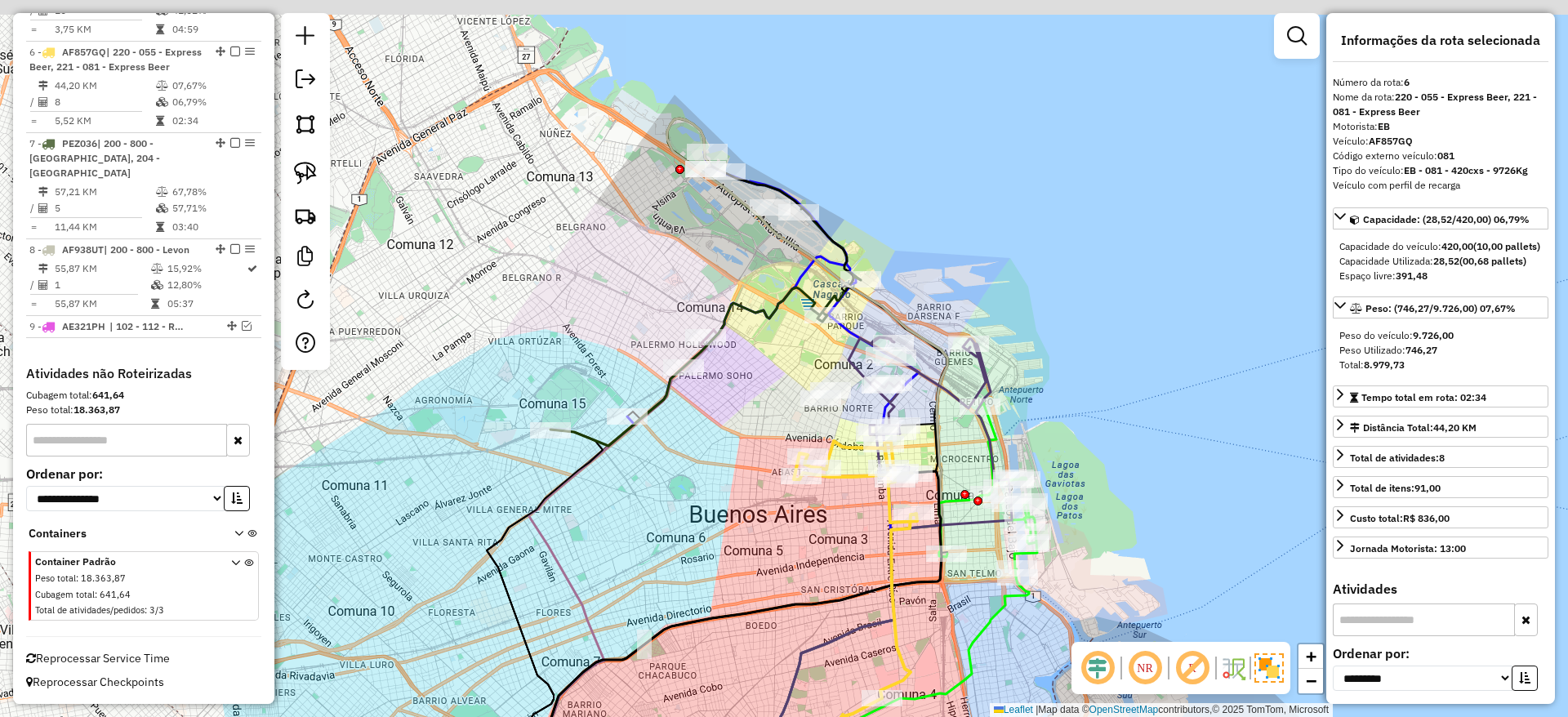
drag, startPoint x: 736, startPoint y: 478, endPoint x: 788, endPoint y: 529, distance: 72.8
click at [787, 529] on div "Janela de atendimento Grade de atendimento Capacidade Transportadoras Veículos …" at bounding box center [784, 358] width 1568 height 717
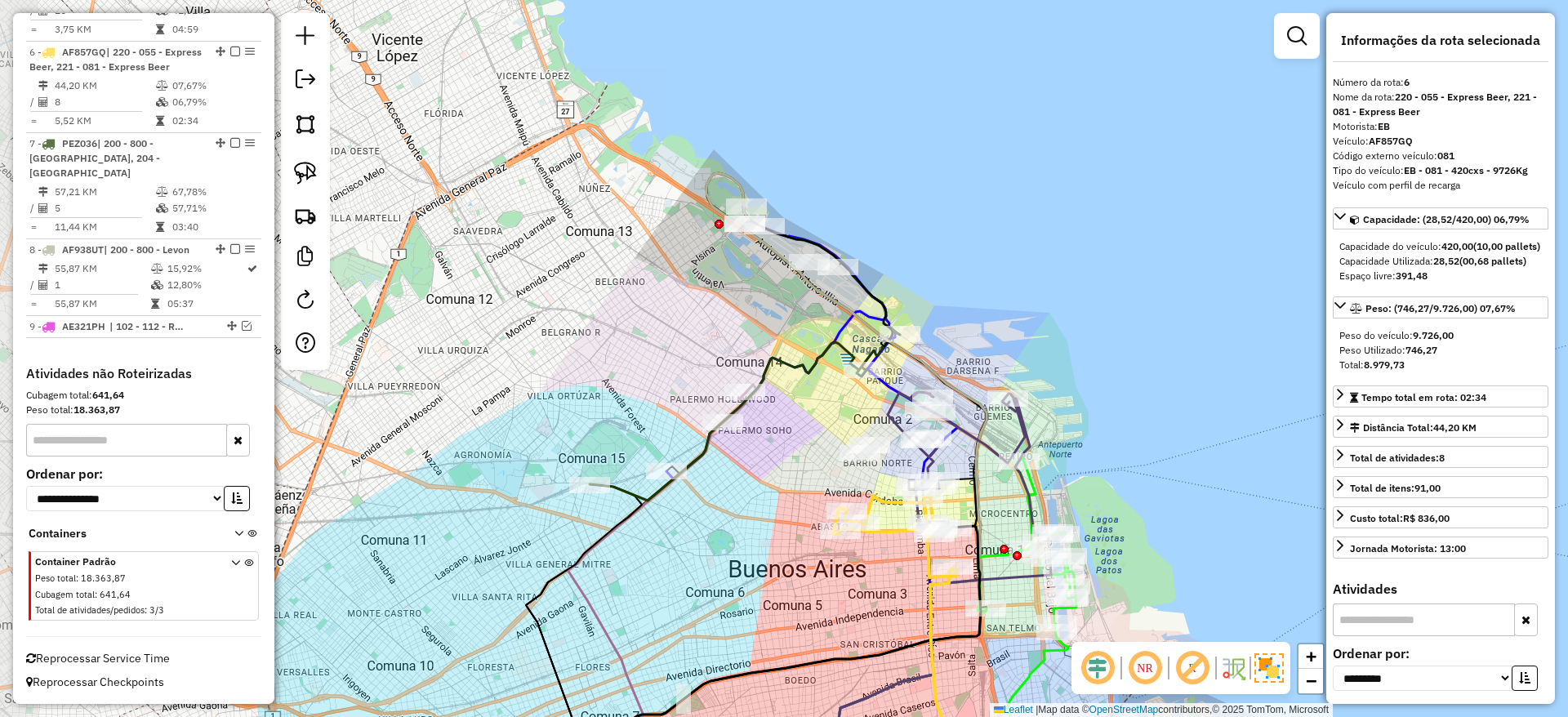
drag, startPoint x: 714, startPoint y: 465, endPoint x: 754, endPoint y: 519, distance: 67.2
click at [753, 519] on div "Janela de atendimento Grade de atendimento Capacidade Transportadoras Veículos …" at bounding box center [784, 358] width 1568 height 717
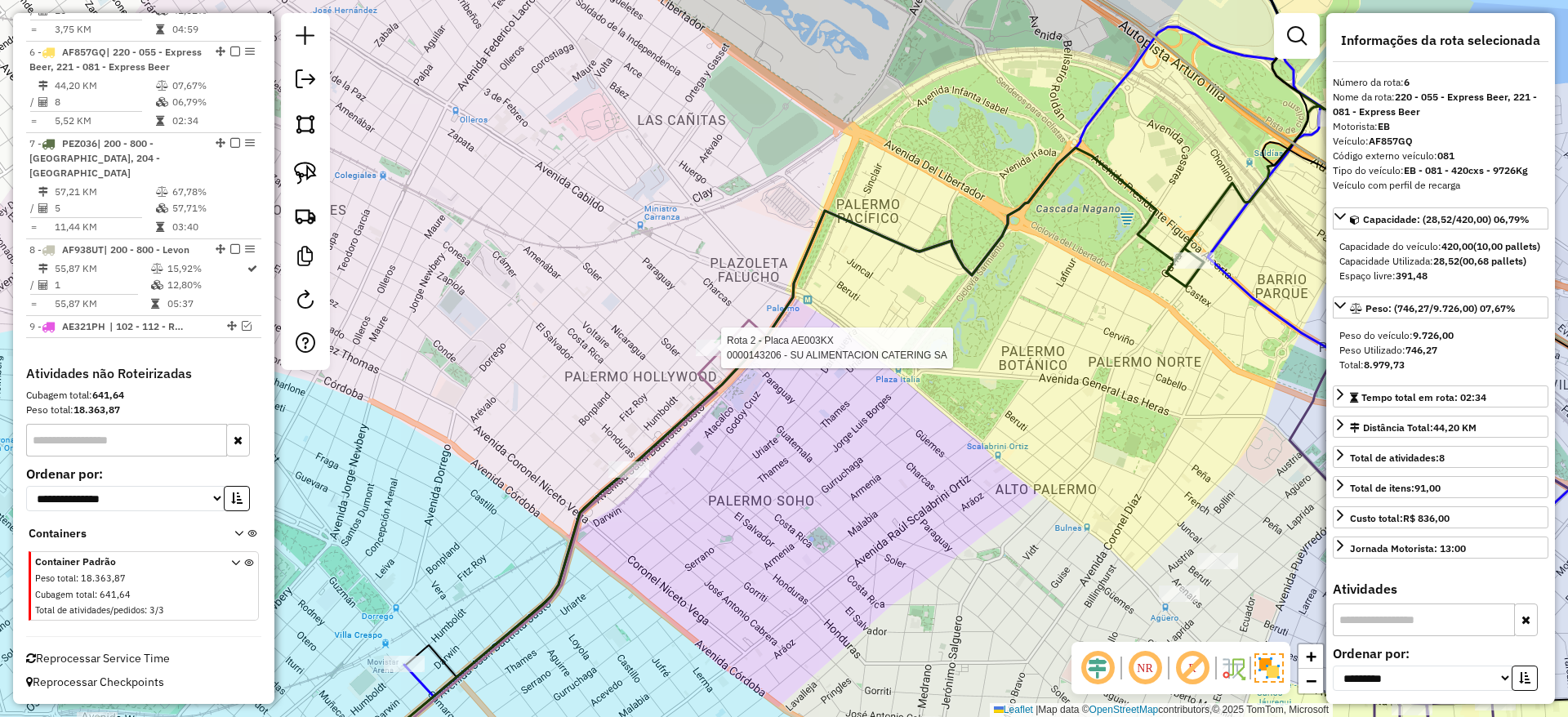
click at [739, 332] on icon at bounding box center [697, 395] width 139 height 149
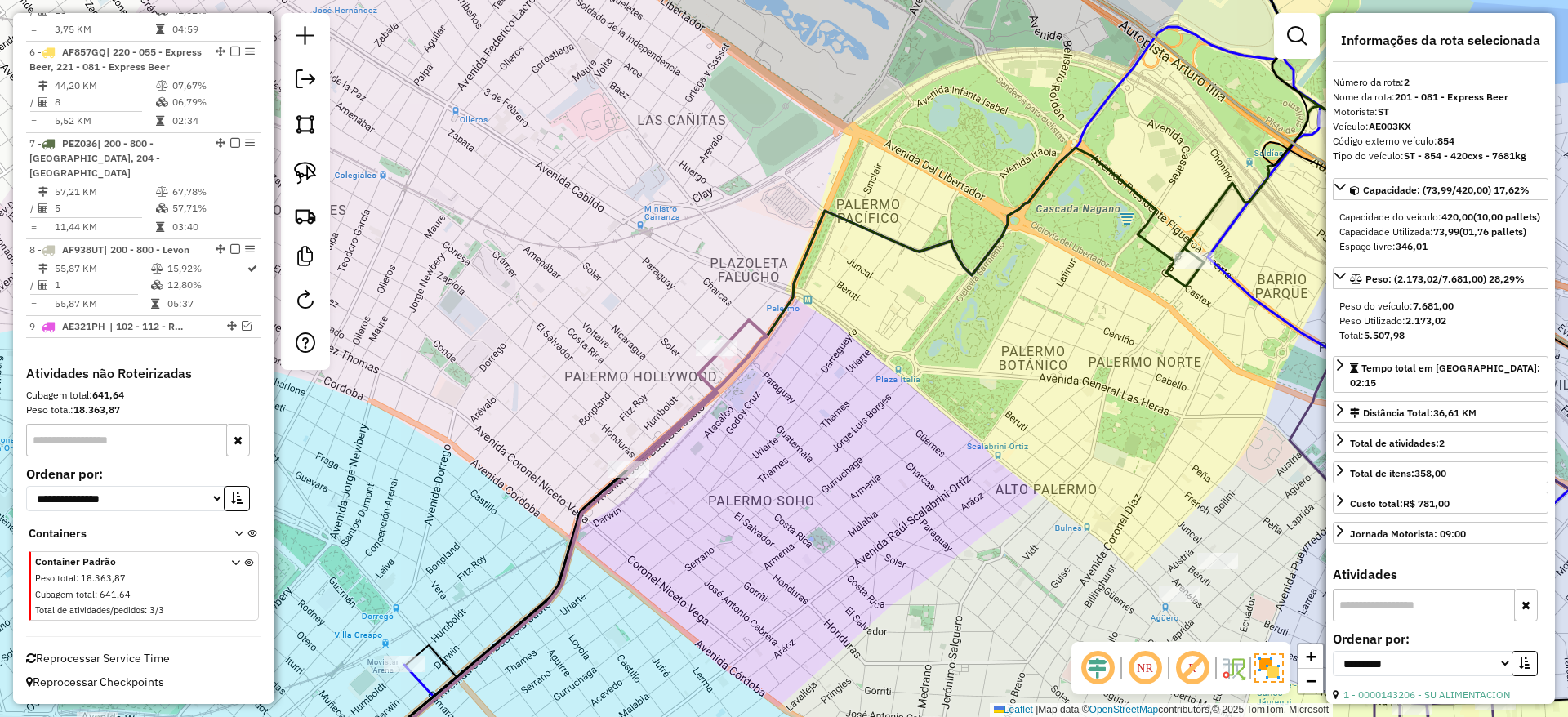
scroll to position [714, 0]
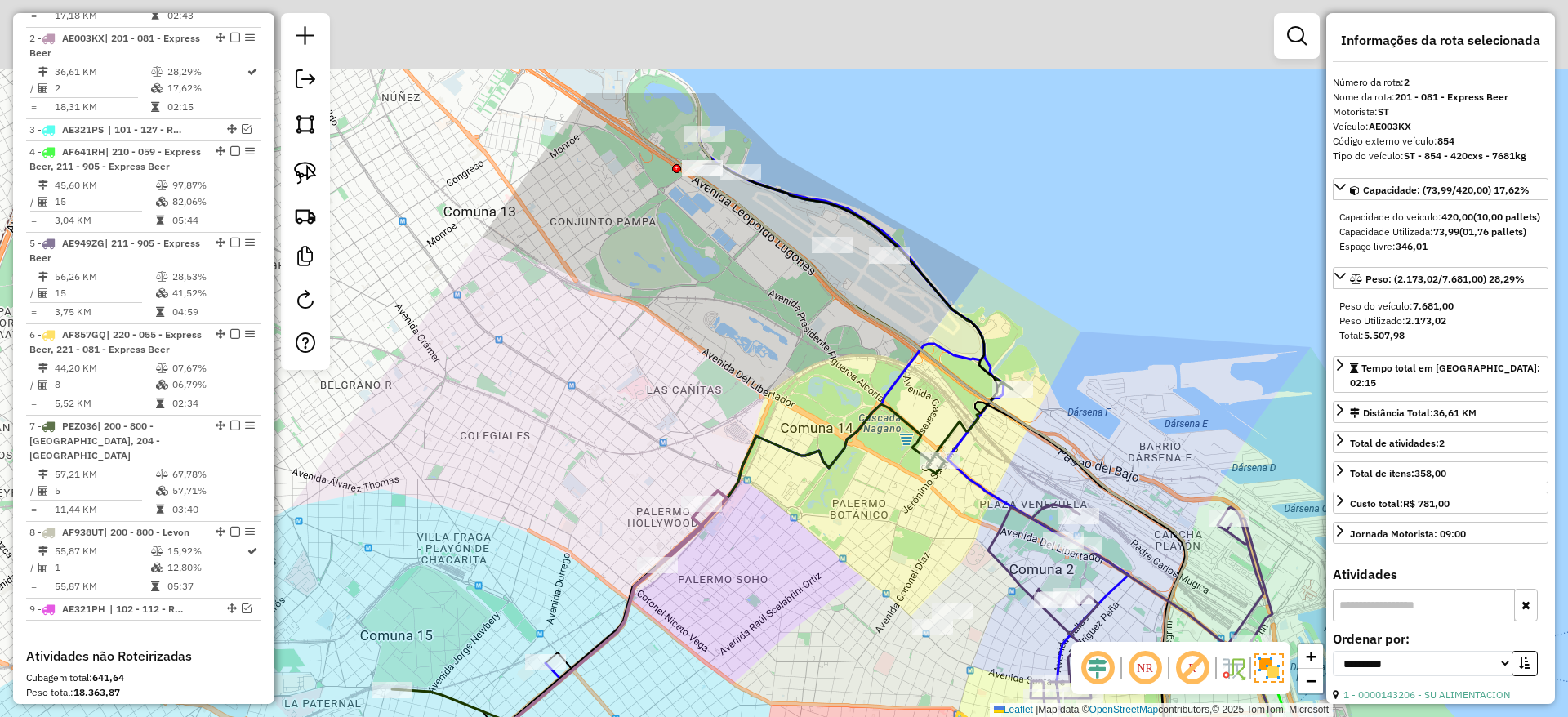
drag, startPoint x: 710, startPoint y: 257, endPoint x: 693, endPoint y: 406, distance: 150.0
click at [685, 420] on div "Janela de atendimento Grade de atendimento Capacidade Transportadoras Veículos …" at bounding box center [784, 358] width 1568 height 717
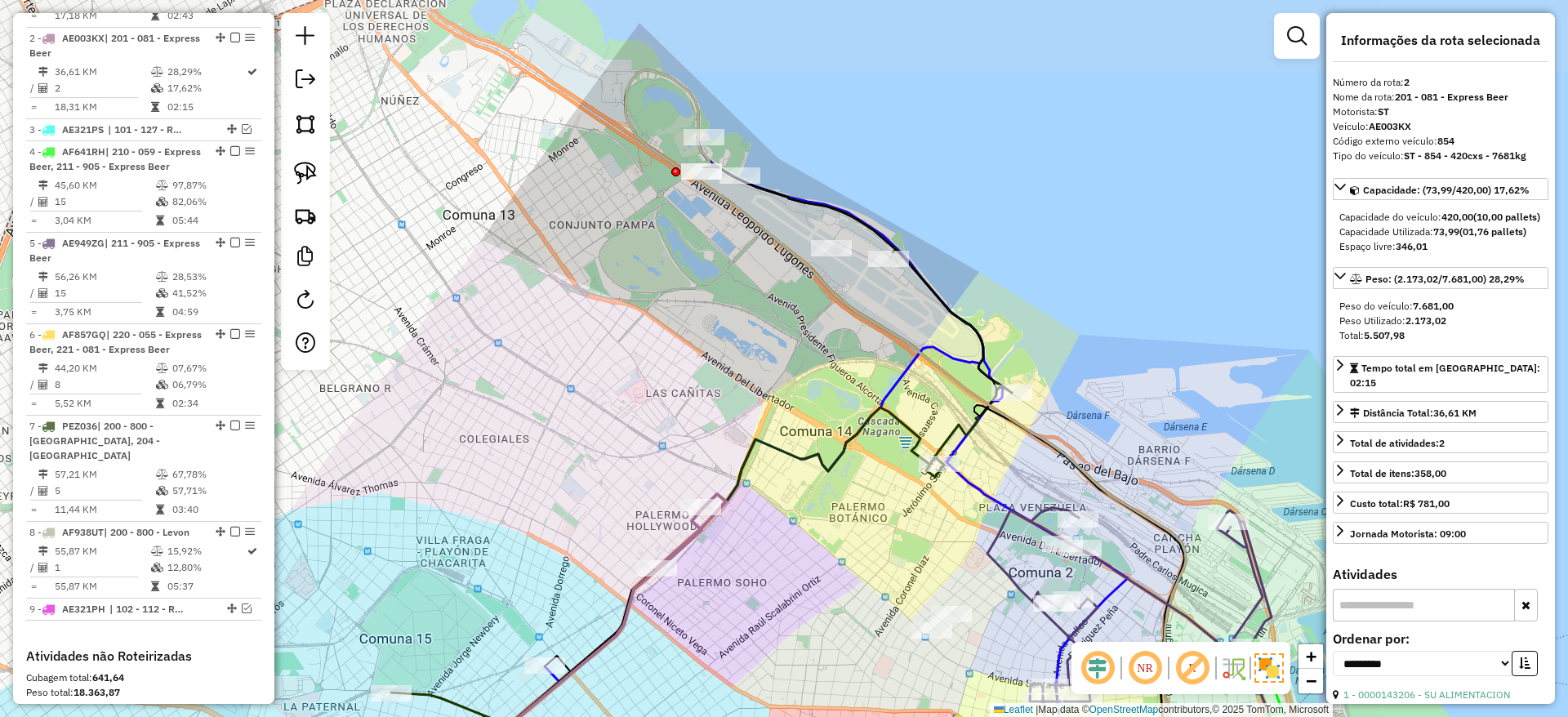
drag, startPoint x: 709, startPoint y: 354, endPoint x: 682, endPoint y: 410, distance: 62.2
click at [682, 410] on div "Janela de atendimento Grade de atendimento Capacidade Transportadoras Veículos …" at bounding box center [784, 358] width 1568 height 717
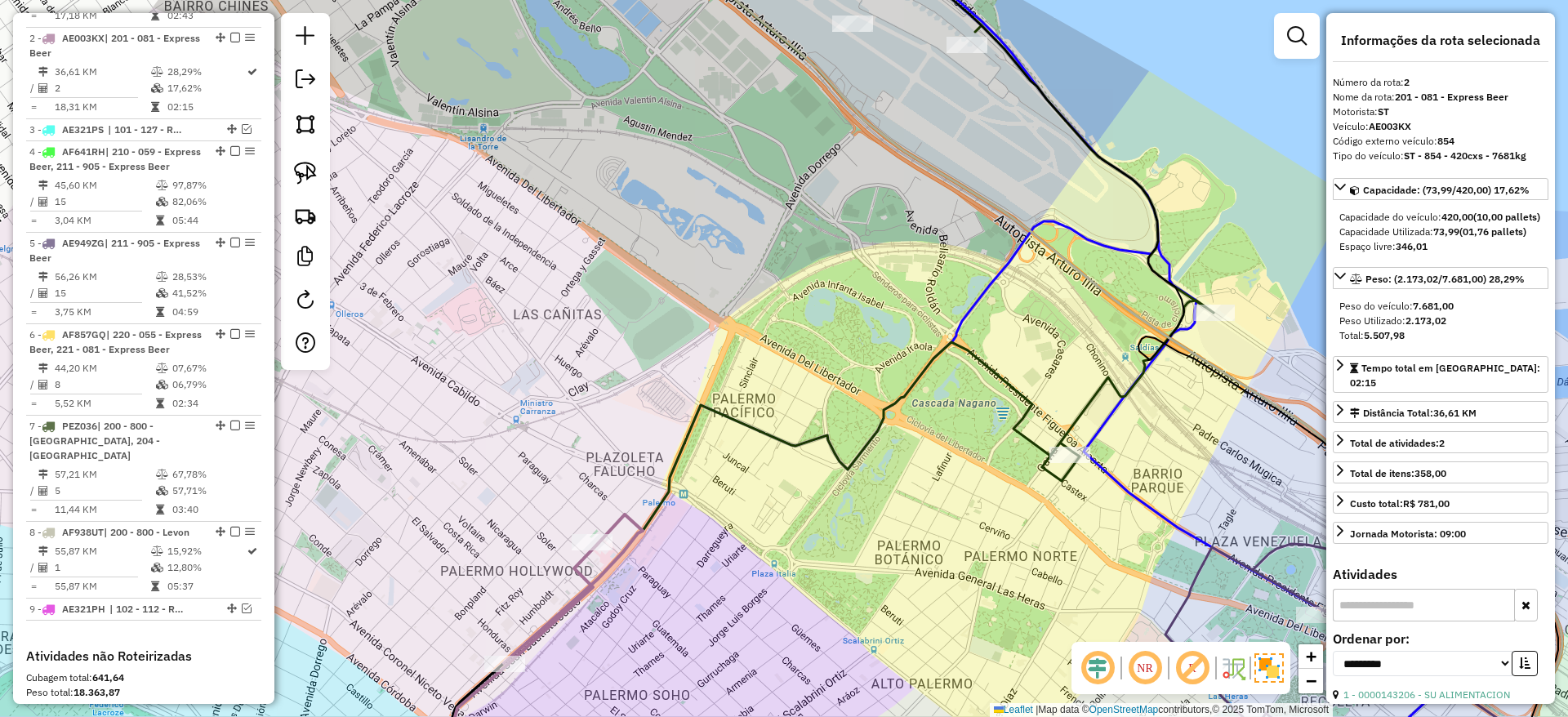
drag, startPoint x: 752, startPoint y: 576, endPoint x: 739, endPoint y: 529, distance: 48.8
click at [770, 547] on div "Janela de atendimento Grade de atendimento Capacidade Transportadoras Veículos …" at bounding box center [784, 358] width 1568 height 717
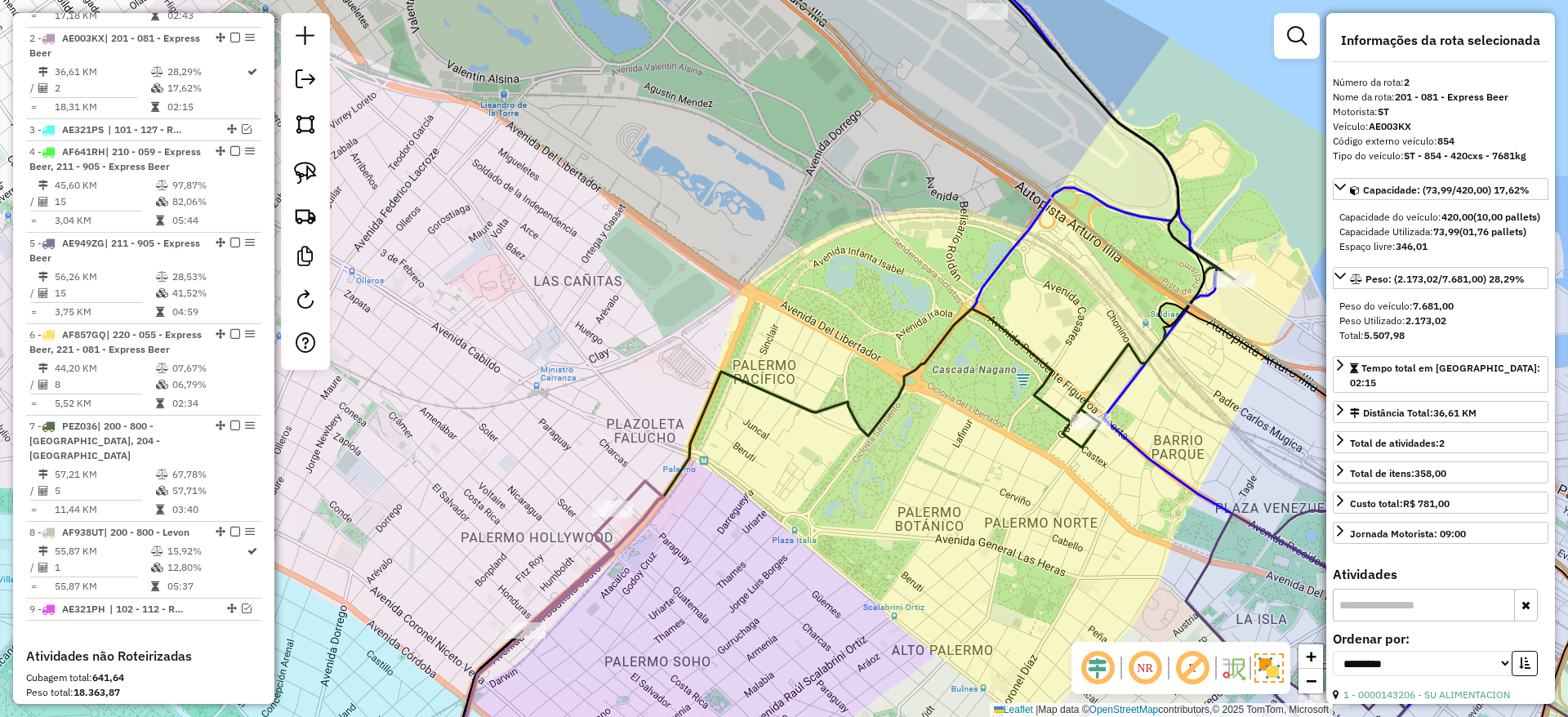
click at [648, 481] on icon at bounding box center [593, 555] width 139 height 149
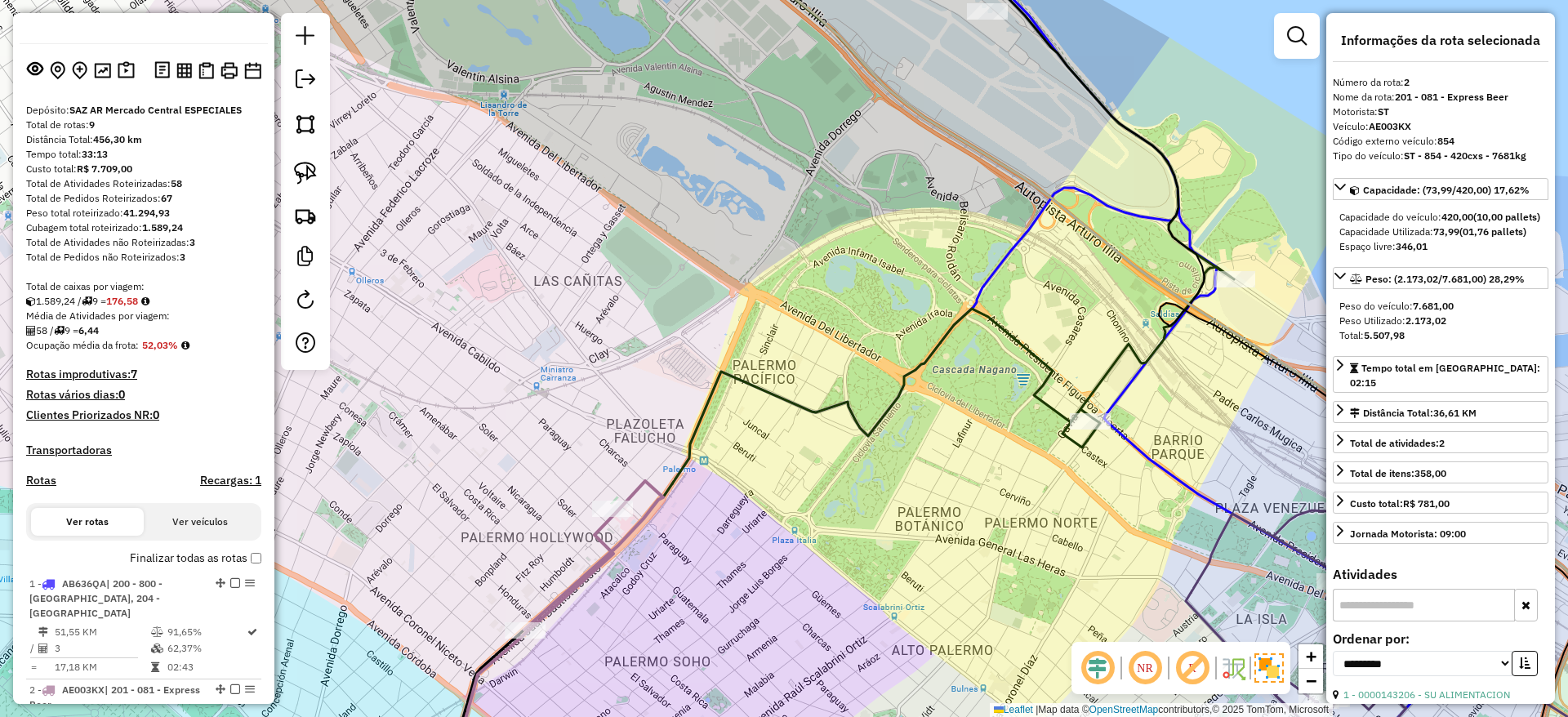
scroll to position [0, 0]
